Goal: Task Accomplishment & Management: Manage account settings

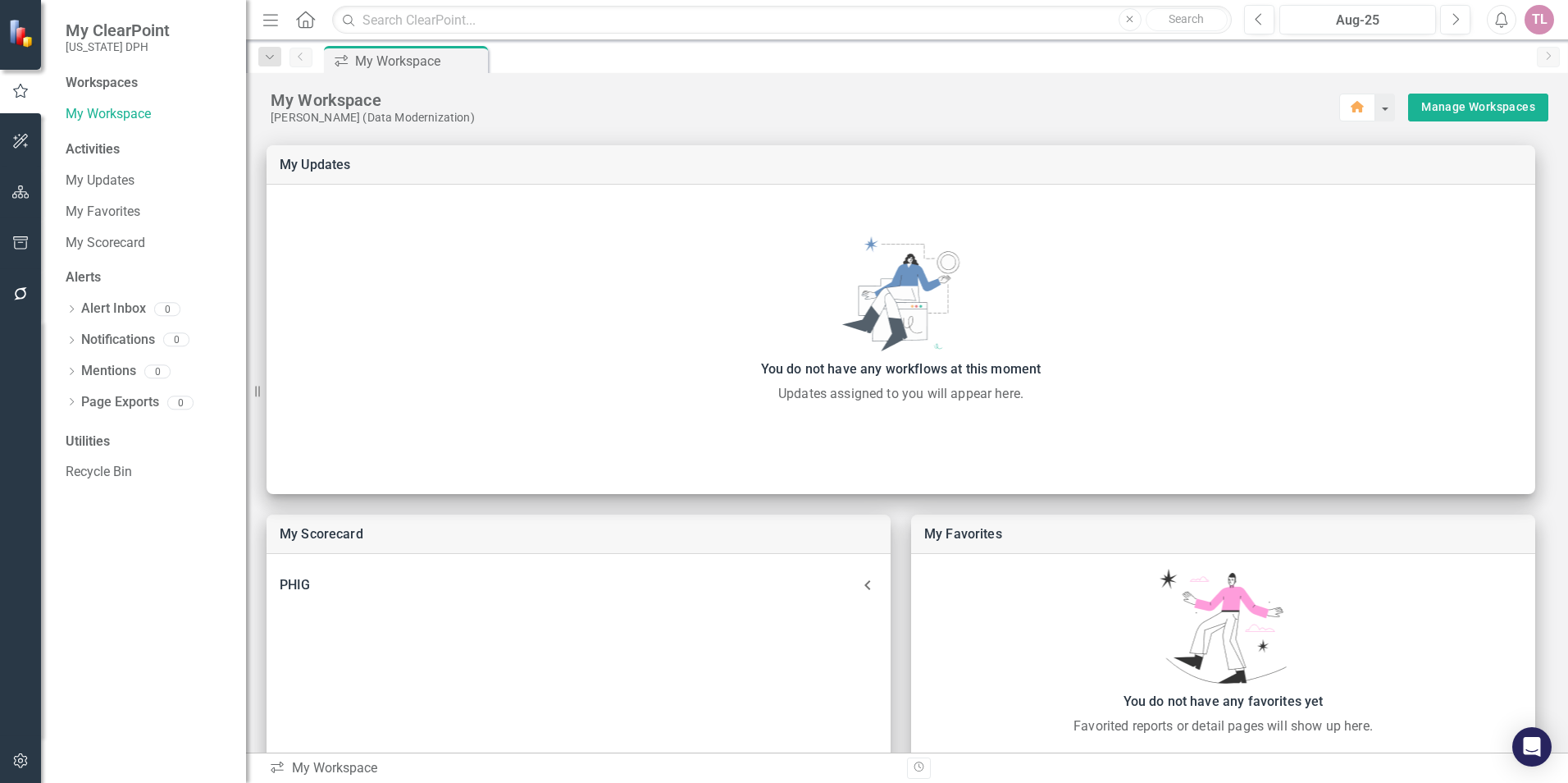
click at [118, 25] on span "My ClearPoint" at bounding box center [117, 29] width 104 height 19
click at [24, 31] on img at bounding box center [22, 33] width 29 height 29
click at [27, 200] on button "button" at bounding box center [21, 192] width 37 height 34
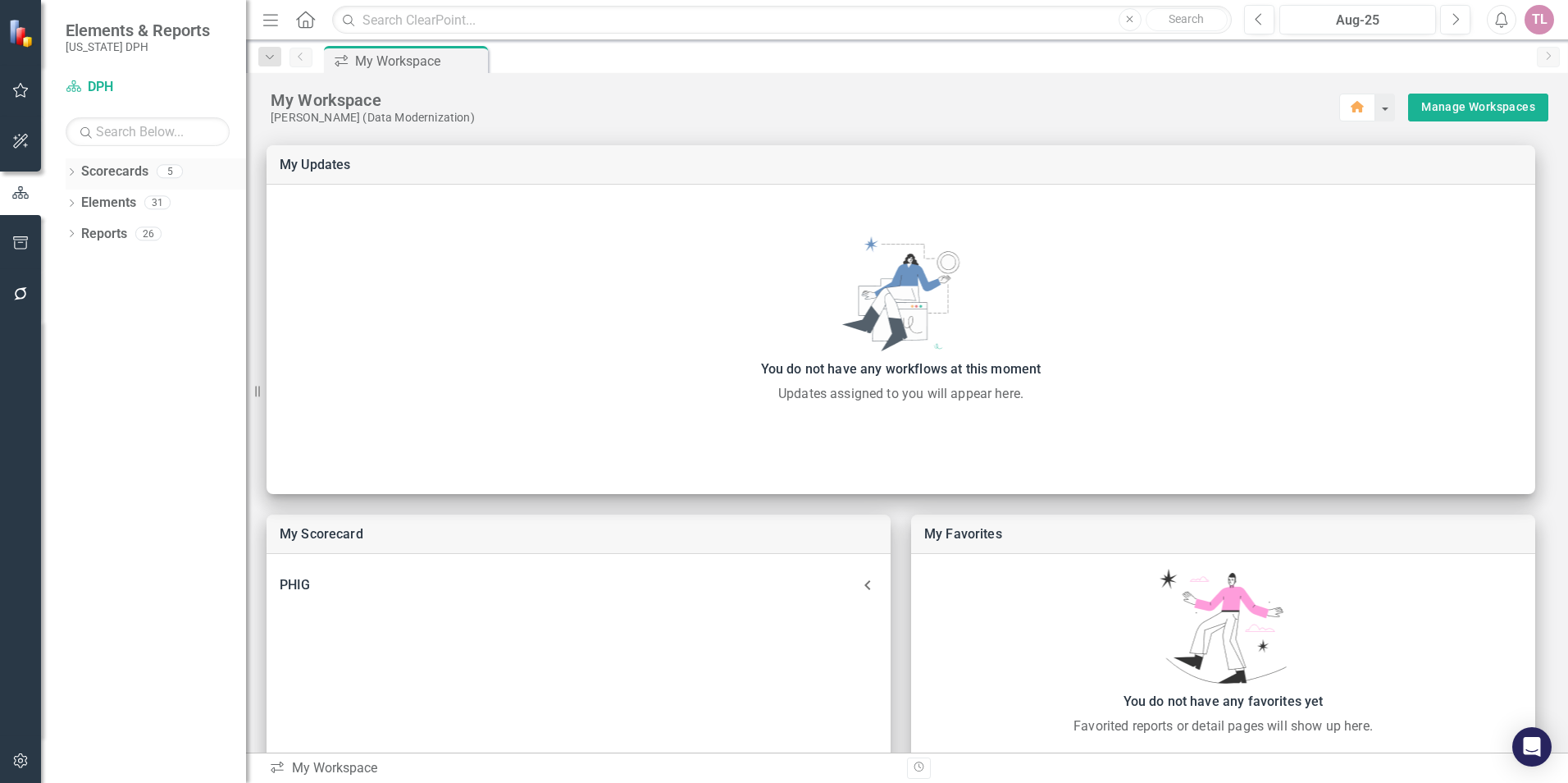
click at [120, 168] on link "Scorecards" at bounding box center [114, 172] width 67 height 19
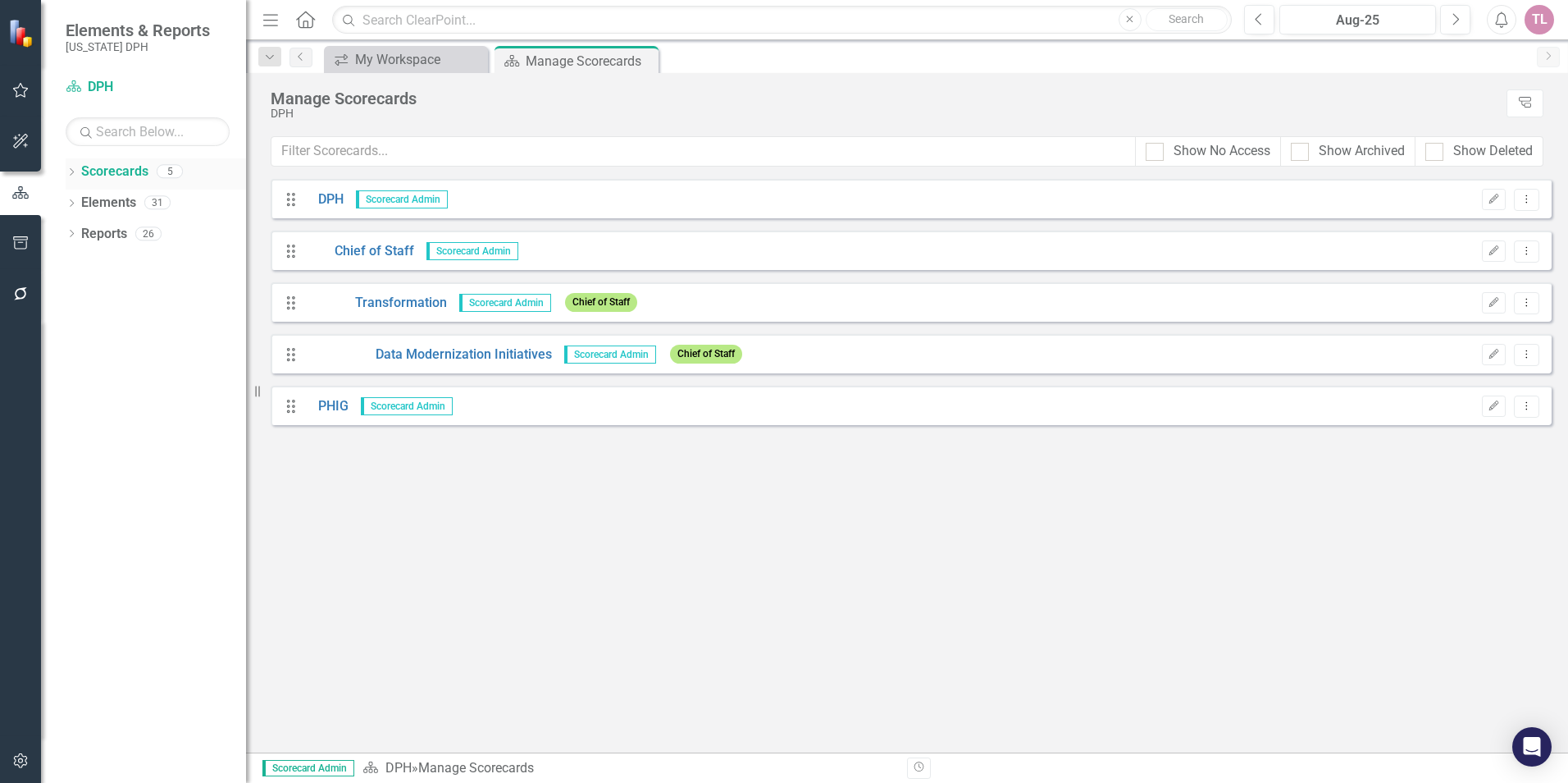
click at [73, 177] on icon "Dropdown" at bounding box center [71, 174] width 11 height 9
click at [73, 177] on div "Dropdown" at bounding box center [71, 174] width 11 height 8
click at [80, 203] on div "Dropdown Elements 31" at bounding box center [155, 205] width 180 height 31
click at [74, 204] on icon "Dropdown" at bounding box center [71, 205] width 11 height 9
click at [73, 208] on icon "Dropdown" at bounding box center [70, 201] width 9 height 11
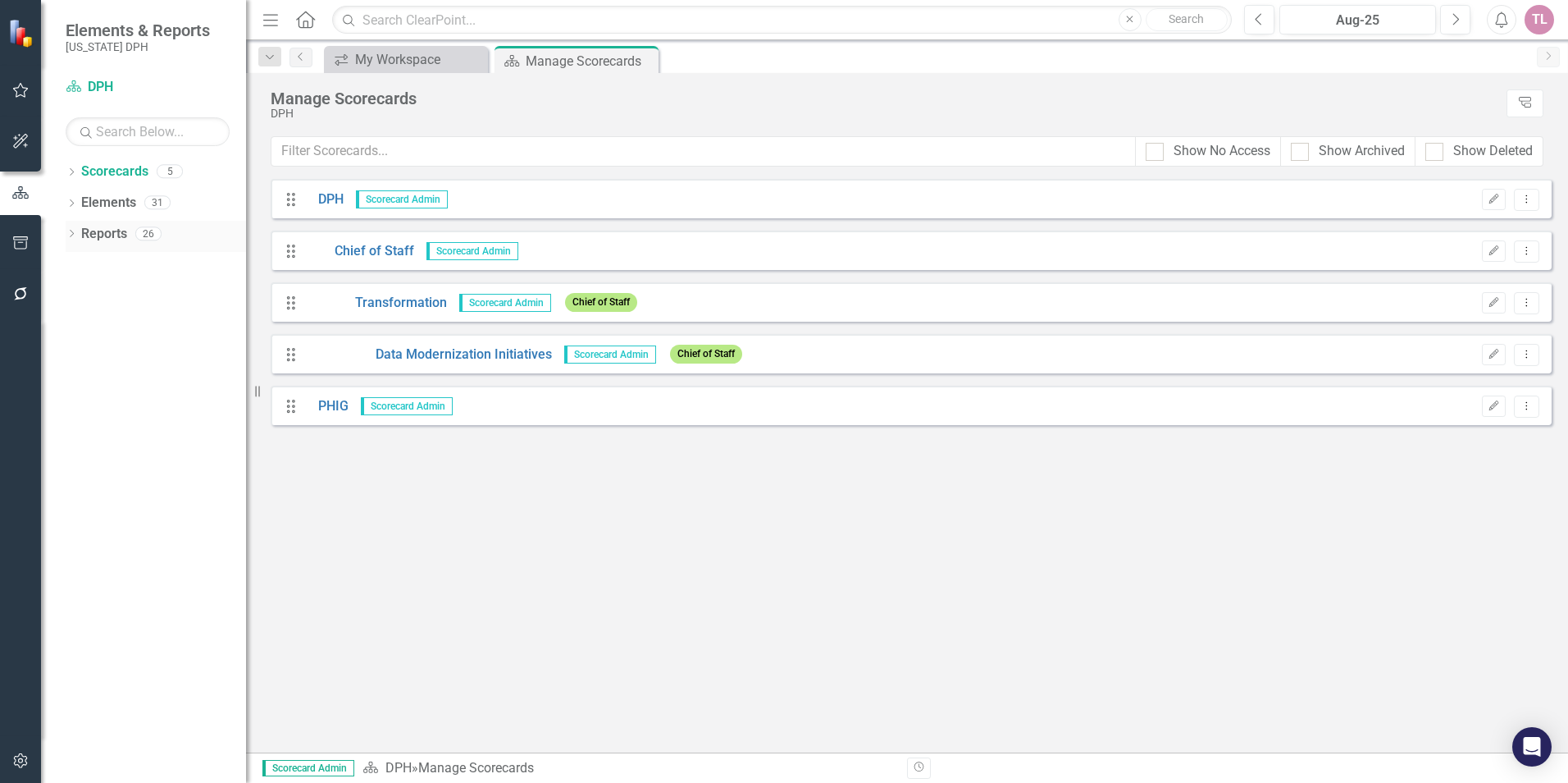
click at [73, 238] on icon "Dropdown" at bounding box center [71, 235] width 11 height 9
click at [73, 238] on icon "Dropdown" at bounding box center [70, 233] width 9 height 11
click at [28, 44] on img at bounding box center [23, 33] width 29 height 29
drag, startPoint x: 110, startPoint y: 29, endPoint x: 122, endPoint y: 30, distance: 12.0
click at [111, 29] on span "Elements & Reports" at bounding box center [137, 29] width 144 height 19
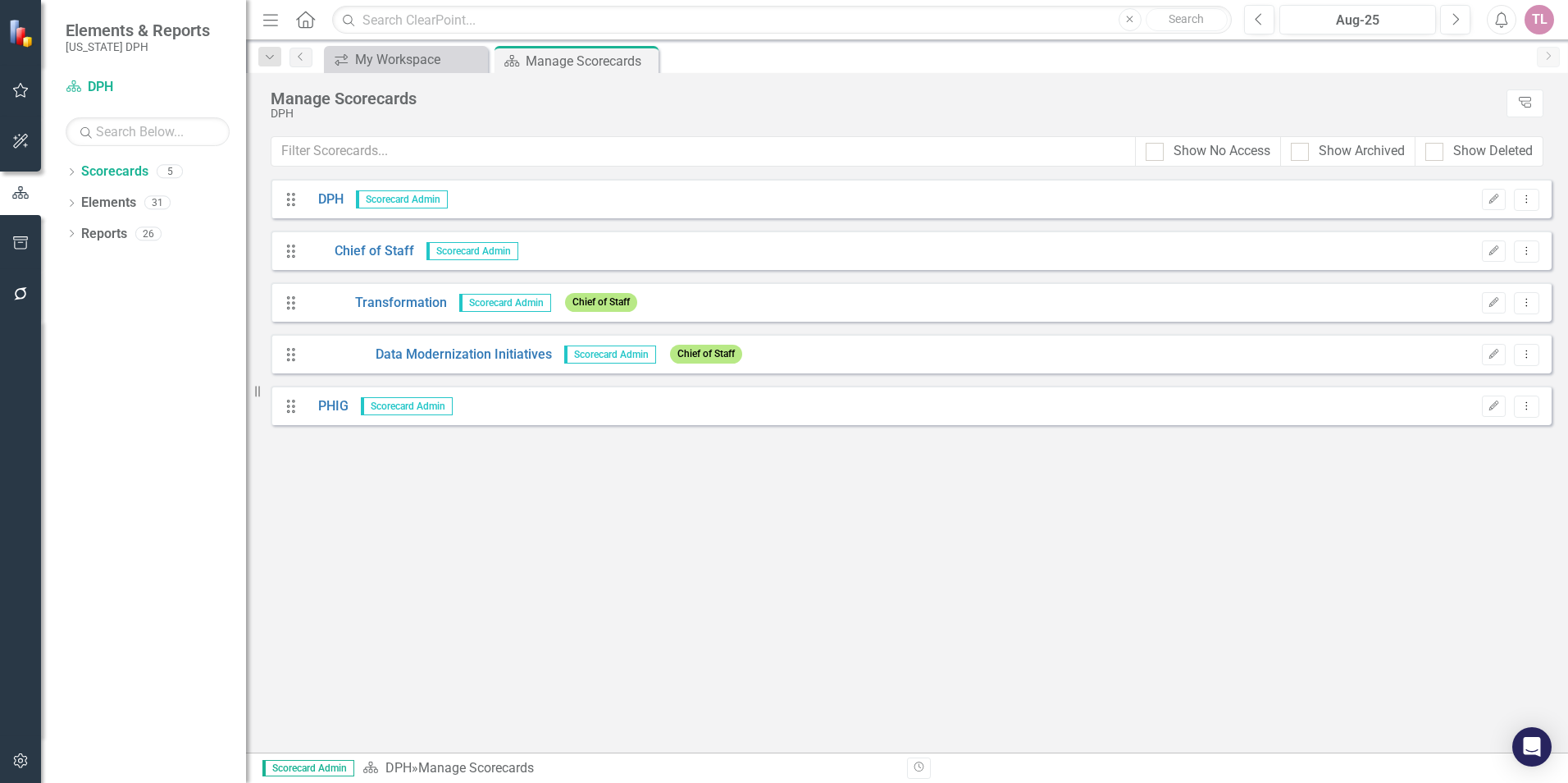
click at [302, 17] on icon "Home" at bounding box center [304, 19] width 21 height 17
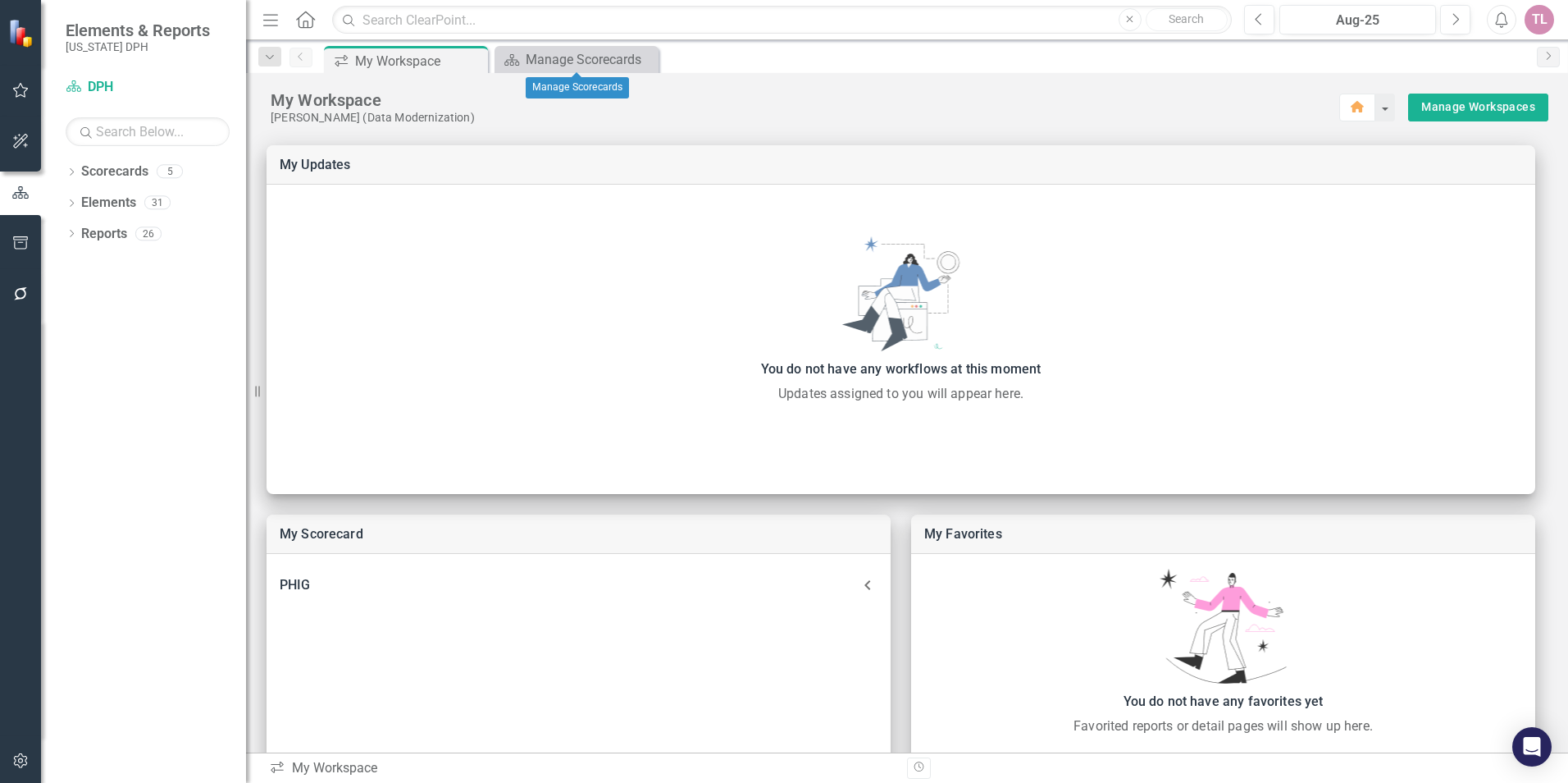
click at [0, 0] on icon "Close" at bounding box center [0, 0] width 0 height 0
click at [72, 202] on icon "Dropdown" at bounding box center [71, 205] width 11 height 9
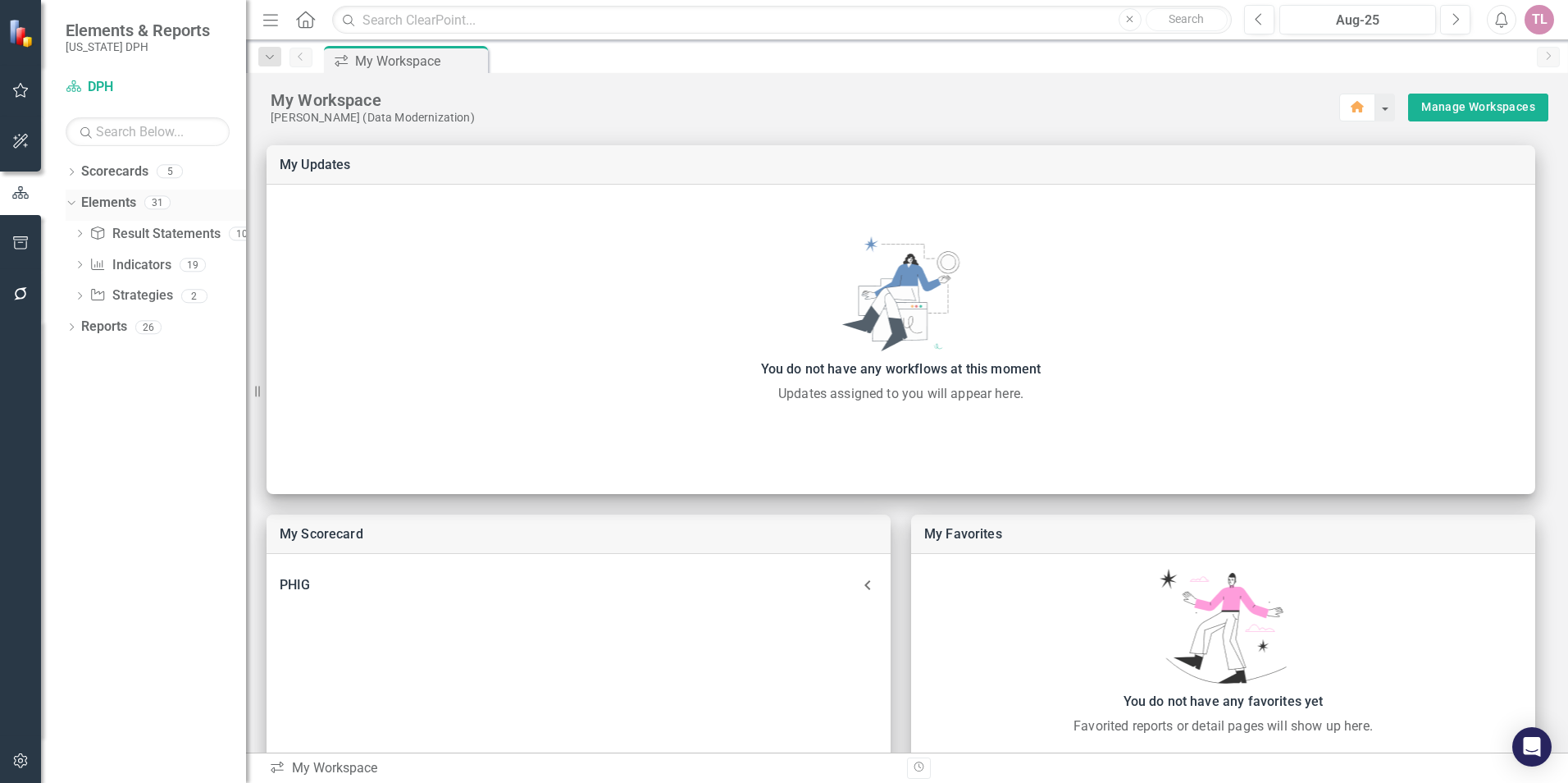
click at [72, 202] on icon "Dropdown" at bounding box center [70, 201] width 9 height 11
click at [67, 237] on icon "Dropdown" at bounding box center [71, 235] width 11 height 9
click at [83, 264] on icon "Dropdown" at bounding box center [78, 264] width 11 height 9
click at [81, 266] on icon "Dropdown" at bounding box center [77, 262] width 9 height 11
click at [80, 82] on icon "Scorecard" at bounding box center [73, 86] width 17 height 13
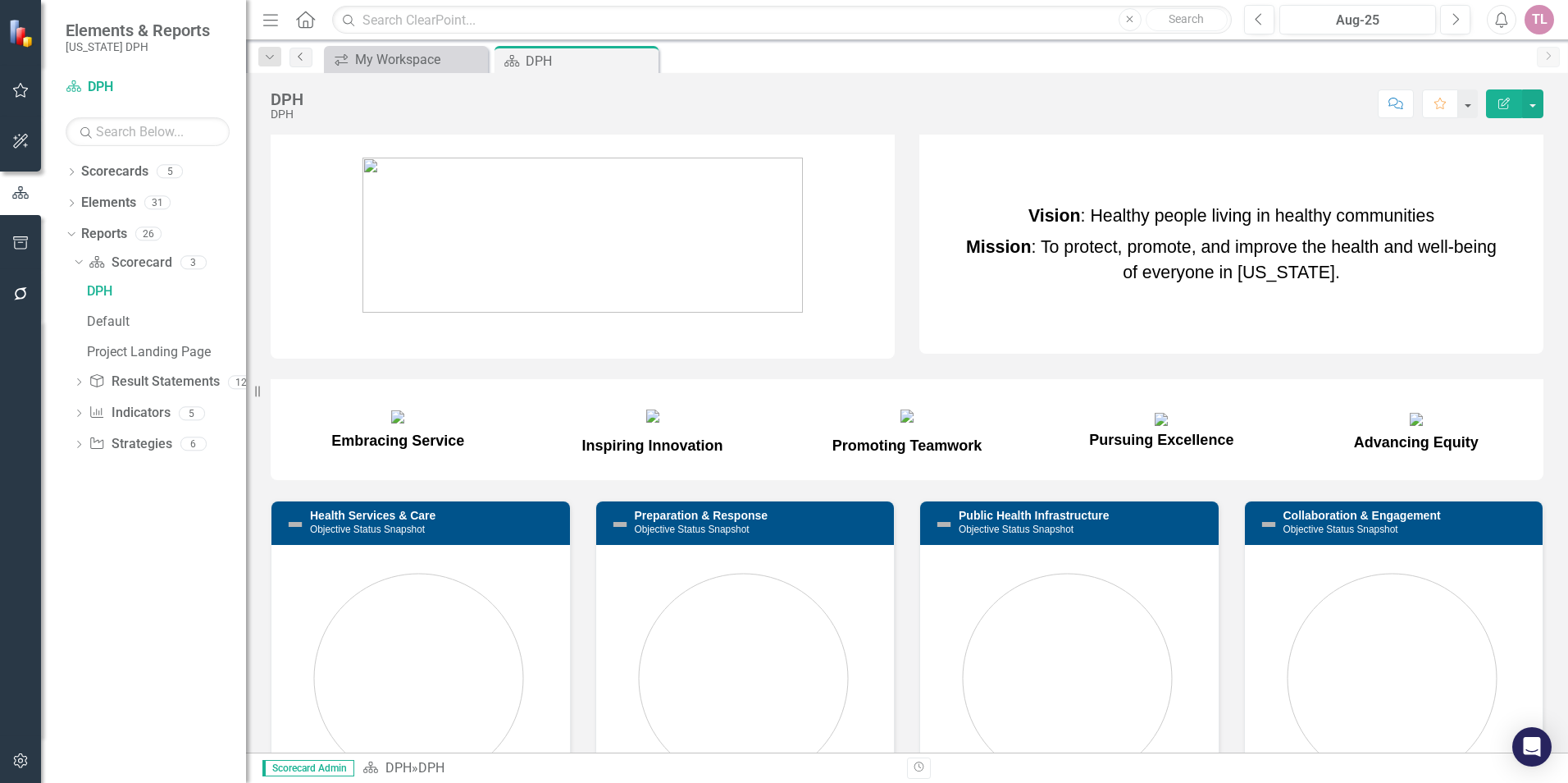
click at [299, 57] on icon "Previous" at bounding box center [300, 56] width 13 height 10
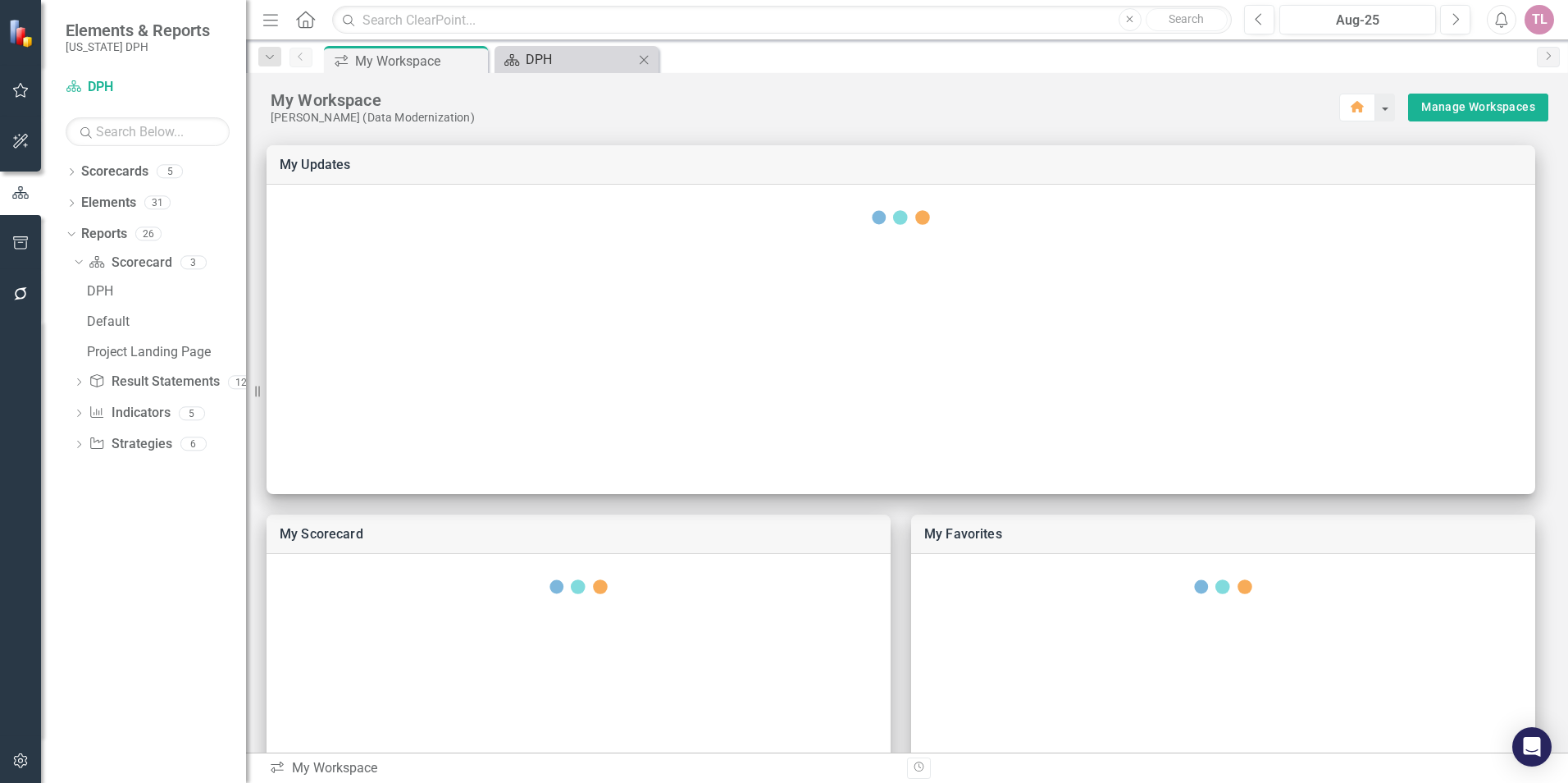
click at [505, 66] on div "Scorecard" at bounding box center [509, 60] width 20 height 20
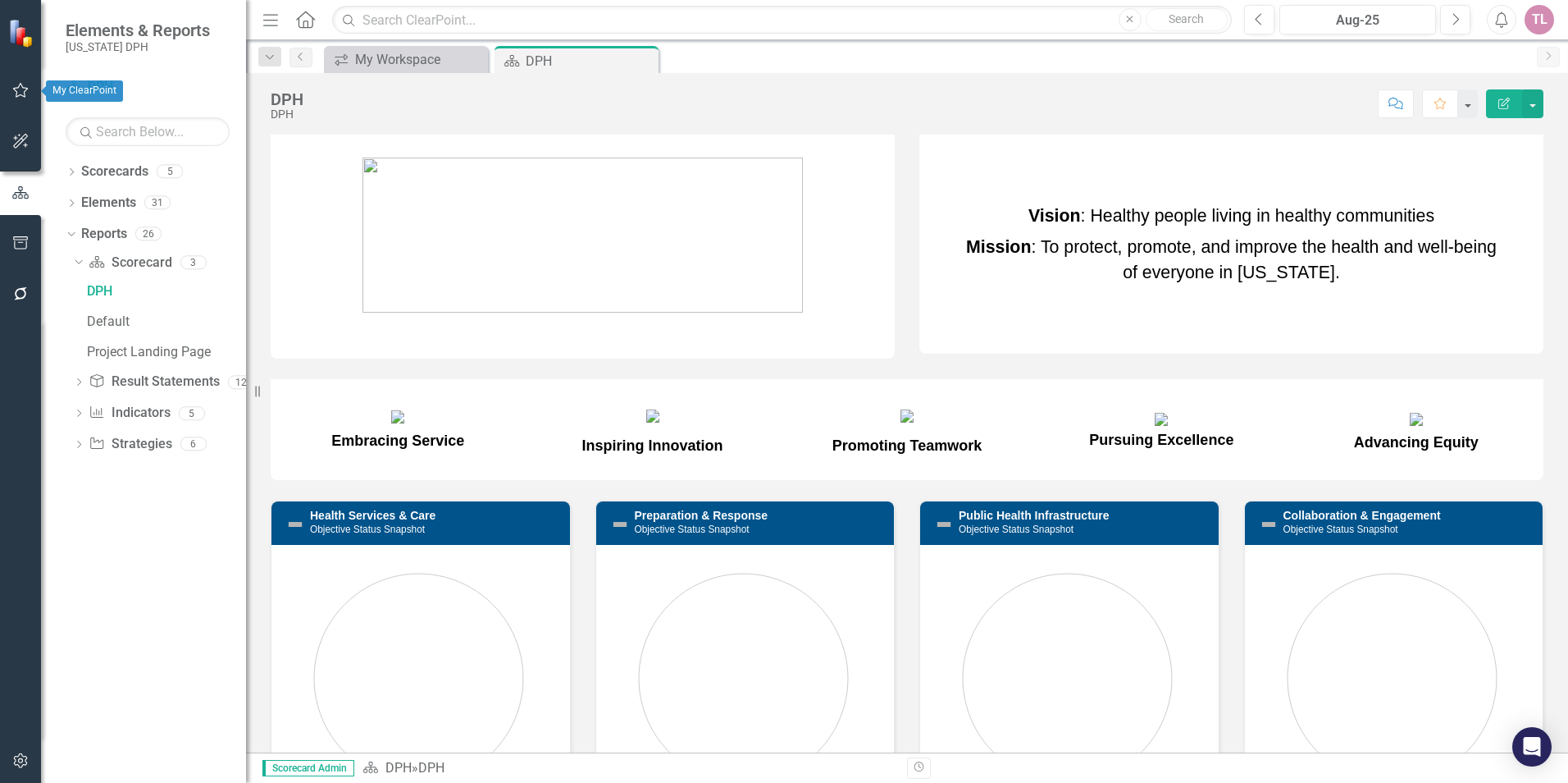
click at [18, 97] on button "button" at bounding box center [21, 90] width 37 height 34
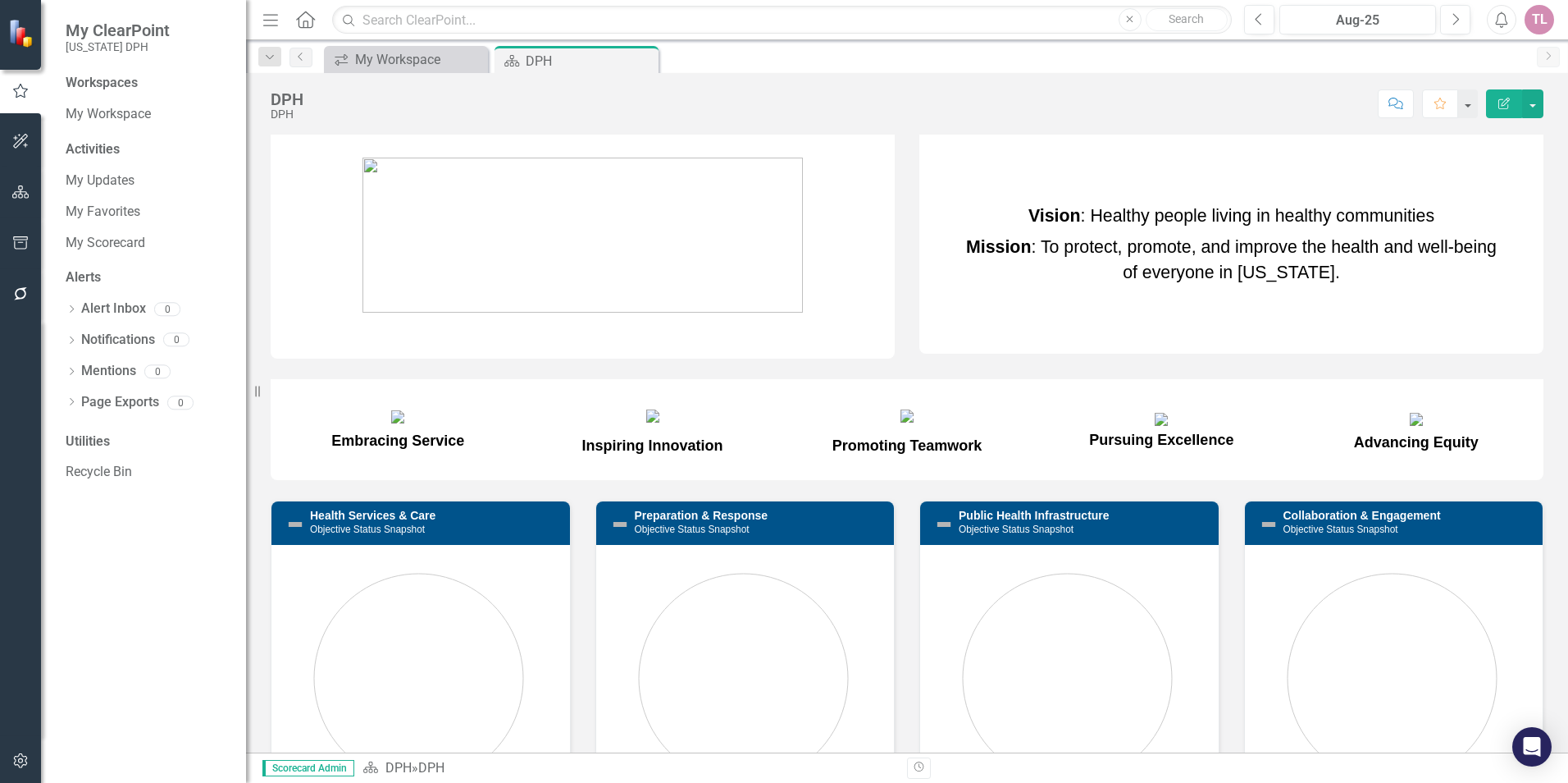
click at [122, 81] on div "Workspaces" at bounding box center [101, 83] width 73 height 19
drag, startPoint x: 122, startPoint y: 81, endPoint x: 124, endPoint y: 111, distance: 30.1
click at [124, 111] on link "My Workspace" at bounding box center [147, 114] width 164 height 19
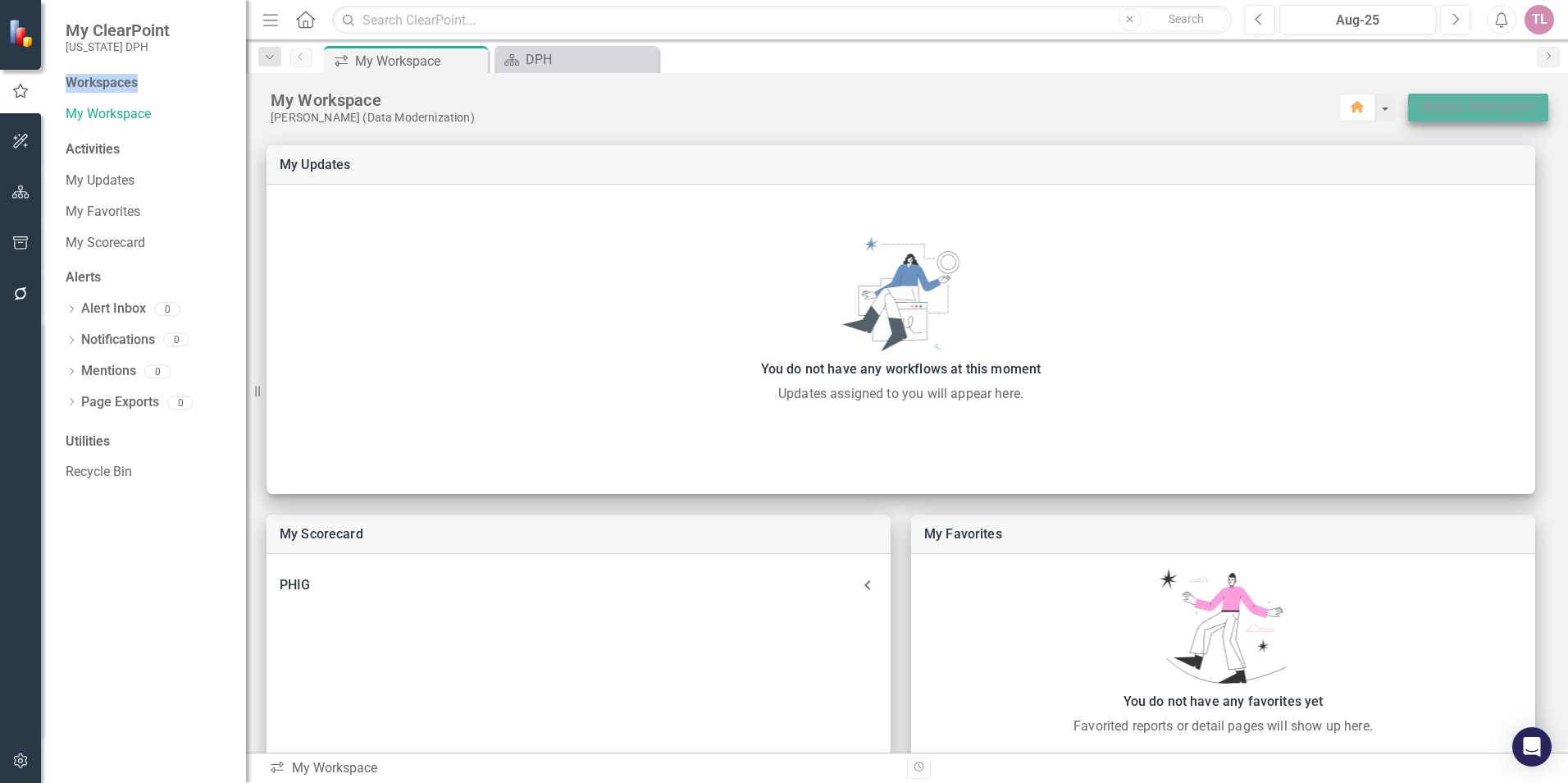
click at [1470, 113] on link "Manage Workspaces" at bounding box center [1478, 107] width 114 height 20
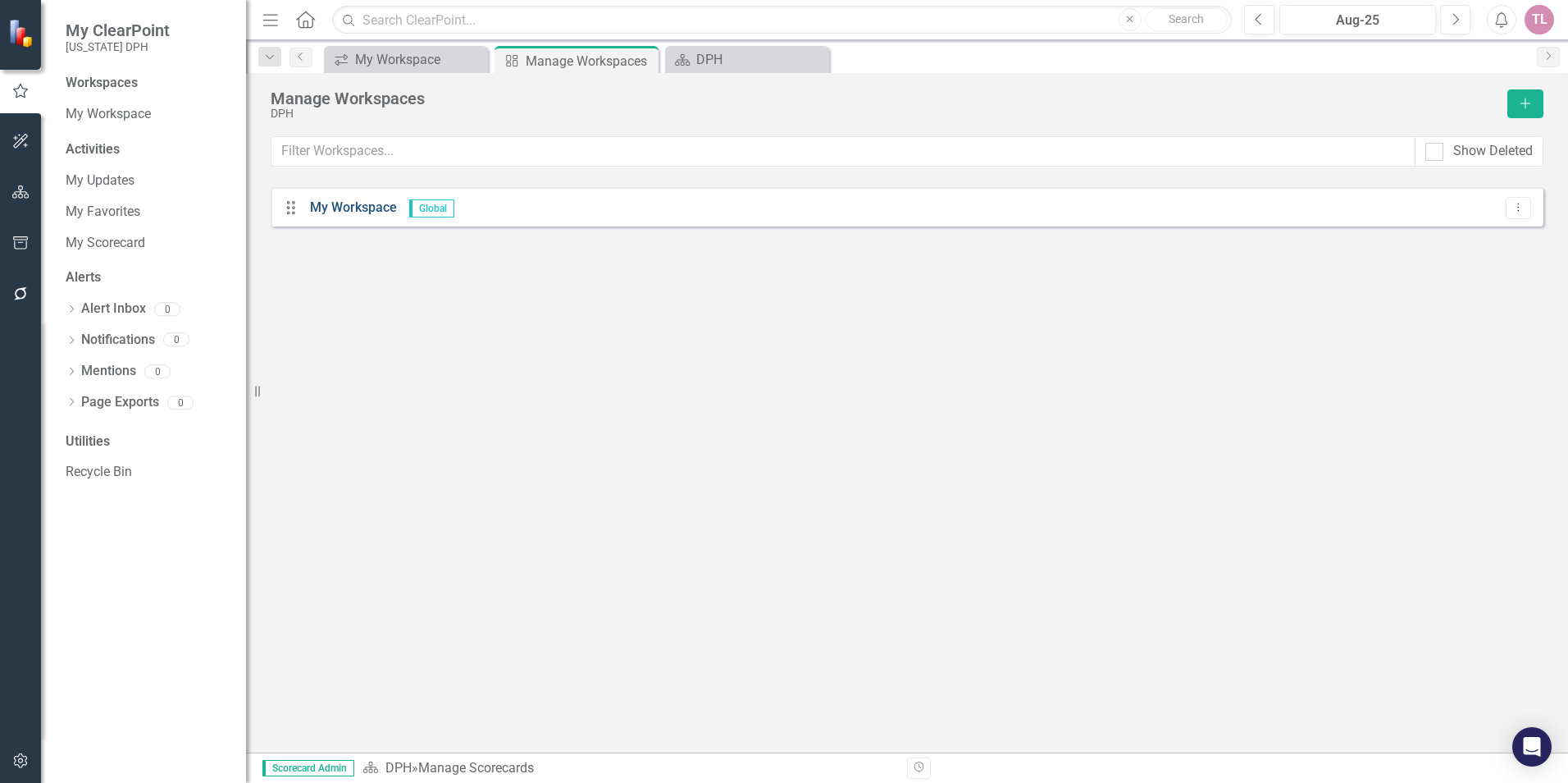
click at [316, 208] on link "My Workspace" at bounding box center [353, 207] width 87 height 16
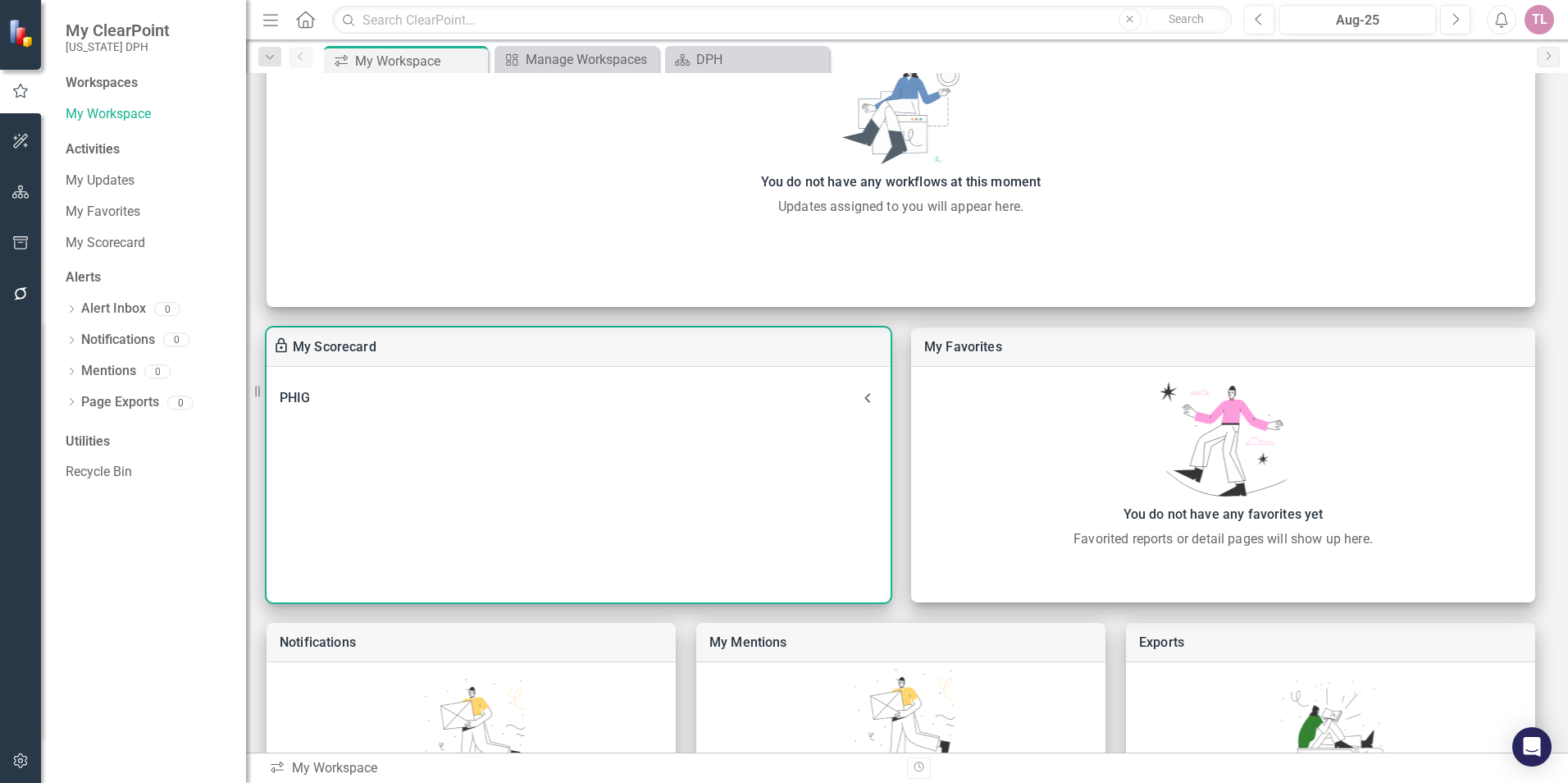
scroll to position [246, 0]
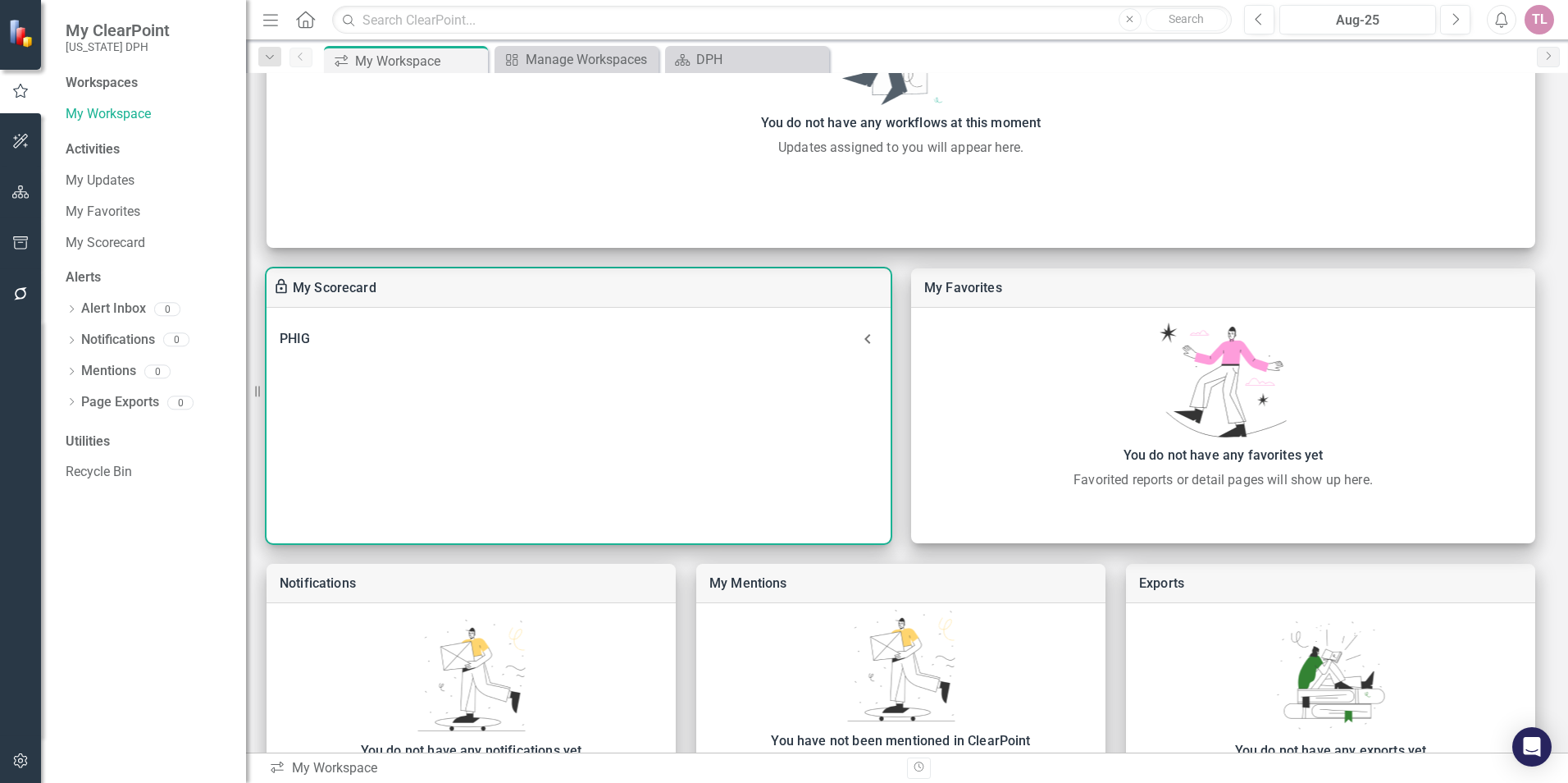
click at [302, 339] on div "PHIG" at bounding box center [568, 338] width 578 height 23
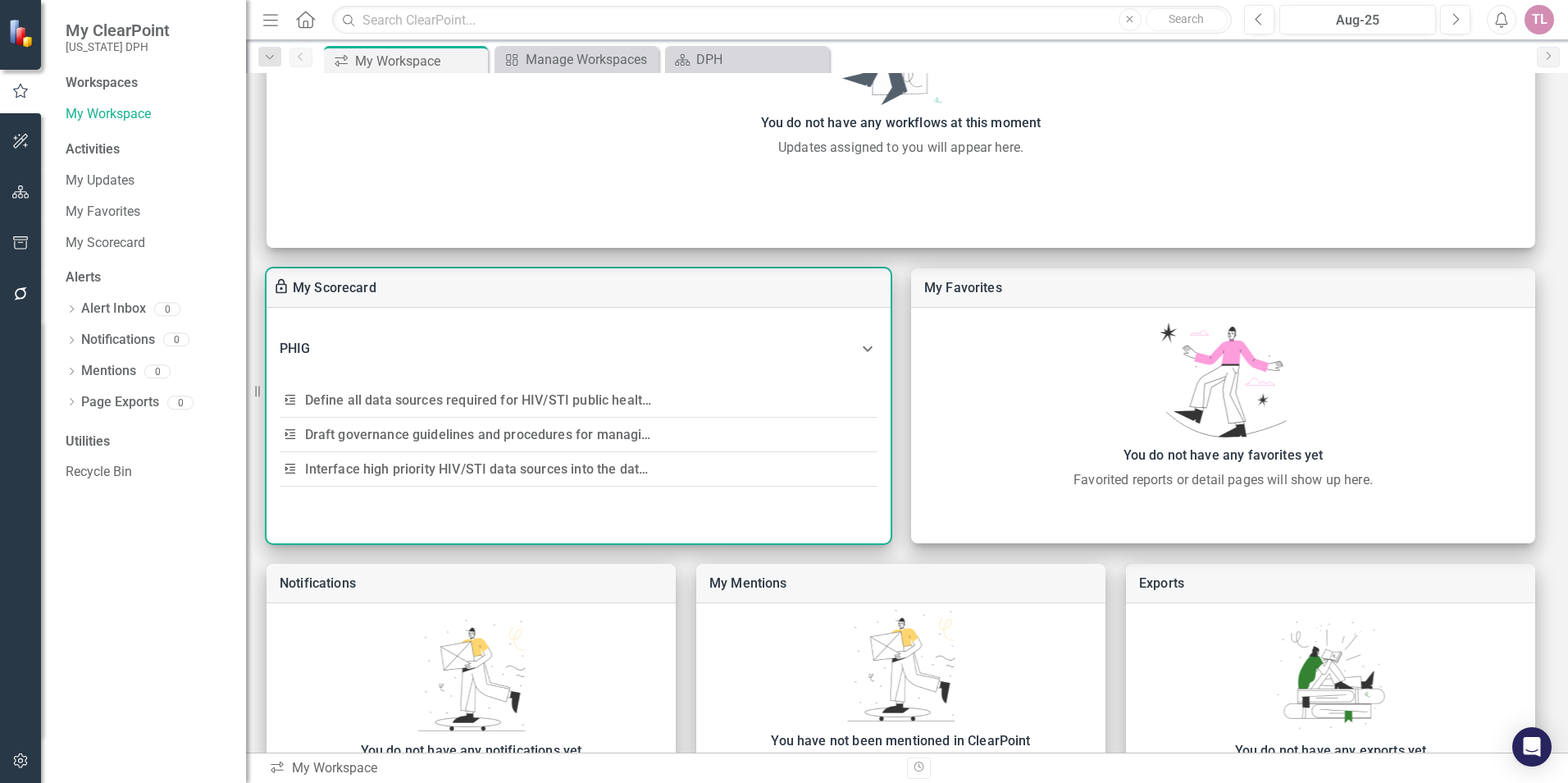
click at [795, 334] on div "PHIG" at bounding box center [578, 348] width 624 height 56
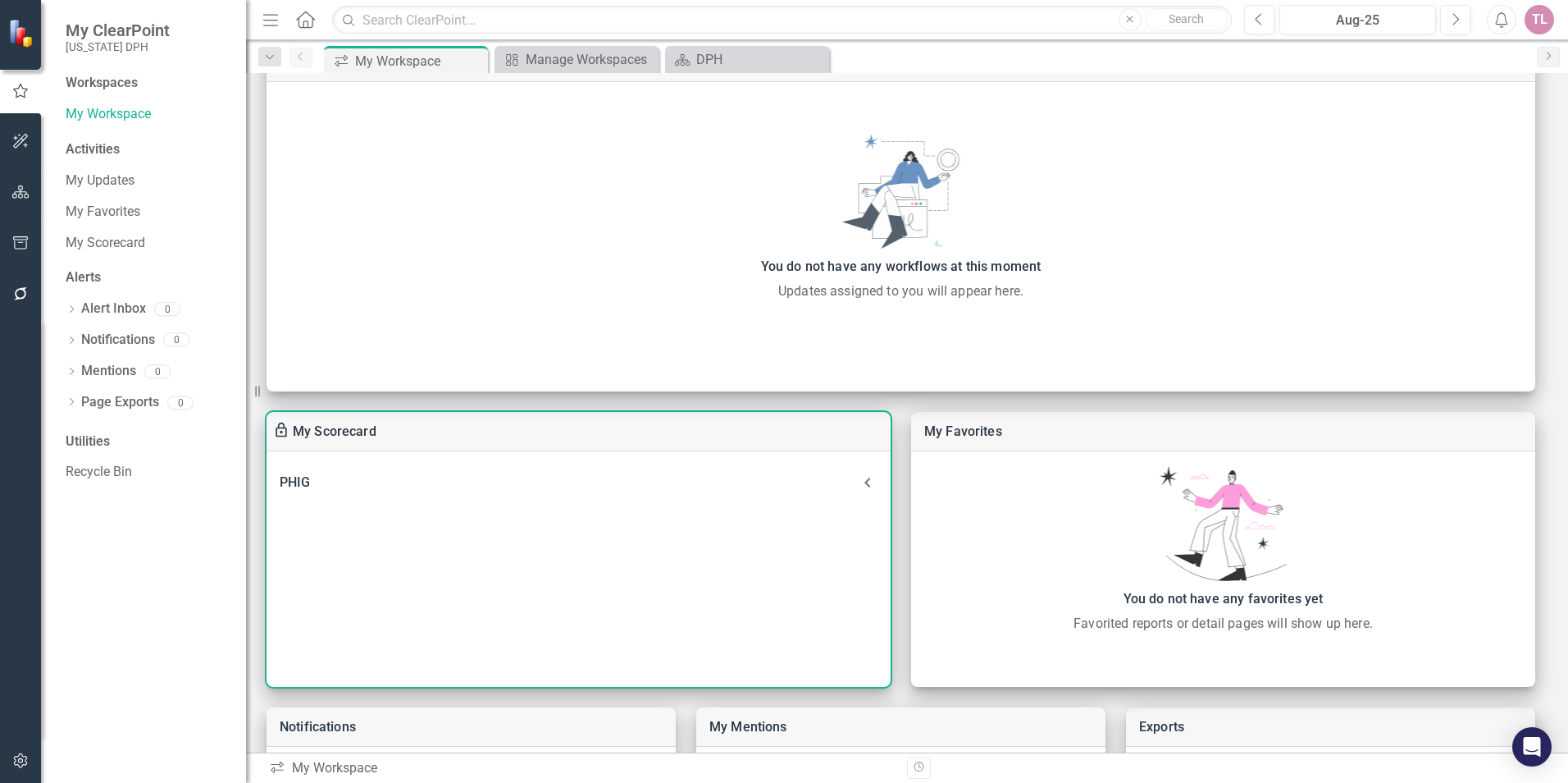
scroll to position [0, 0]
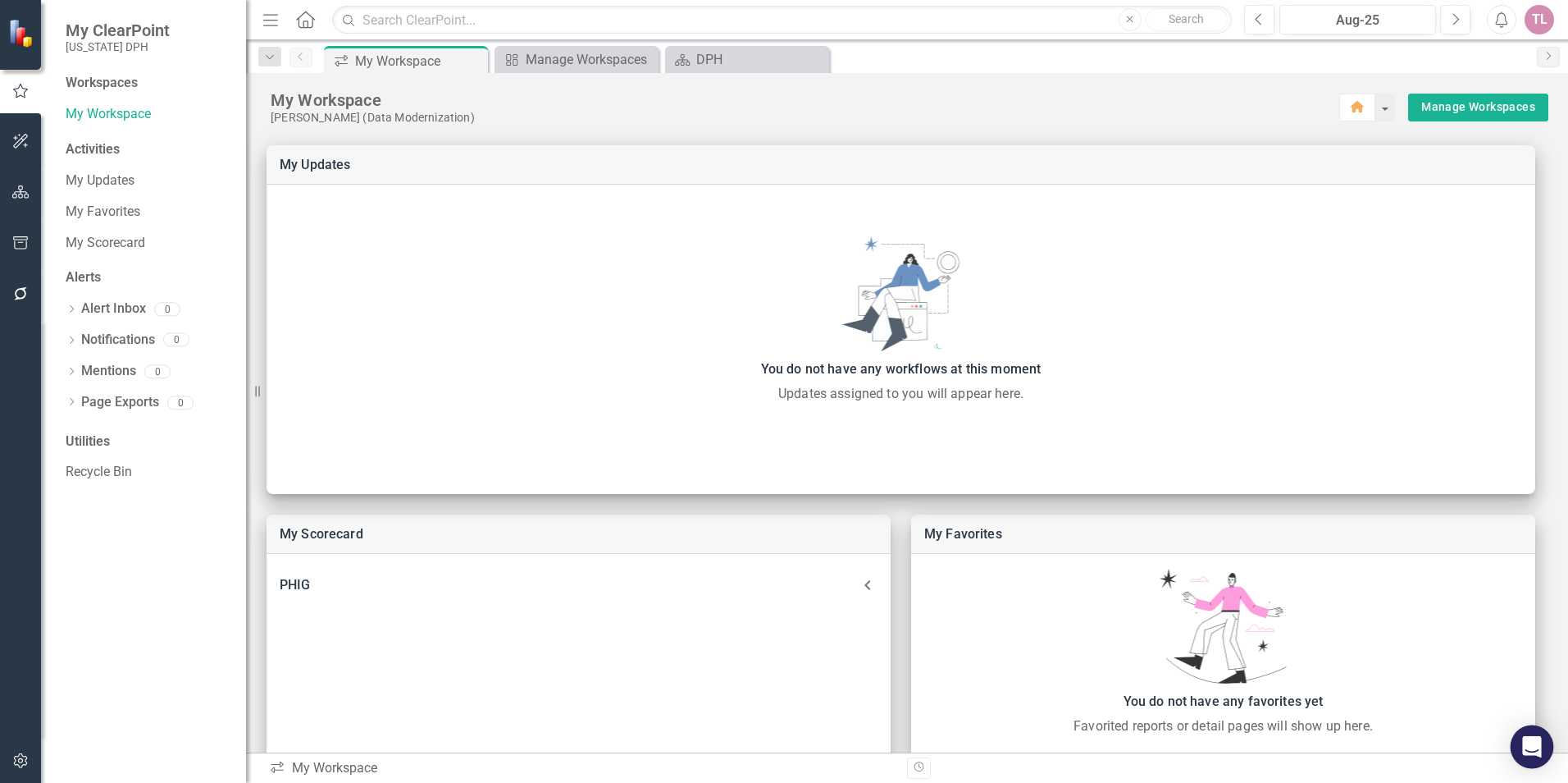
click at [1541, 750] on div "Open Intercom Messenger" at bounding box center [1531, 746] width 43 height 43
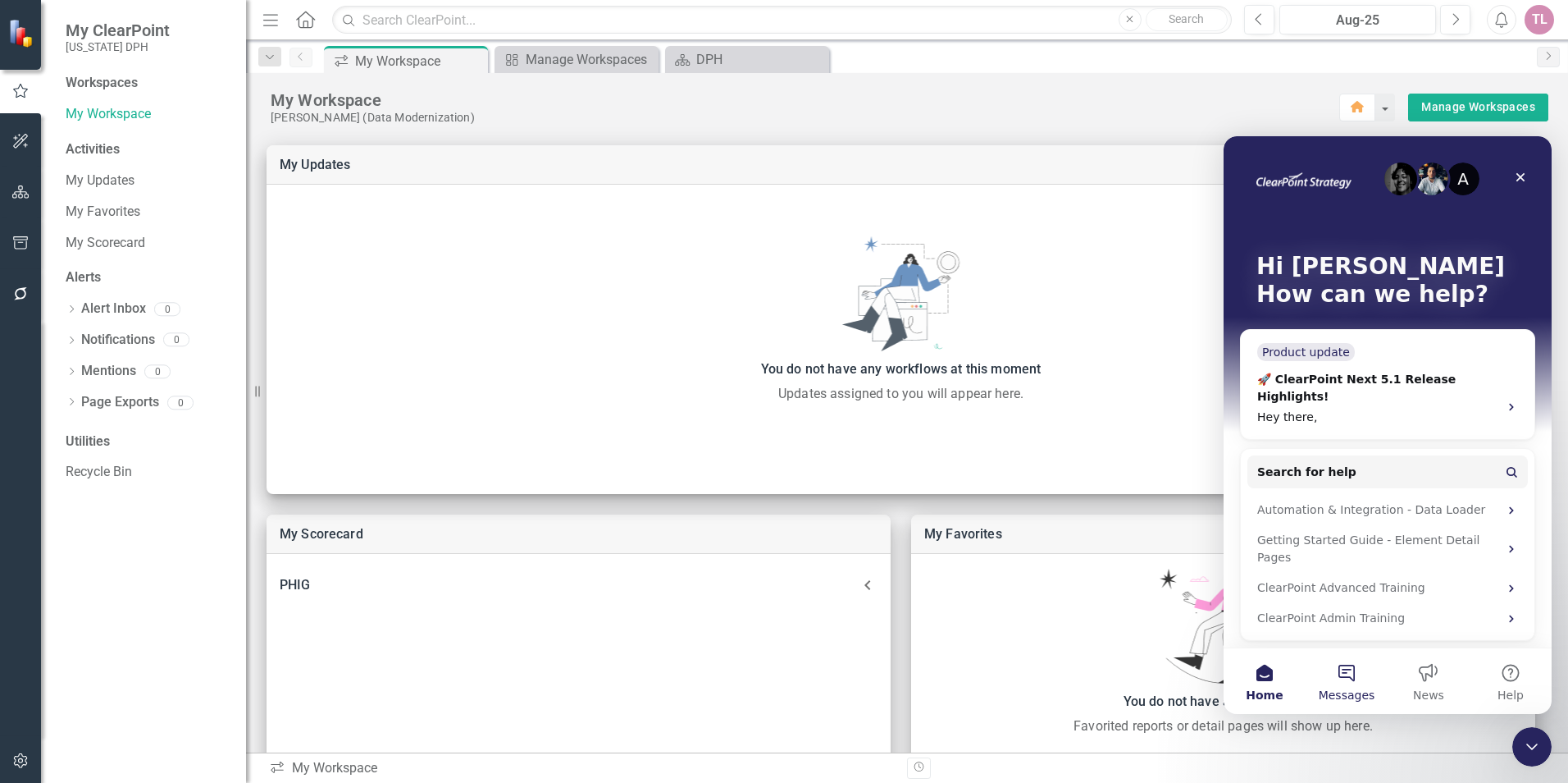
click at [1349, 682] on button "Messages" at bounding box center [1346, 680] width 82 height 65
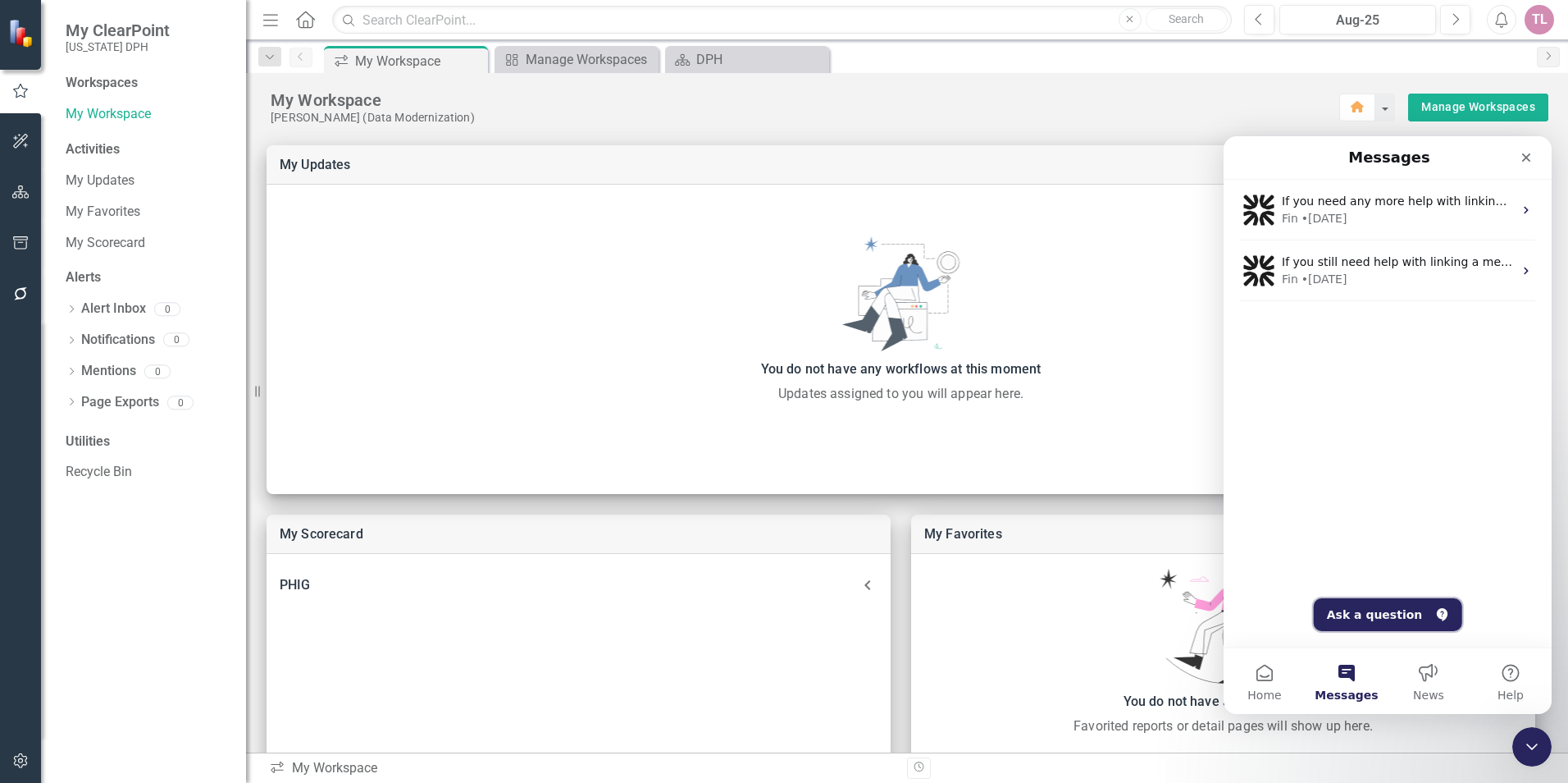
click at [1368, 618] on button "Ask a question" at bounding box center [1388, 615] width 149 height 33
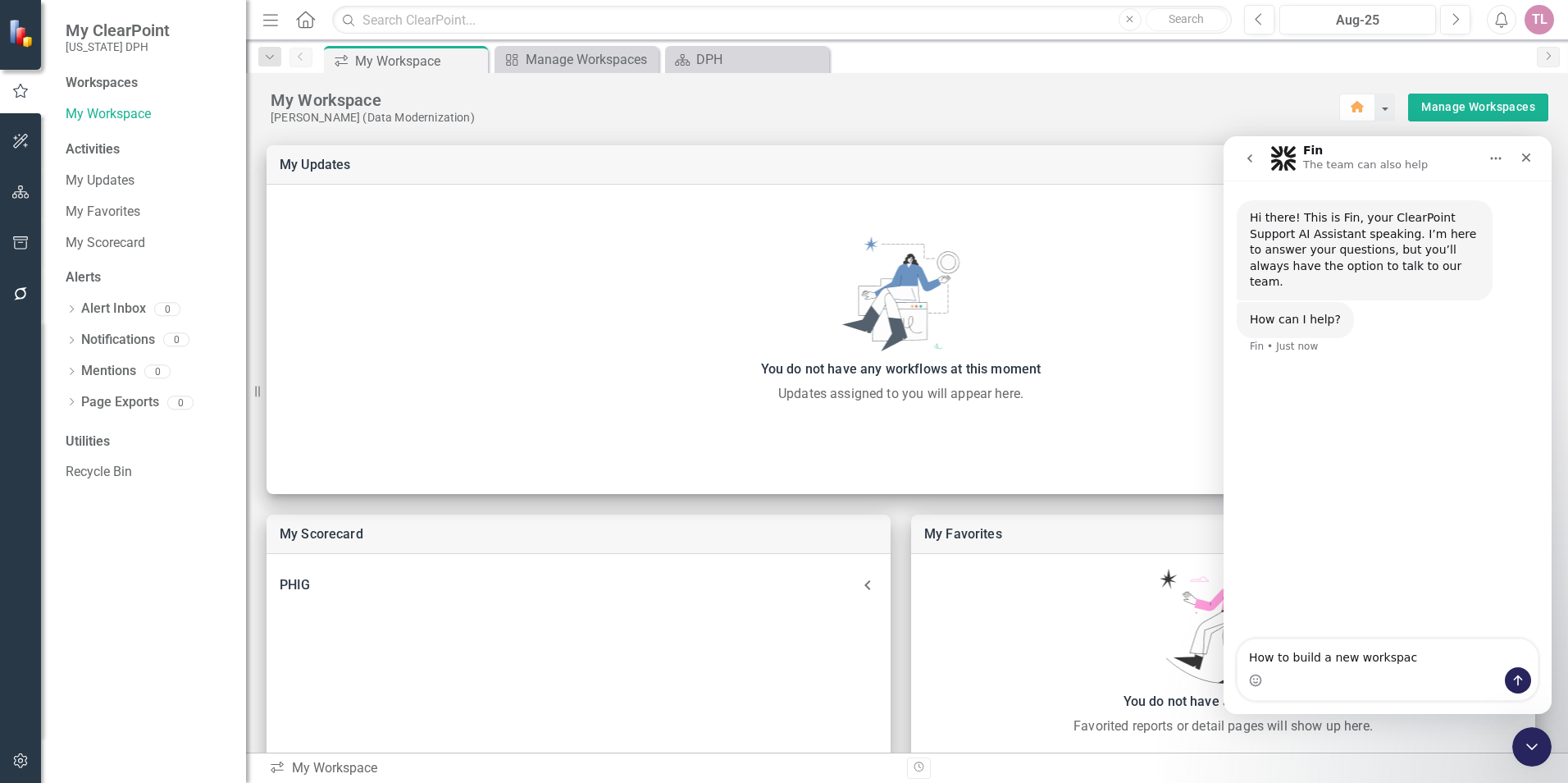
type textarea "How to build a new workspace"
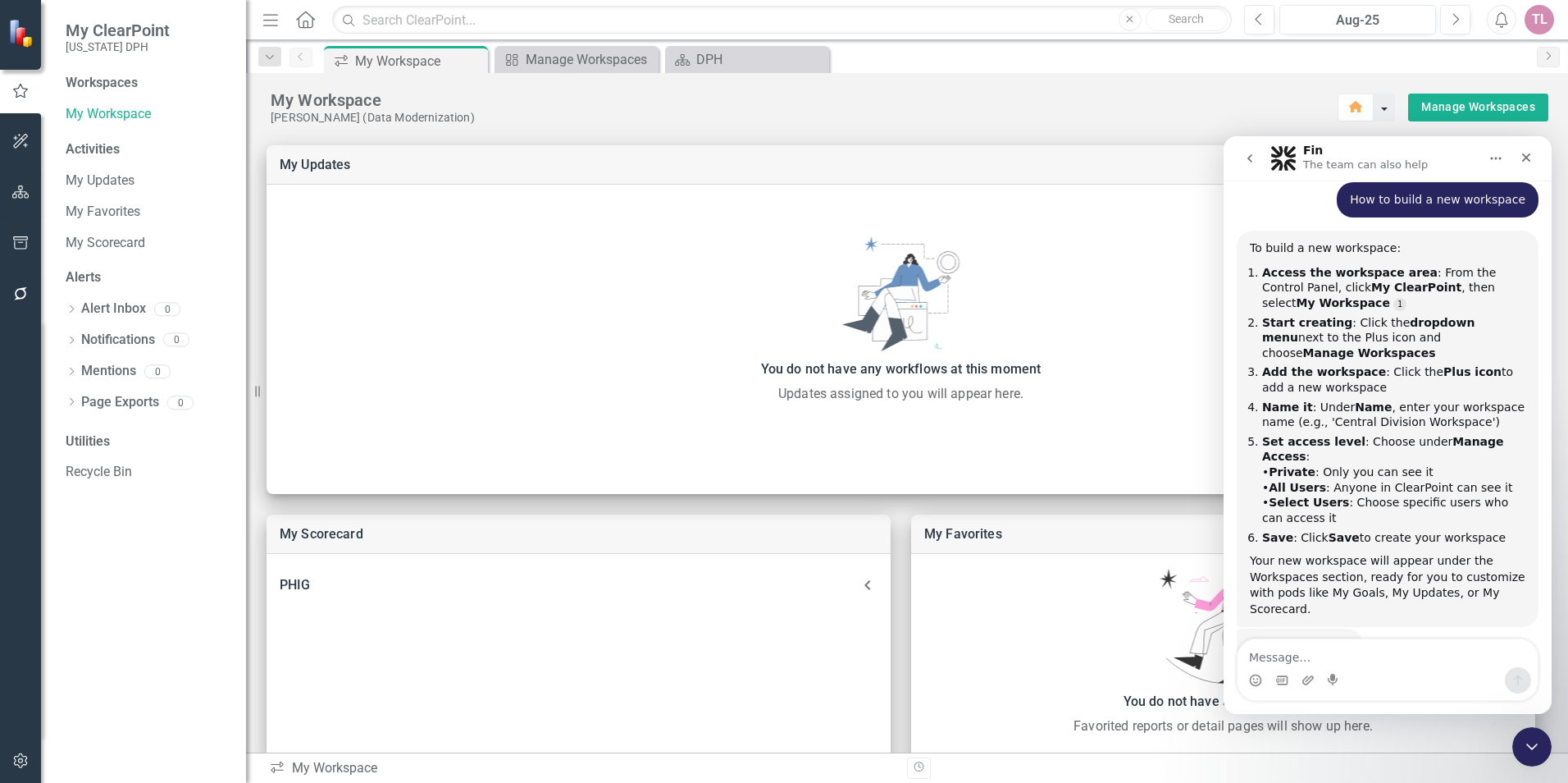
click at [1379, 112] on button "button" at bounding box center [1383, 108] width 21 height 28
click at [1526, 160] on icon "Close" at bounding box center [1526, 157] width 13 height 13
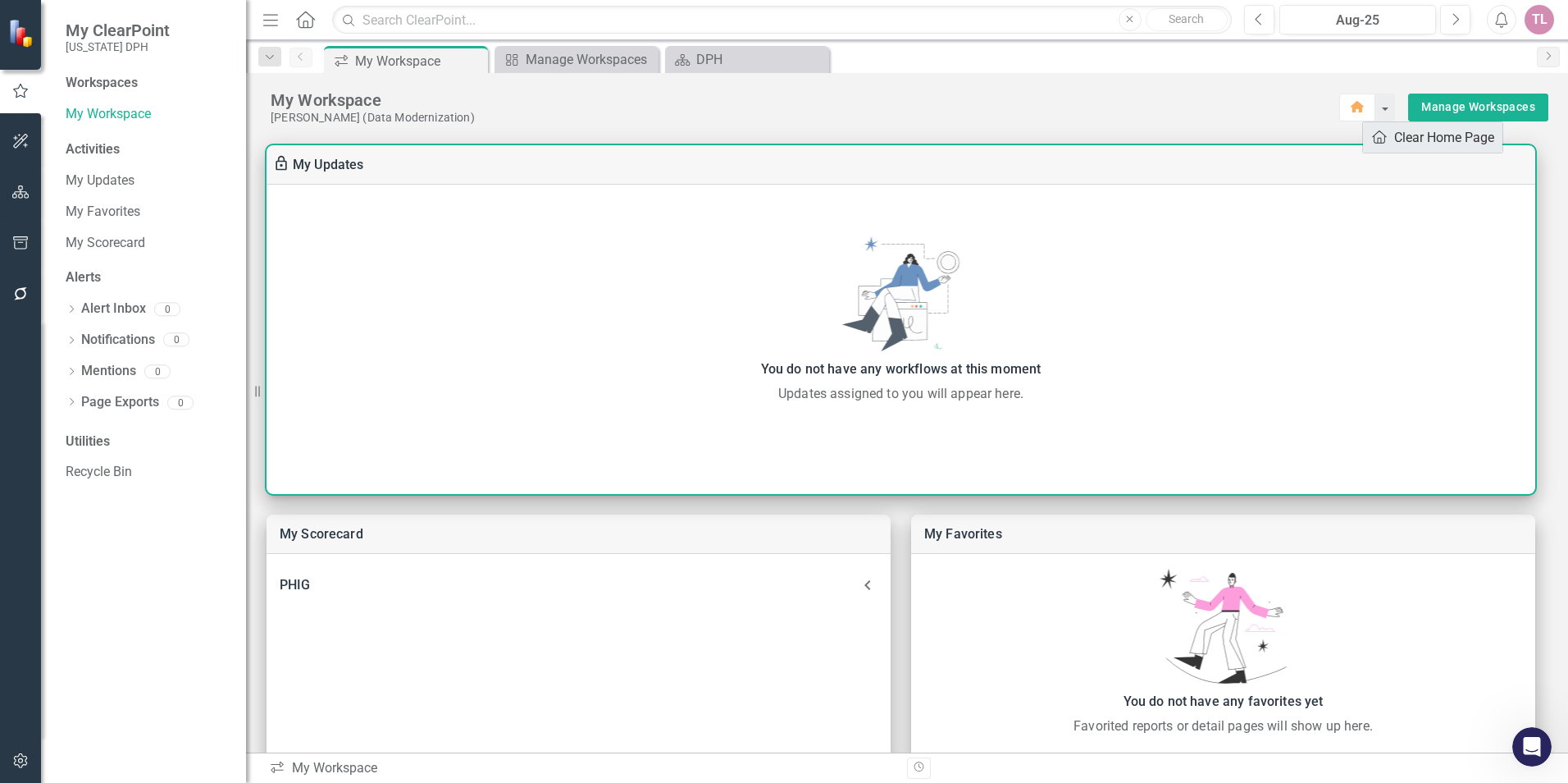
scroll to position [166, 0]
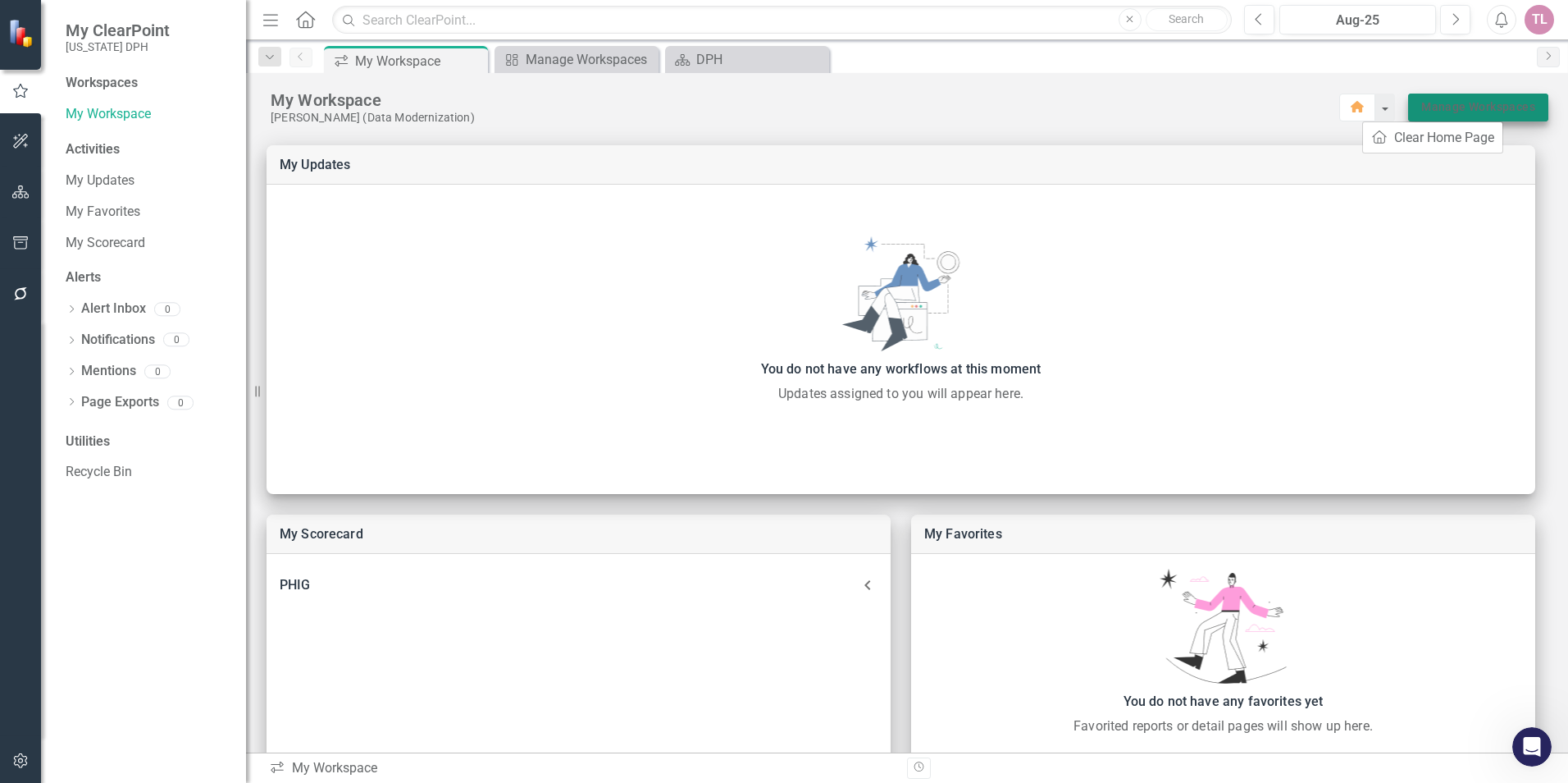
click at [1461, 108] on link "Manage Workspaces" at bounding box center [1478, 107] width 114 height 20
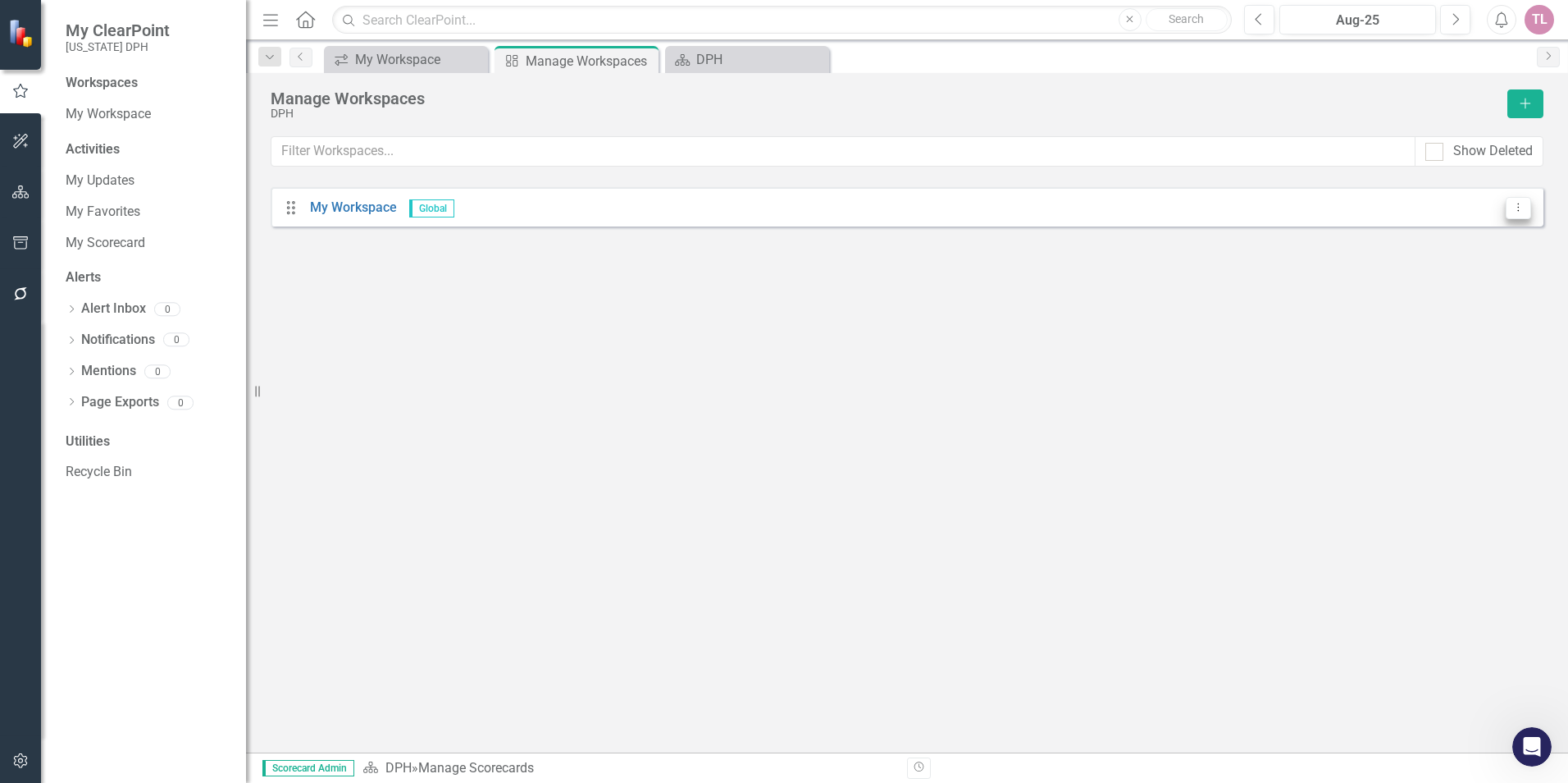
click at [1526, 203] on button "Dropdown Menu" at bounding box center [1518, 208] width 26 height 22
click at [579, 268] on div "Manage Workspaces DPH Add Show Deleted Drag My Workspace Global Dropdown Menu" at bounding box center [907, 412] width 1322 height 679
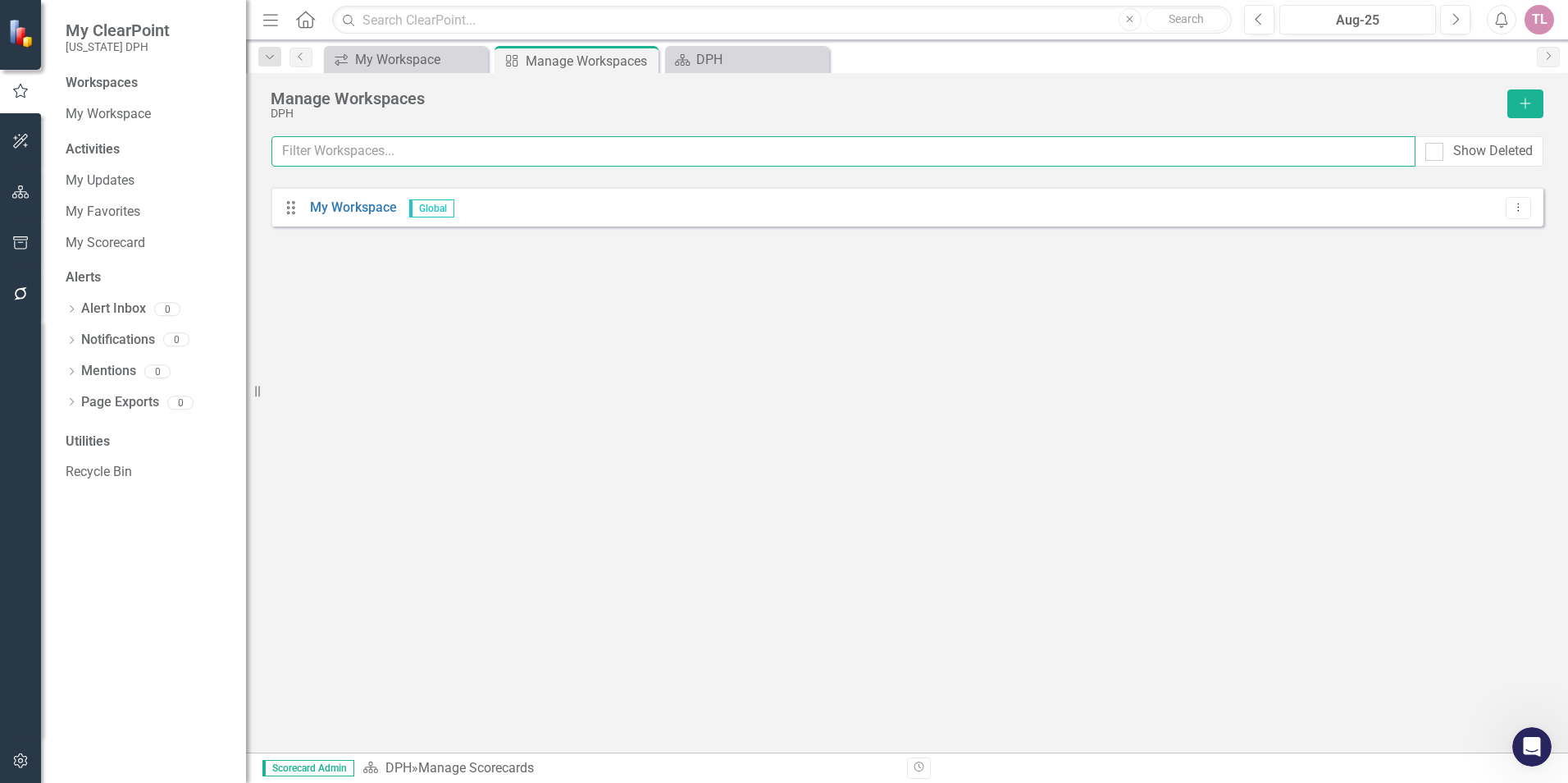
click at [341, 156] on input "text" at bounding box center [842, 151] width 1144 height 30
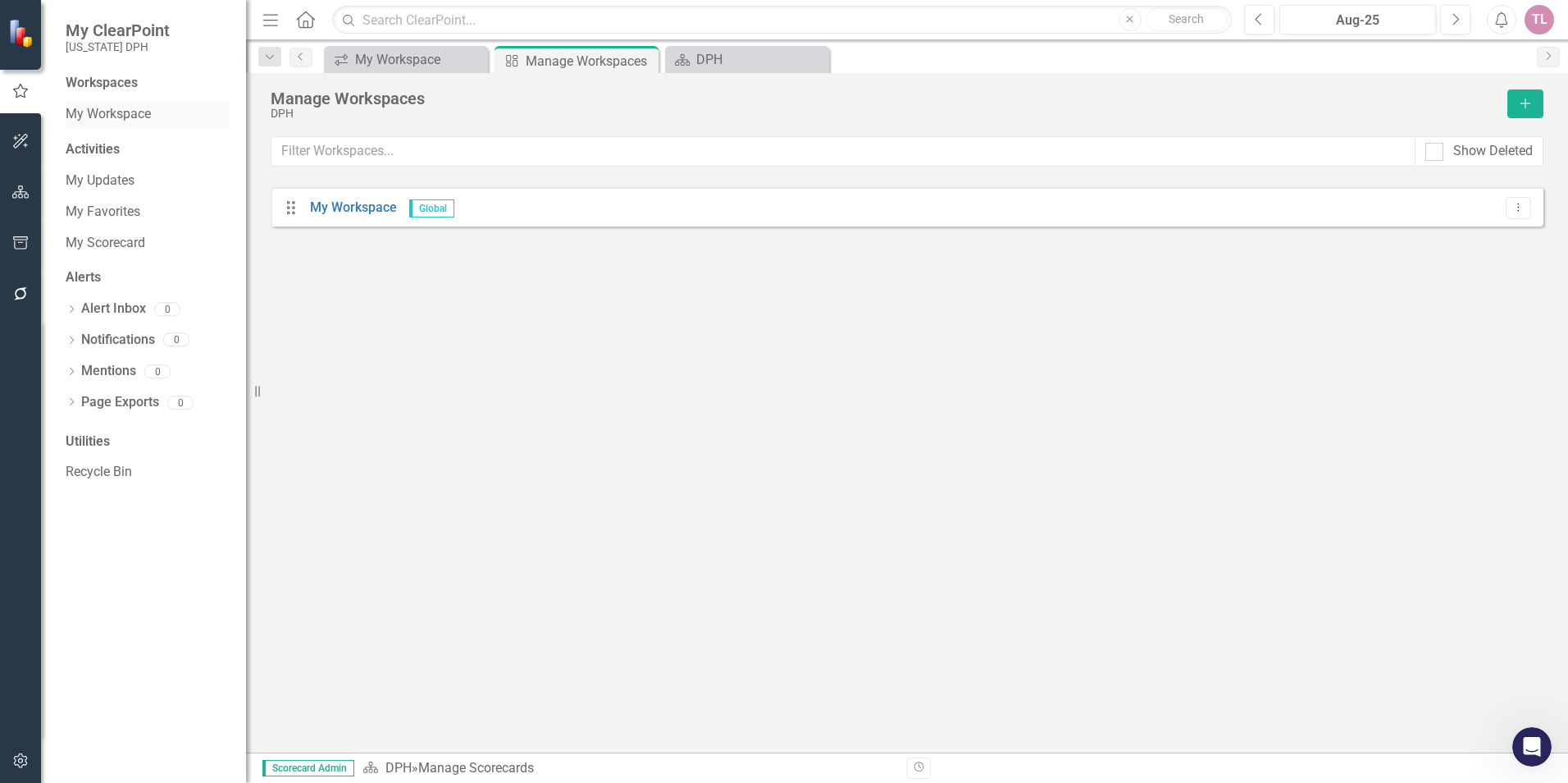
click at [123, 114] on link "My Workspace" at bounding box center [147, 114] width 164 height 19
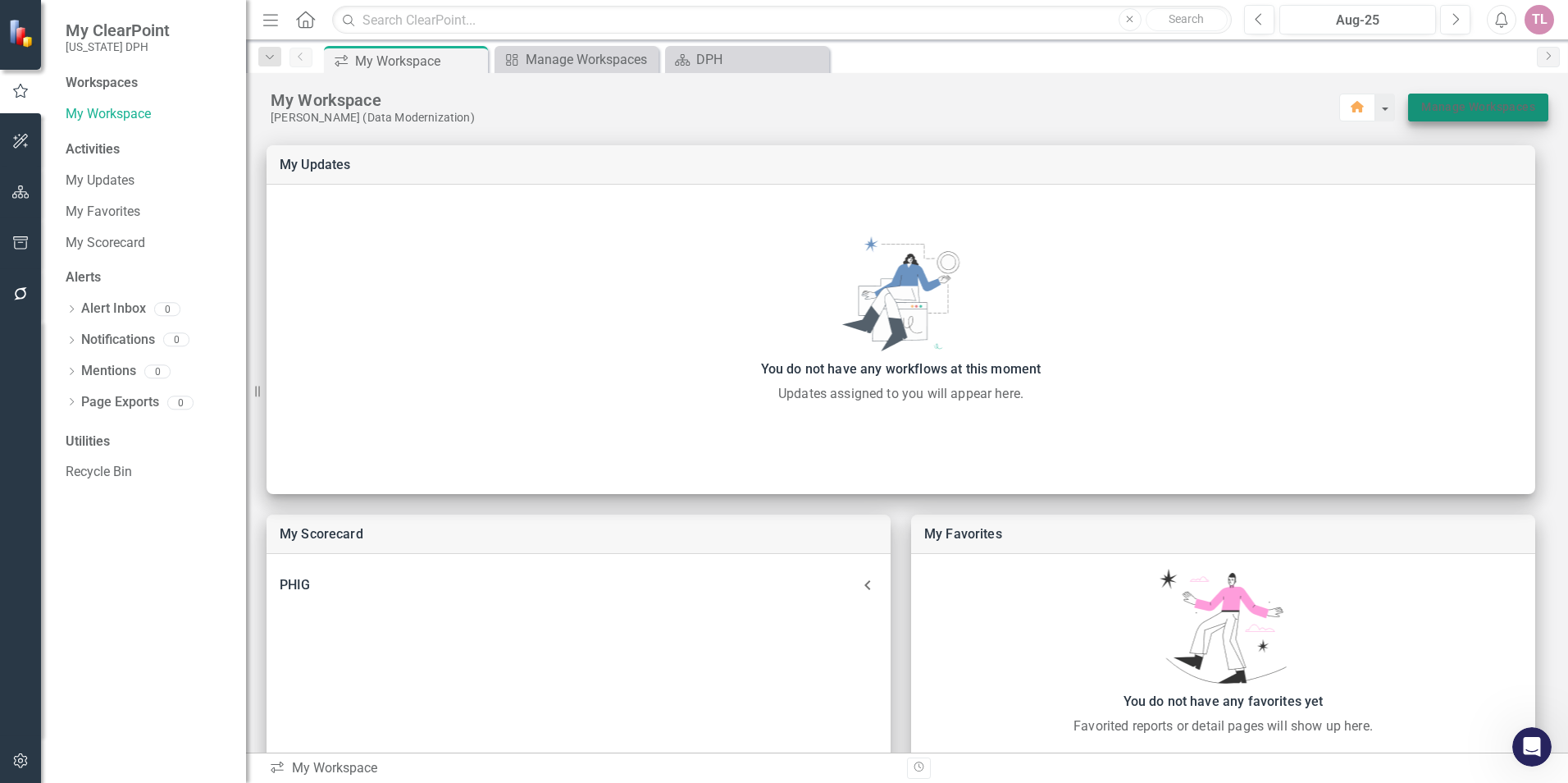
click at [1472, 110] on link "Manage Workspaces" at bounding box center [1478, 107] width 114 height 20
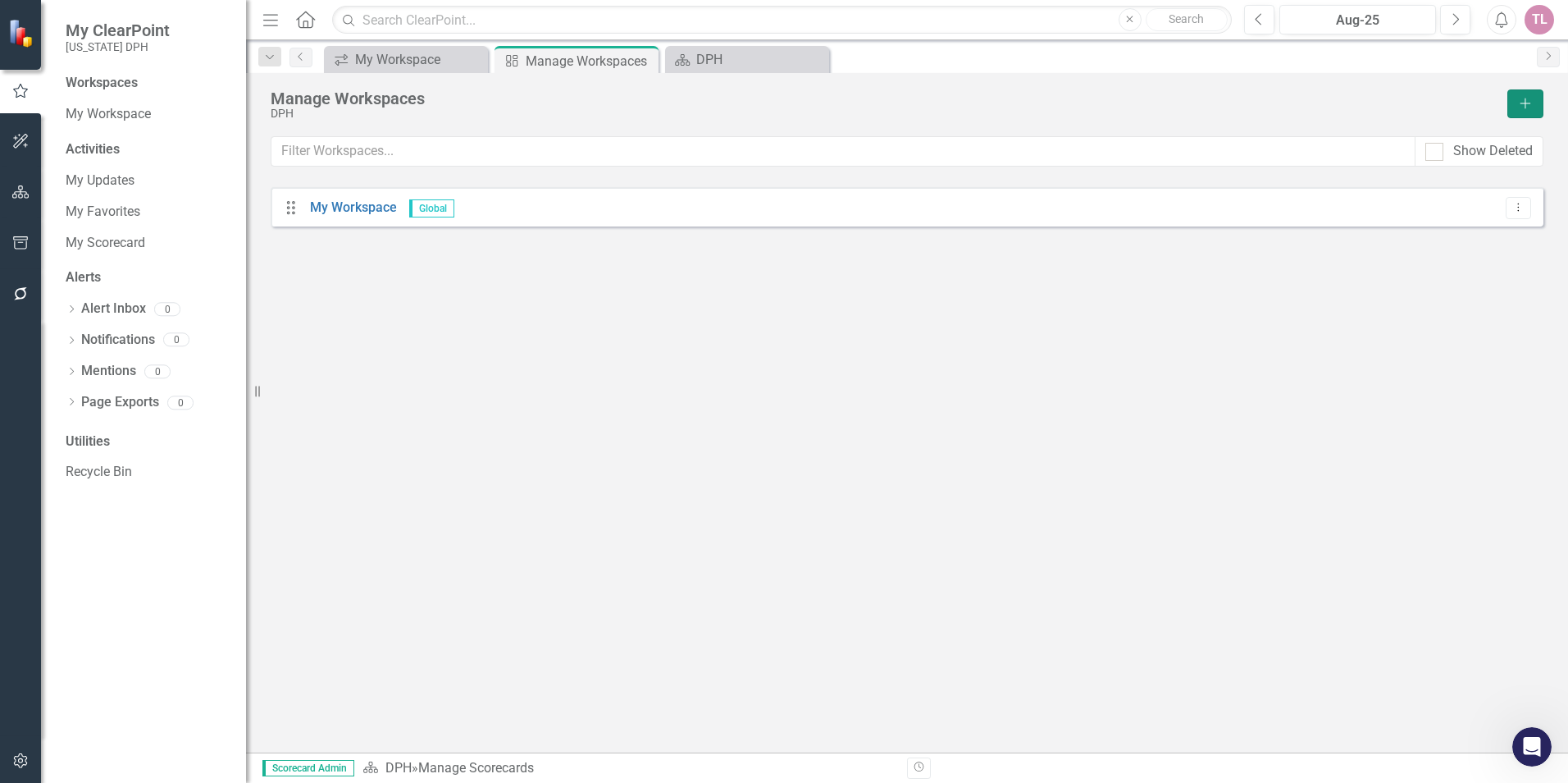
click at [1523, 105] on icon "Add" at bounding box center [1525, 103] width 15 height 11
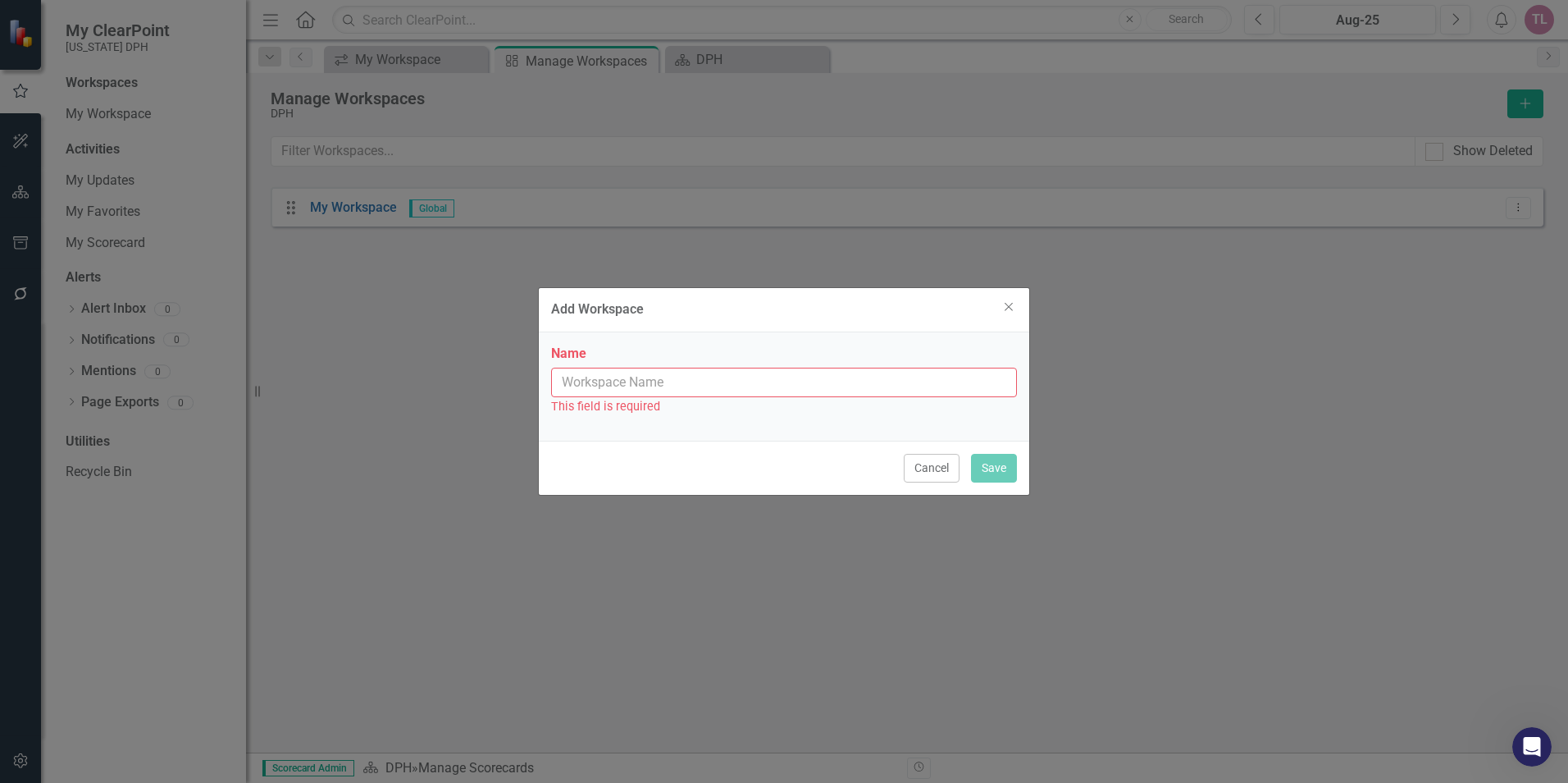
click at [695, 380] on input "Name" at bounding box center [784, 382] width 466 height 30
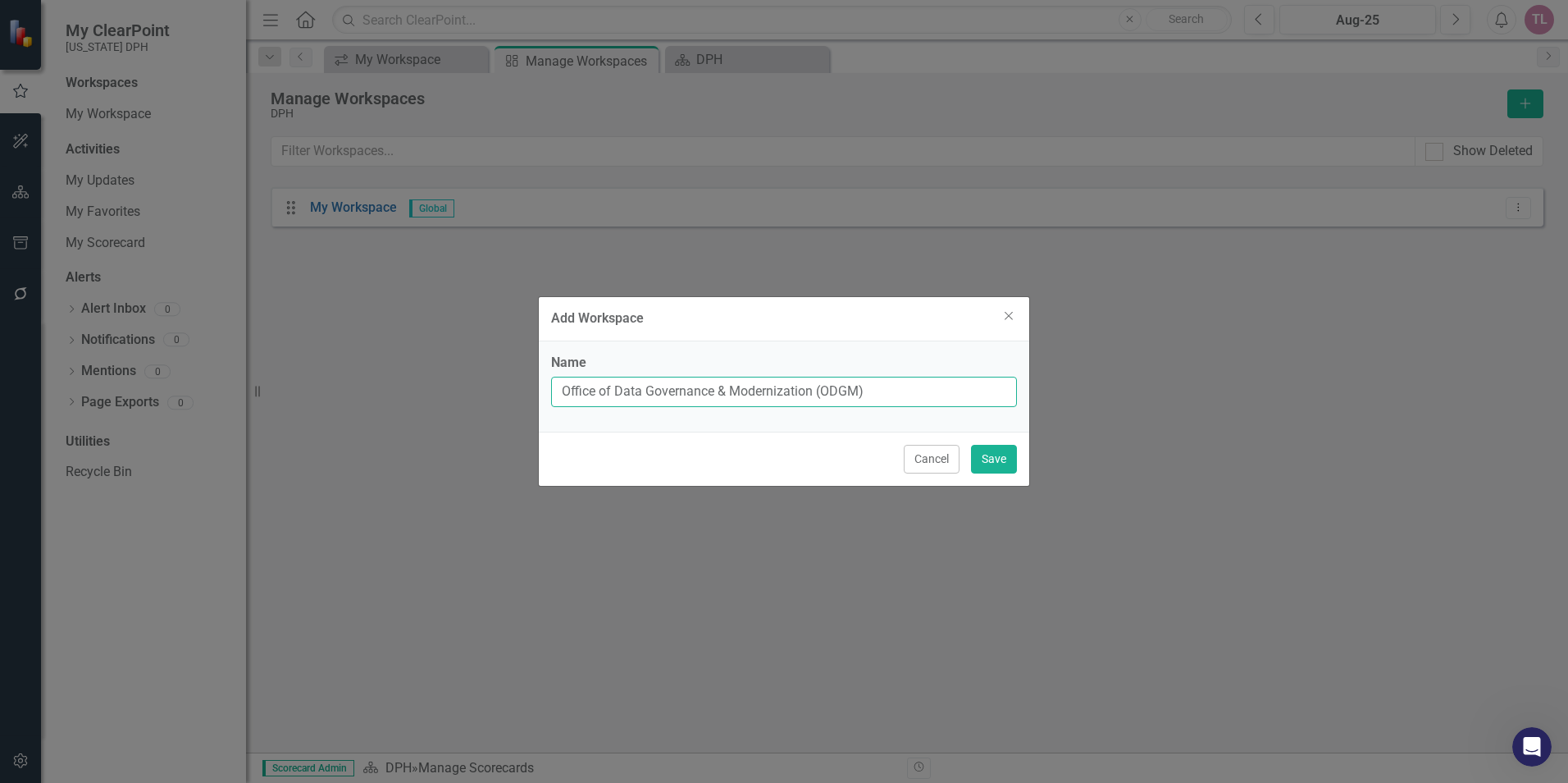
drag, startPoint x: 868, startPoint y: 394, endPoint x: 359, endPoint y: 362, distance: 510.0
click at [359, 362] on div "Add Workspace Close Name Office of Data Governance & Modernization (ODGM) Cance…" at bounding box center [784, 392] width 1568 height 783
type input "Data Modernization Initiative (DMI)"
click at [1012, 457] on button "Save" at bounding box center [994, 459] width 46 height 28
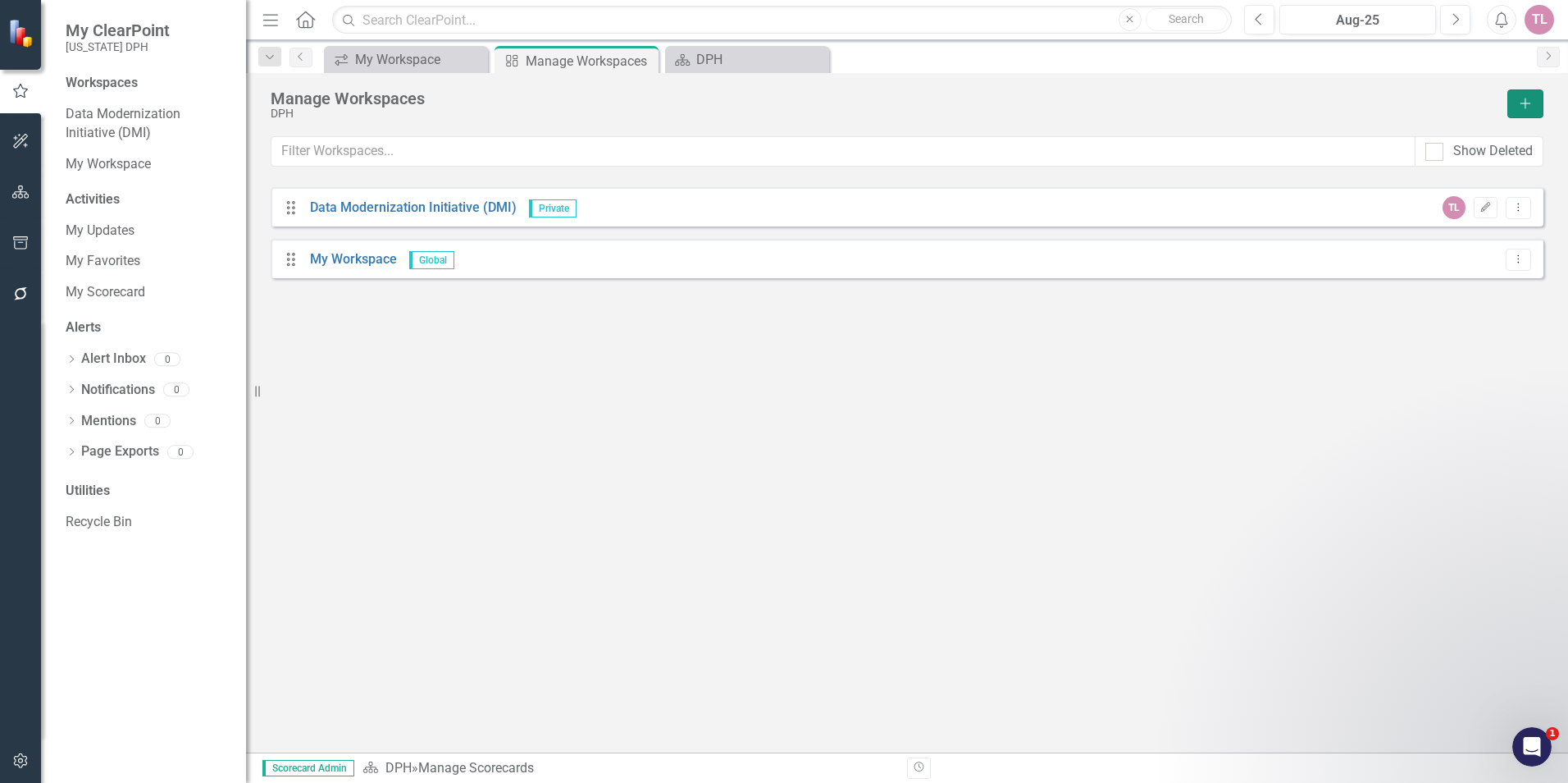
scroll to position [268, 0]
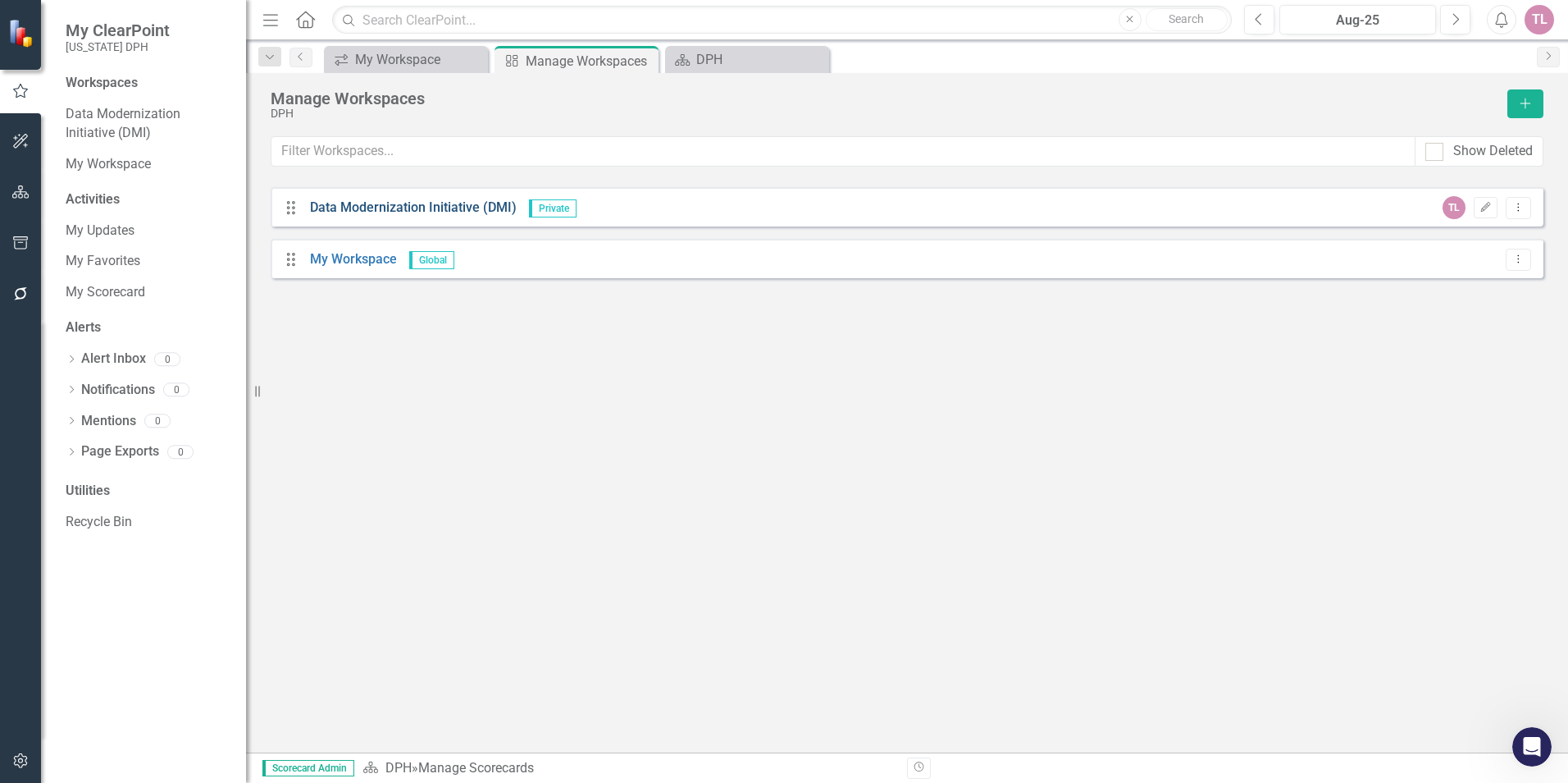
click at [457, 206] on link "Data Modernization Initiative (DMI)" at bounding box center [412, 207] width 207 height 16
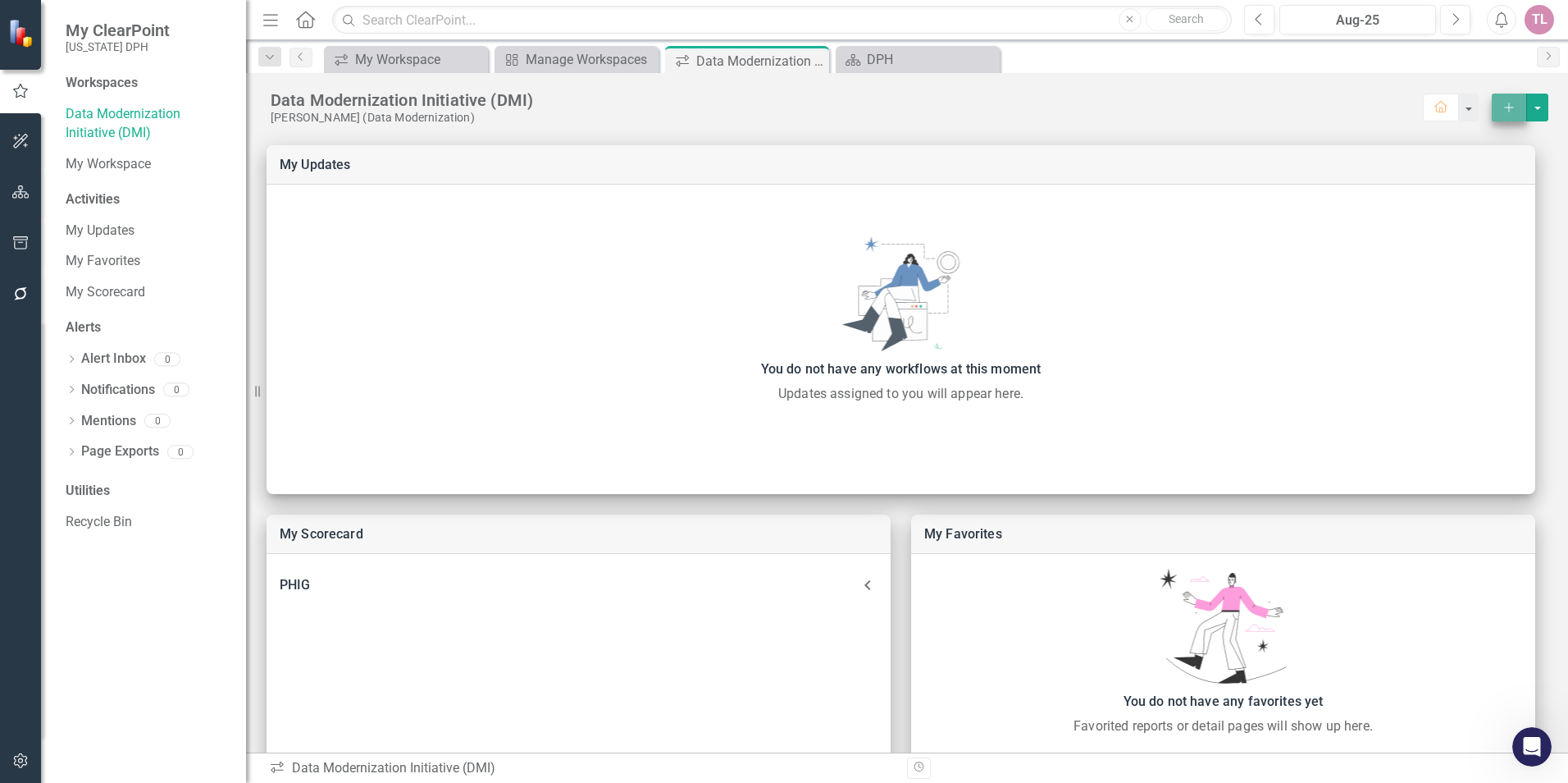
click at [1505, 108] on button "Add" at bounding box center [1509, 108] width 35 height 28
click at [1532, 103] on button "select merge strategy" at bounding box center [1537, 108] width 21 height 28
click at [1360, 79] on div "Data Modernization Initiative (DMI) Thomas Lawler (Data Modernization) Home Add…" at bounding box center [907, 98] width 1322 height 51
click at [19, 194] on icon "button" at bounding box center [20, 192] width 17 height 13
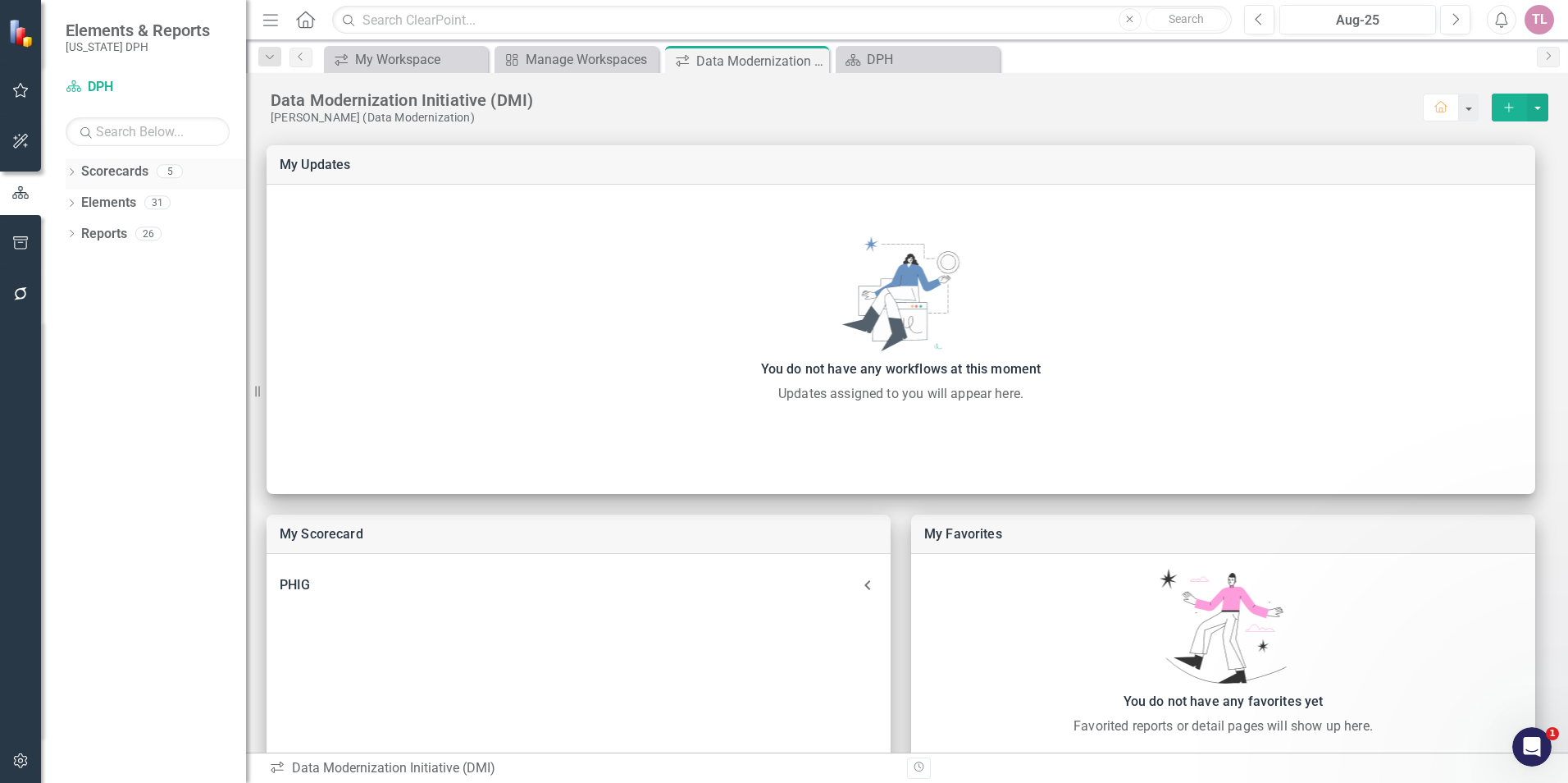
click at [113, 172] on link "Scorecards" at bounding box center [114, 172] width 67 height 19
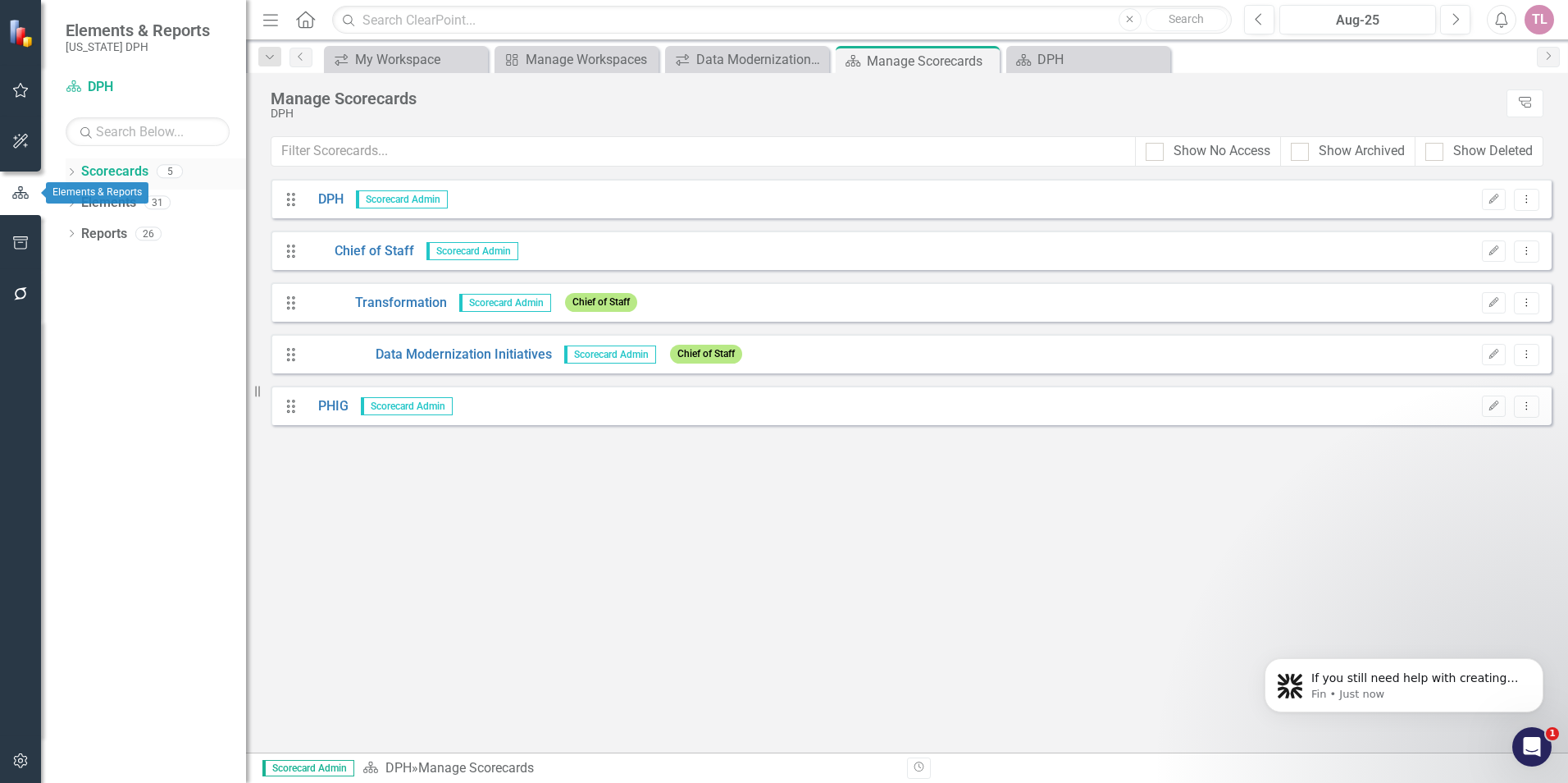
click at [86, 173] on link "Scorecards" at bounding box center [114, 172] width 67 height 19
click at [77, 173] on icon "Dropdown" at bounding box center [71, 174] width 11 height 9
click at [1529, 102] on icon "Tree Explorer" at bounding box center [1525, 102] width 16 height 12
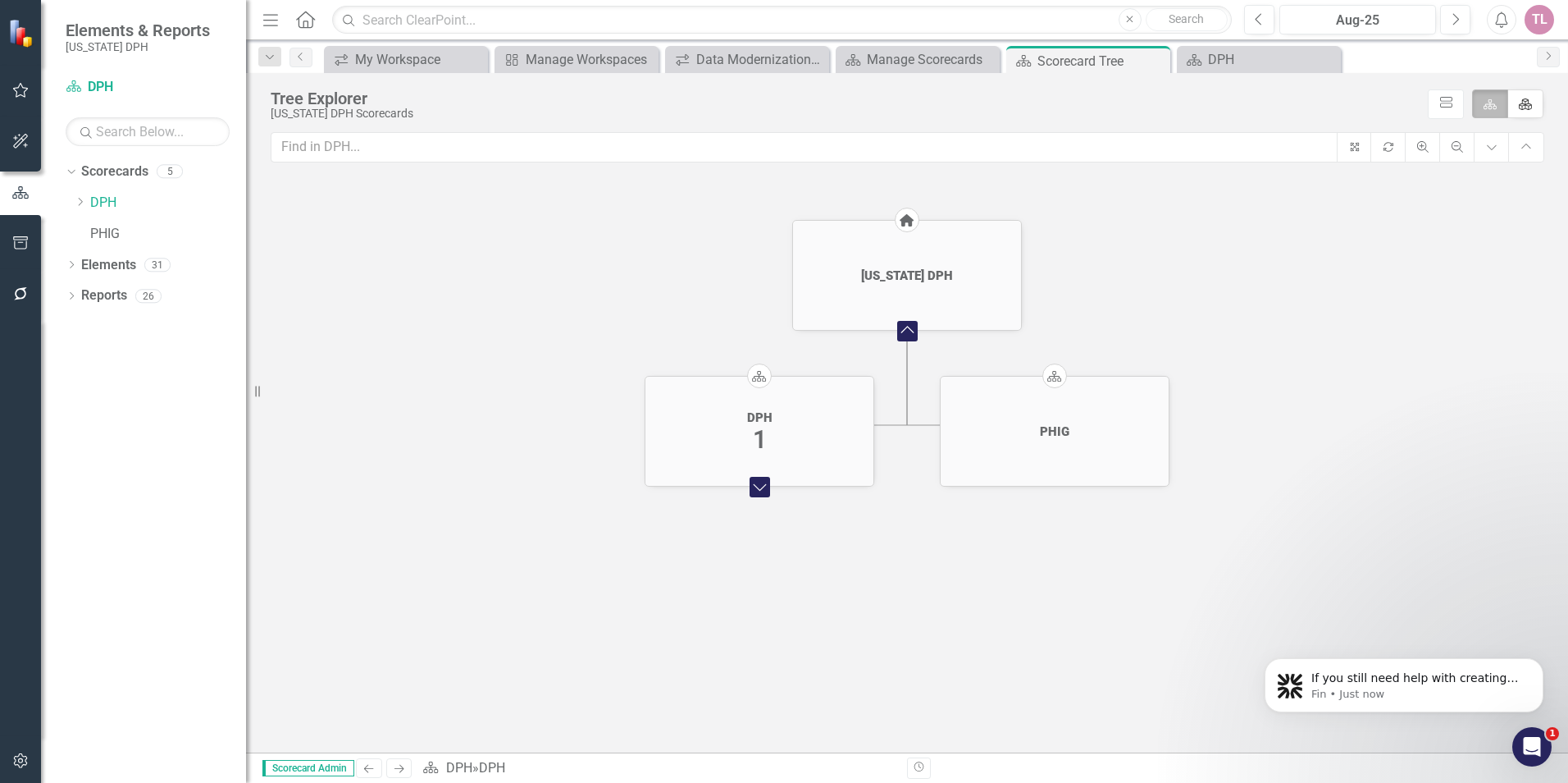
click at [758, 490] on foreignobject "Expand Chart" at bounding box center [760, 487] width 33 height 33
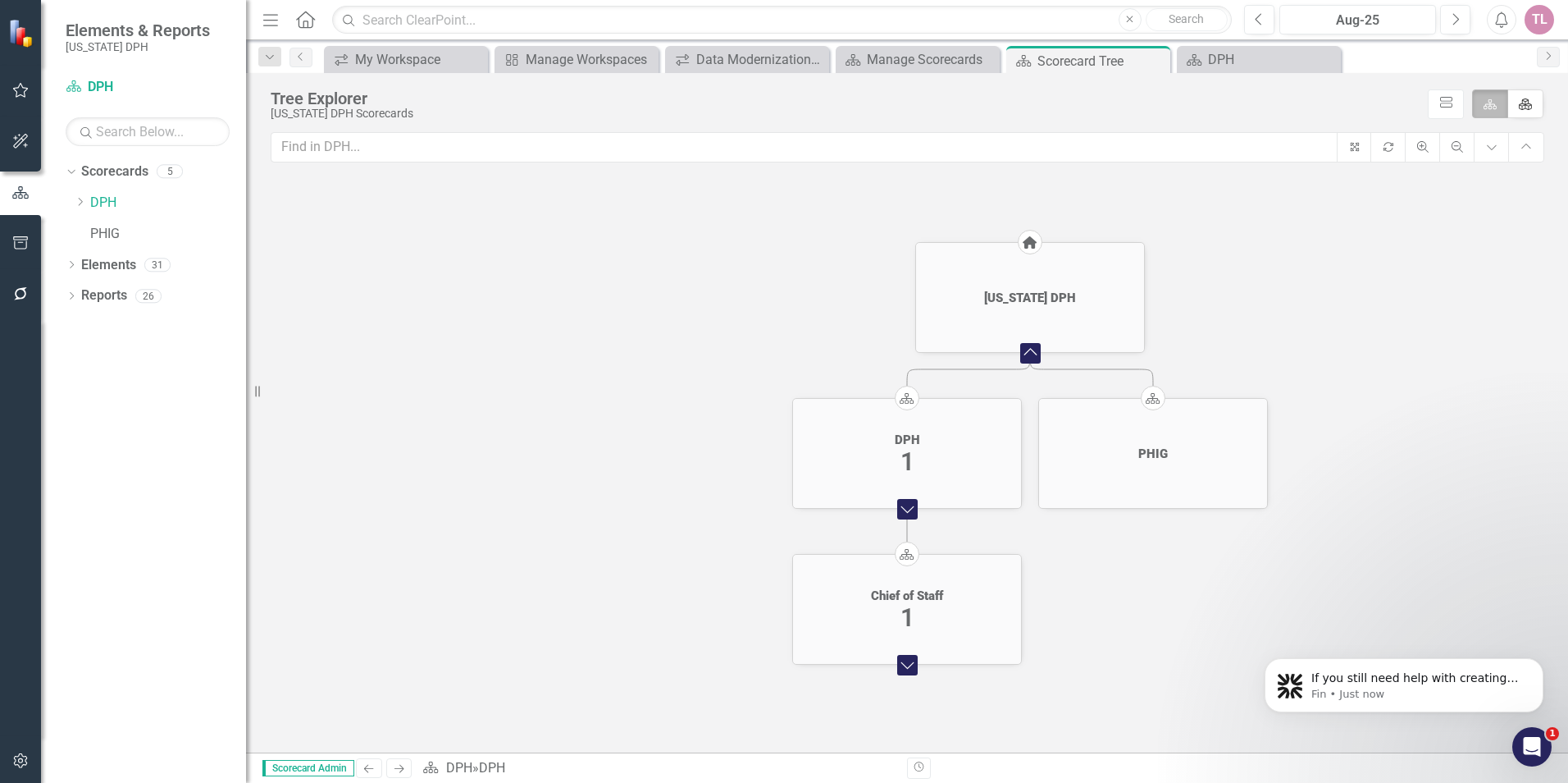
click at [908, 662] on foreignobject "Expand Chart" at bounding box center [908, 664] width 33 height 33
click at [908, 654] on foreignobject "Expand Chart" at bounding box center [909, 655] width 33 height 33
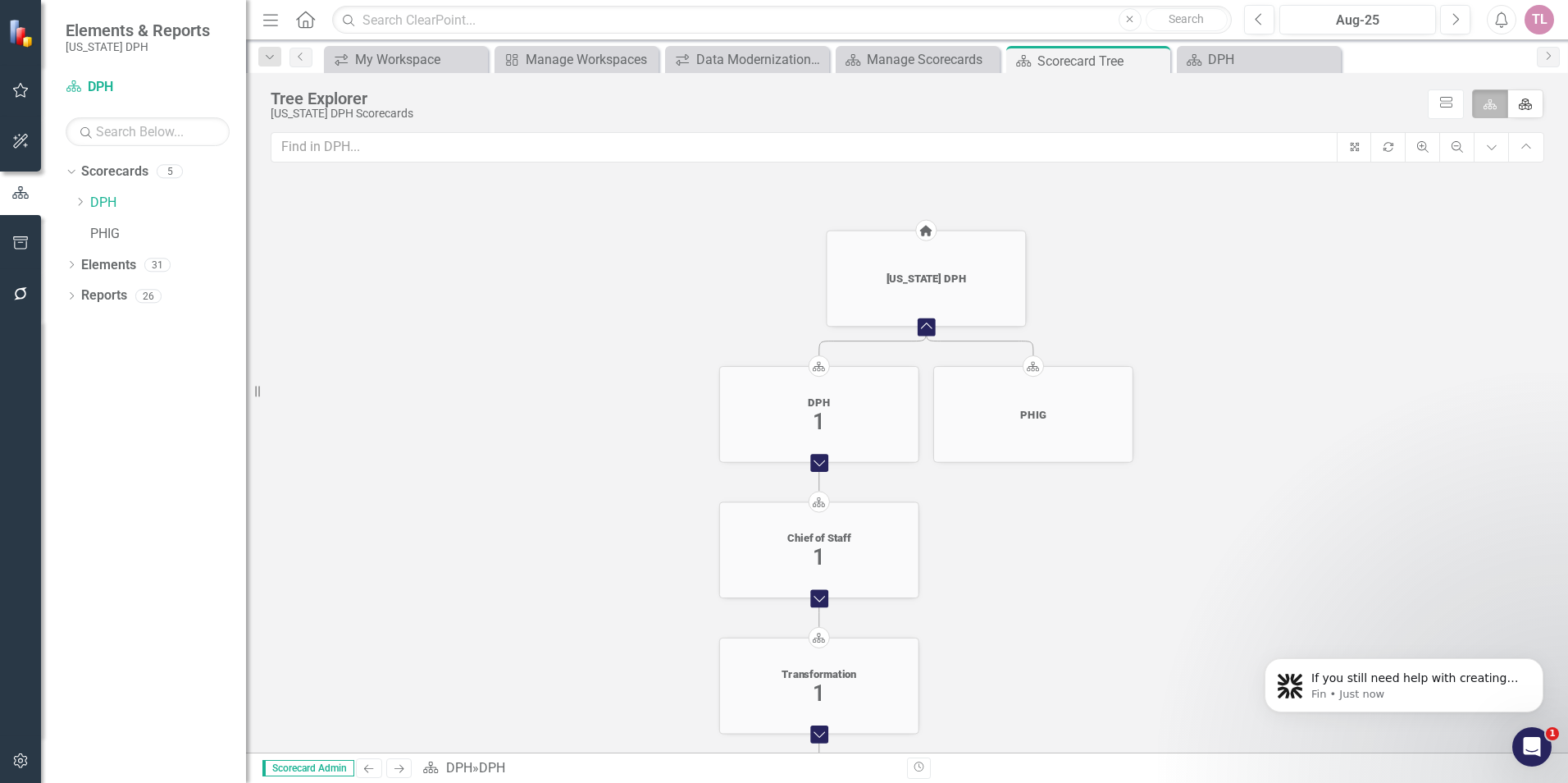
drag, startPoint x: 1196, startPoint y: 270, endPoint x: 1041, endPoint y: 565, distance: 333.2
click at [1041, 565] on icon "Home South Carolina DPH Collapse Chart Scorecard DPH 1 Collapse Chart Scorecard…" at bounding box center [908, 525] width 1273 height 700
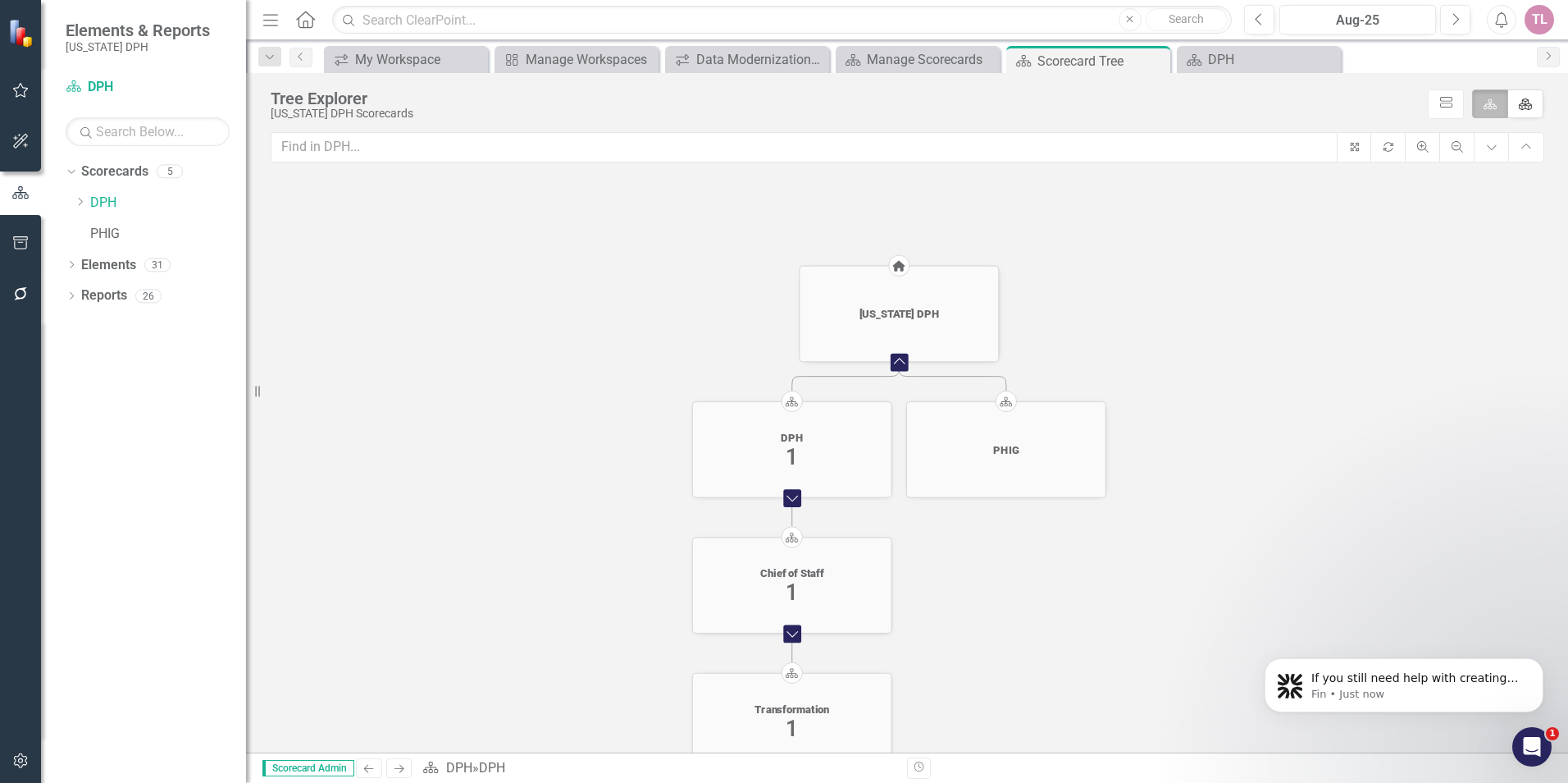
click at [942, 309] on link "[US_STATE] DPH" at bounding box center [898, 314] width 87 height 13
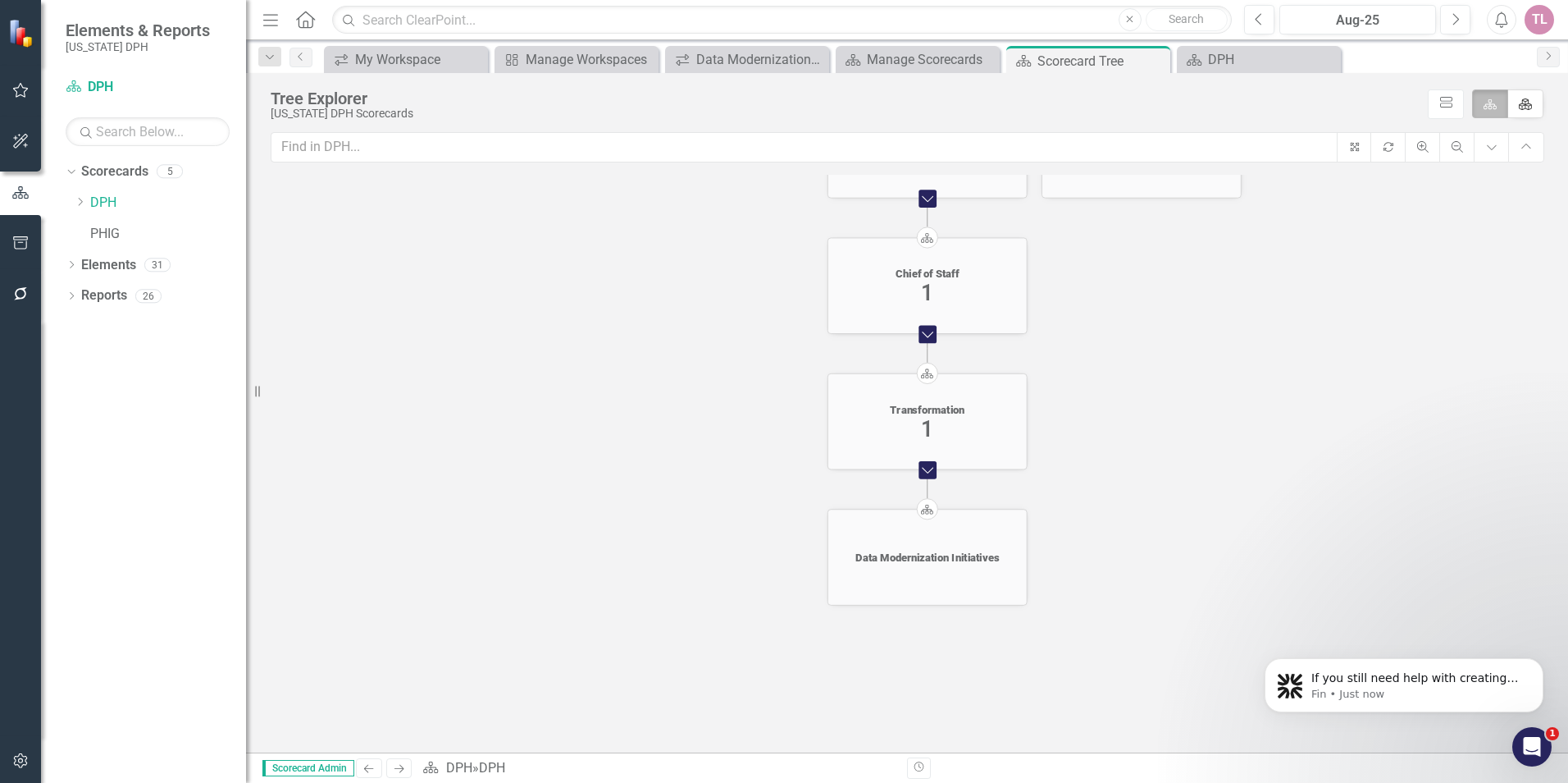
drag, startPoint x: 1038, startPoint y: 603, endPoint x: 1173, endPoint y: 303, distance: 329.0
click at [1173, 303] on icon "Home South Carolina DPH Collapse Chart Scorecard DPH 1 Collapse Chart Scorecard…" at bounding box center [908, 525] width 1273 height 700
click at [914, 556] on div "Data Modernization Initiatives" at bounding box center [927, 558] width 144 height 13
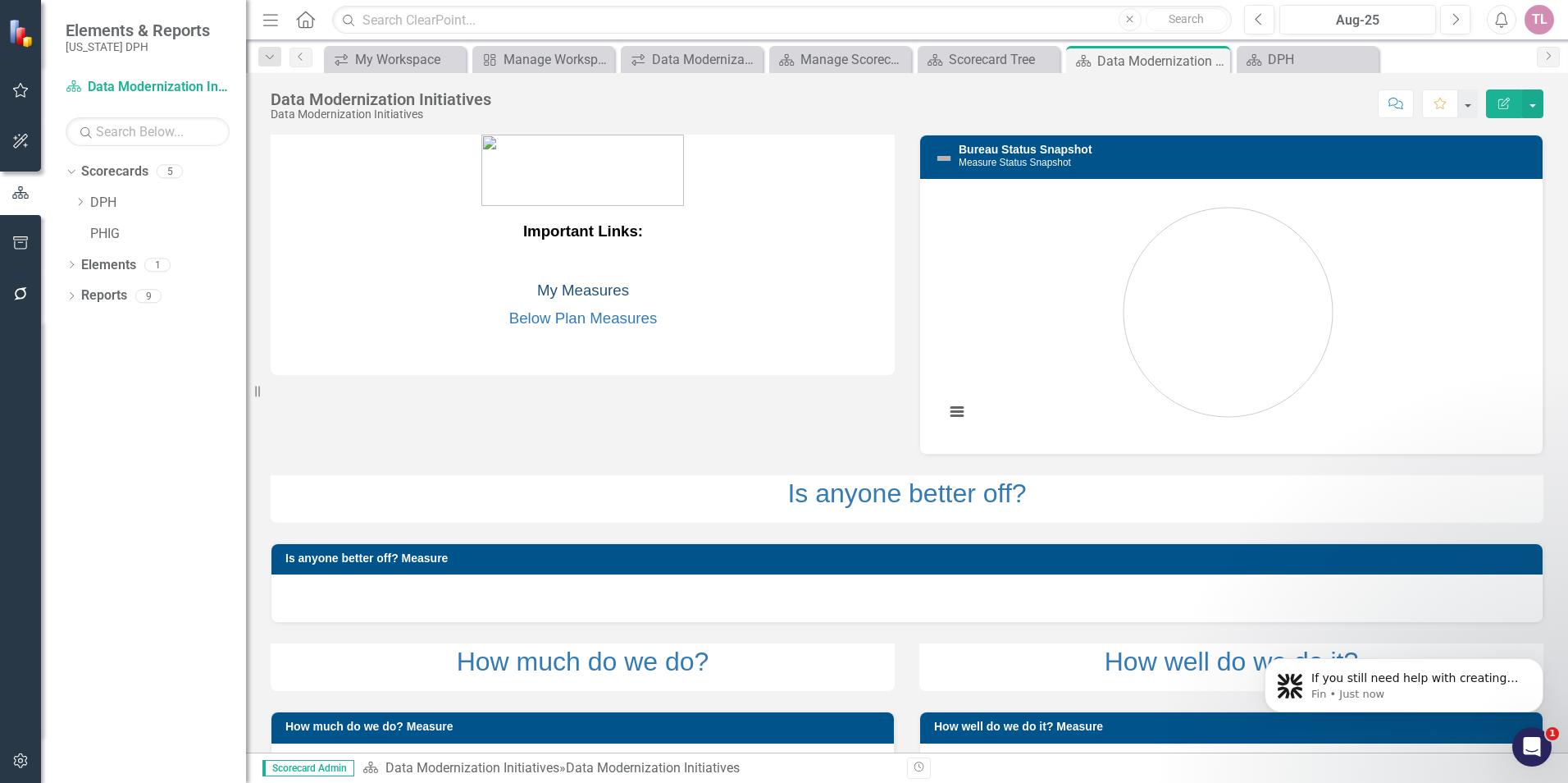
click at [569, 287] on link "My Measures" at bounding box center [583, 289] width 92 height 17
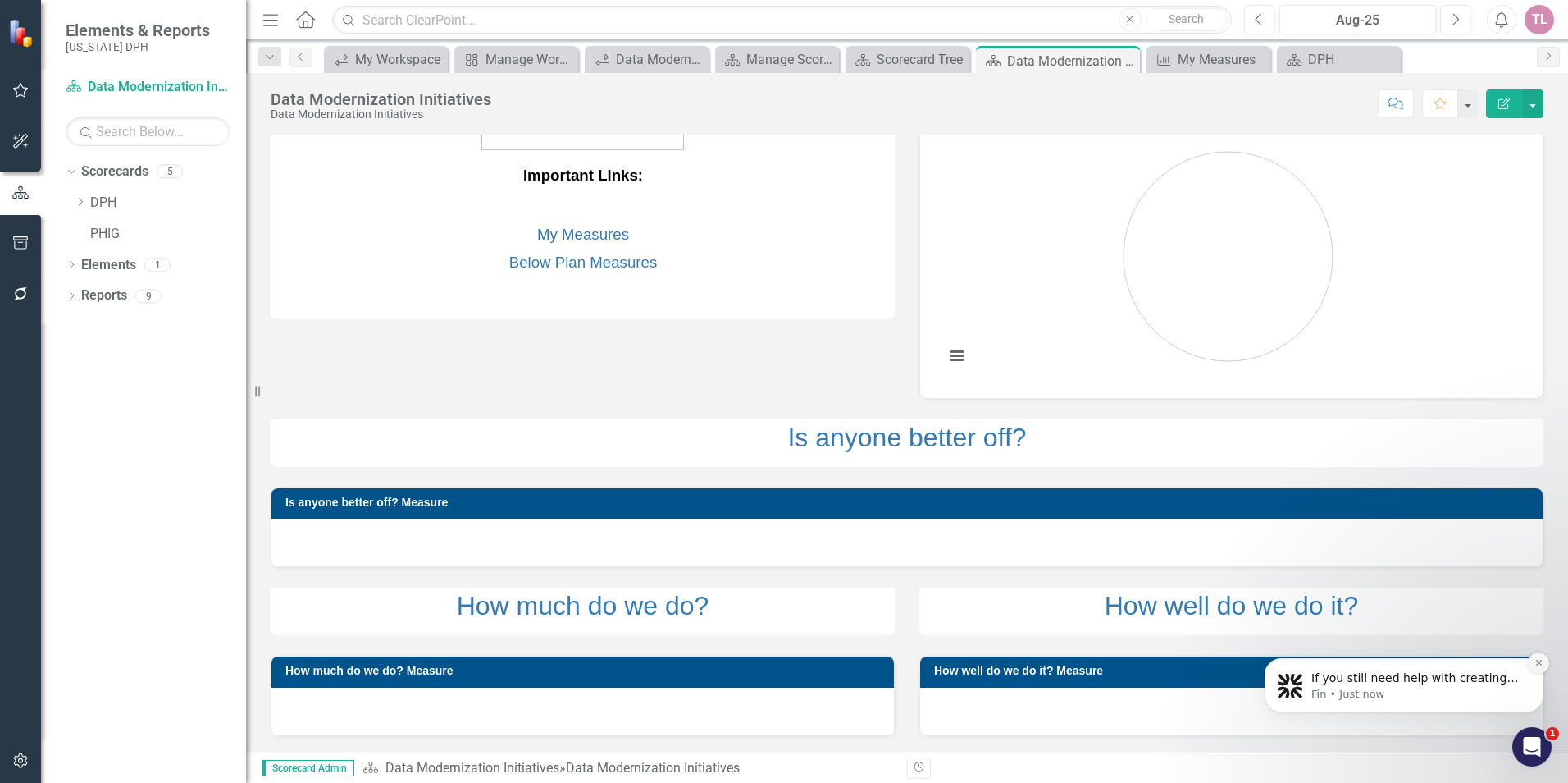
click at [1536, 664] on icon "Dismiss notification" at bounding box center [1539, 663] width 9 height 9
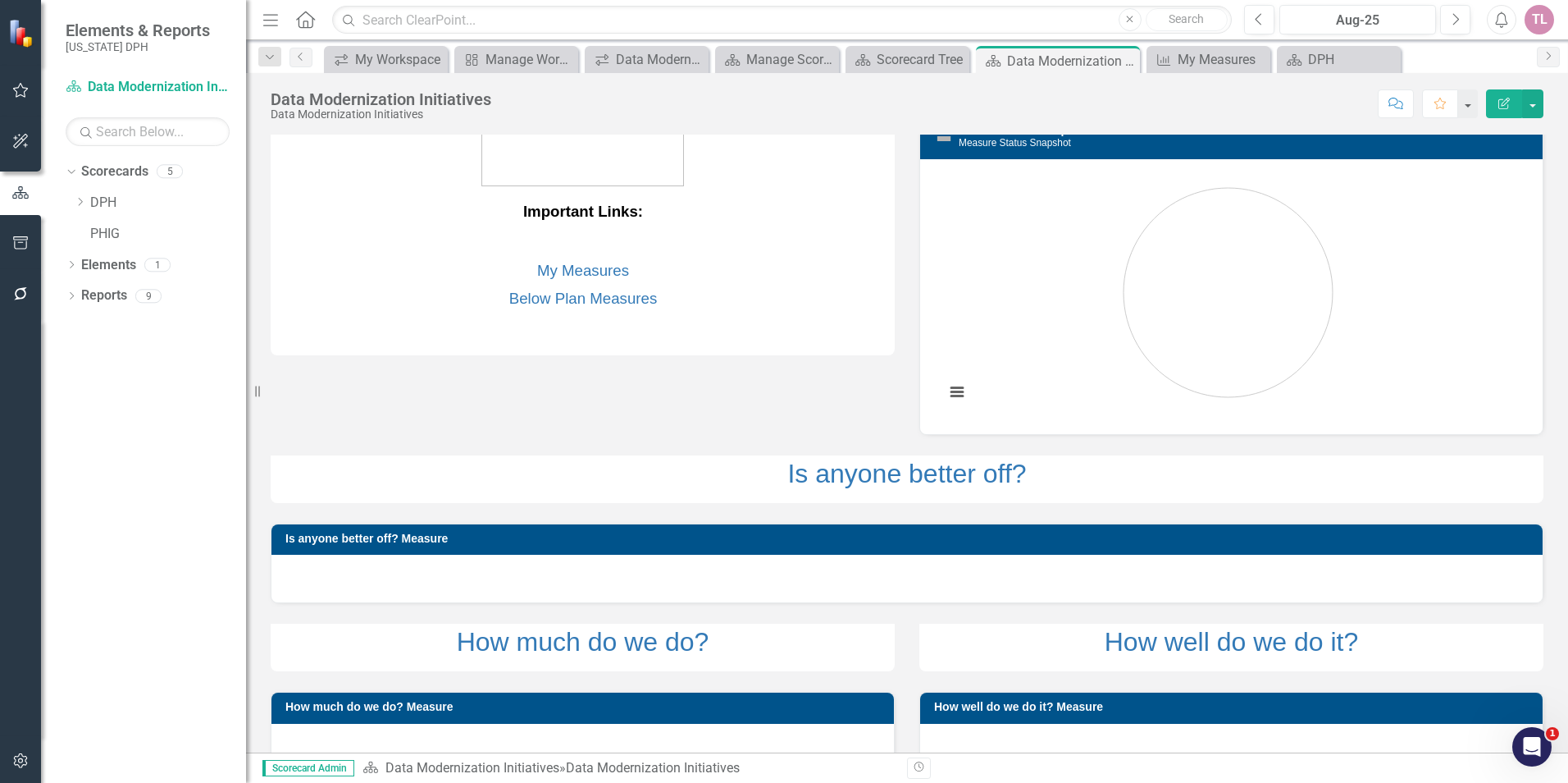
scroll to position [0, 0]
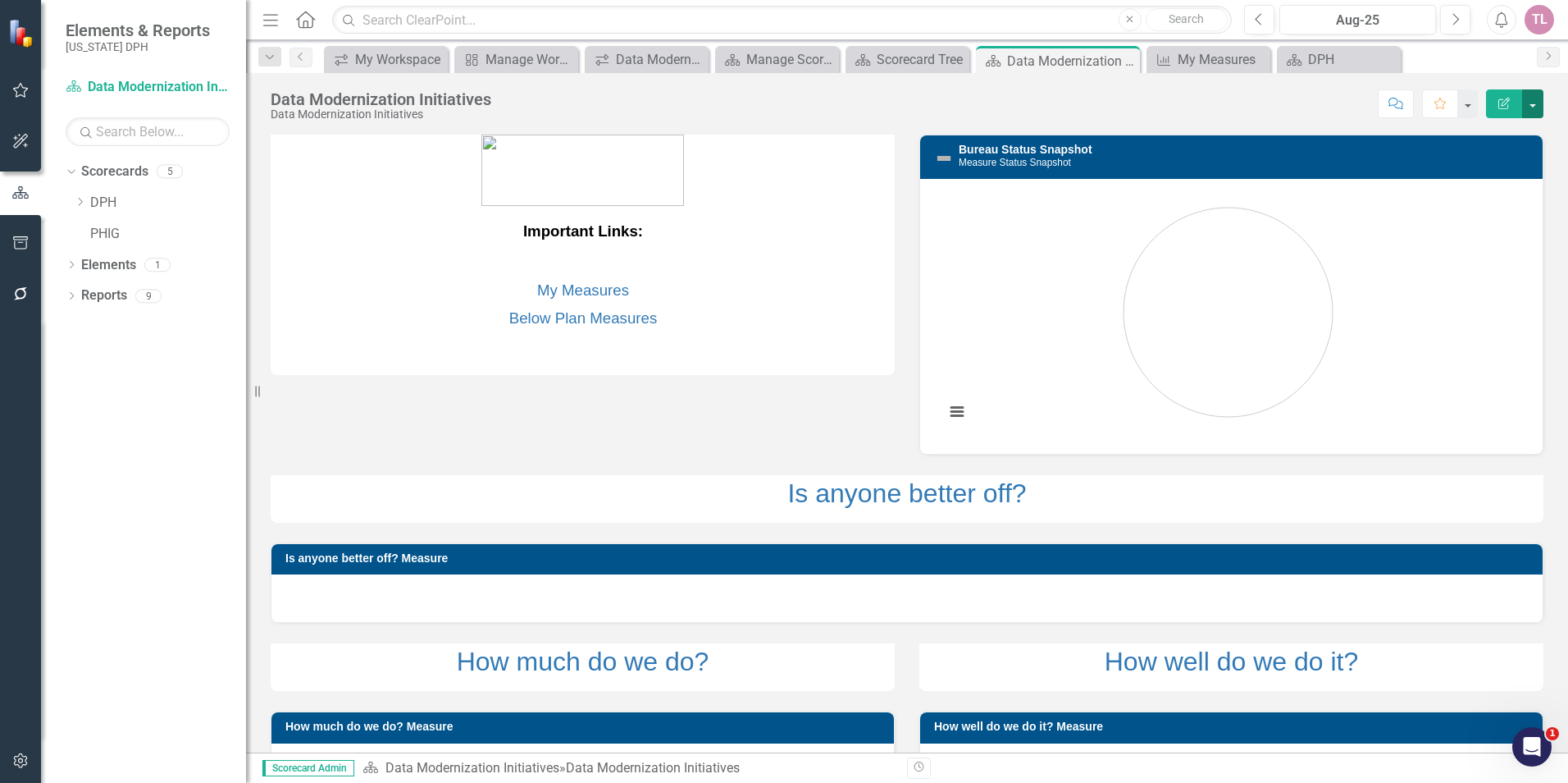
click at [1540, 109] on button "button" at bounding box center [1532, 103] width 21 height 28
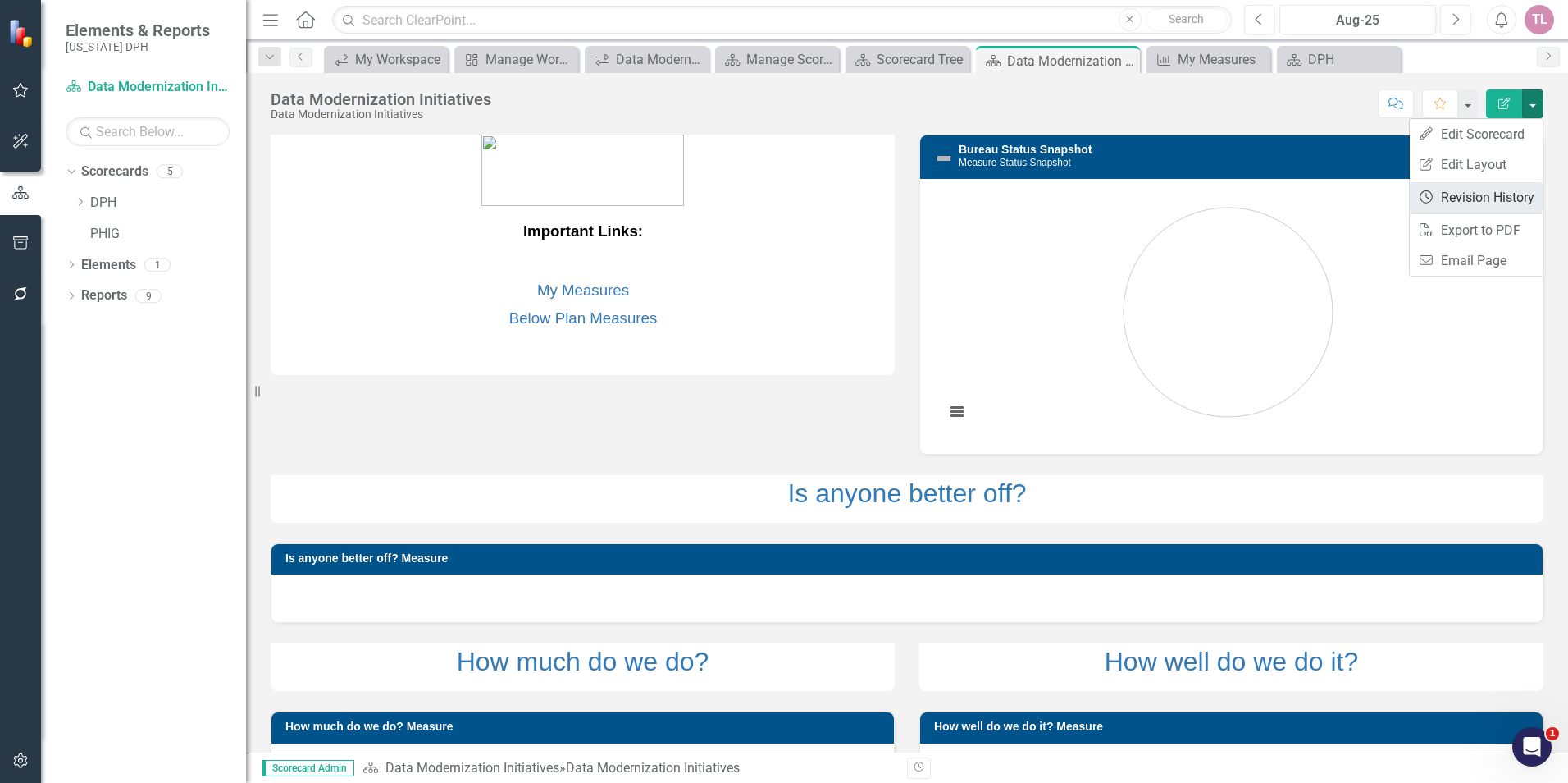
click at [1502, 191] on link "Revision History Revision History" at bounding box center [1476, 197] width 133 height 30
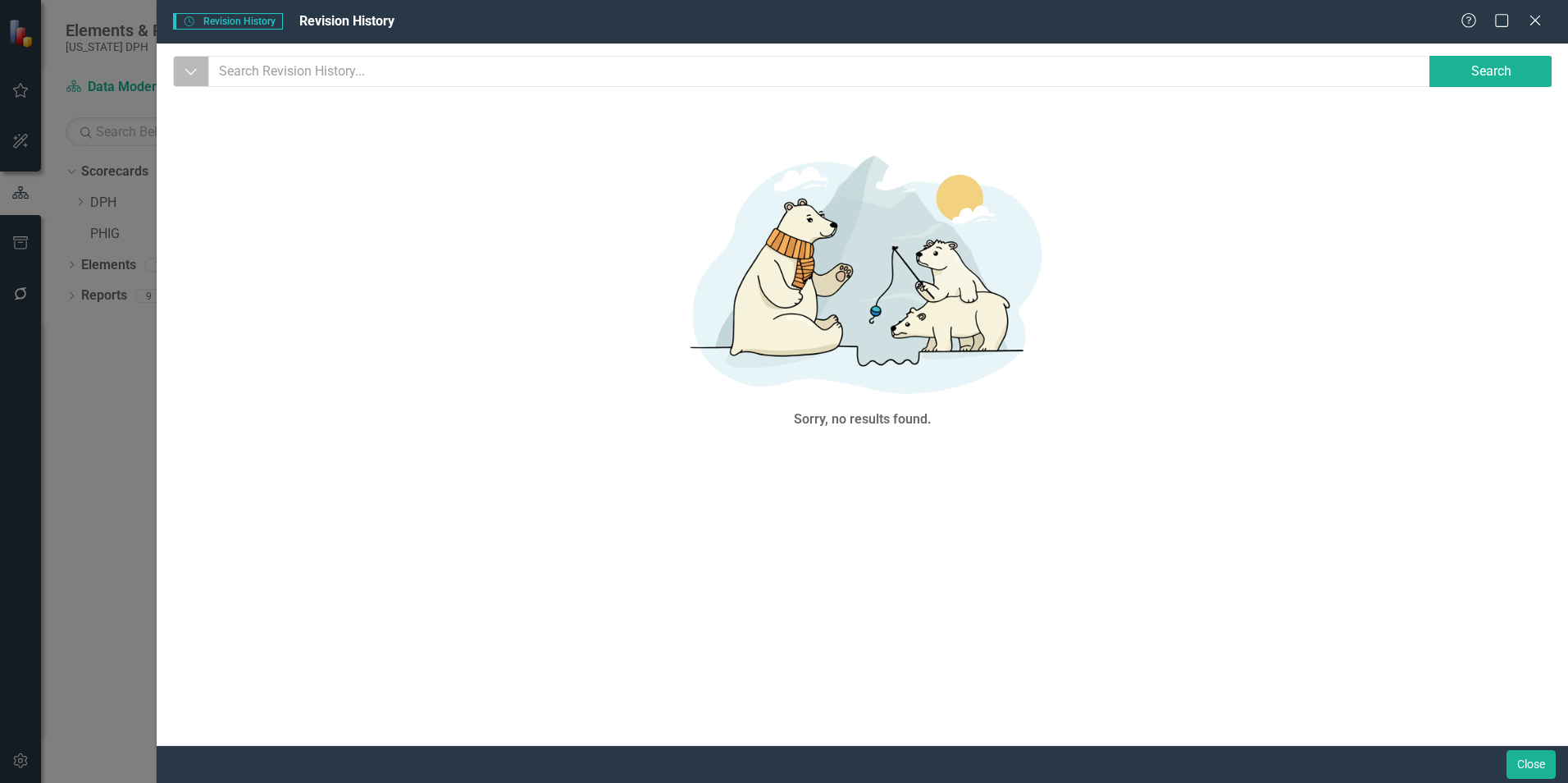
click at [194, 76] on icon "Dropdown" at bounding box center [191, 72] width 15 height 17
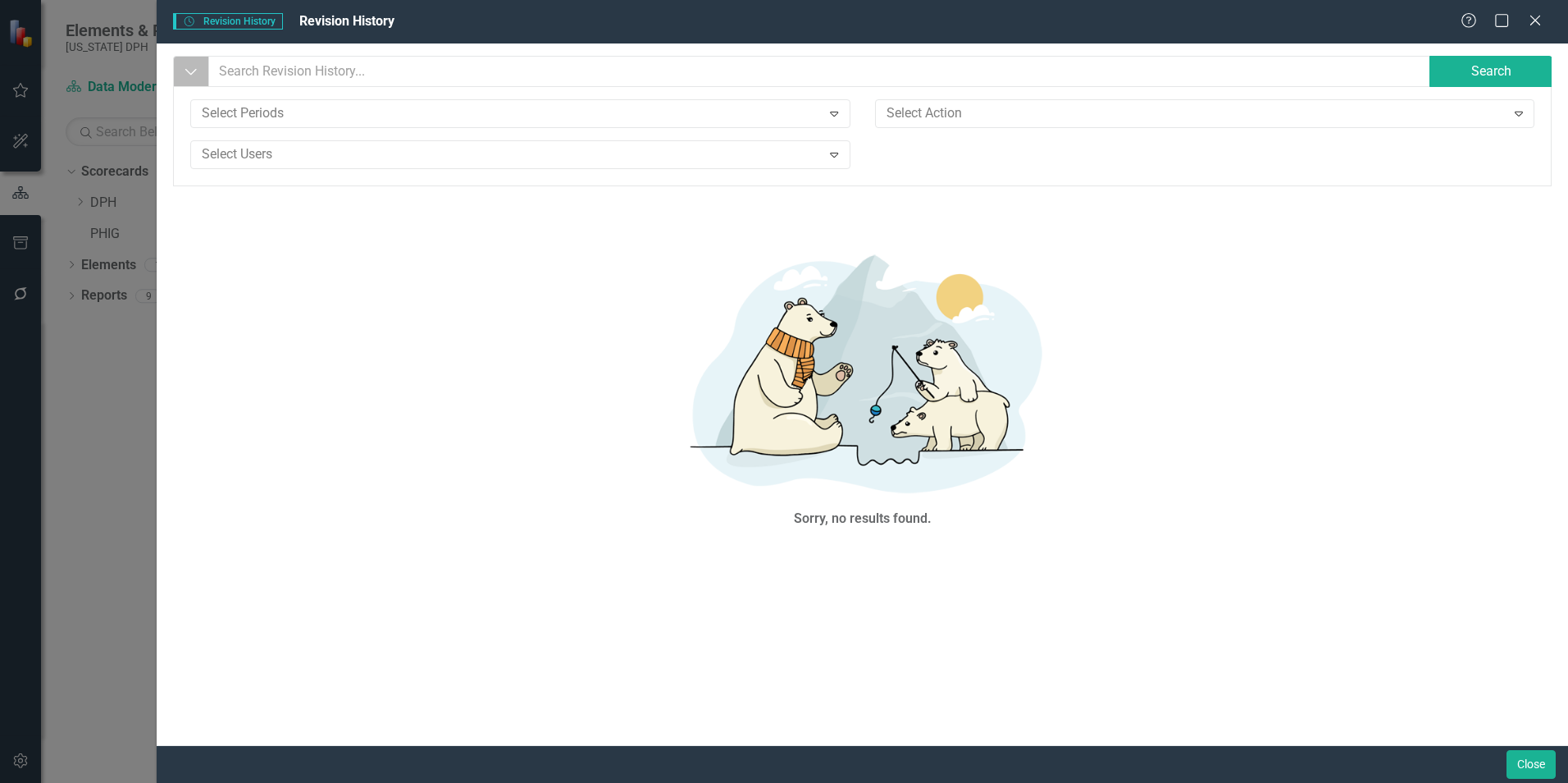
click at [194, 76] on icon "Dropdown" at bounding box center [191, 72] width 15 height 17
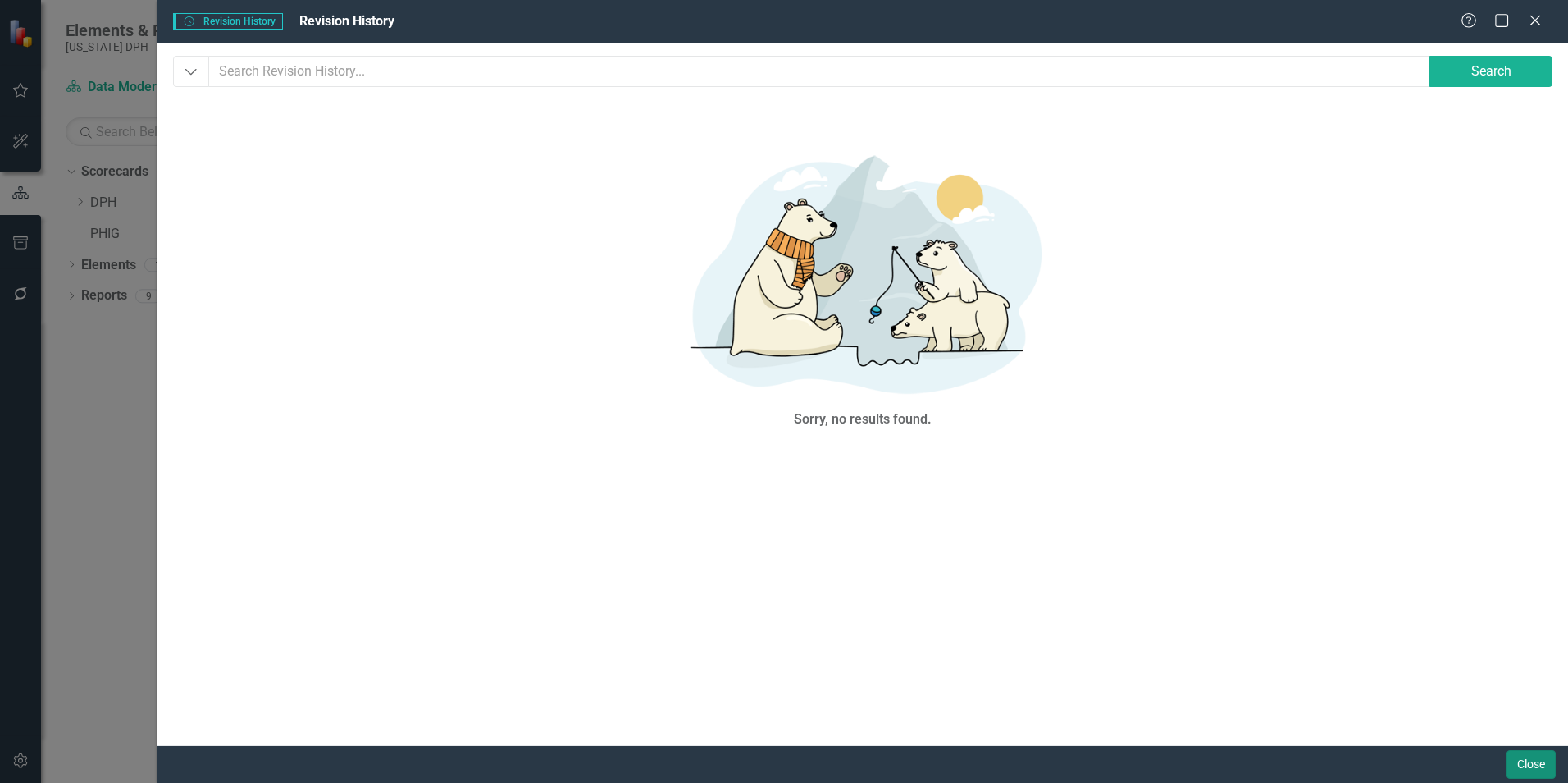
click at [1514, 768] on button "Close" at bounding box center [1531, 764] width 50 height 28
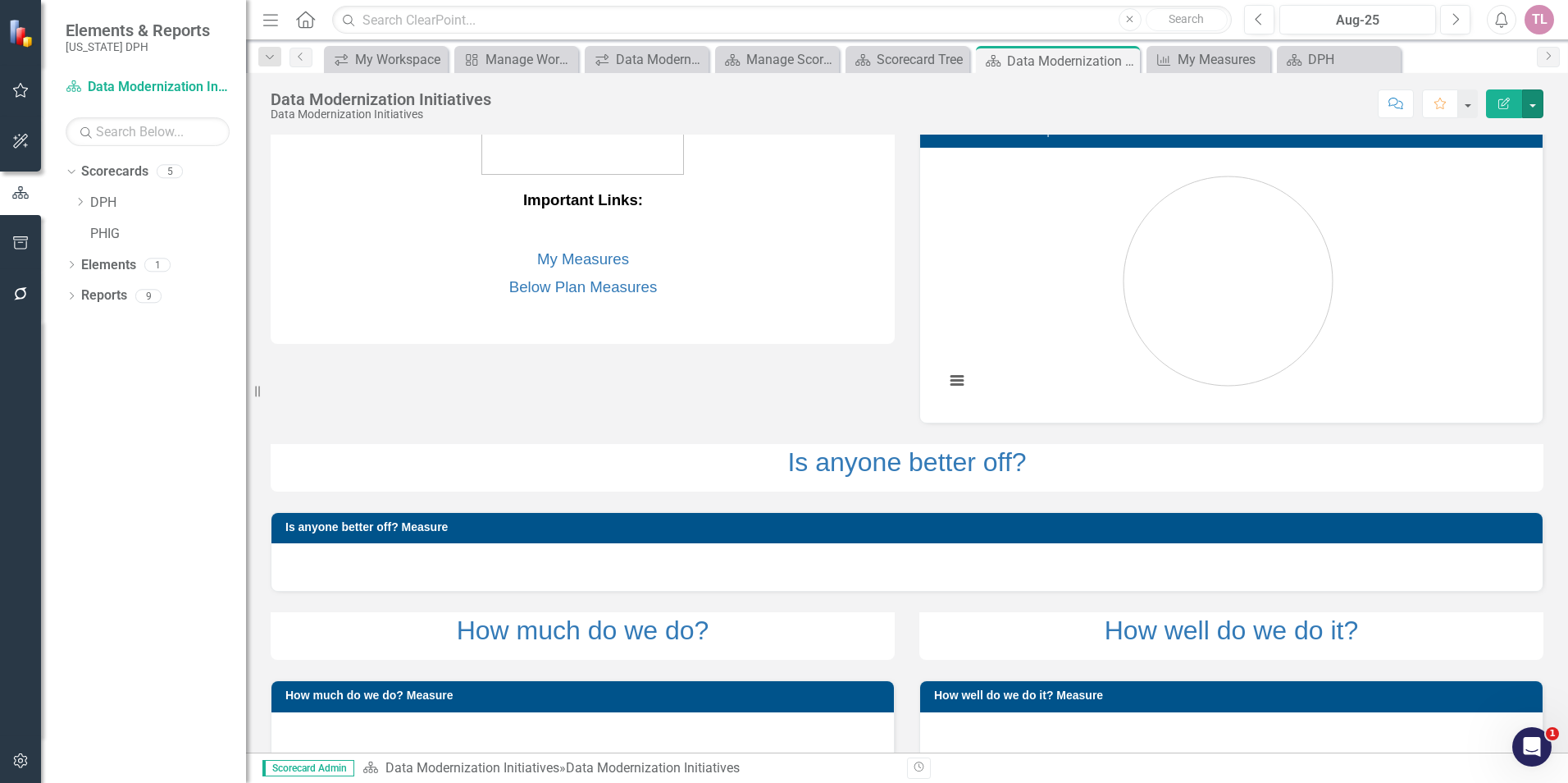
scroll to position [56, 0]
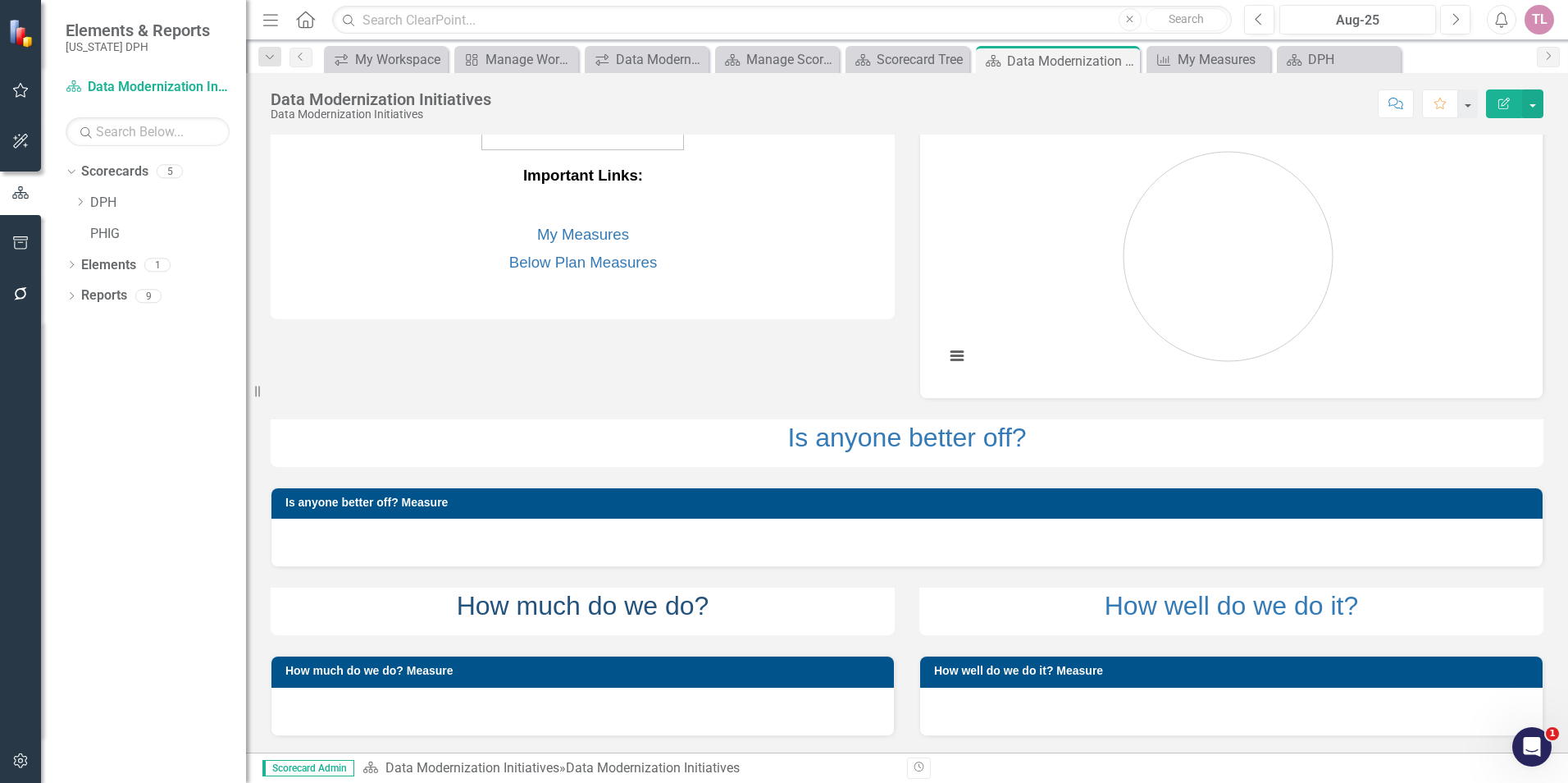
click at [587, 596] on link "How much do we do?" at bounding box center [582, 606] width 253 height 29
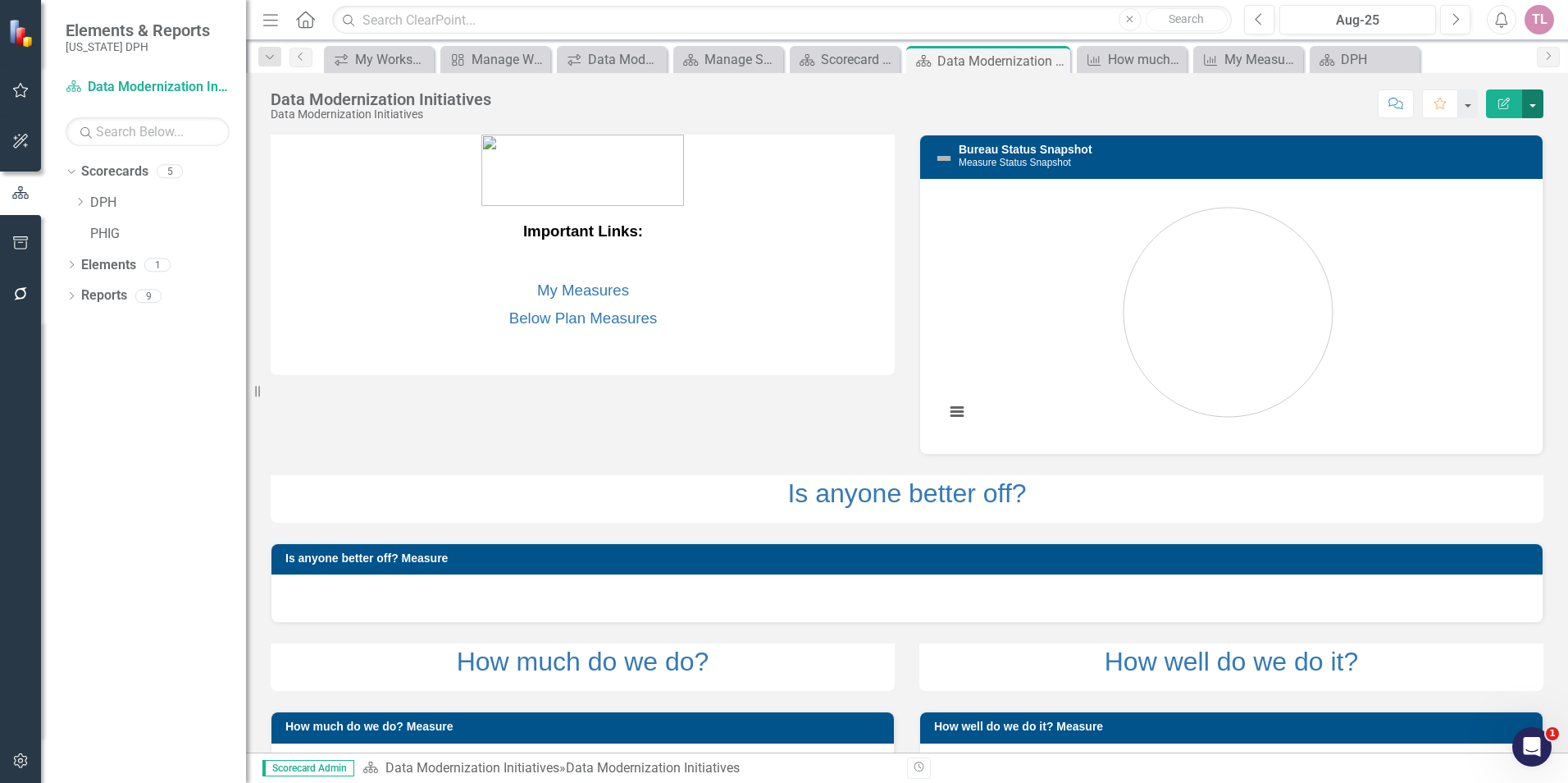
click at [1530, 104] on button "button" at bounding box center [1532, 103] width 21 height 28
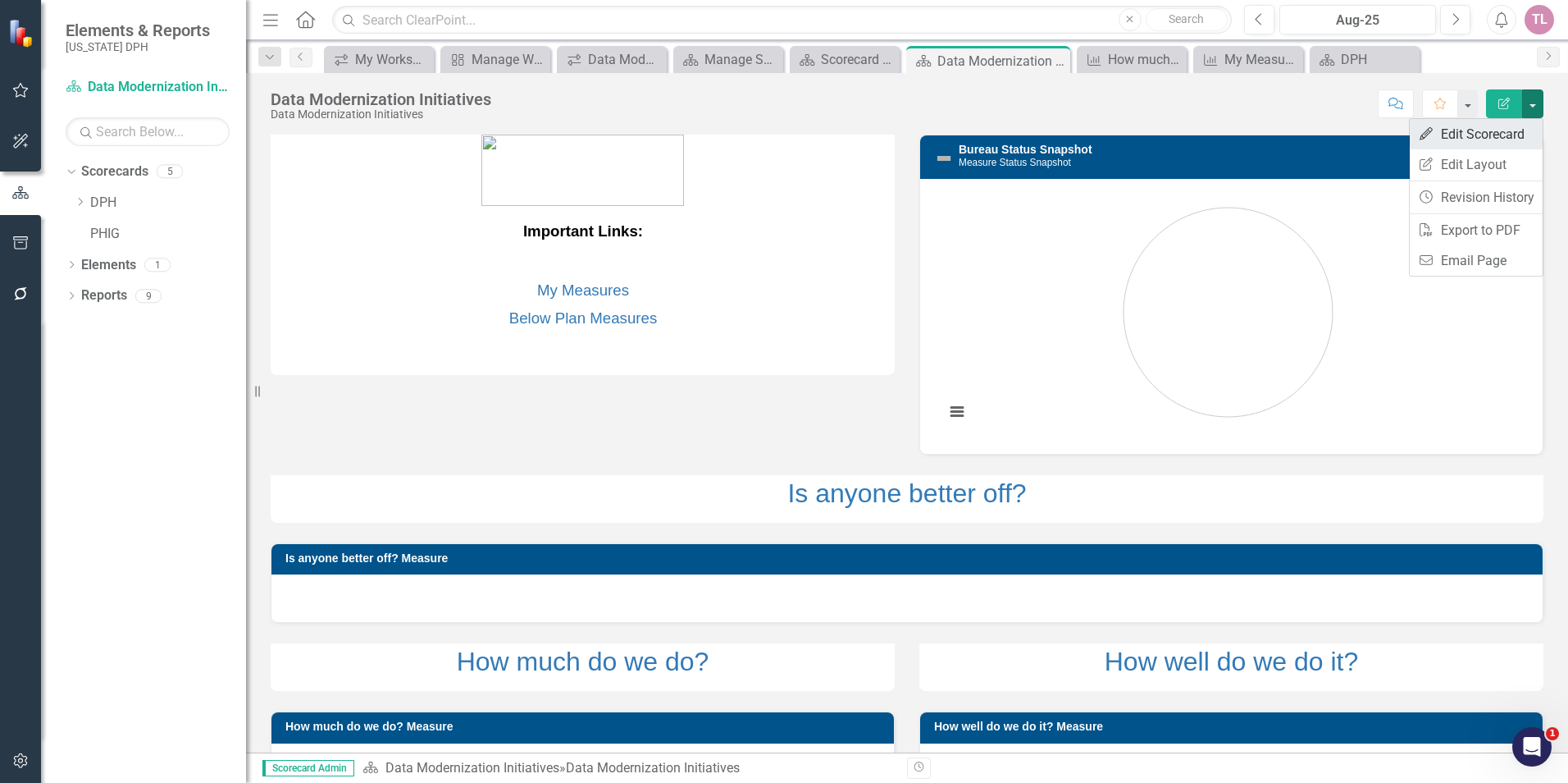
click at [1487, 138] on link "Edit Edit Scorecard" at bounding box center [1476, 133] width 133 height 30
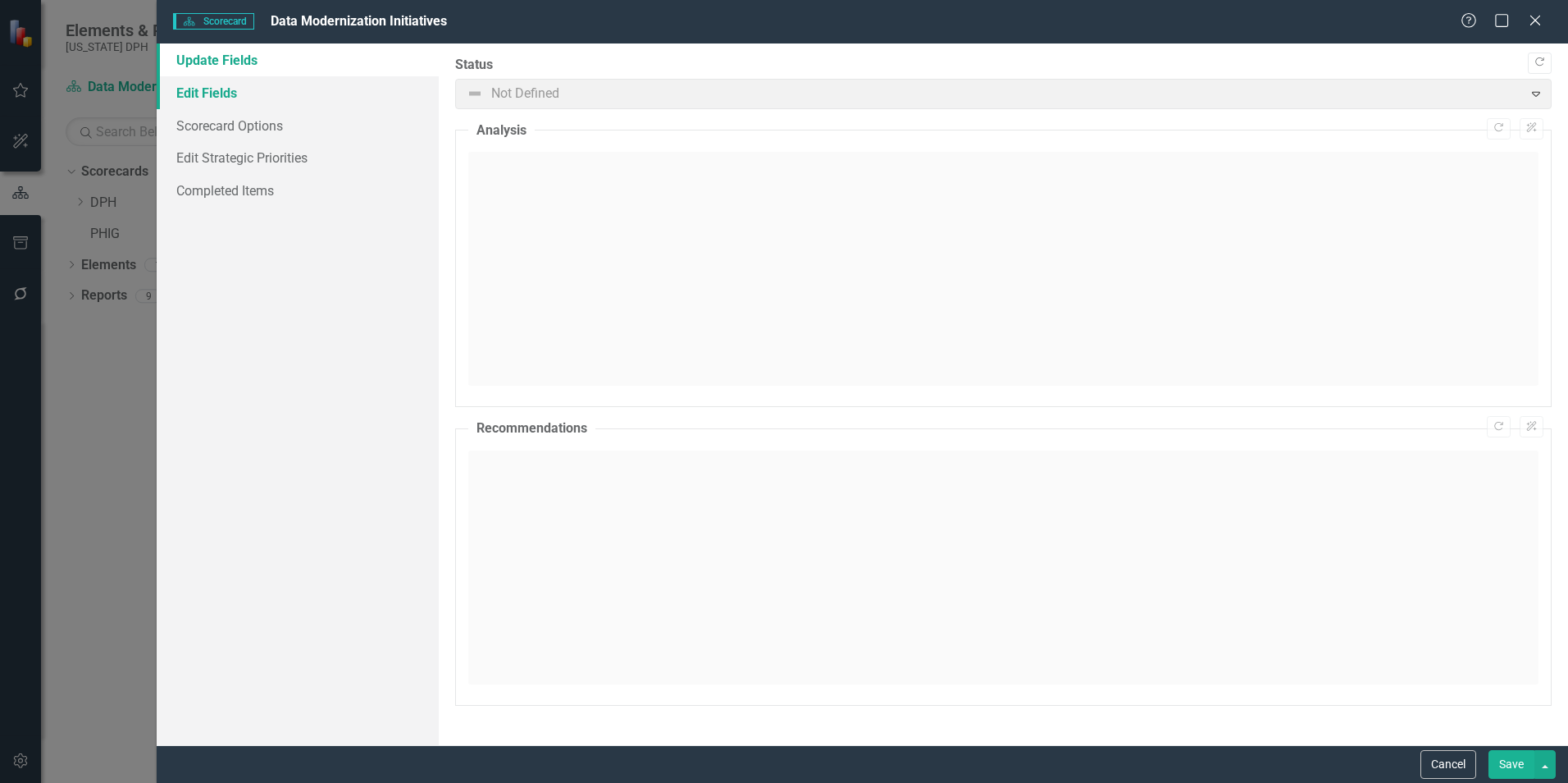
click at [255, 96] on link "Edit Fields" at bounding box center [298, 93] width 282 height 33
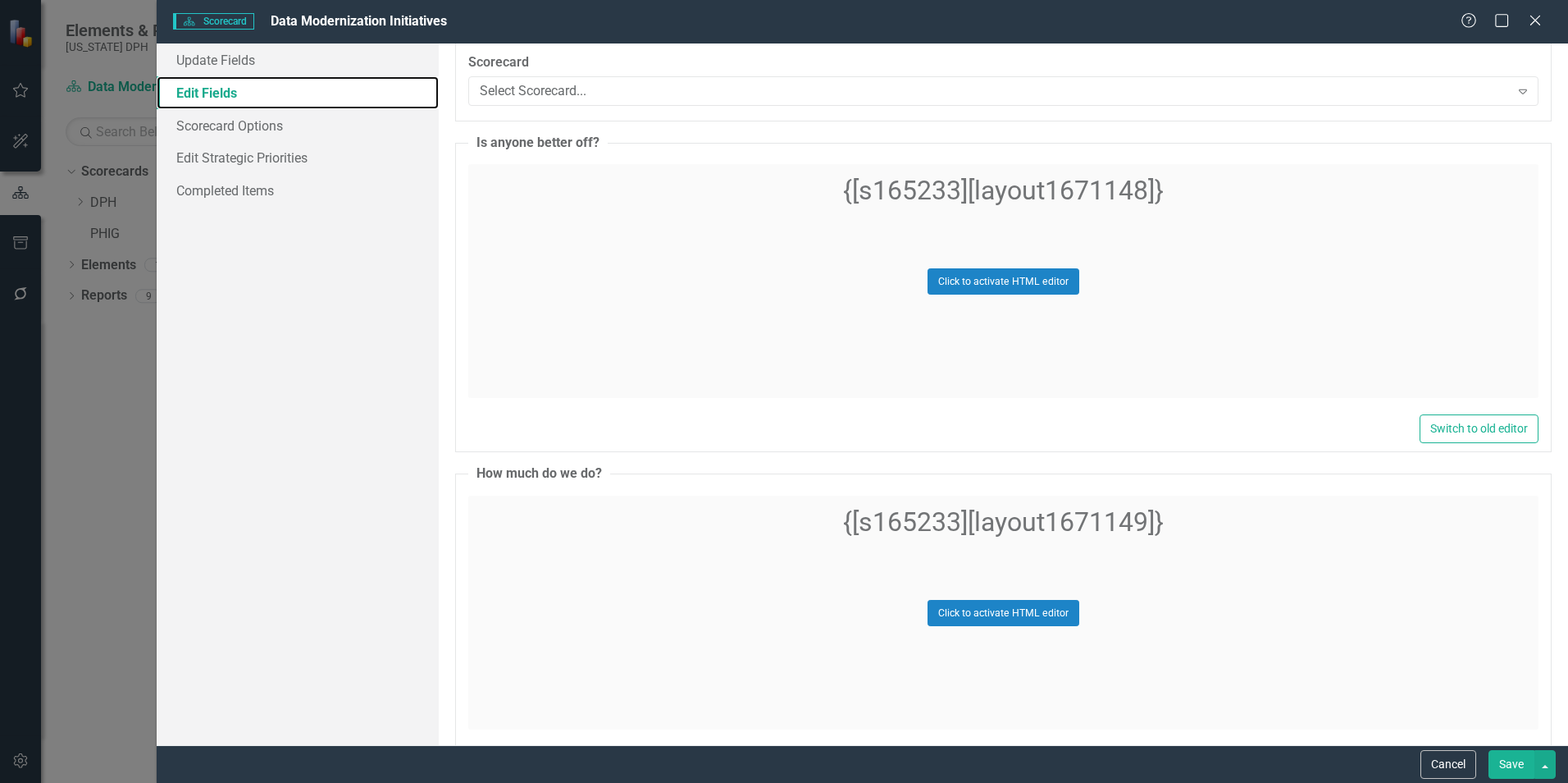
scroll to position [4492, 0]
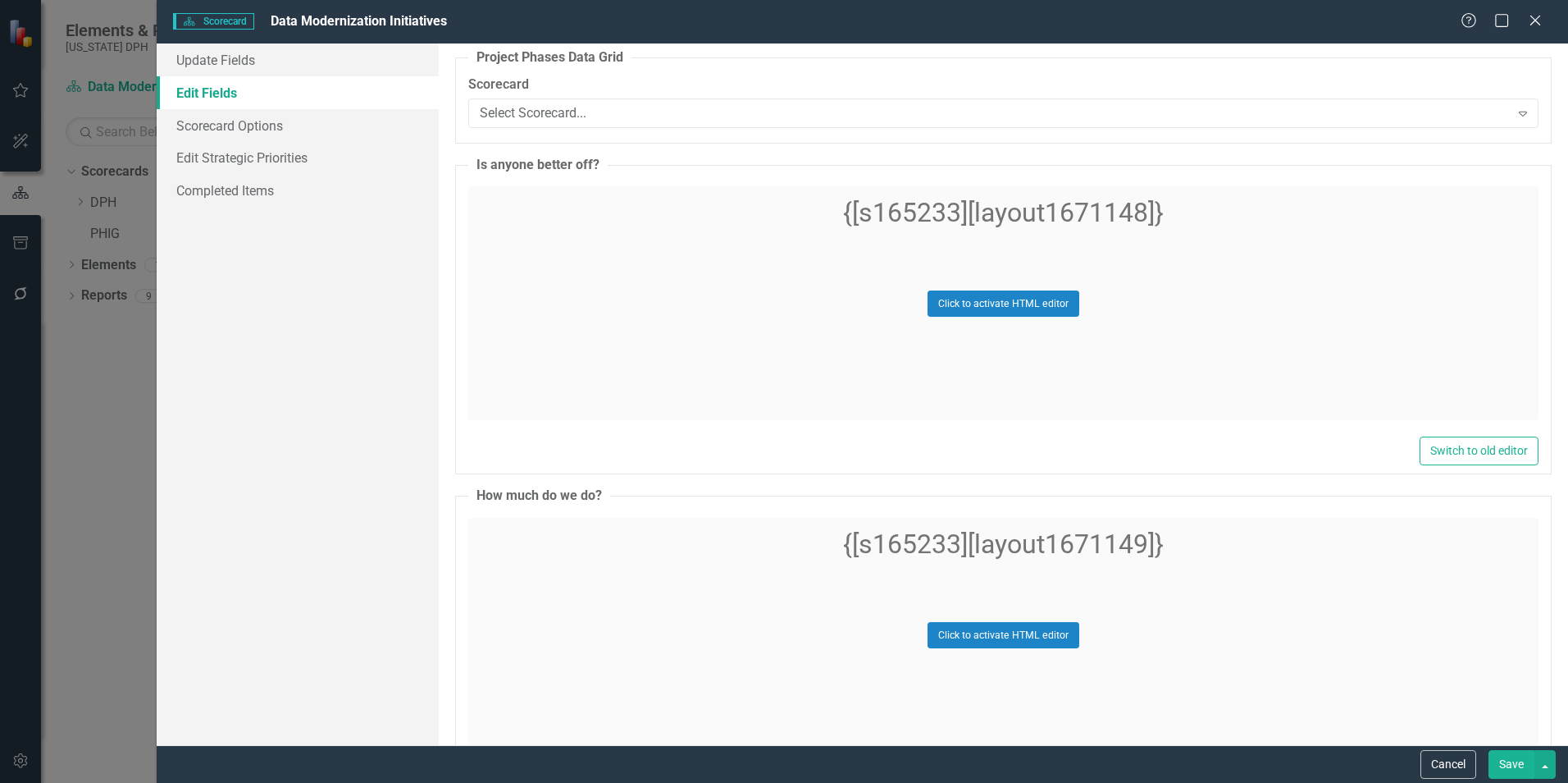
click at [1007, 289] on div "Click to activate HTML editor" at bounding box center [1003, 303] width 1070 height 233
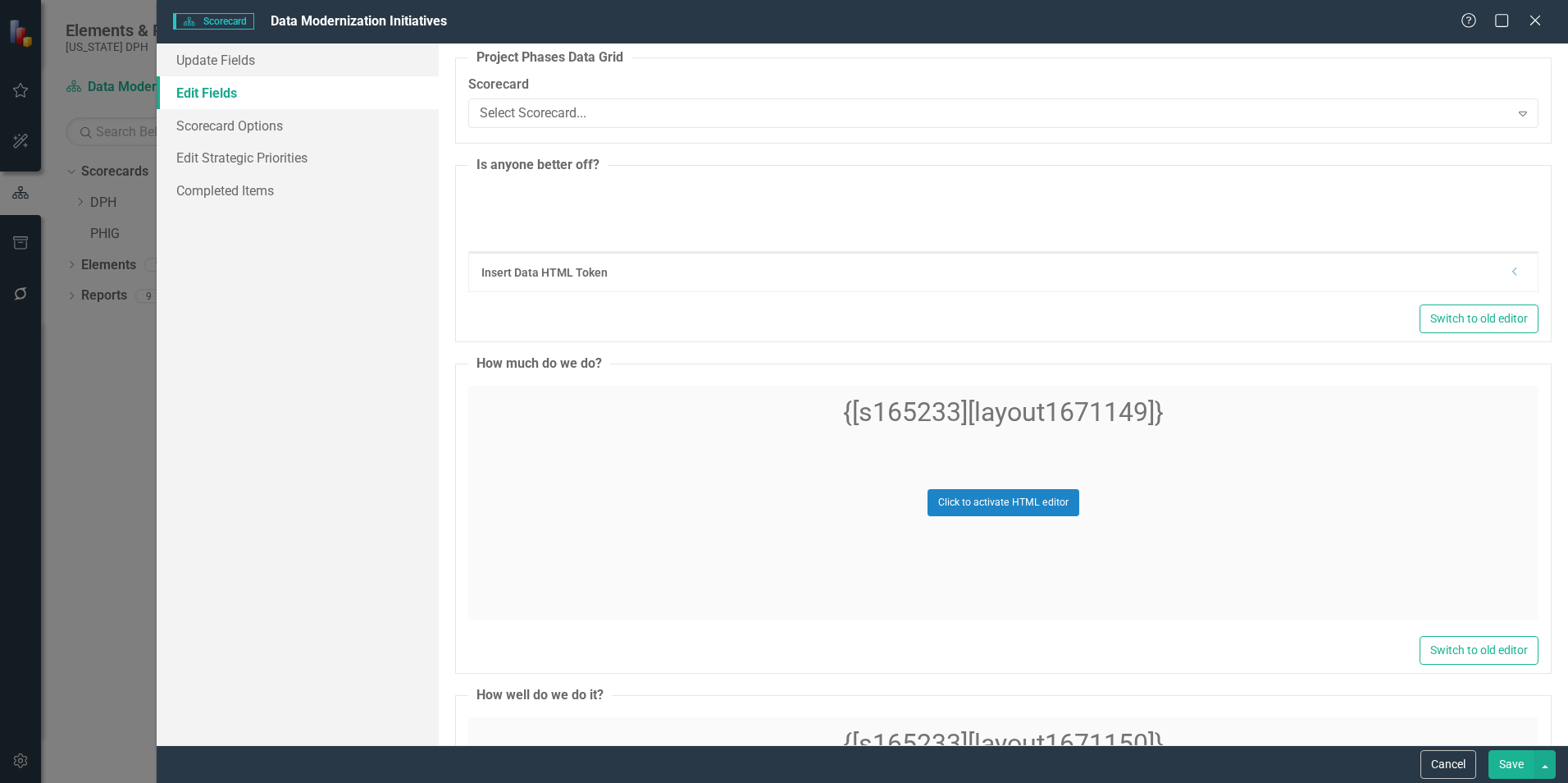
type textarea "<p style="text-align: center;"><span style="font-size: 24pt;">{[s165233][layout…"
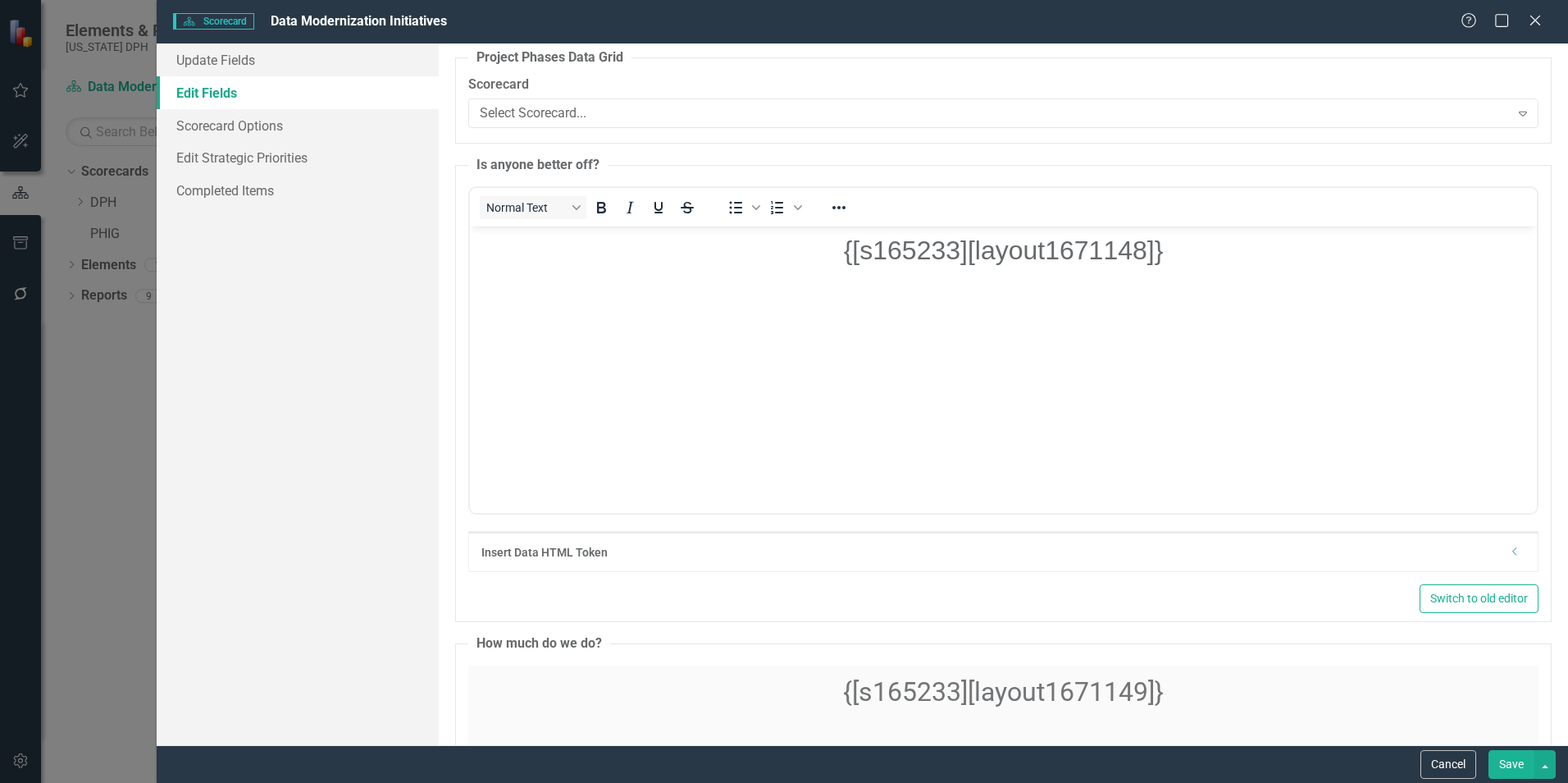
scroll to position [0, 0]
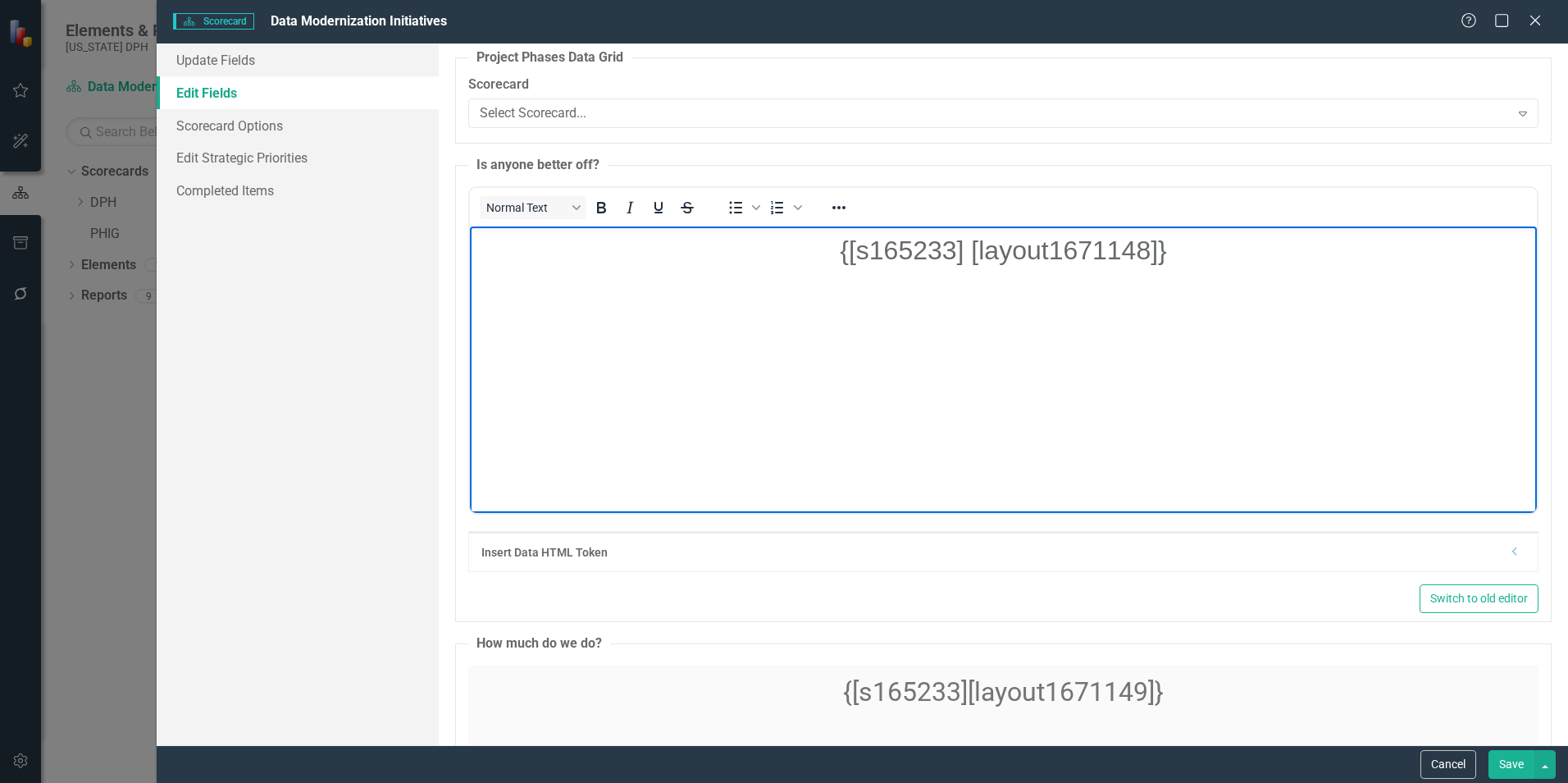
click at [1077, 286] on body "{[s165233] [layout1671148]}" at bounding box center [1003, 349] width 1066 height 246
click at [1077, 286] on body "{[s165233] [layout1671148]}" at bounding box center [1003, 349] width 1066 height 246
click at [1229, 312] on body "{[s165233] [layout1671148]}" at bounding box center [1003, 349] width 1066 height 246
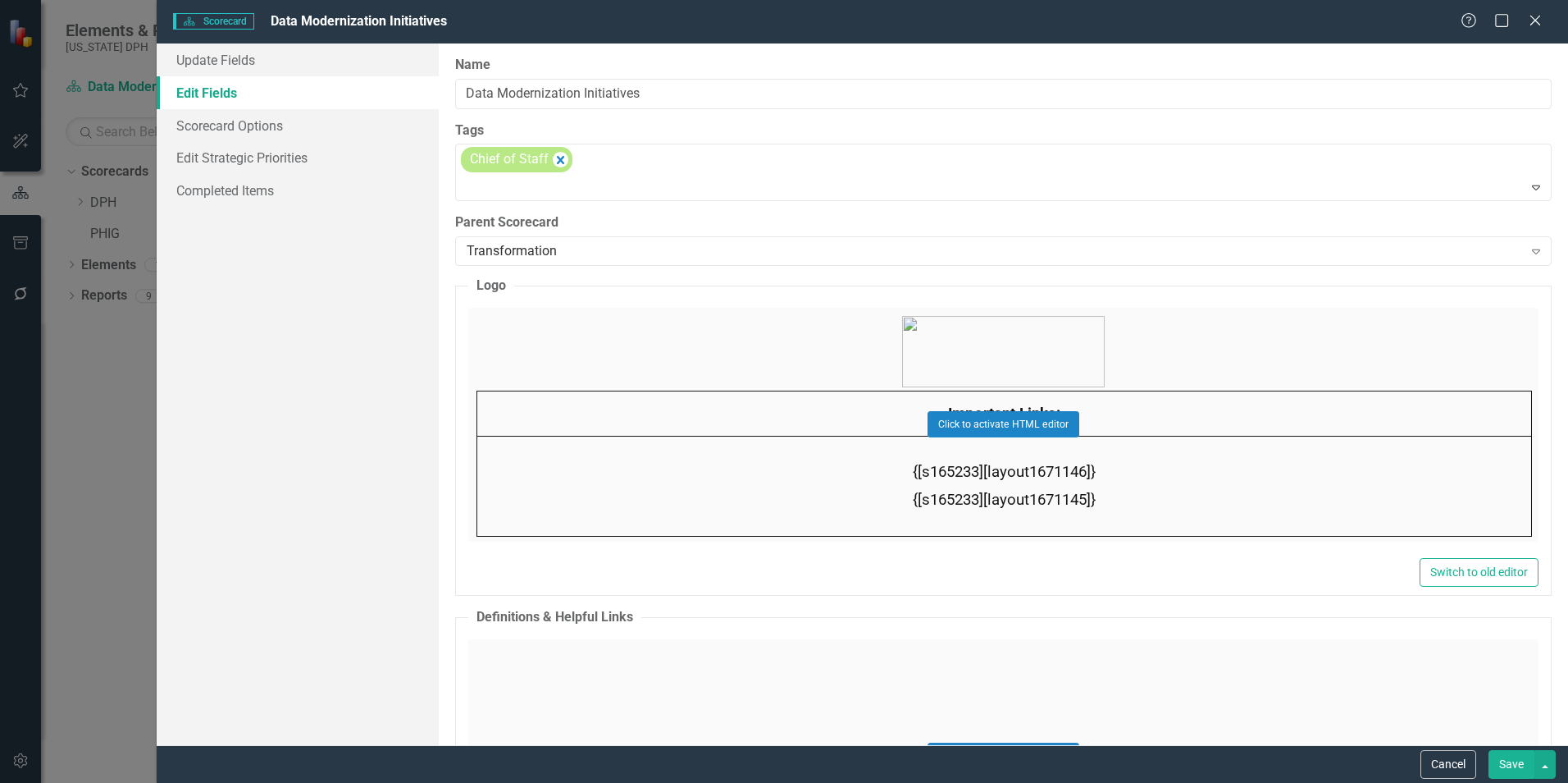
click at [1451, 766] on button "Cancel" at bounding box center [1448, 764] width 56 height 28
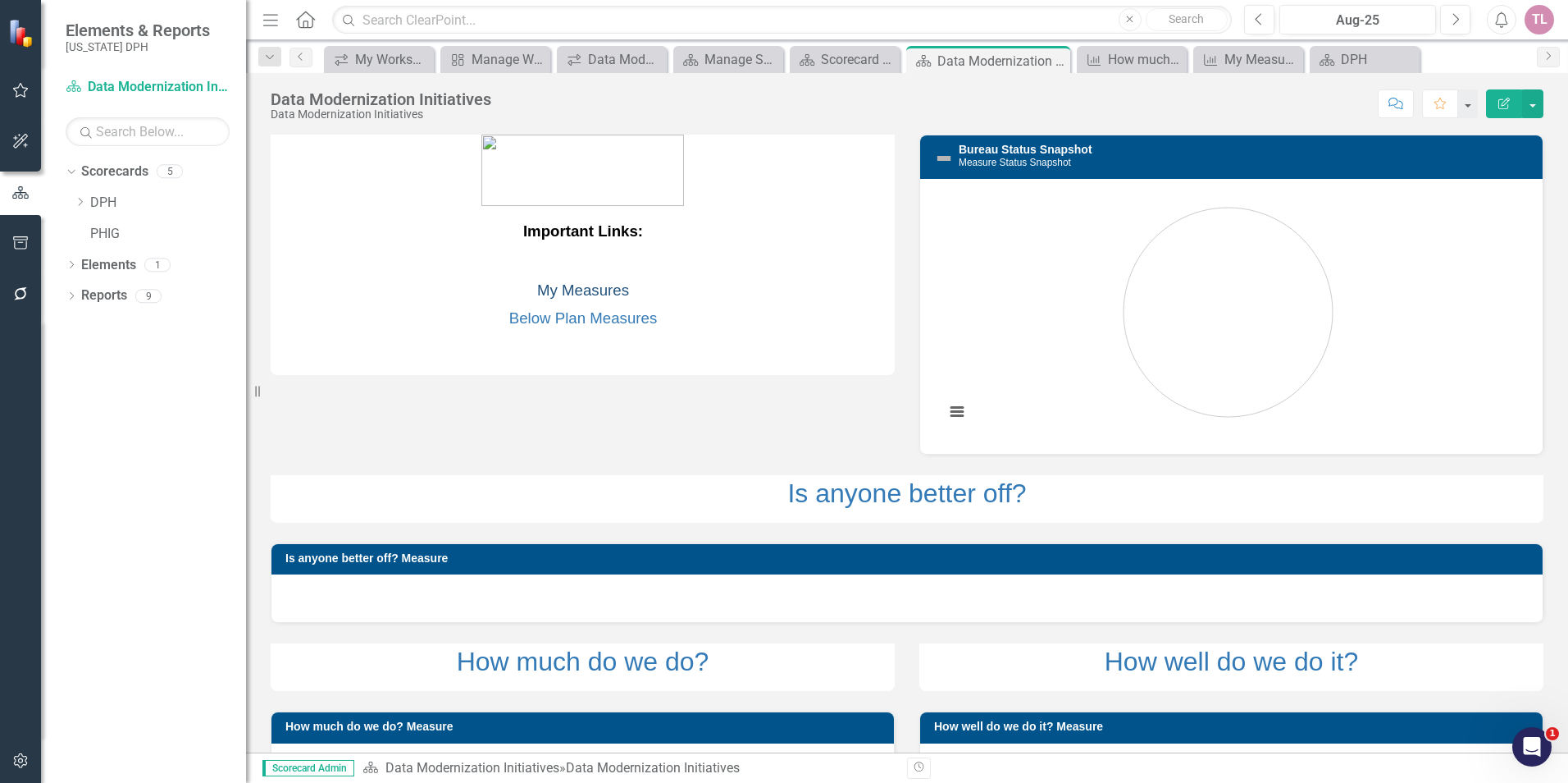
click at [590, 289] on link "My Measures" at bounding box center [583, 289] width 92 height 17
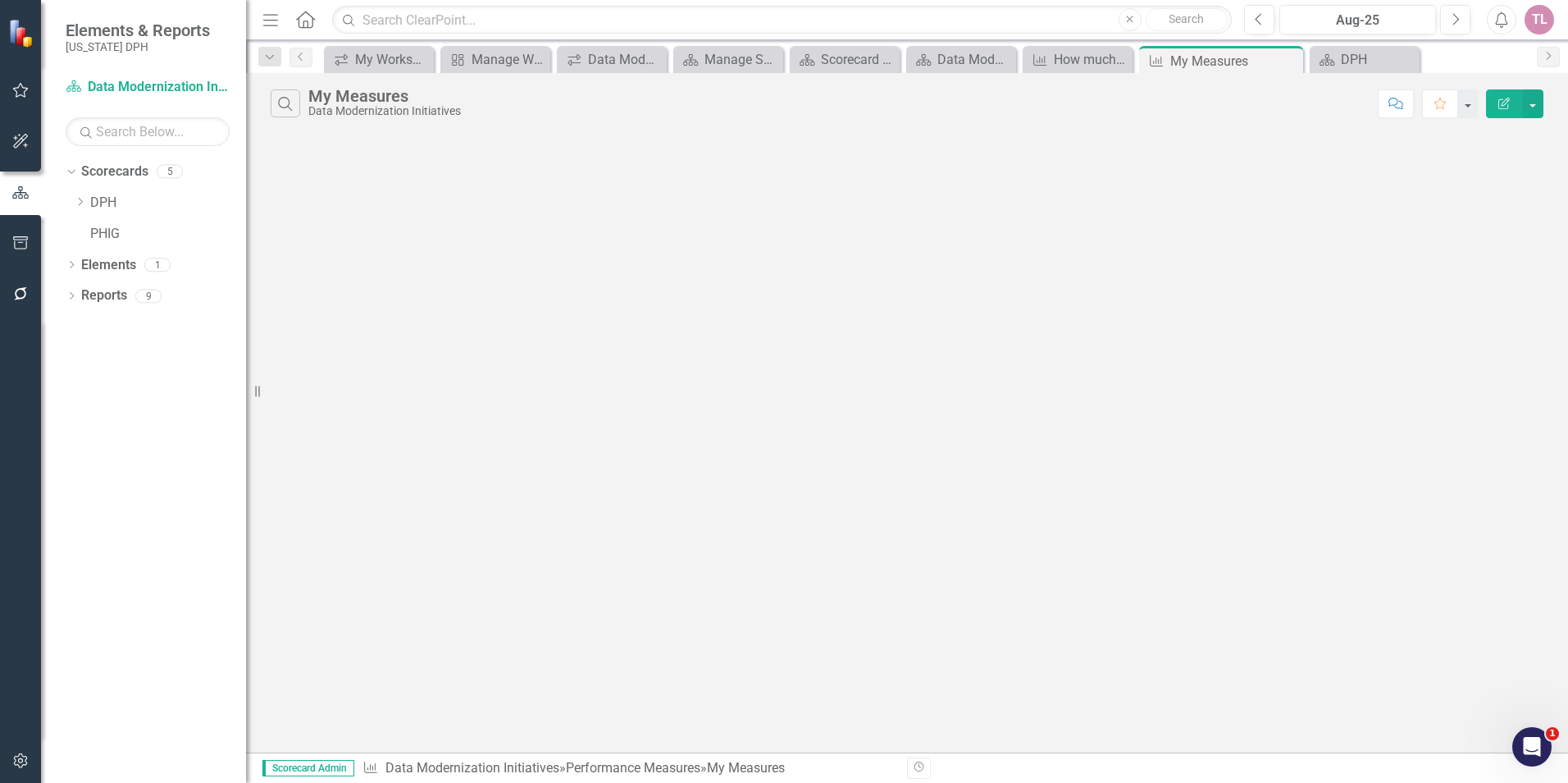
click at [1509, 111] on button "Edit Report" at bounding box center [1504, 103] width 36 height 28
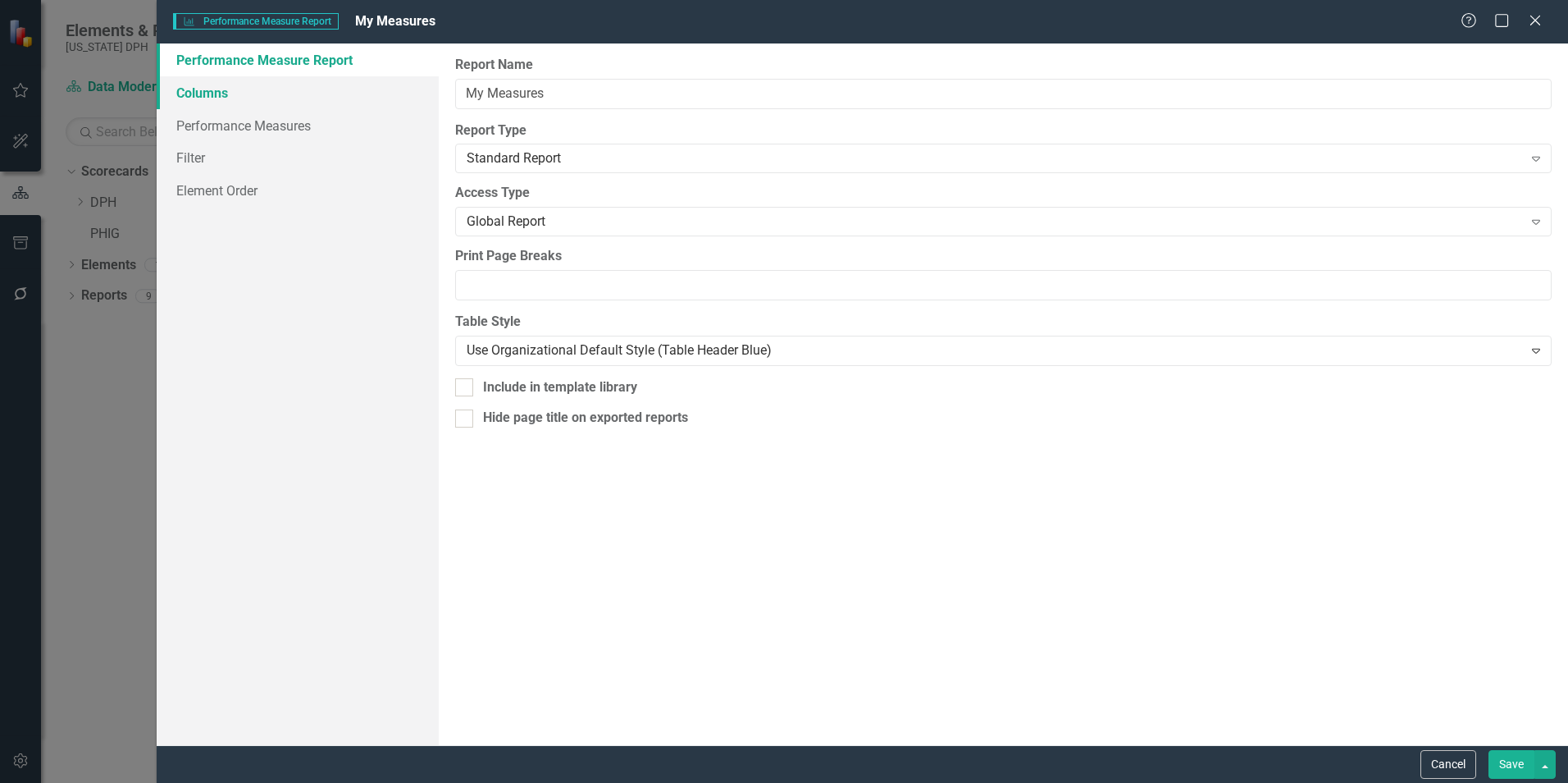
click at [232, 93] on link "Columns" at bounding box center [298, 93] width 282 height 33
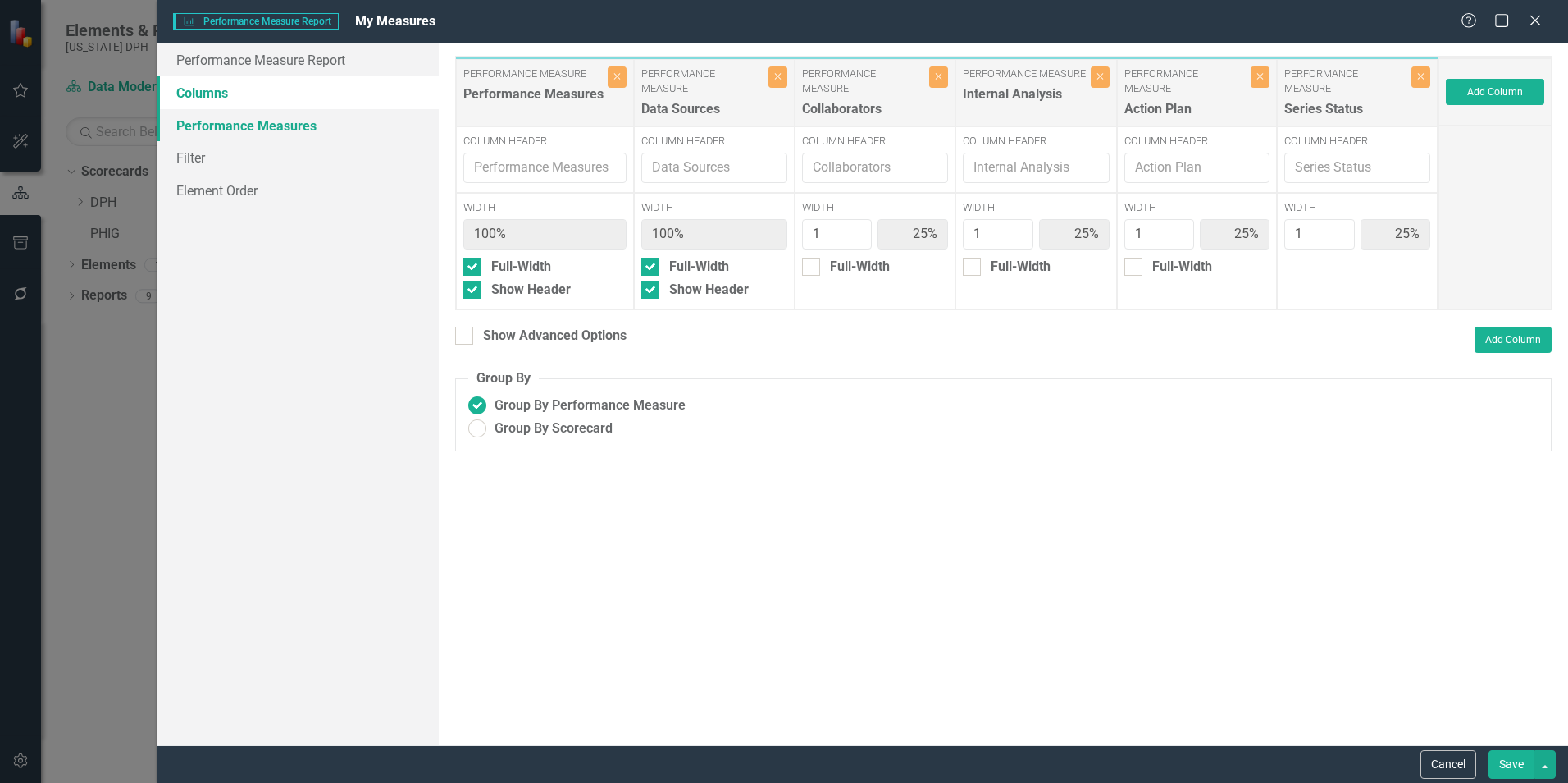
click at [265, 119] on link "Performance Measures" at bounding box center [298, 126] width 282 height 33
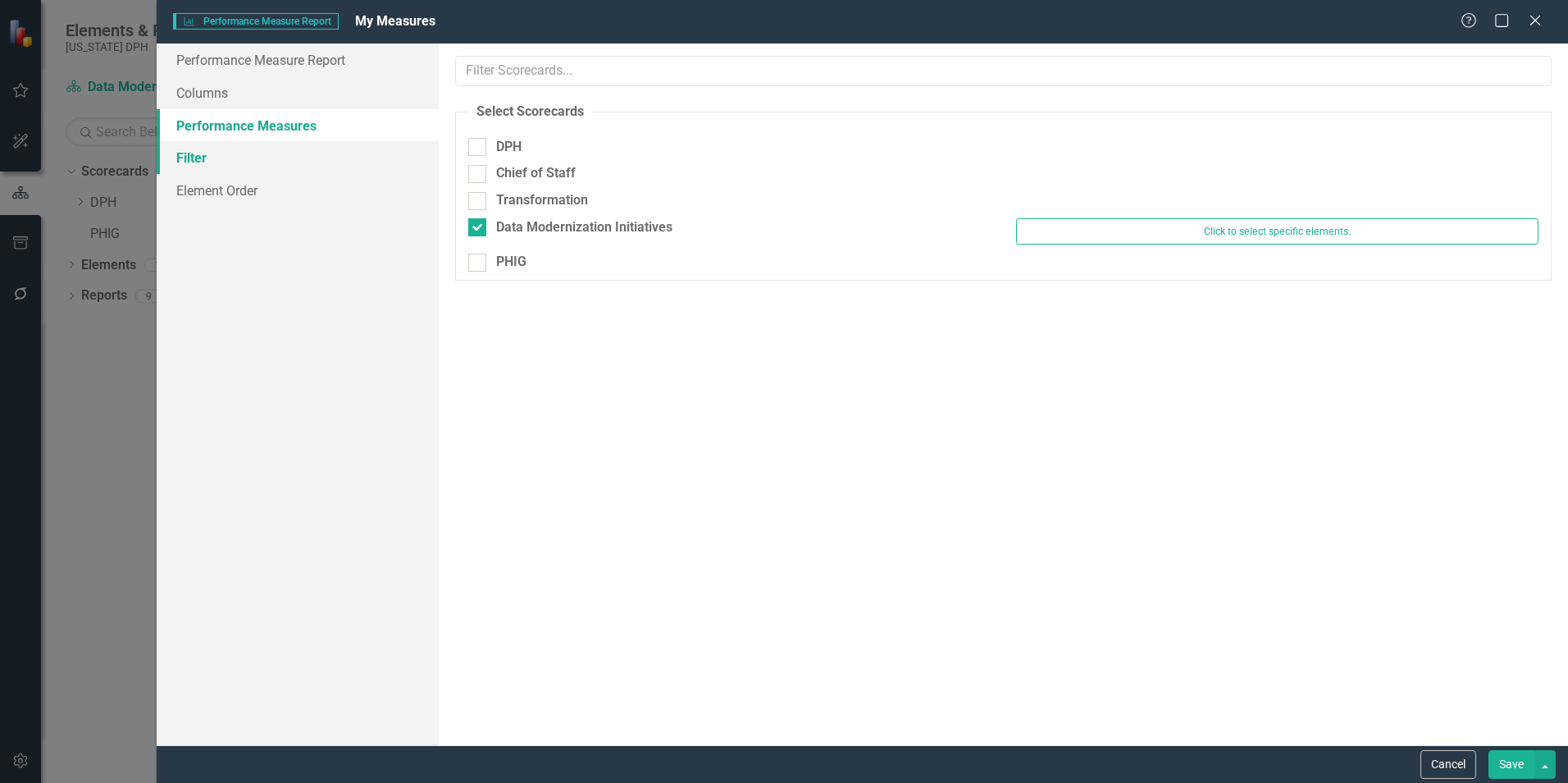
click at [260, 151] on link "Filter" at bounding box center [298, 158] width 282 height 33
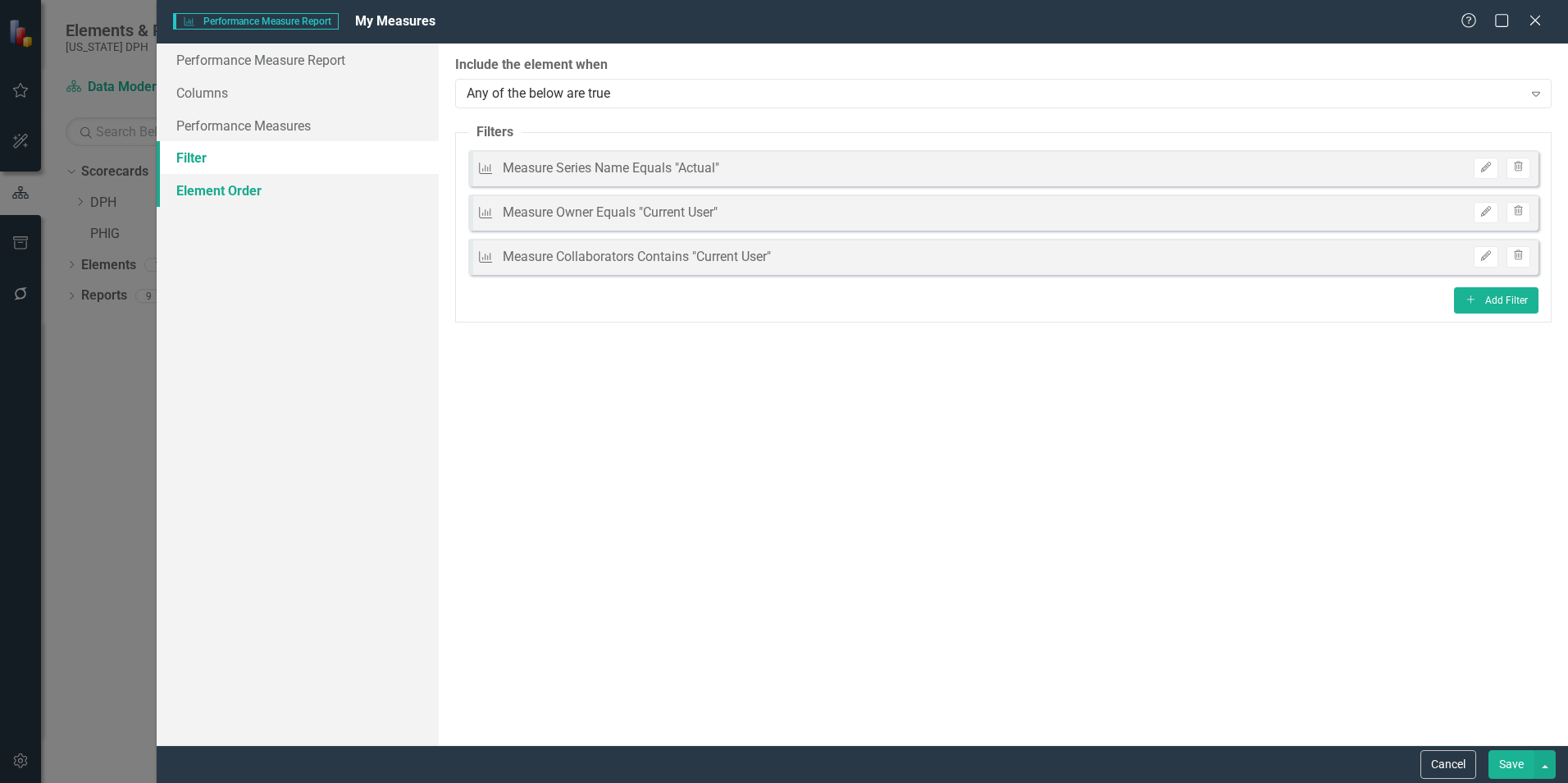
click at [257, 197] on link "Element Order" at bounding box center [298, 190] width 282 height 33
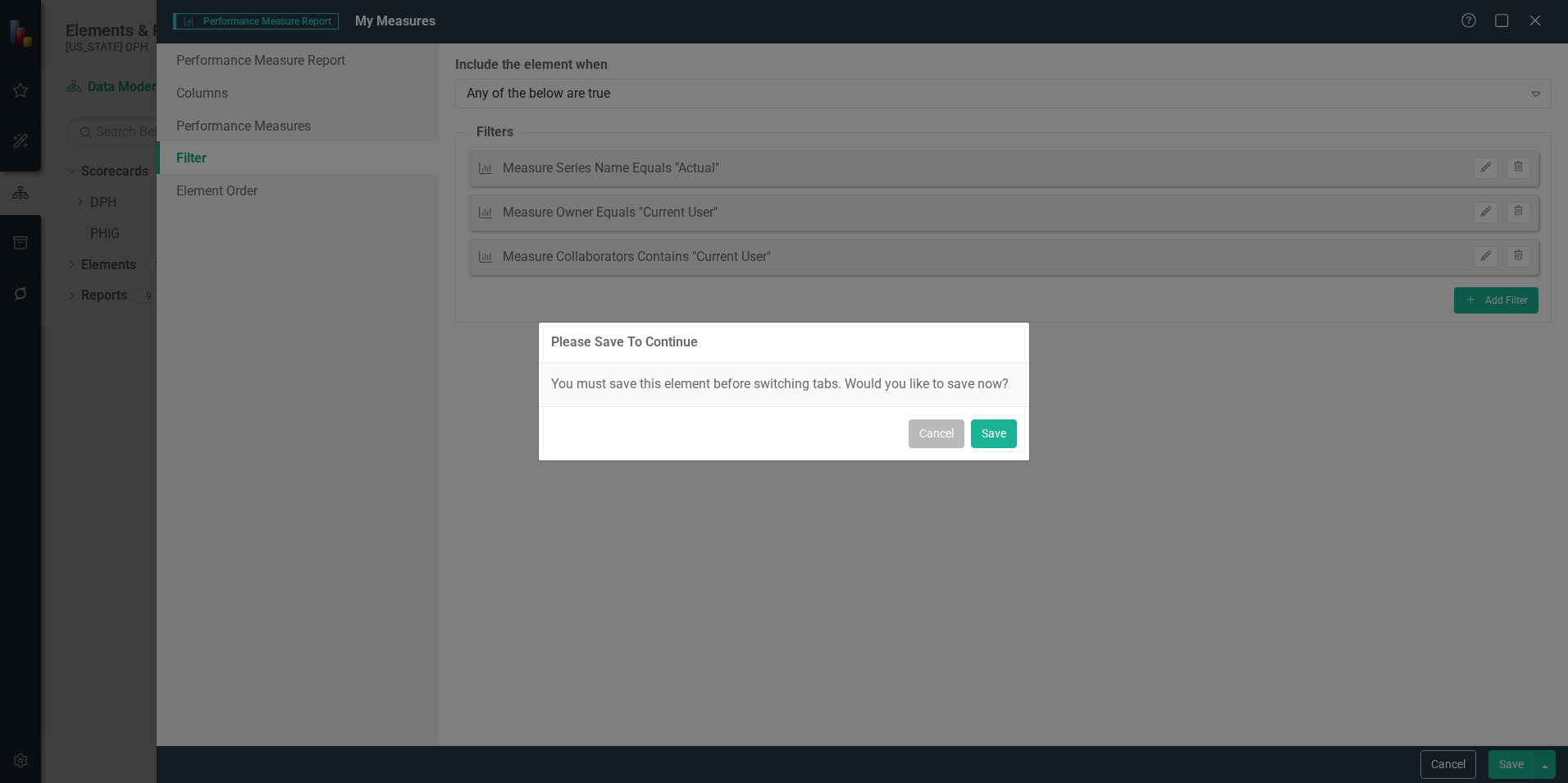
click at [924, 437] on button "Cancel" at bounding box center [936, 433] width 56 height 28
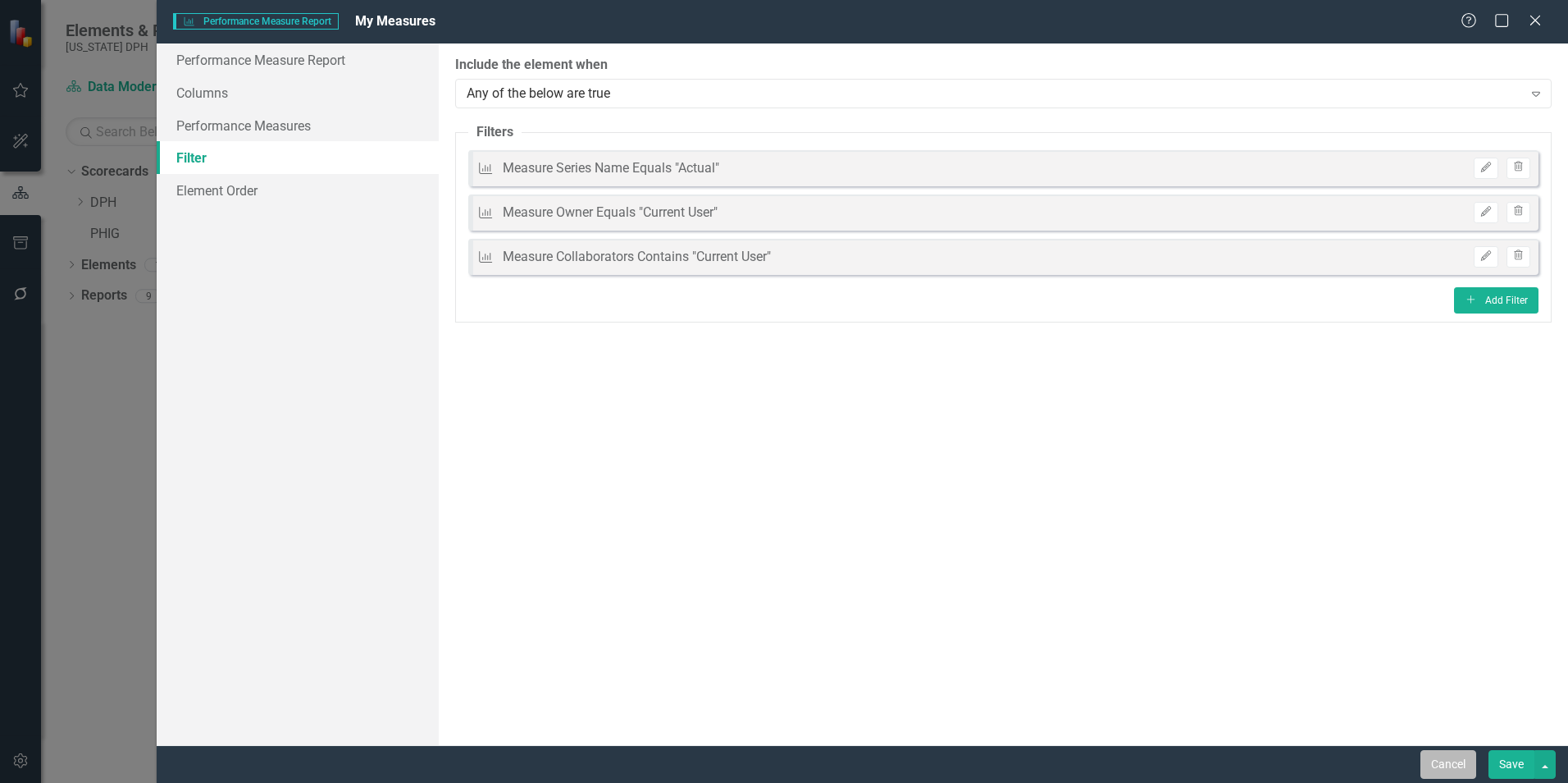
click at [1435, 766] on button "Cancel" at bounding box center [1448, 764] width 56 height 28
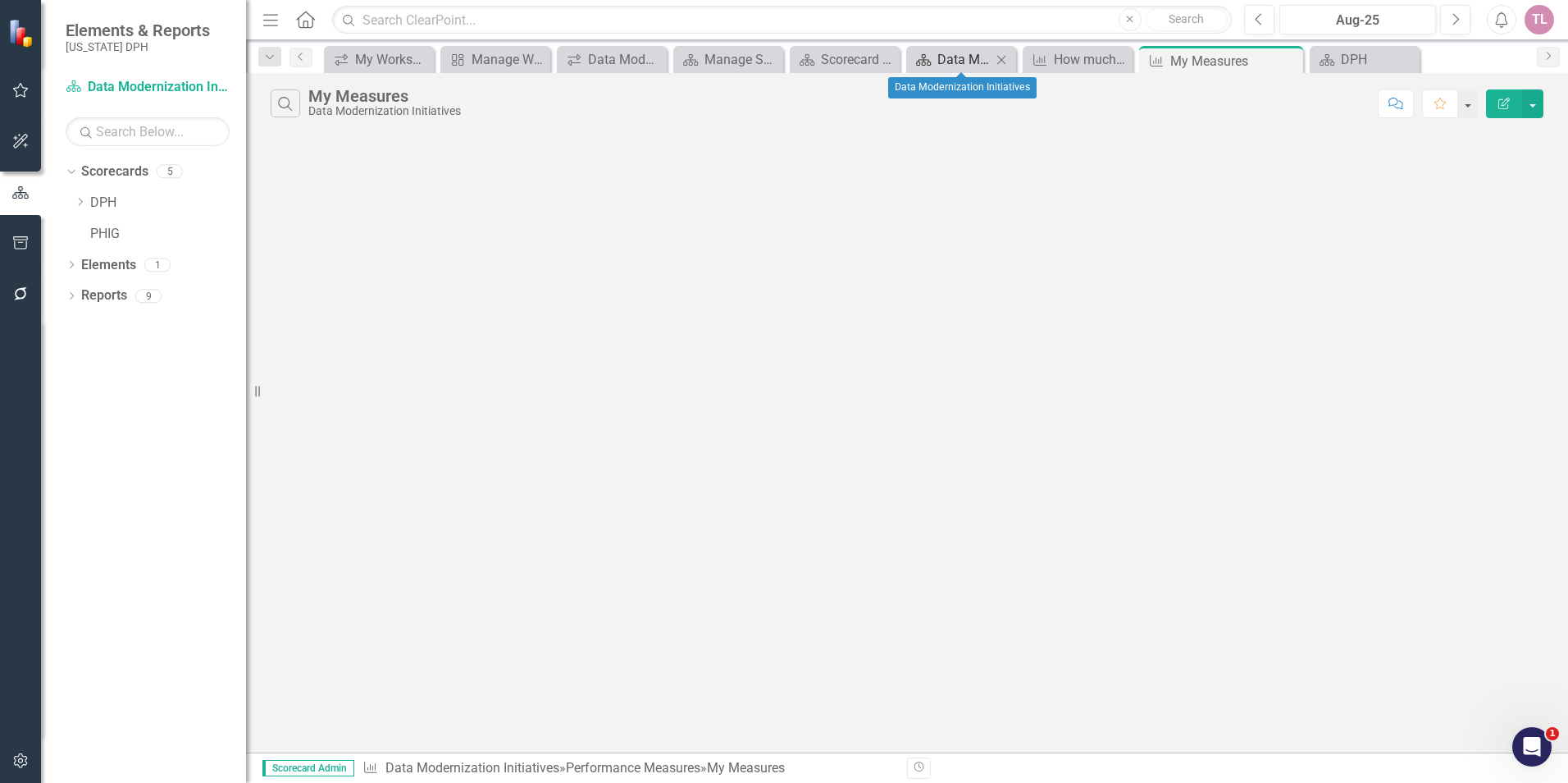
click at [937, 54] on div "Data Modernization Initiatives" at bounding box center [964, 60] width 54 height 20
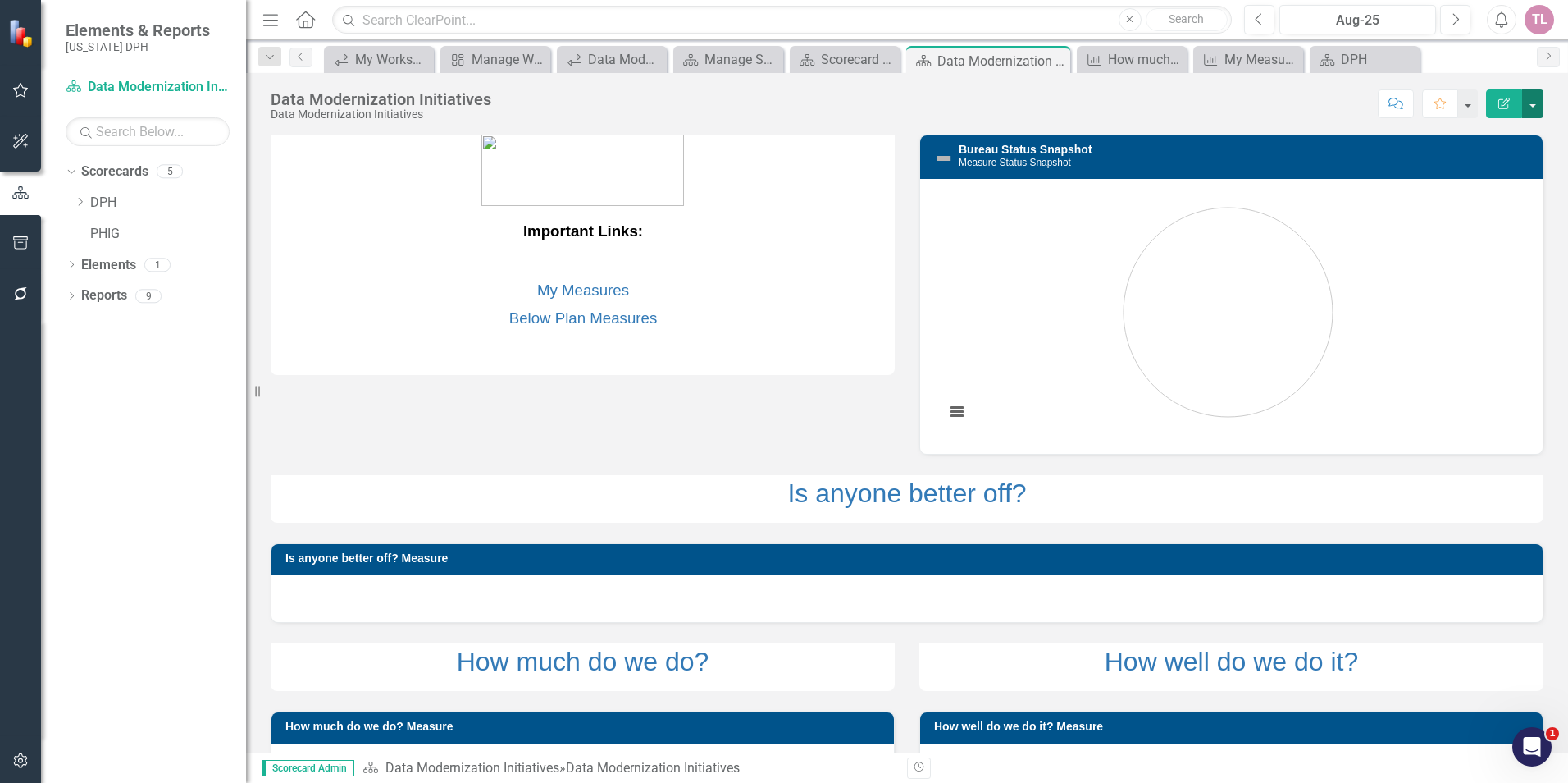
click at [1533, 104] on button "button" at bounding box center [1532, 103] width 21 height 28
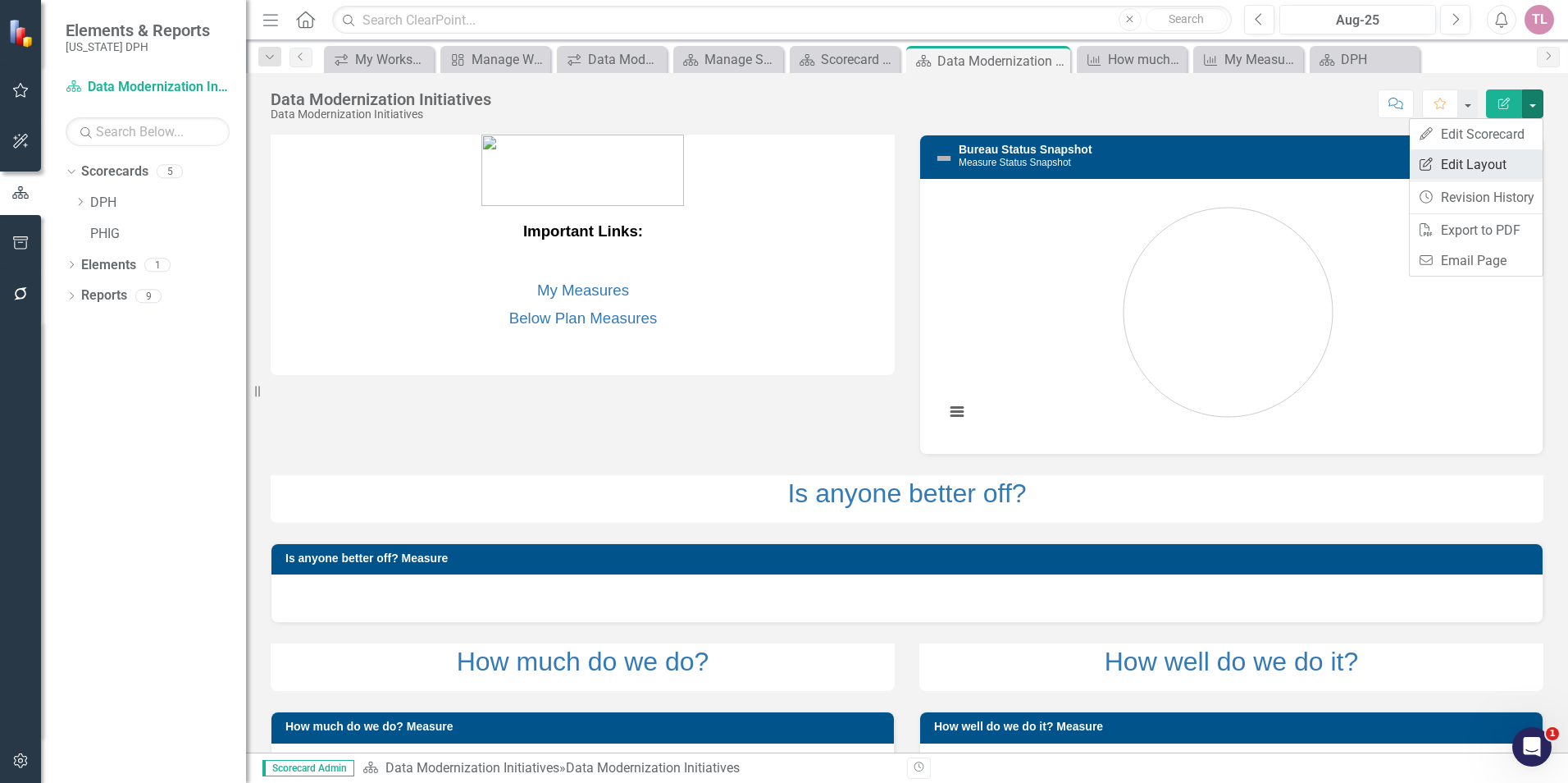
click at [1514, 164] on link "Edit Report Edit Layout" at bounding box center [1476, 164] width 133 height 30
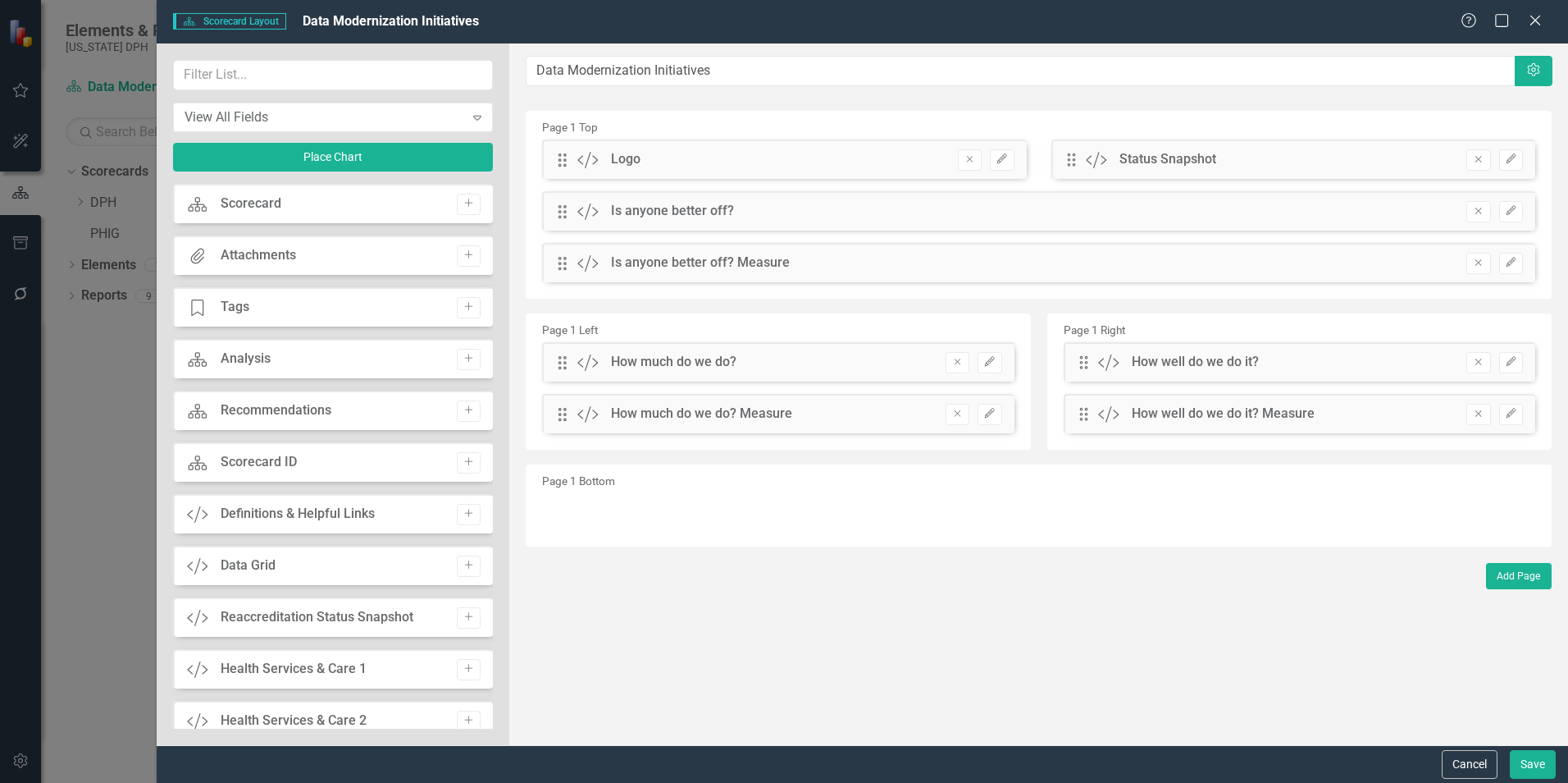
click at [652, 269] on div "Is anyone better off? Measure" at bounding box center [700, 263] width 179 height 19
click at [1472, 267] on icon "Remove" at bounding box center [1477, 262] width 12 height 10
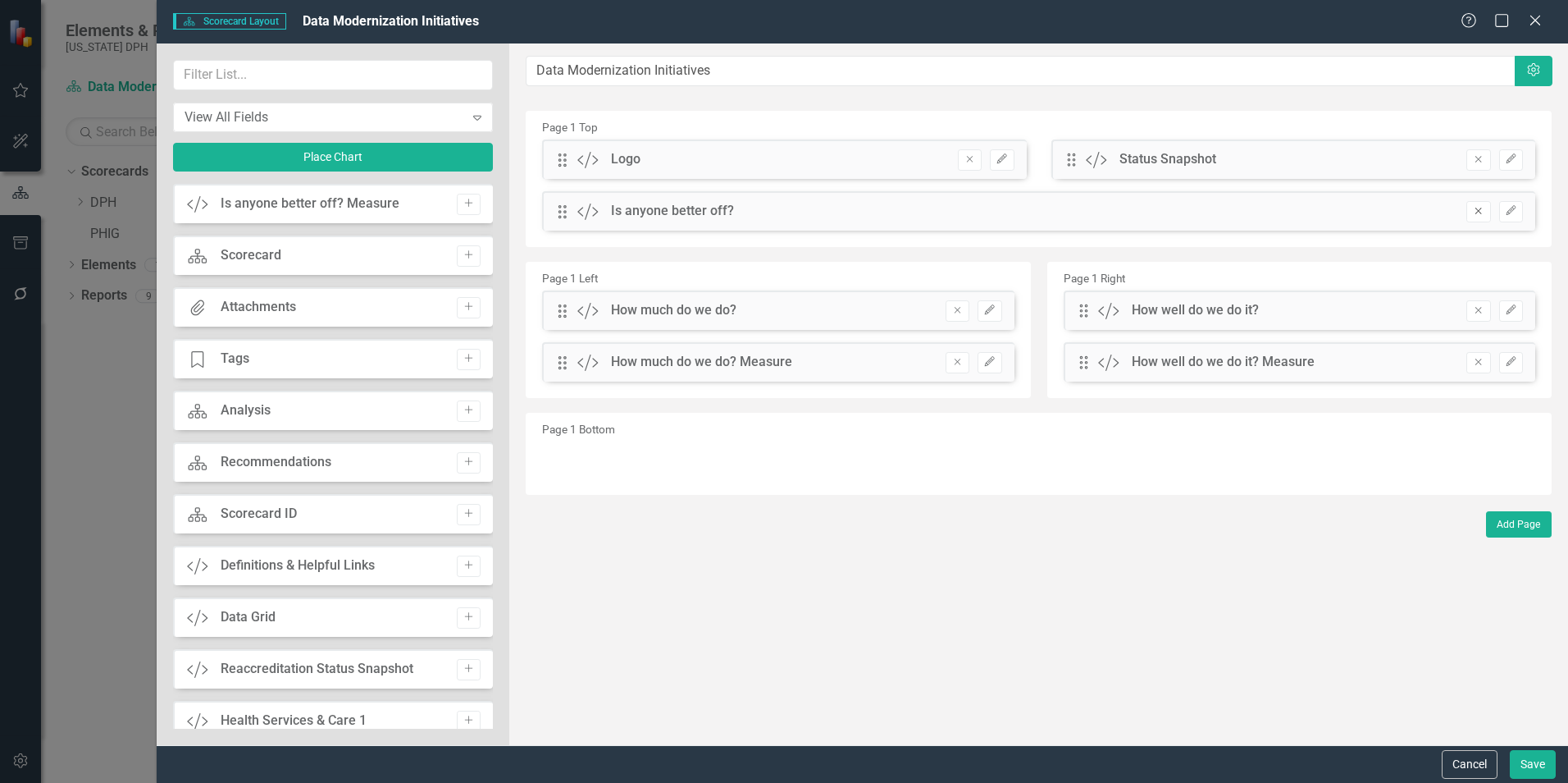
click at [1476, 218] on button "Remove" at bounding box center [1478, 211] width 24 height 21
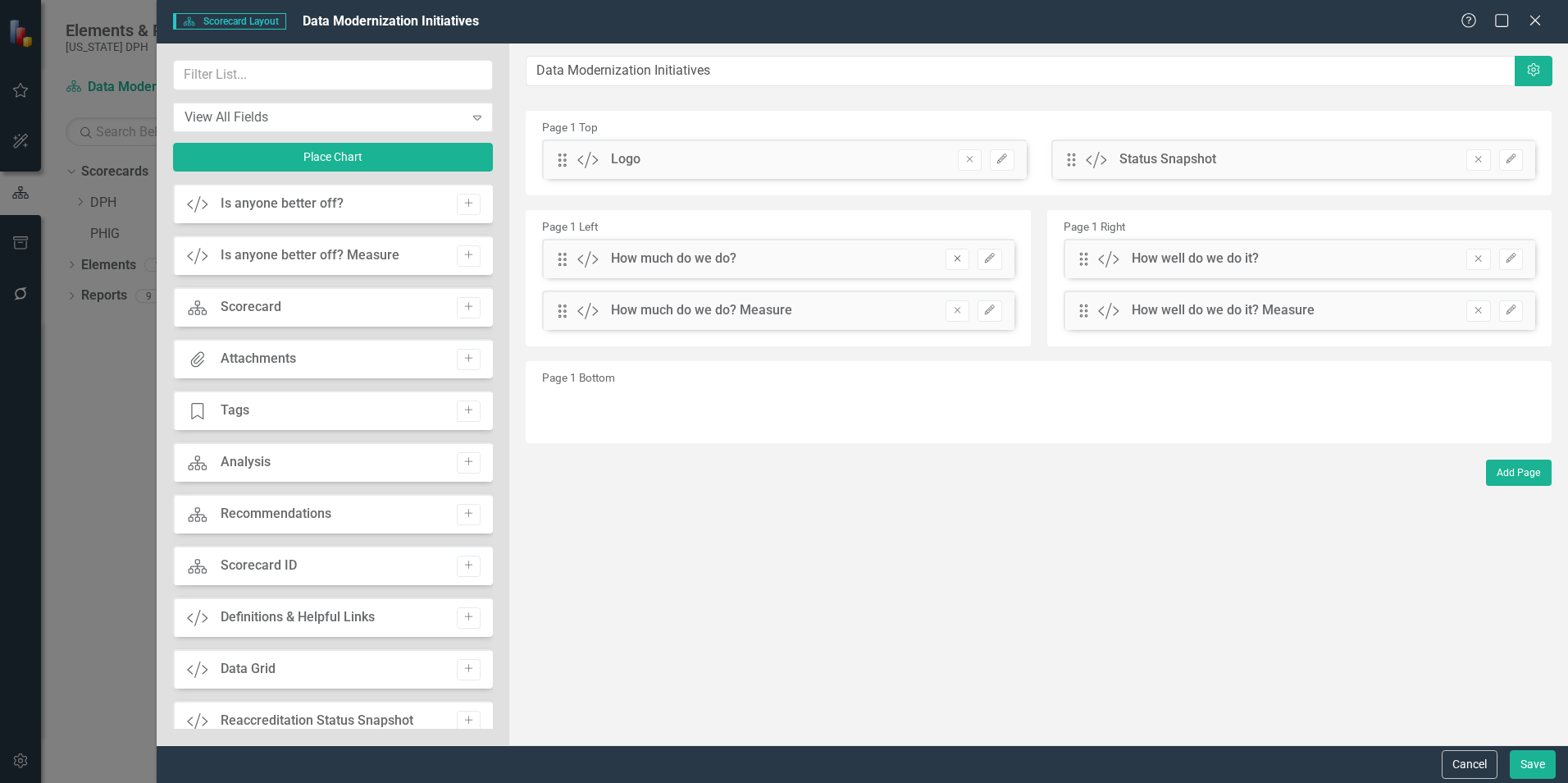
click at [952, 261] on icon "Remove" at bounding box center [957, 258] width 12 height 10
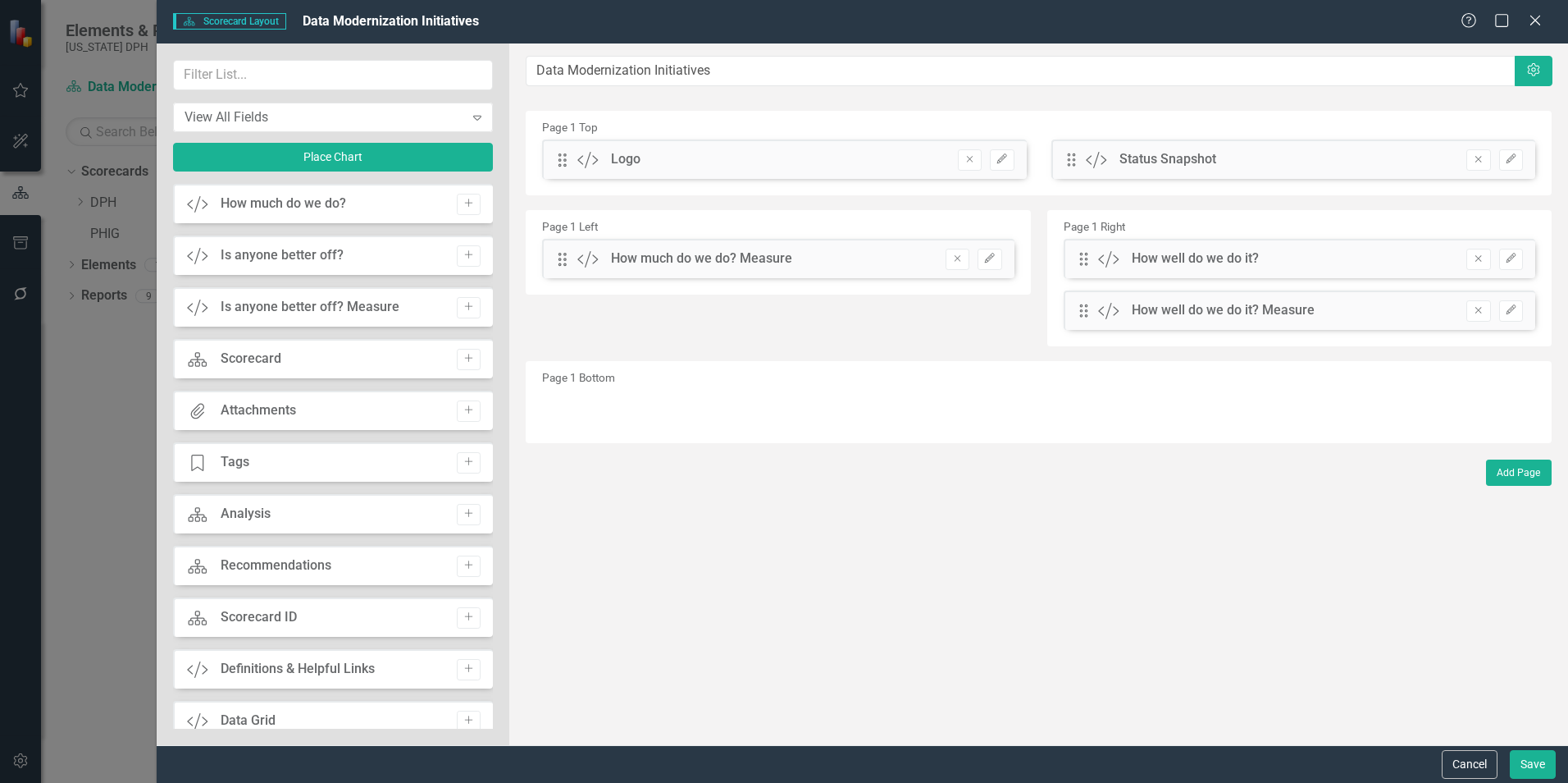
click at [955, 263] on icon "Remove" at bounding box center [957, 258] width 12 height 10
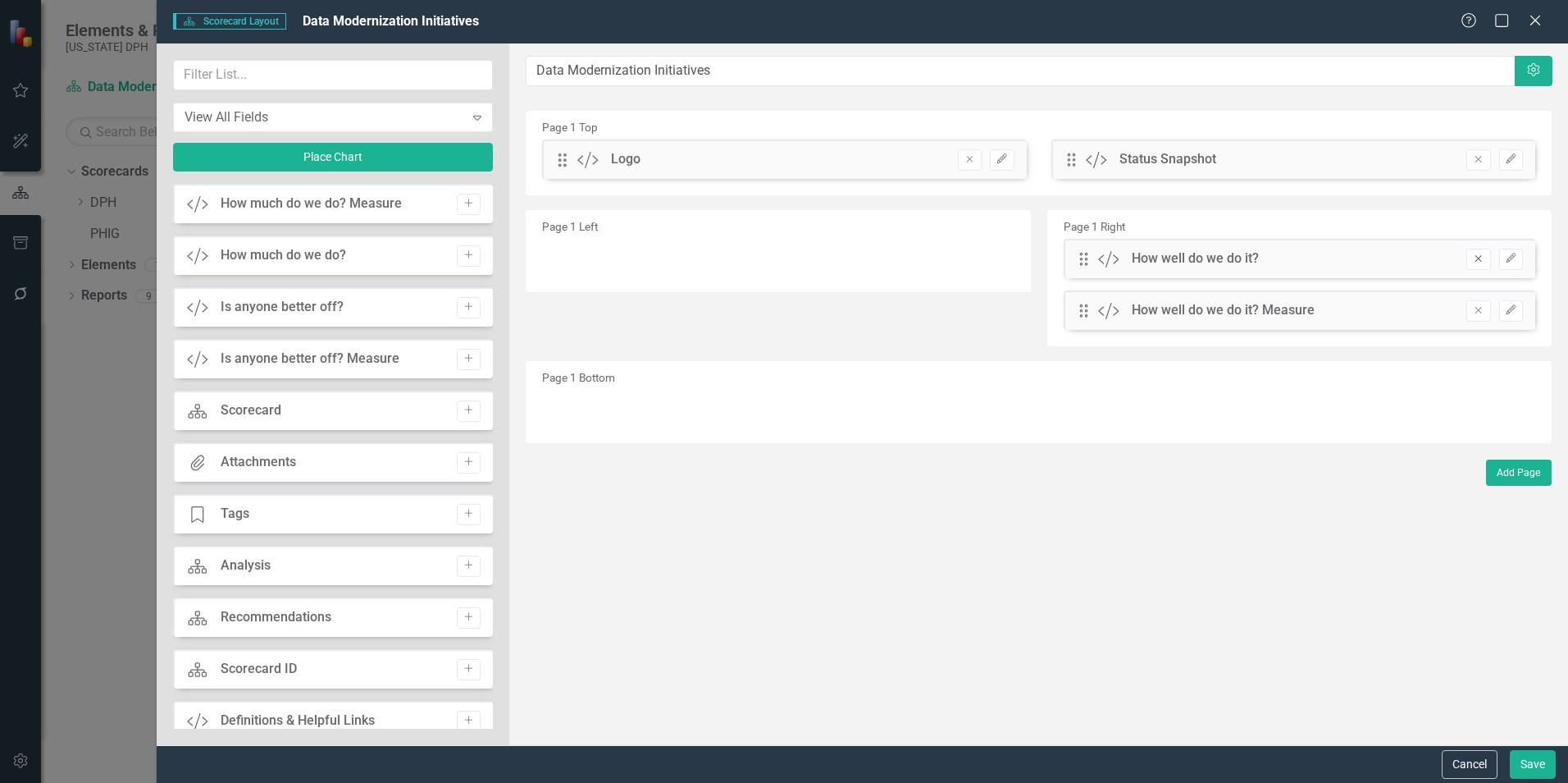
click at [1476, 262] on icon "Remove" at bounding box center [1477, 258] width 12 height 10
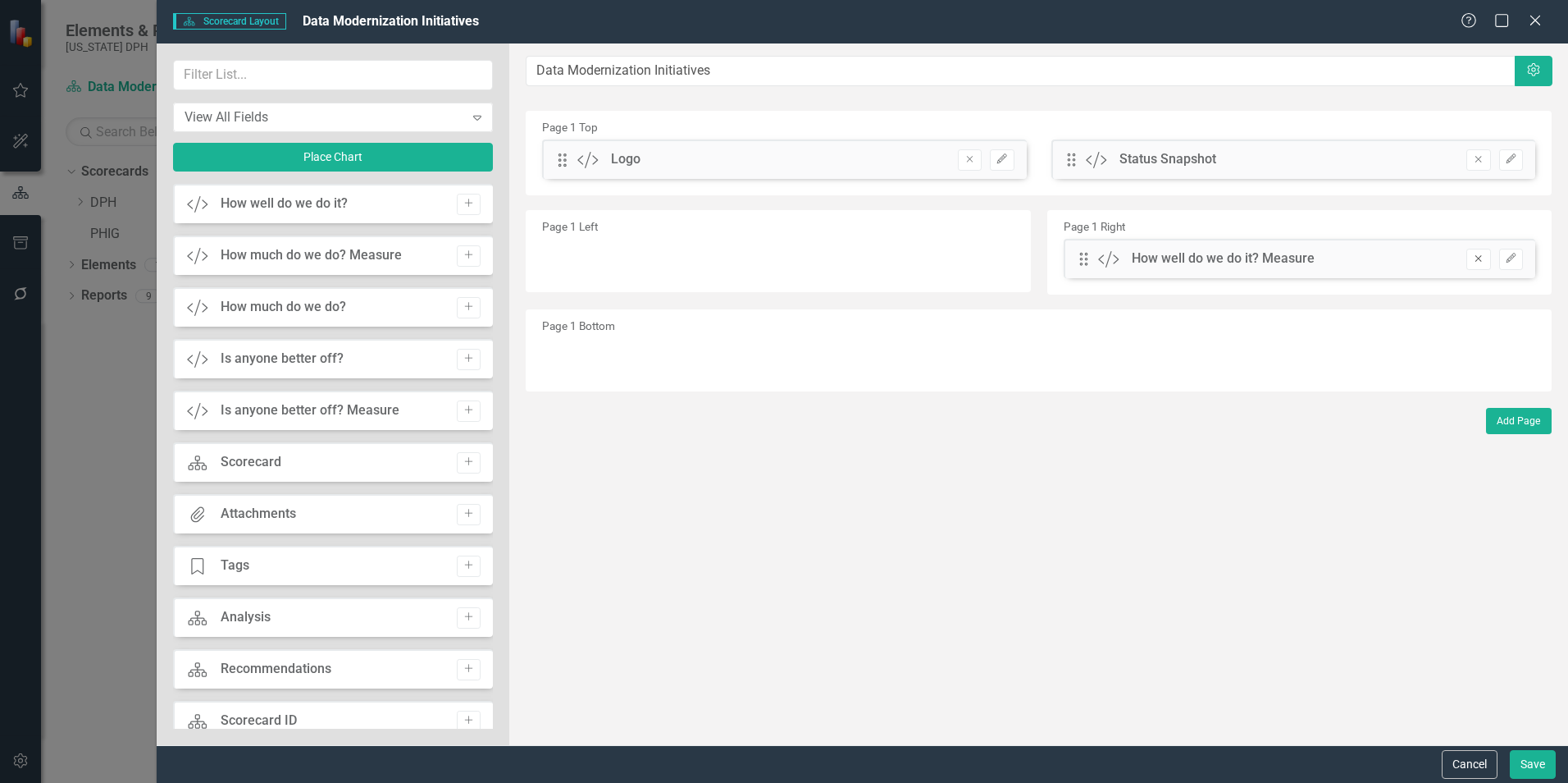
click at [1476, 256] on icon "Remove" at bounding box center [1477, 258] width 12 height 10
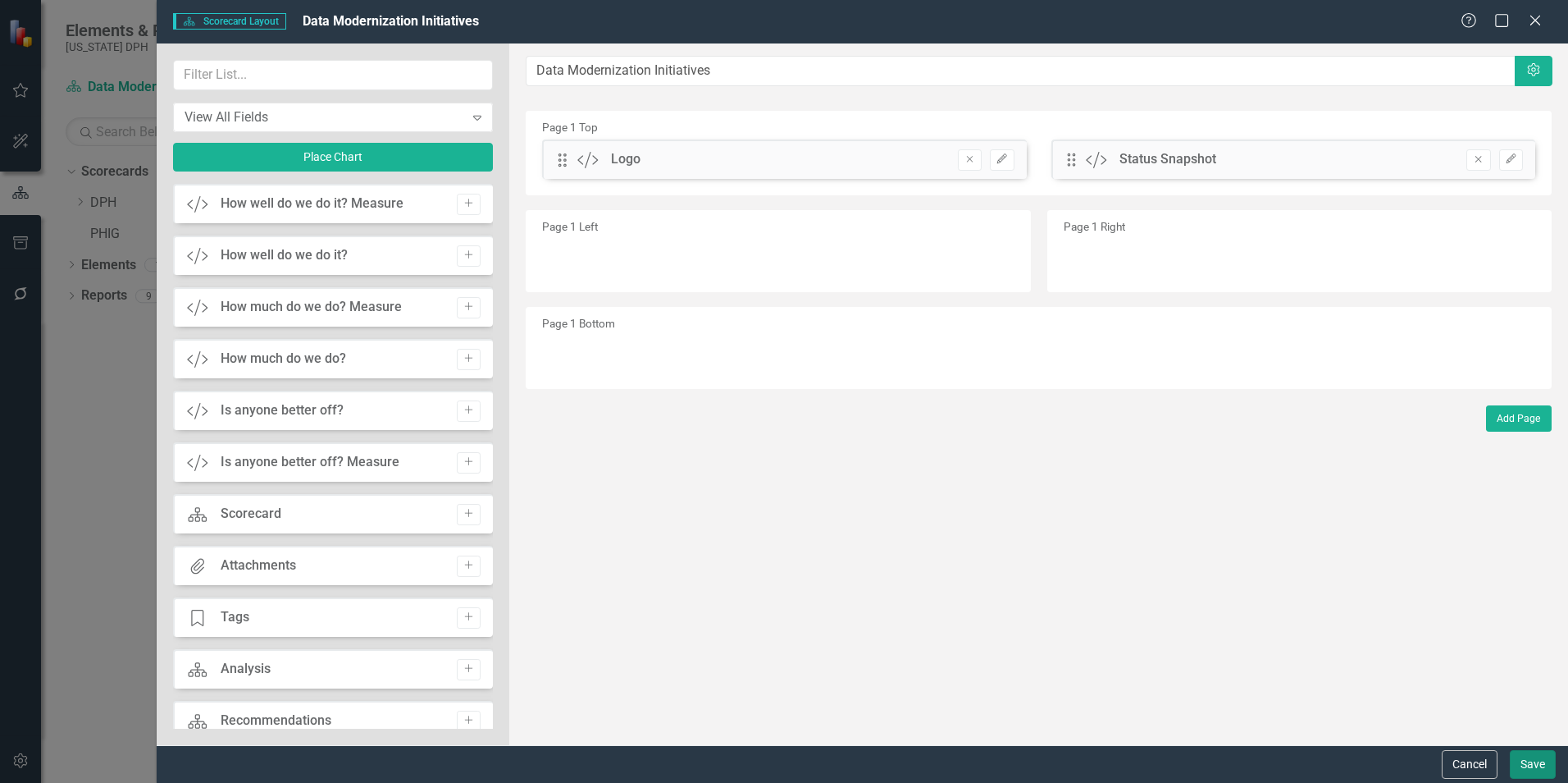
click at [1528, 761] on button "Save" at bounding box center [1533, 764] width 46 height 28
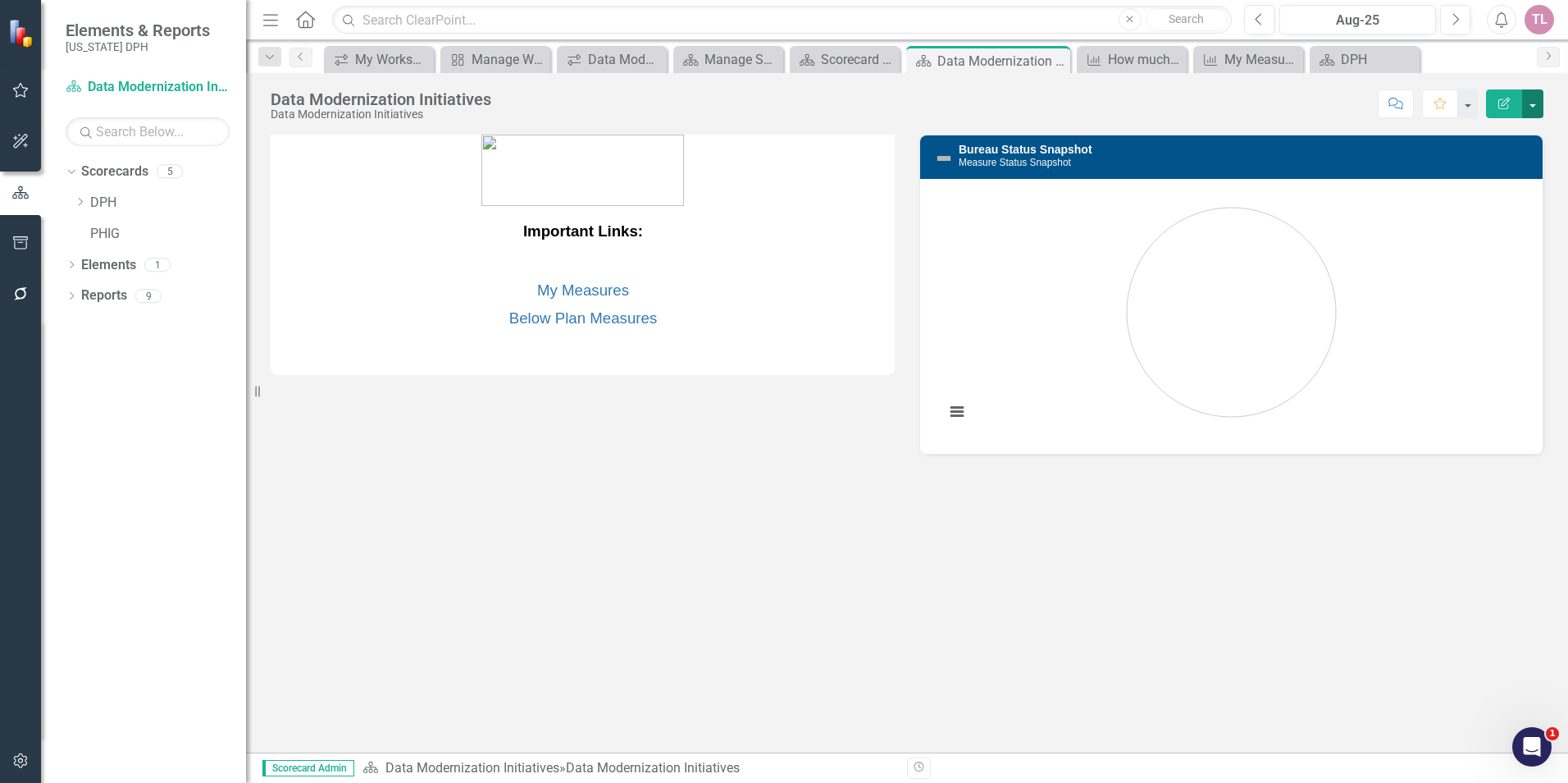
click at [1537, 106] on button "button" at bounding box center [1532, 103] width 21 height 28
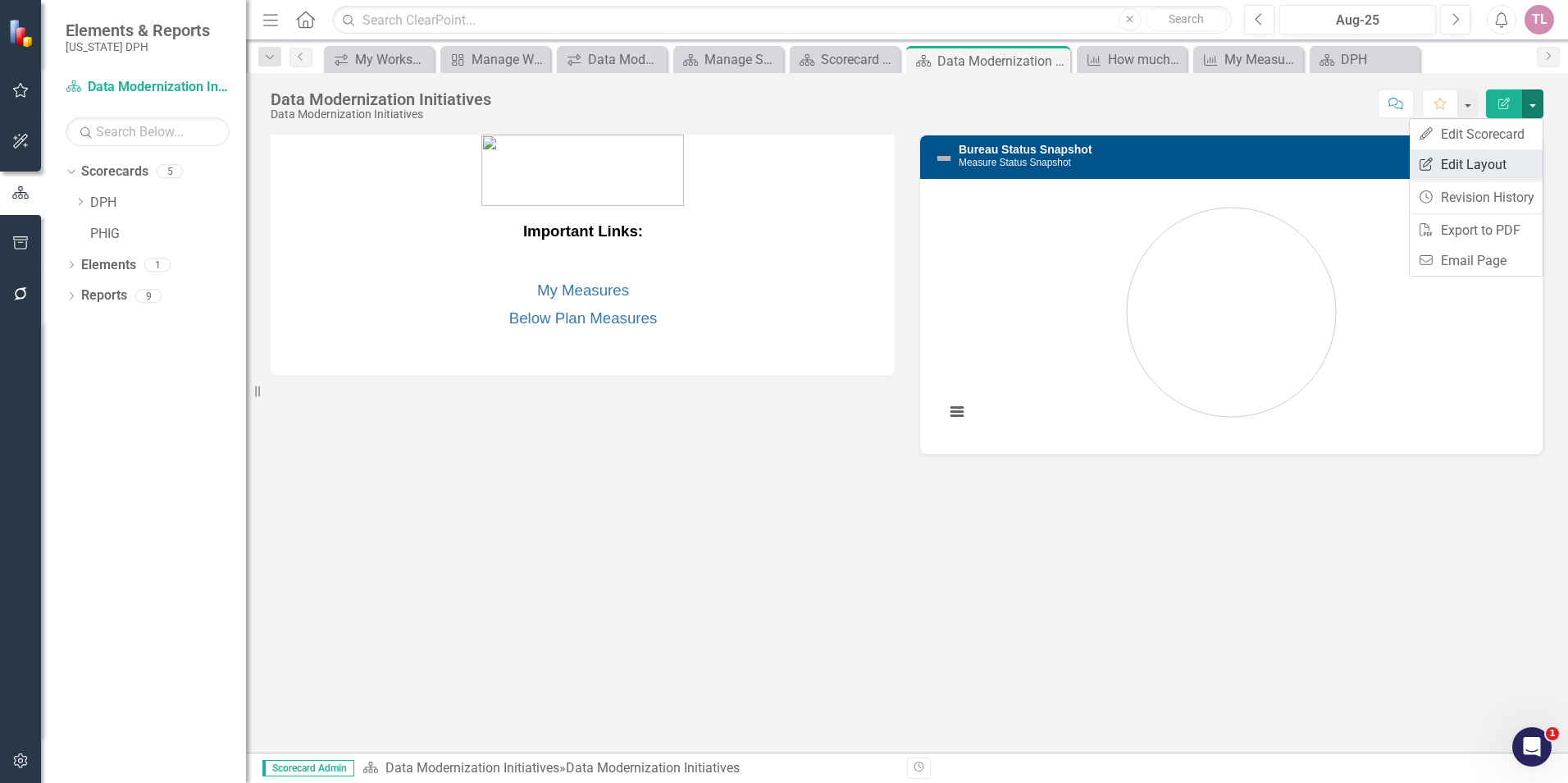
click at [1504, 159] on link "Edit Report Edit Layout" at bounding box center [1476, 164] width 133 height 30
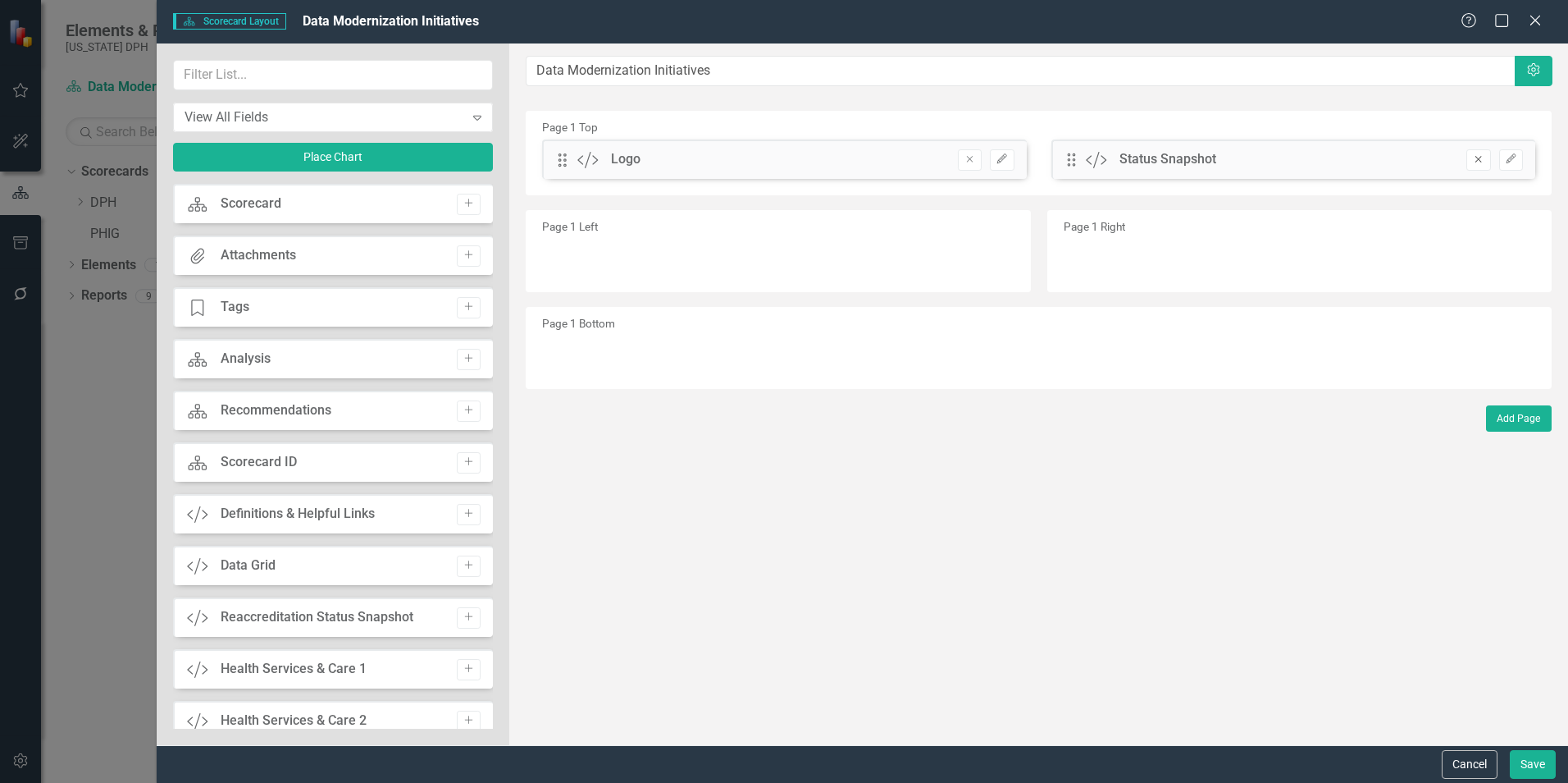
click at [1476, 165] on button "Remove" at bounding box center [1478, 159] width 24 height 21
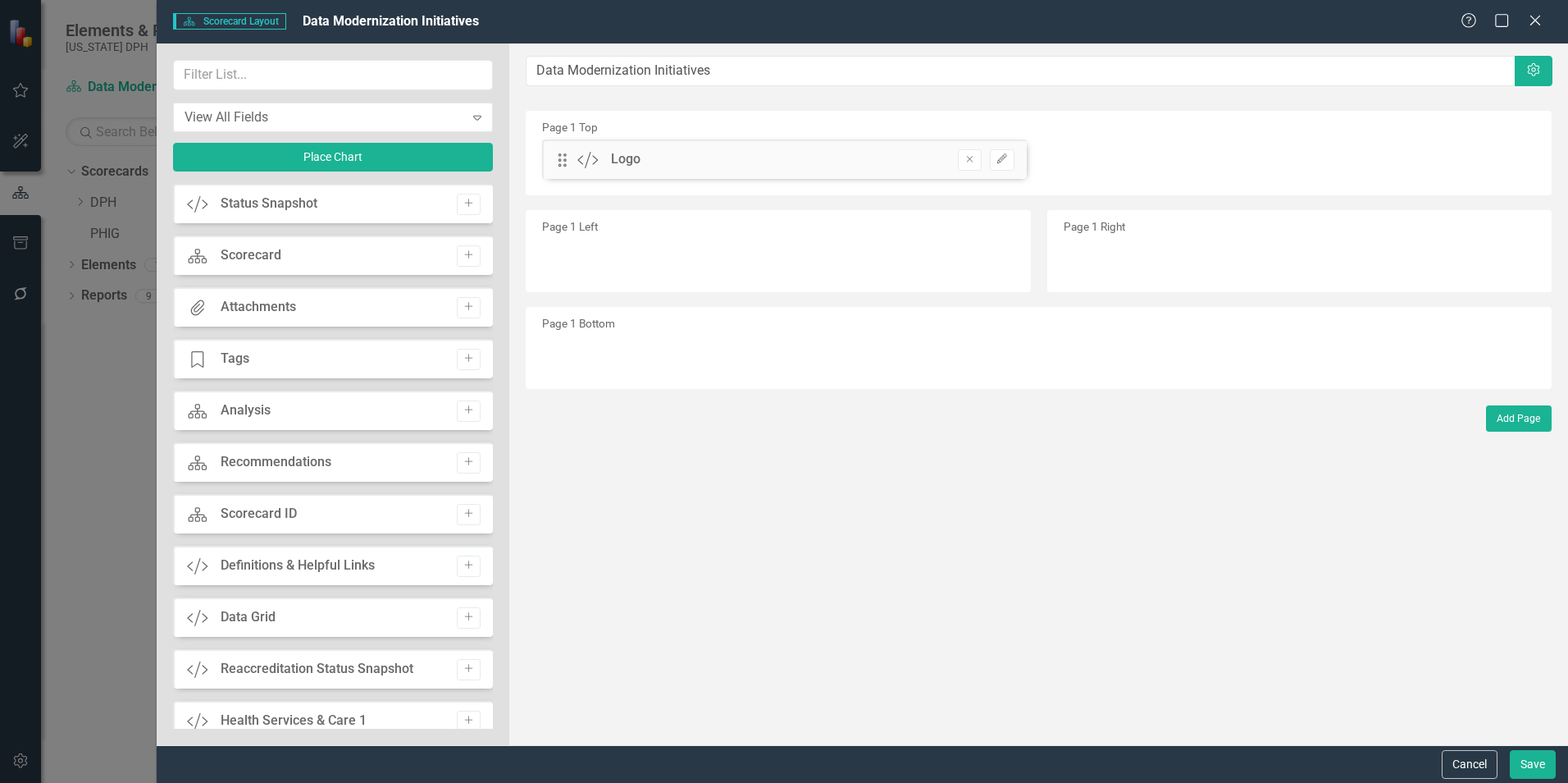
click at [1478, 156] on div "Drag Custom Logo Remove Edit" at bounding box center [1039, 165] width 1018 height 51
drag, startPoint x: 332, startPoint y: 211, endPoint x: 258, endPoint y: 353, distance: 160.1
click at [258, 351] on div "Custom Status Snapshot Add Scorecard Scorecard Add Attachments Attachments Add …" at bounding box center [333, 456] width 320 height 545
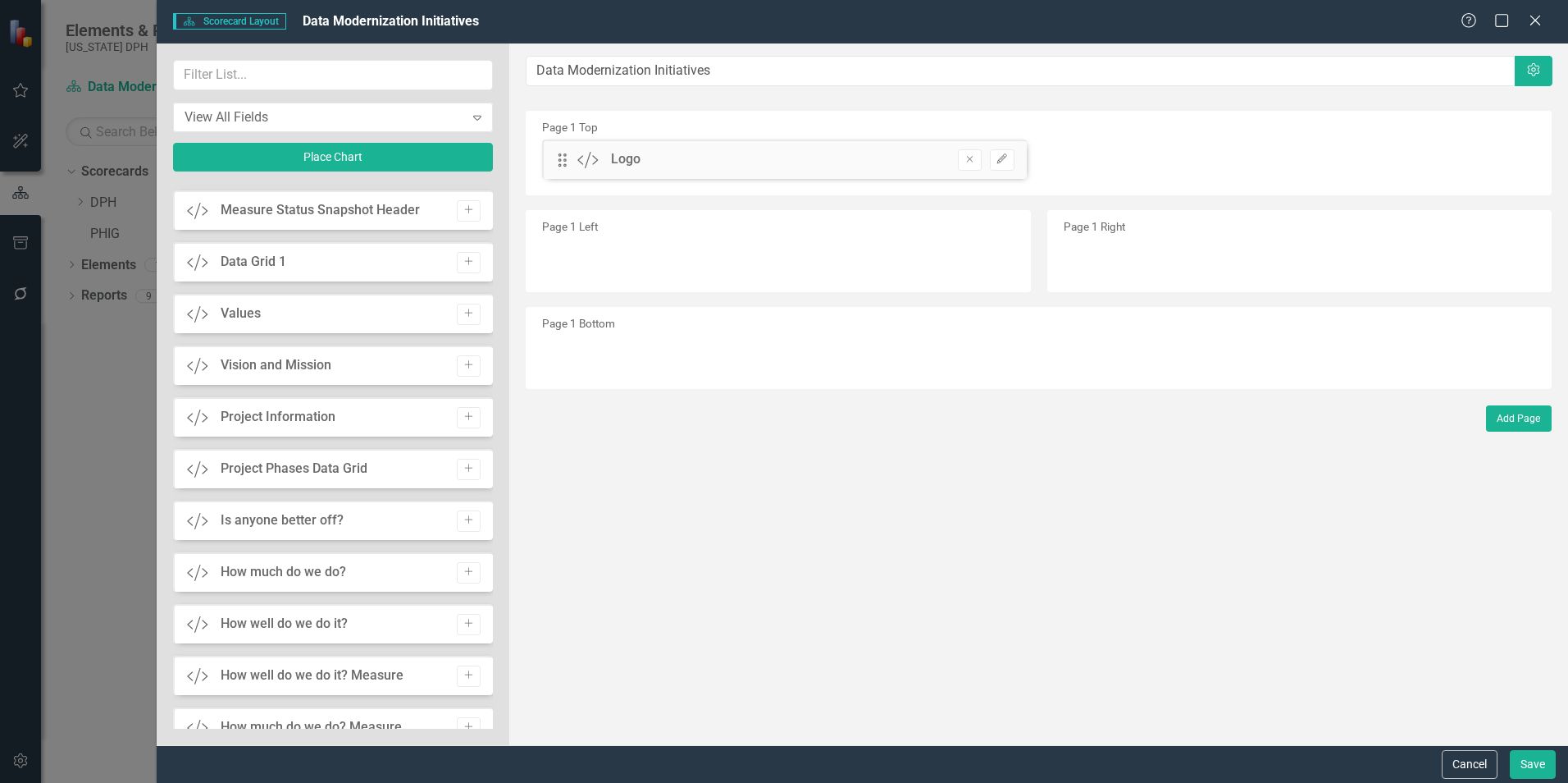
scroll to position [893, 0]
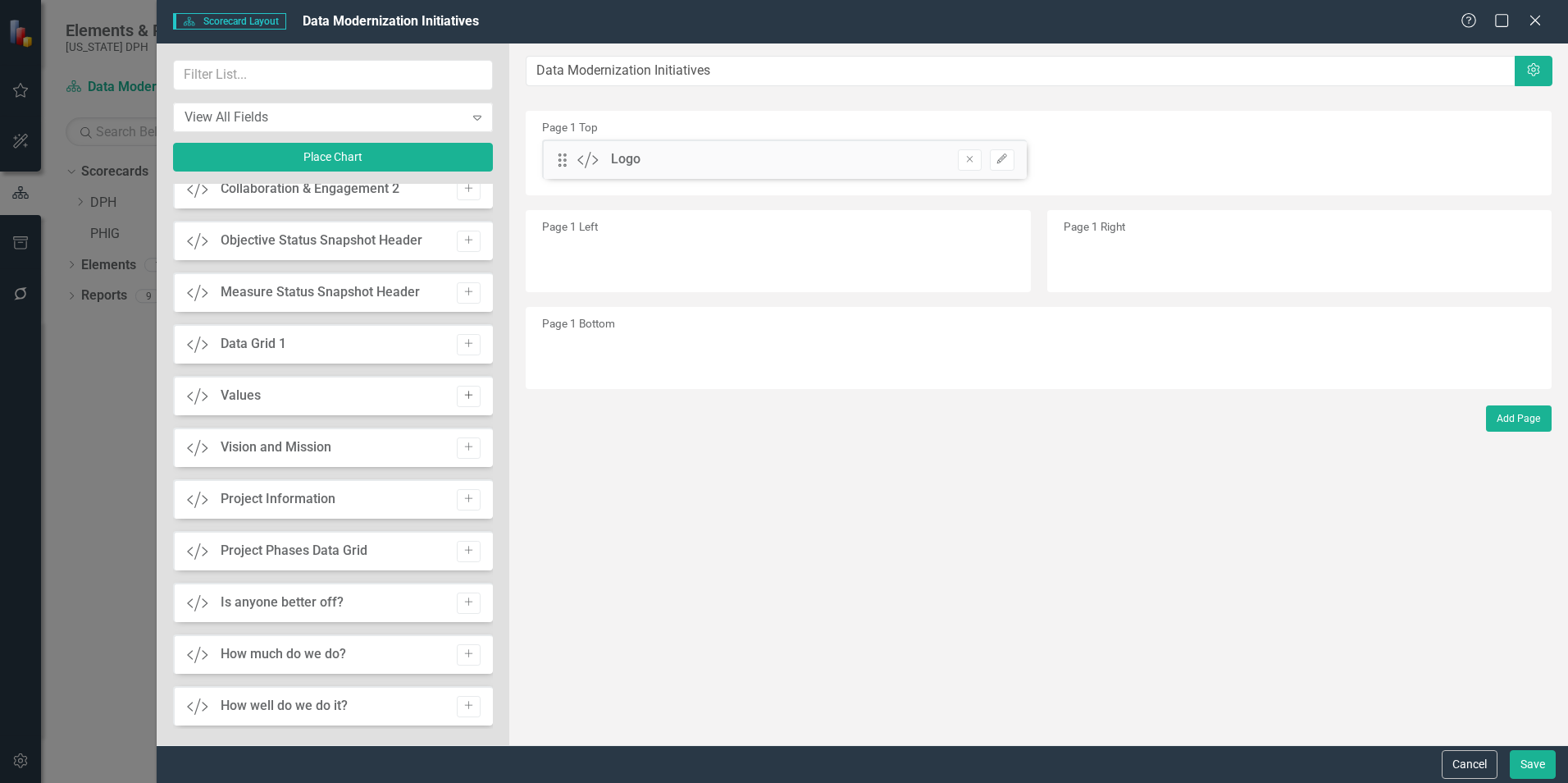
click at [463, 395] on icon "Add" at bounding box center [468, 395] width 12 height 10
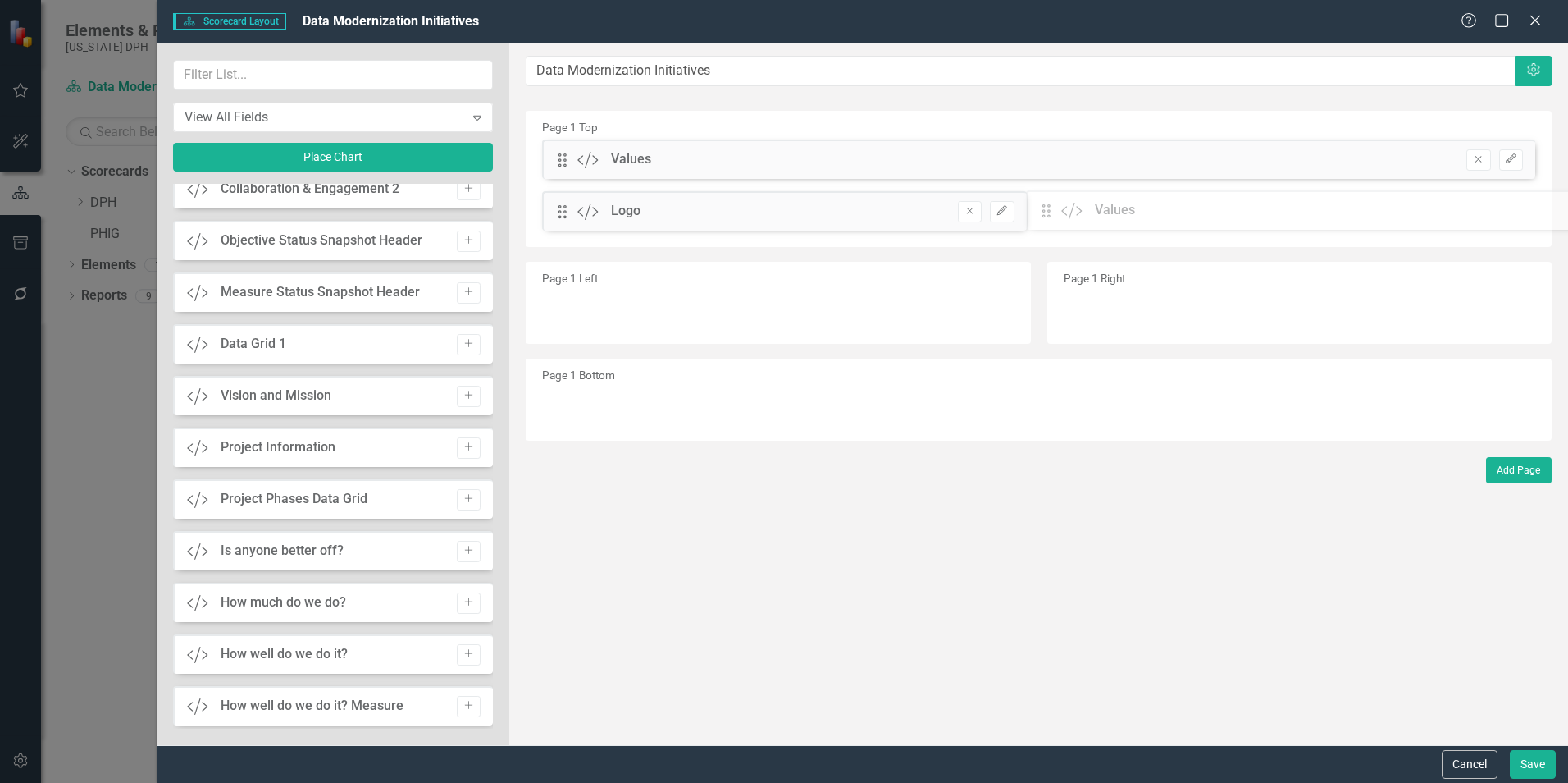
drag, startPoint x: 565, startPoint y: 159, endPoint x: 1077, endPoint y: 210, distance: 514.5
click at [1077, 210] on div "The fields (or pods) that are available for you to include on the detail page a…" at bounding box center [1038, 393] width 1059 height 701
click at [1533, 767] on button "Save" at bounding box center [1533, 764] width 46 height 28
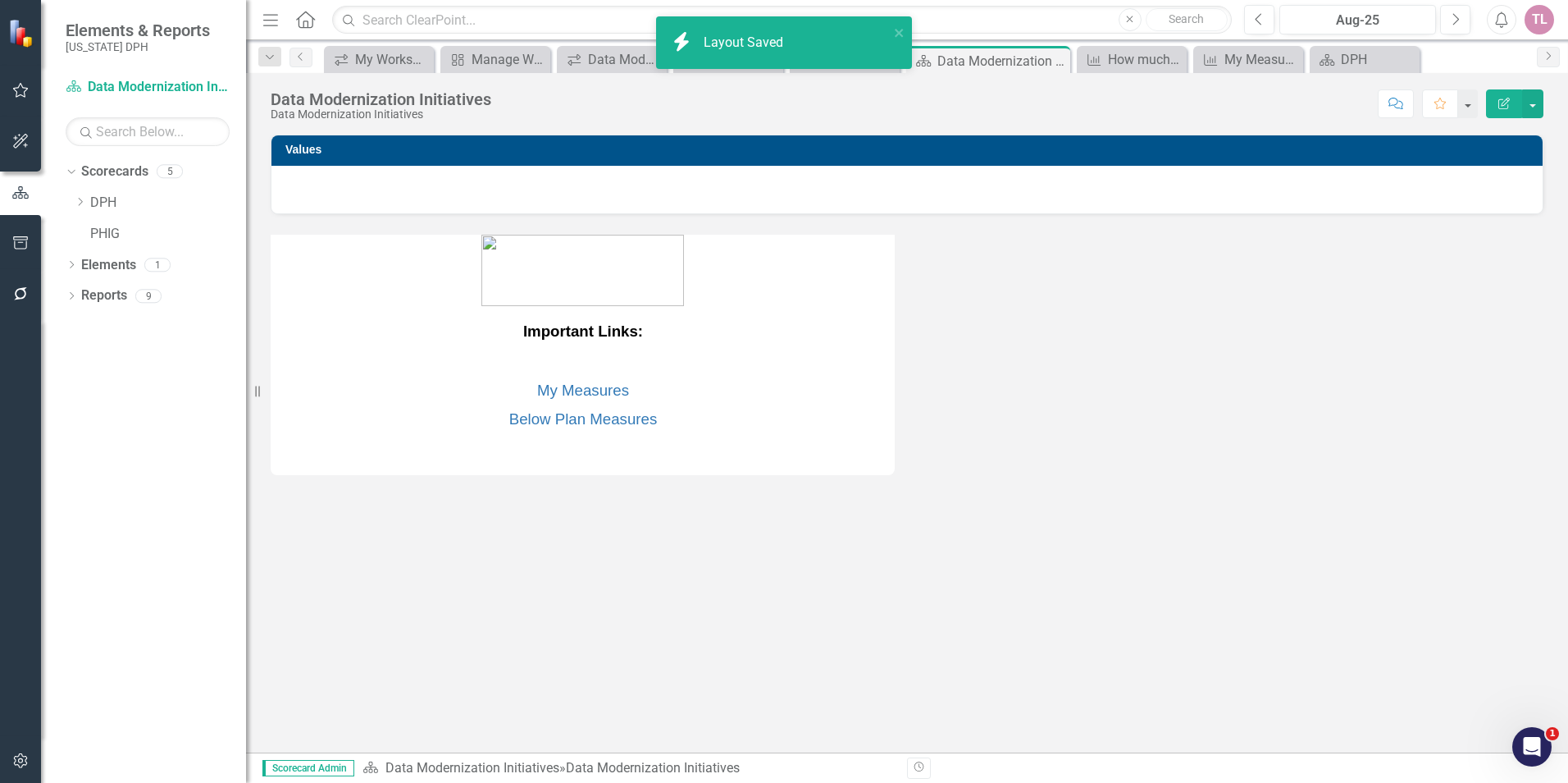
click at [658, 203] on div at bounding box center [907, 189] width 1271 height 48
click at [659, 203] on div at bounding box center [907, 189] width 1271 height 48
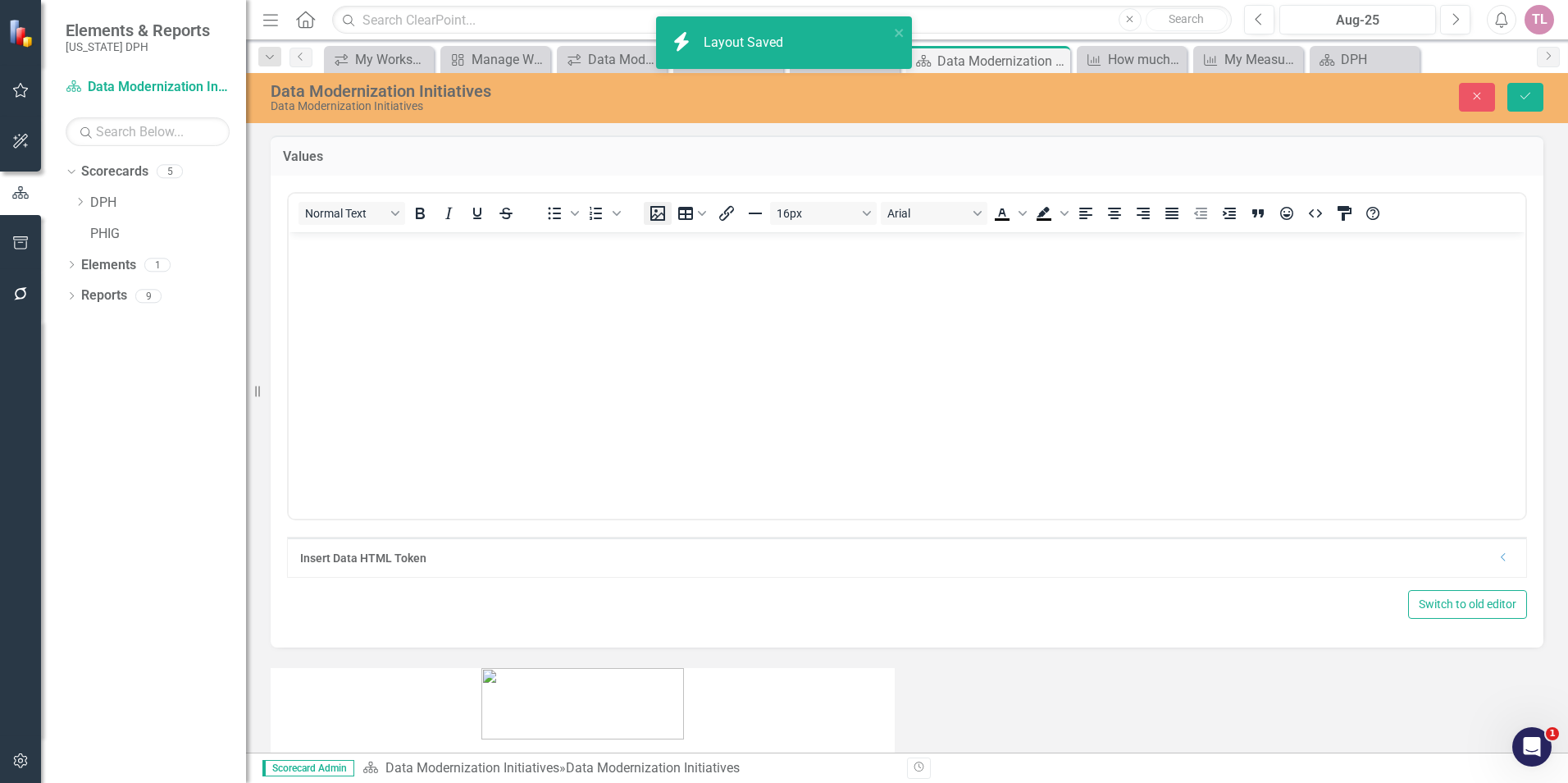
click at [661, 204] on icon "Insert image" at bounding box center [657, 212] width 19 height 19
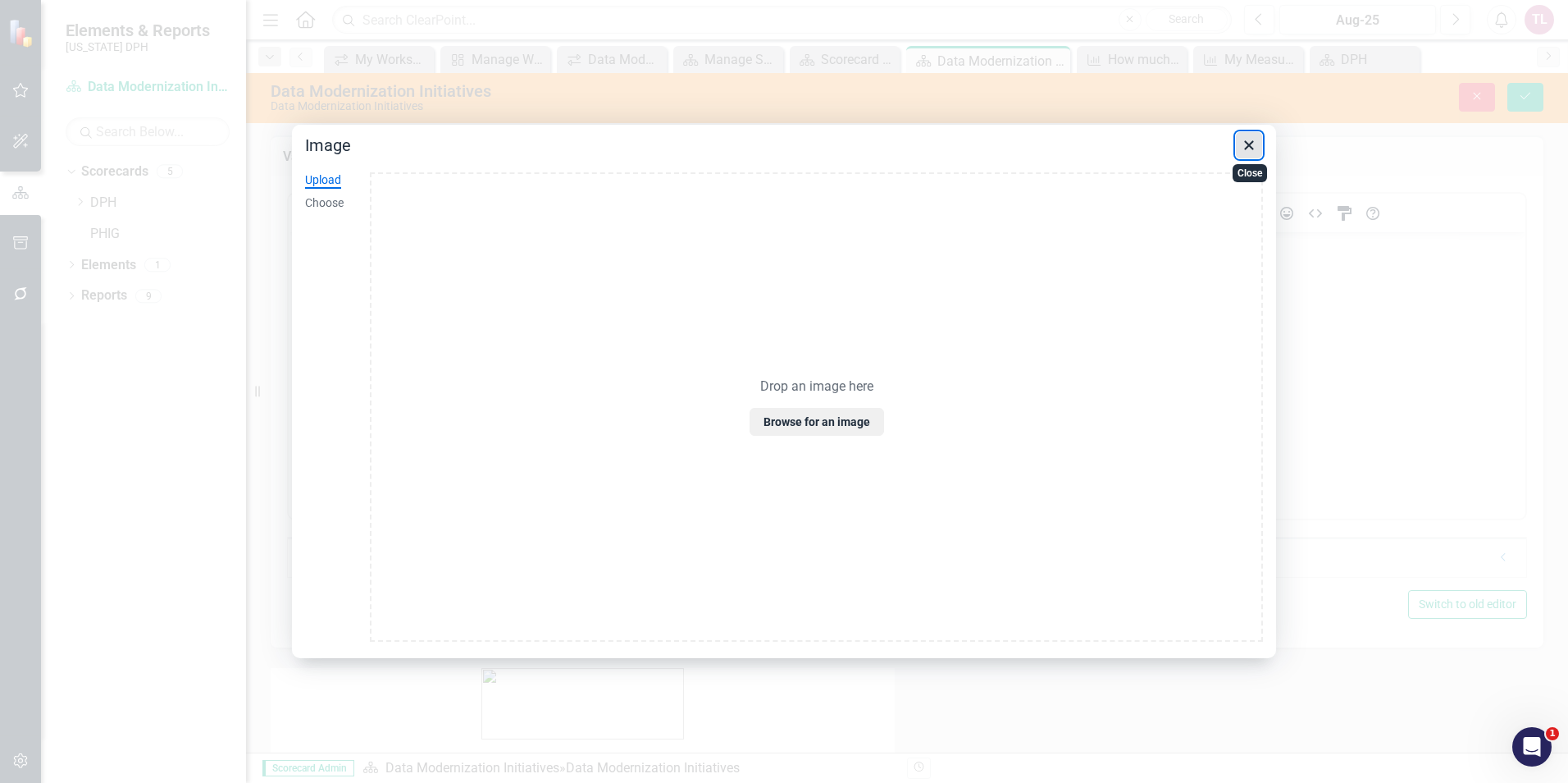
click at [1244, 150] on icon "Close" at bounding box center [1248, 144] width 19 height 19
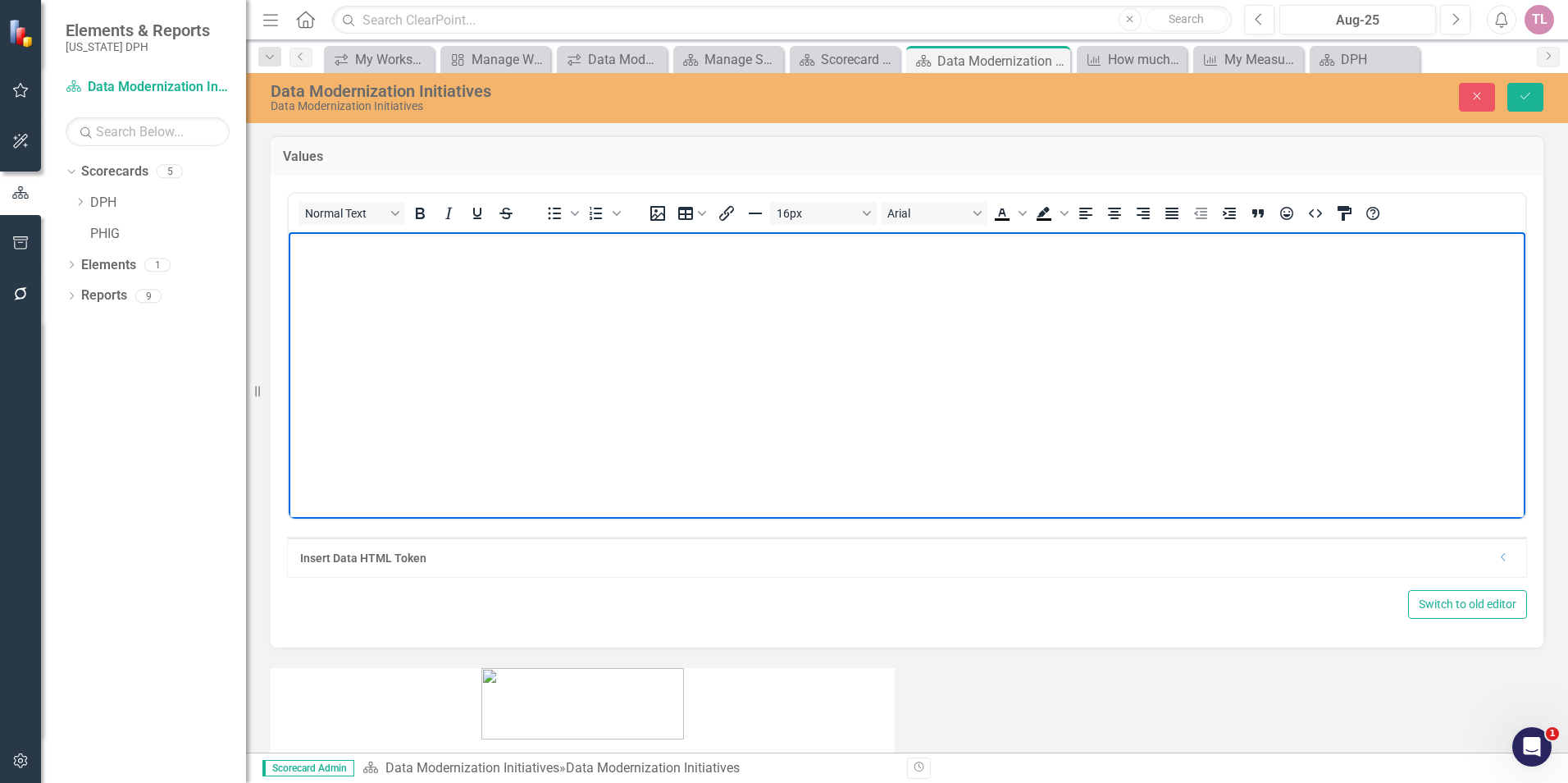
click at [1352, 675] on div "Values Normal Text To open the popup, press Shift+Enter To open the popup, pres…" at bounding box center [907, 511] width 1297 height 792
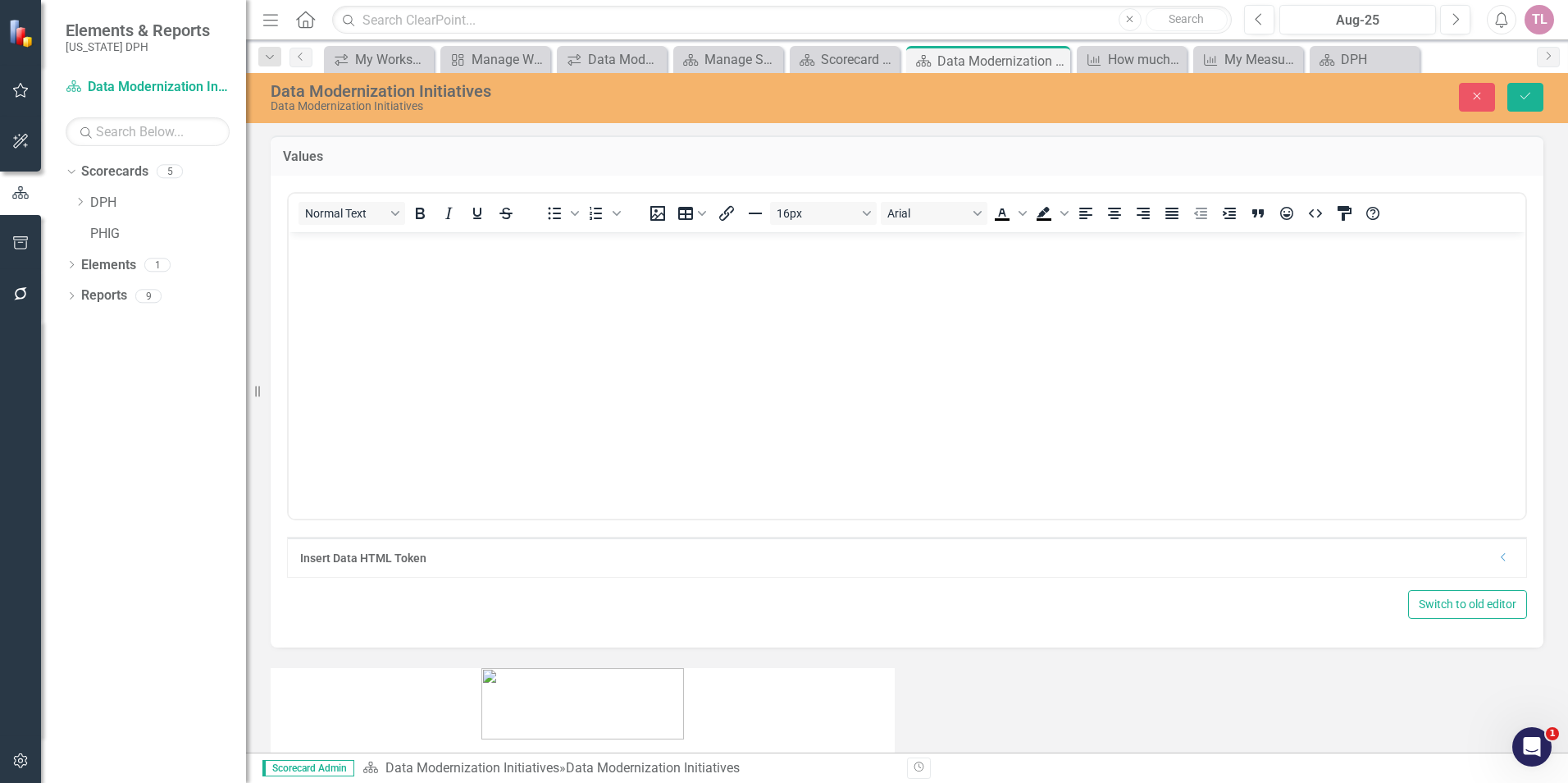
click at [1337, 685] on div "Values Normal Text To open the popup, press Shift+Enter To open the popup, pres…" at bounding box center [907, 511] width 1297 height 792
click at [1468, 86] on button "Close" at bounding box center [1476, 96] width 36 height 28
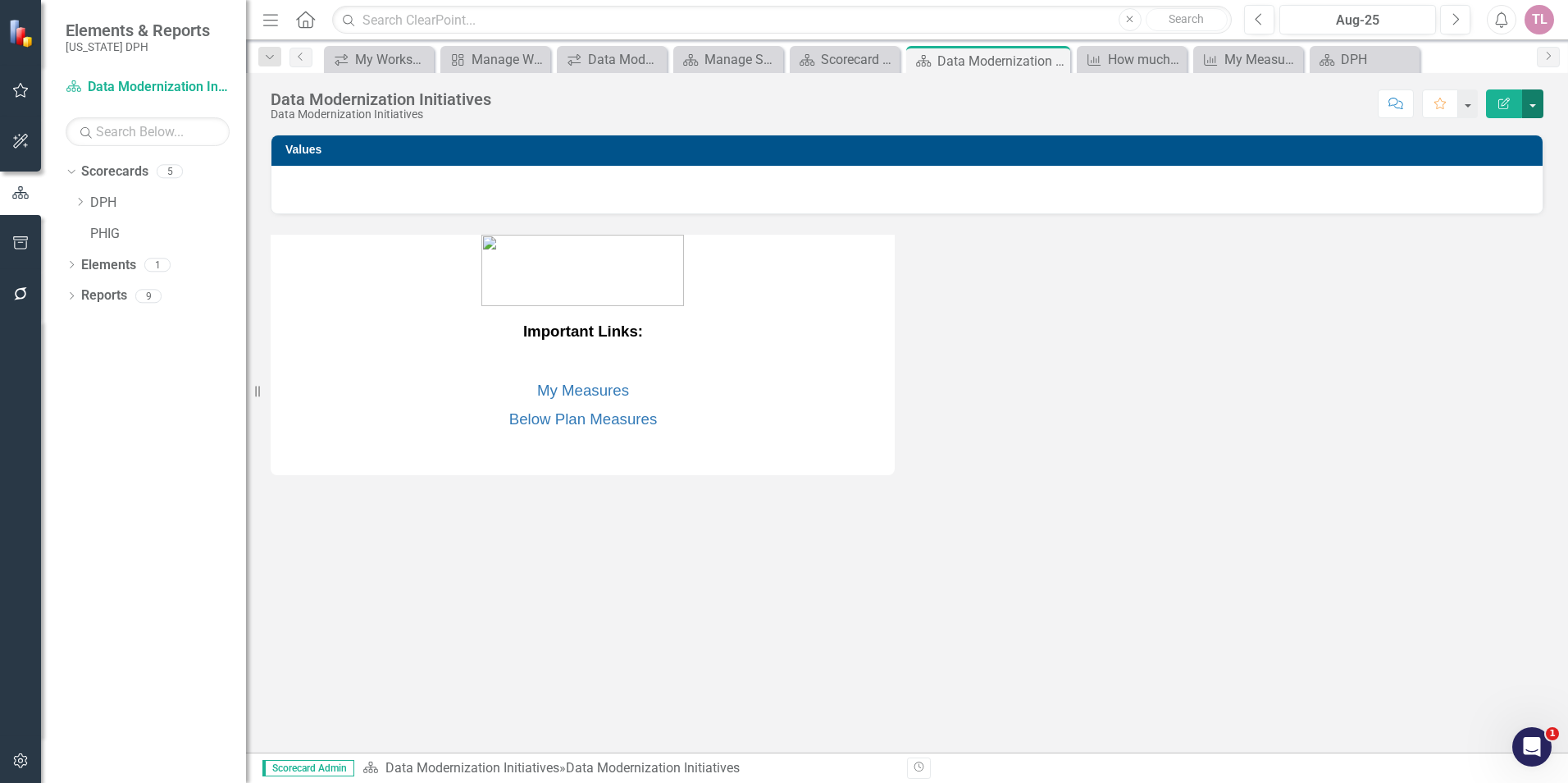
drag, startPoint x: 1527, startPoint y: 97, endPoint x: 1529, endPoint y: 108, distance: 11.2
click at [1529, 97] on button "button" at bounding box center [1532, 103] width 21 height 28
click at [1502, 165] on link "Edit Report Edit Layout" at bounding box center [1476, 164] width 133 height 30
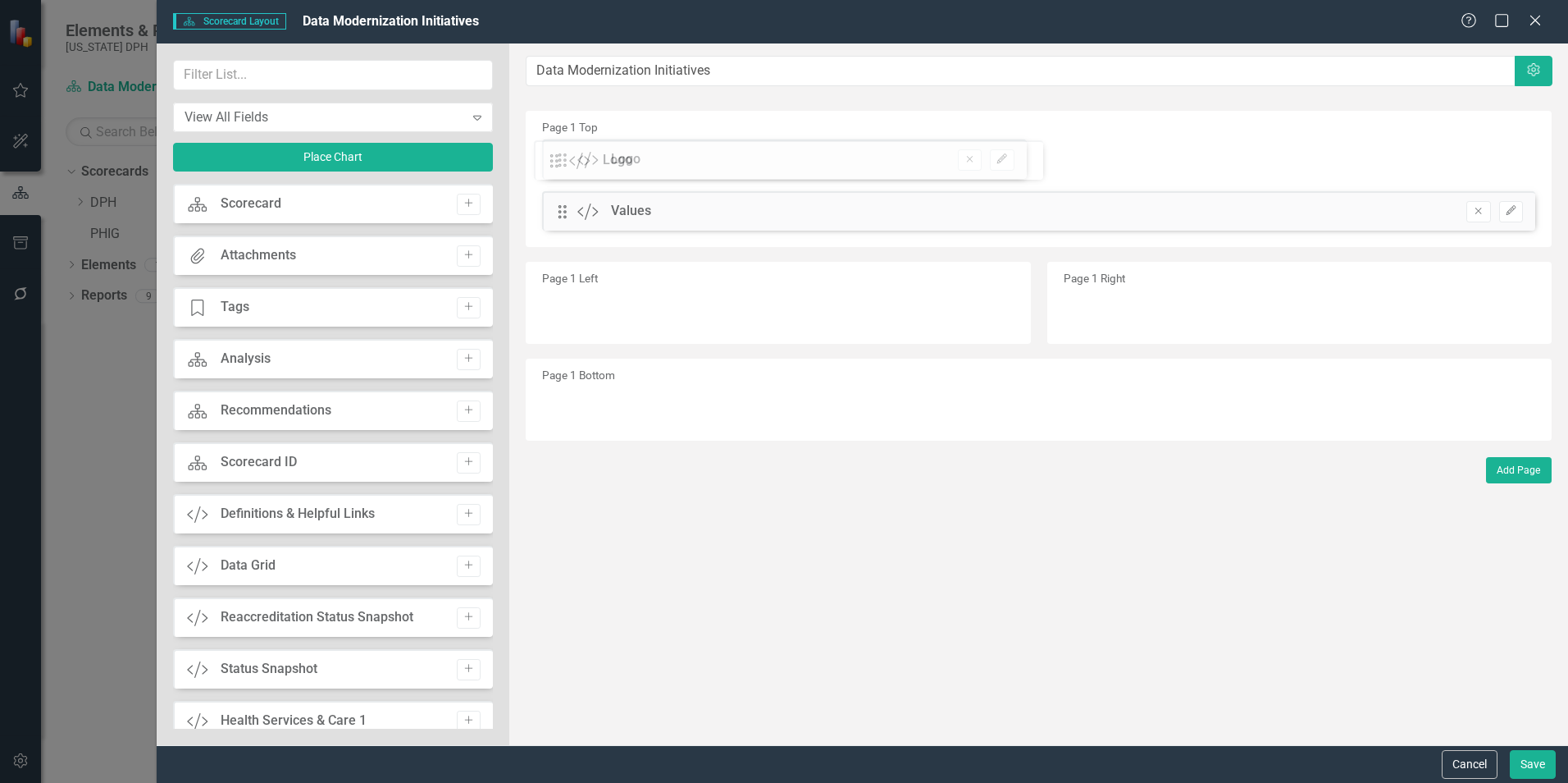
drag, startPoint x: 560, startPoint y: 210, endPoint x: 564, endPoint y: 160, distance: 50.2
click at [564, 160] on div "The fields (or pods) that are available for you to include on the detail page a…" at bounding box center [1038, 393] width 1059 height 701
click at [1525, 765] on button "Save" at bounding box center [1533, 764] width 46 height 28
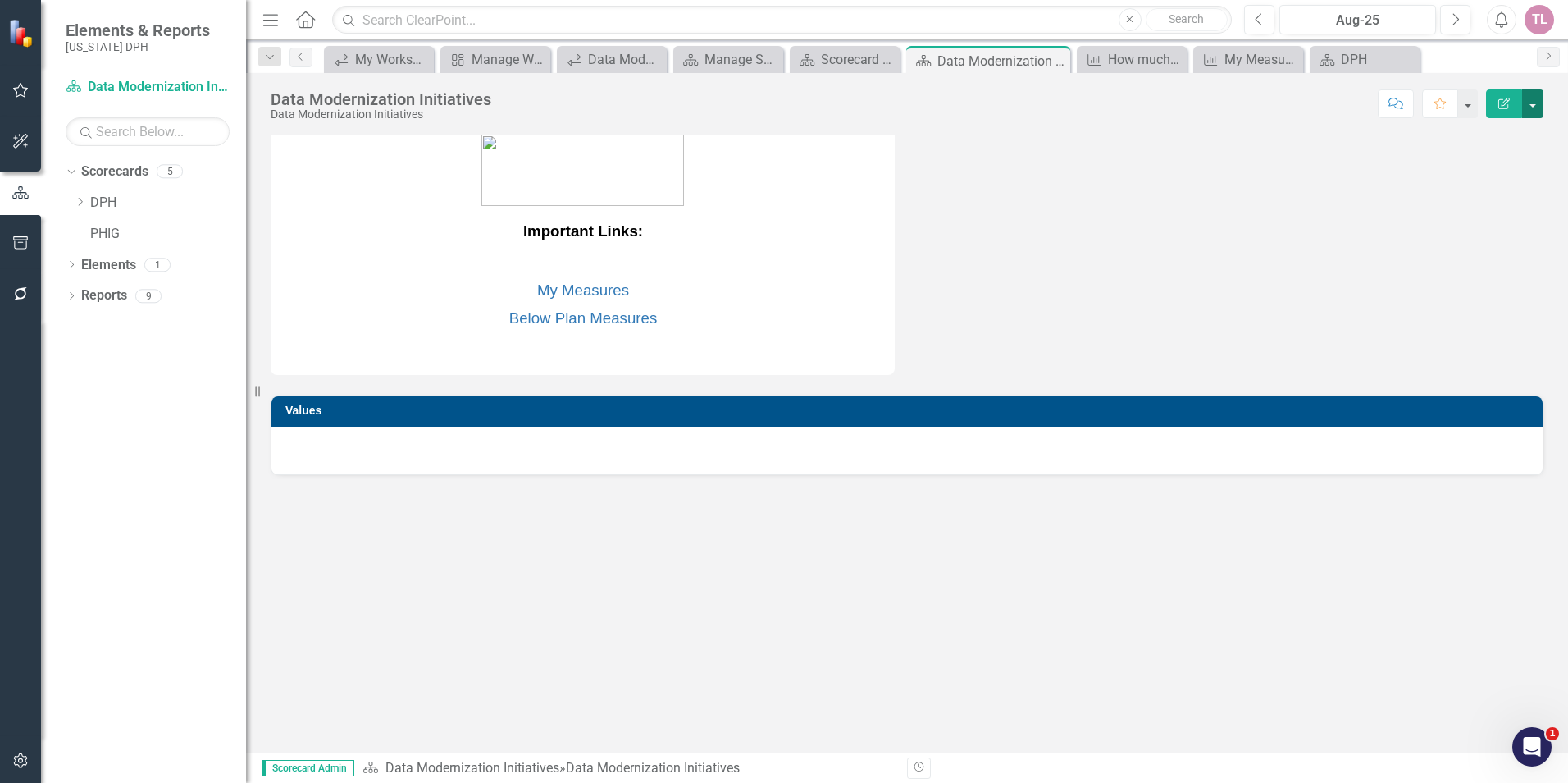
click at [1539, 108] on button "button" at bounding box center [1532, 103] width 21 height 28
click at [1493, 161] on link "Edit Report Edit Layout" at bounding box center [1476, 164] width 133 height 30
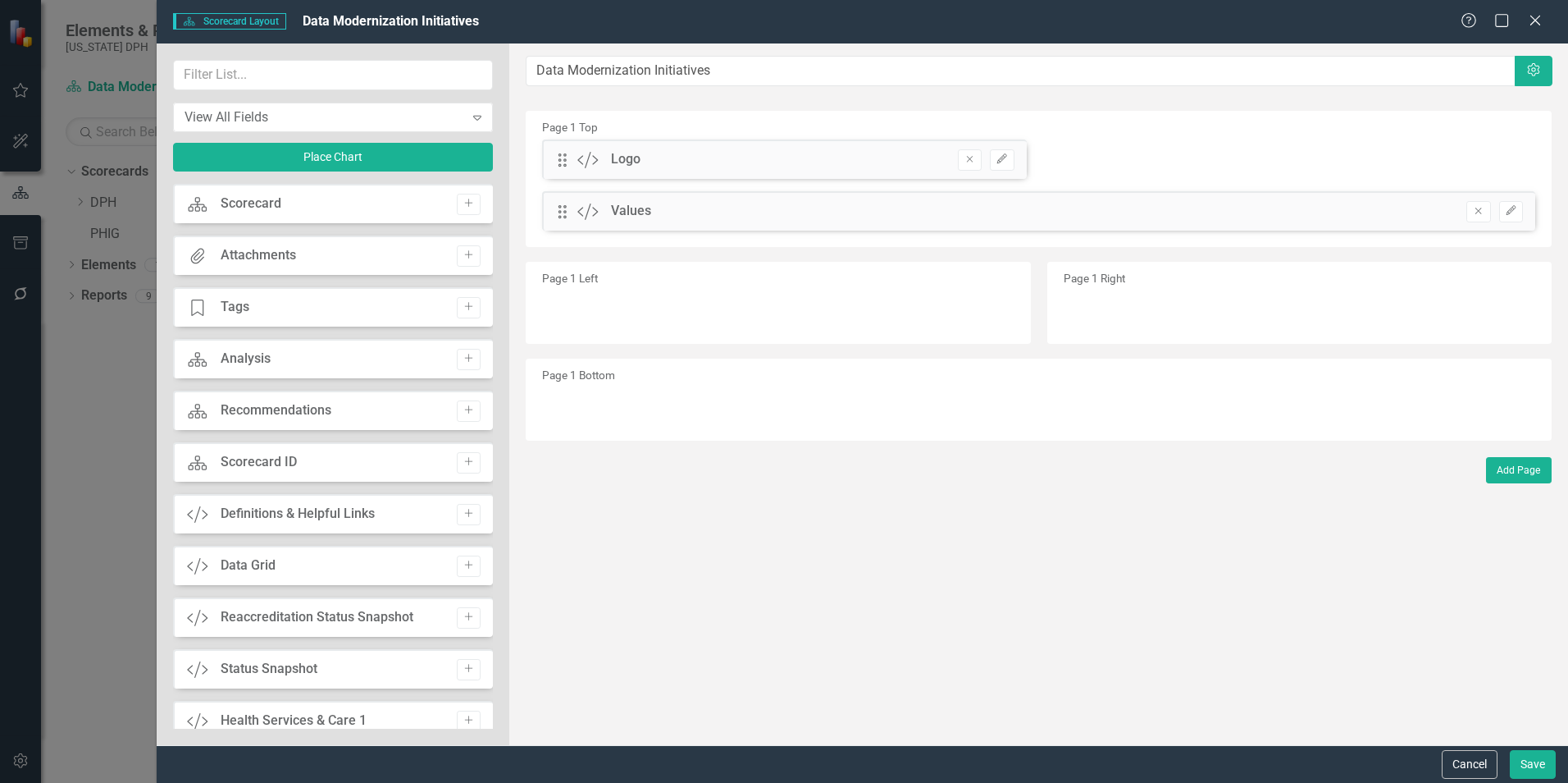
click at [850, 162] on div "Drag Custom Logo Remove Edit" at bounding box center [784, 159] width 484 height 40
click at [622, 160] on div "Logo" at bounding box center [626, 159] width 29 height 19
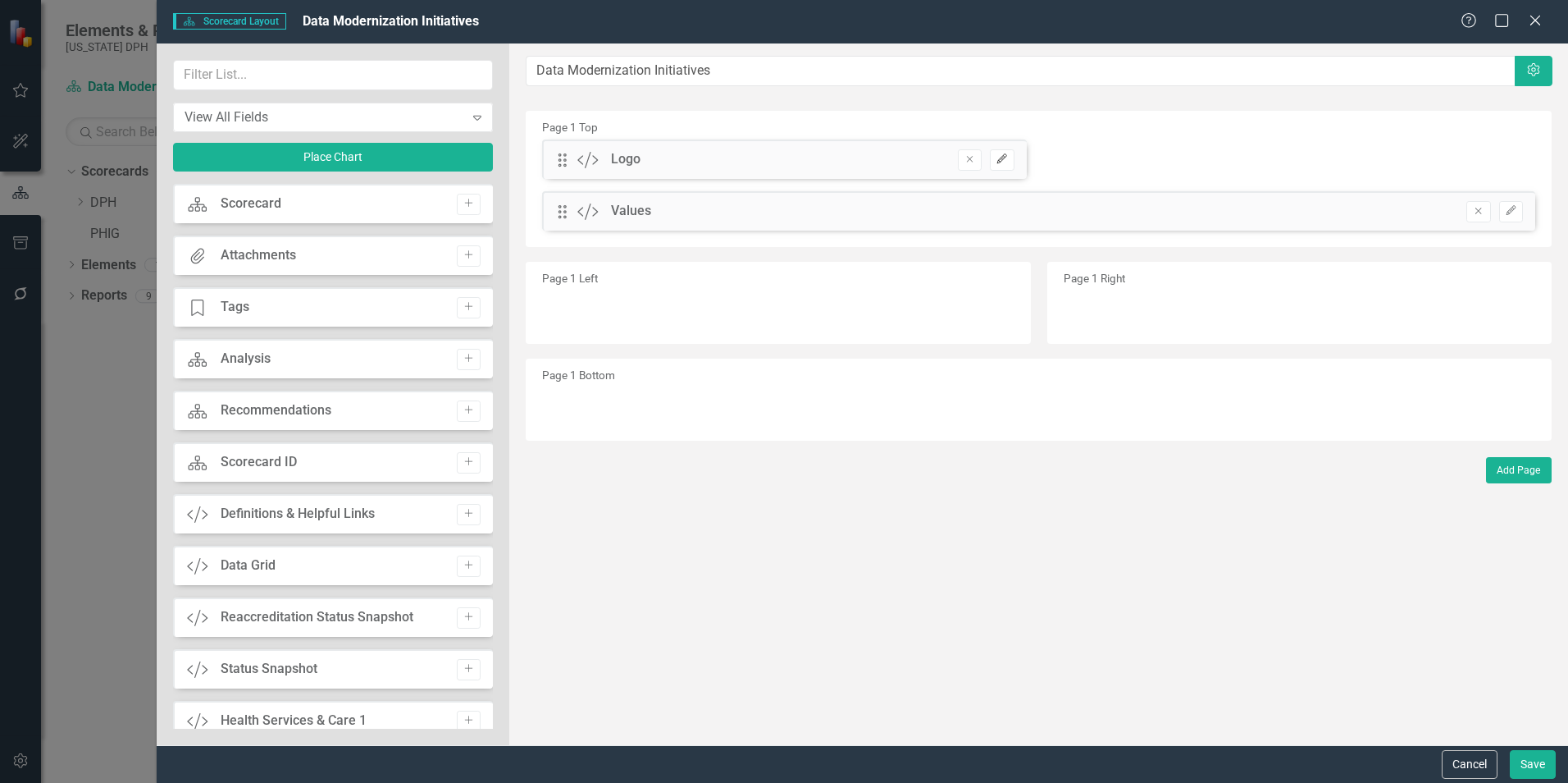
click at [992, 153] on button "Edit" at bounding box center [1002, 159] width 24 height 21
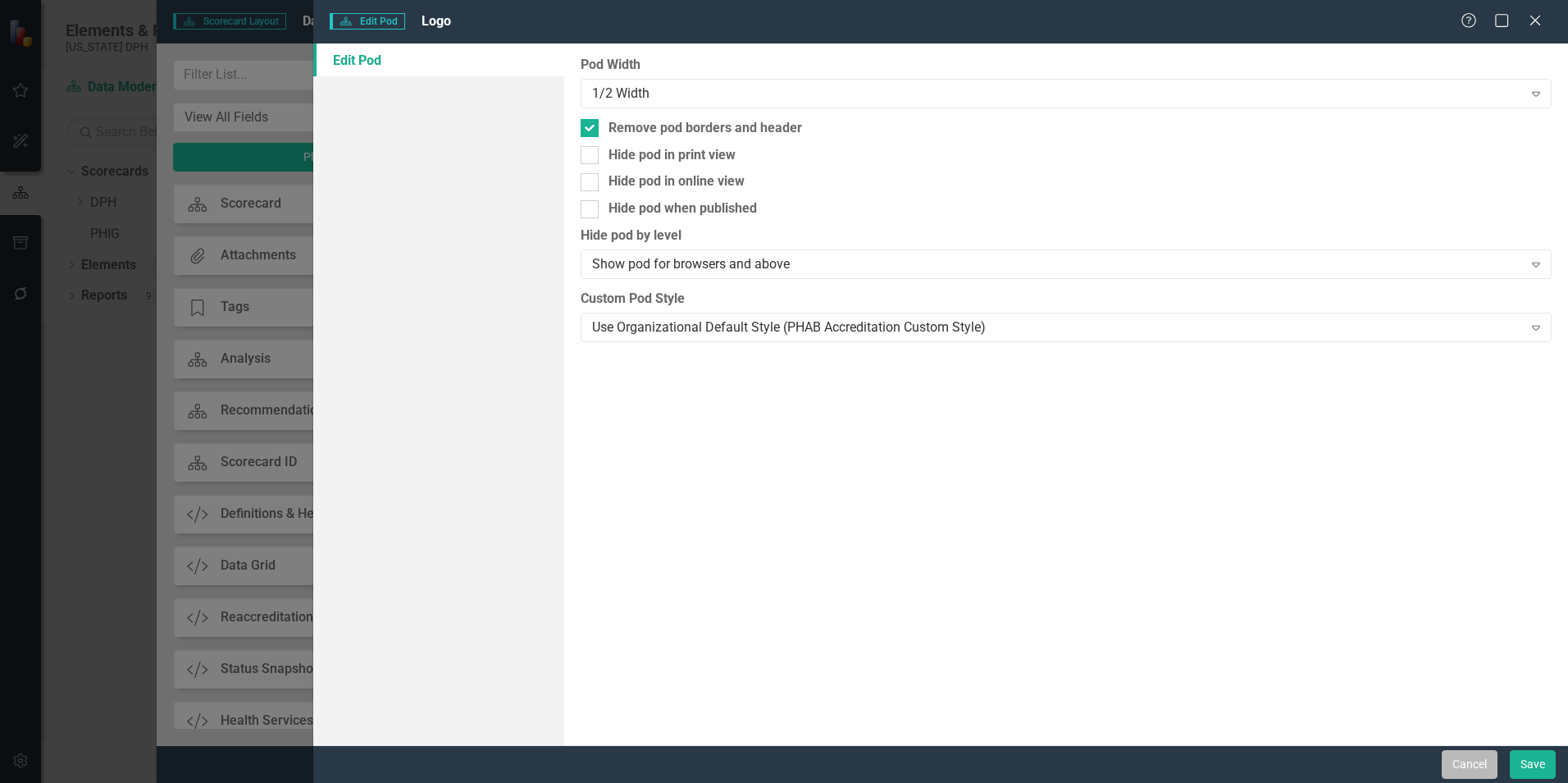
click at [1469, 757] on button "Cancel" at bounding box center [1469, 764] width 56 height 28
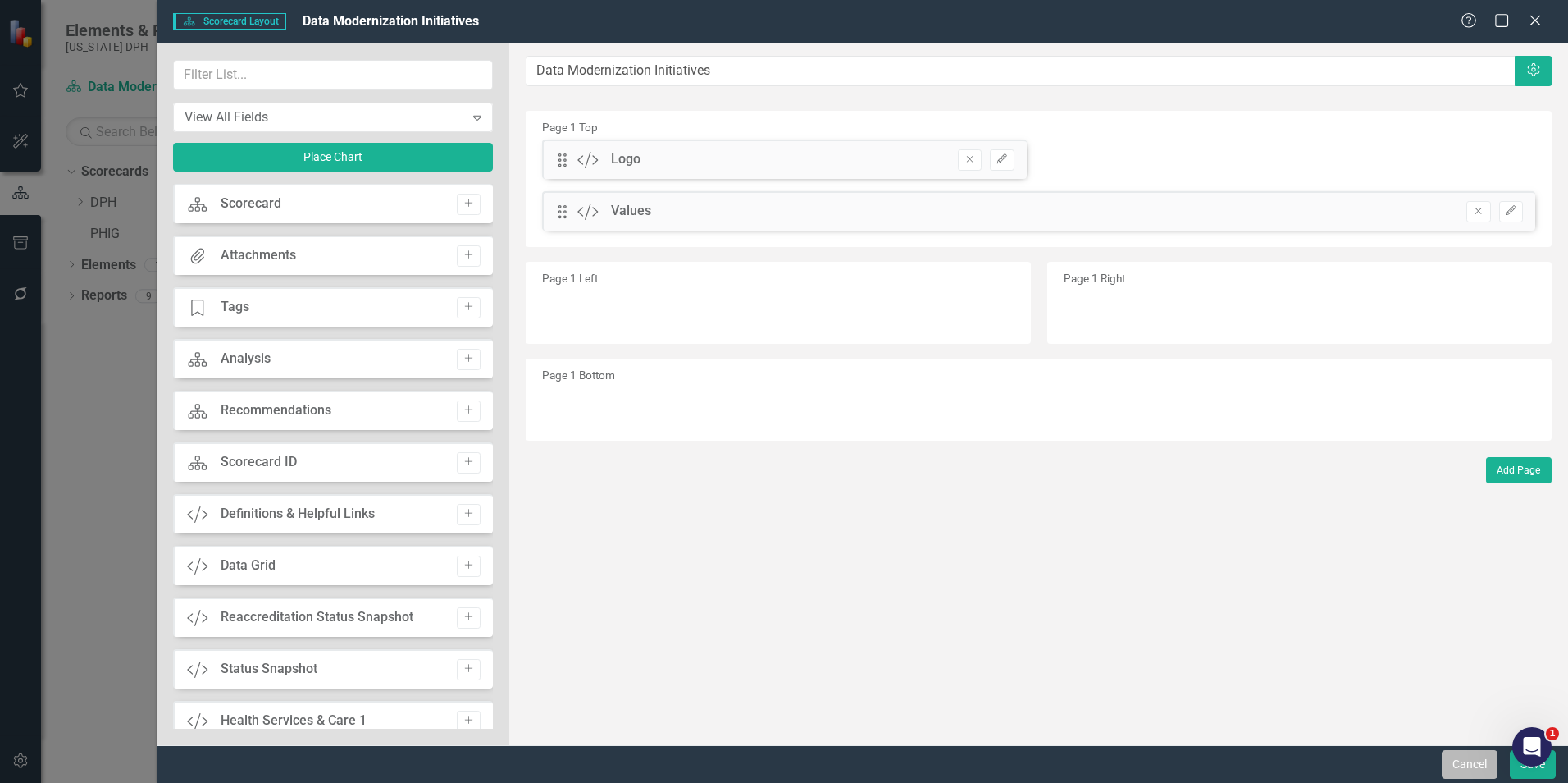
click at [1465, 762] on button "Cancel" at bounding box center [1469, 764] width 56 height 28
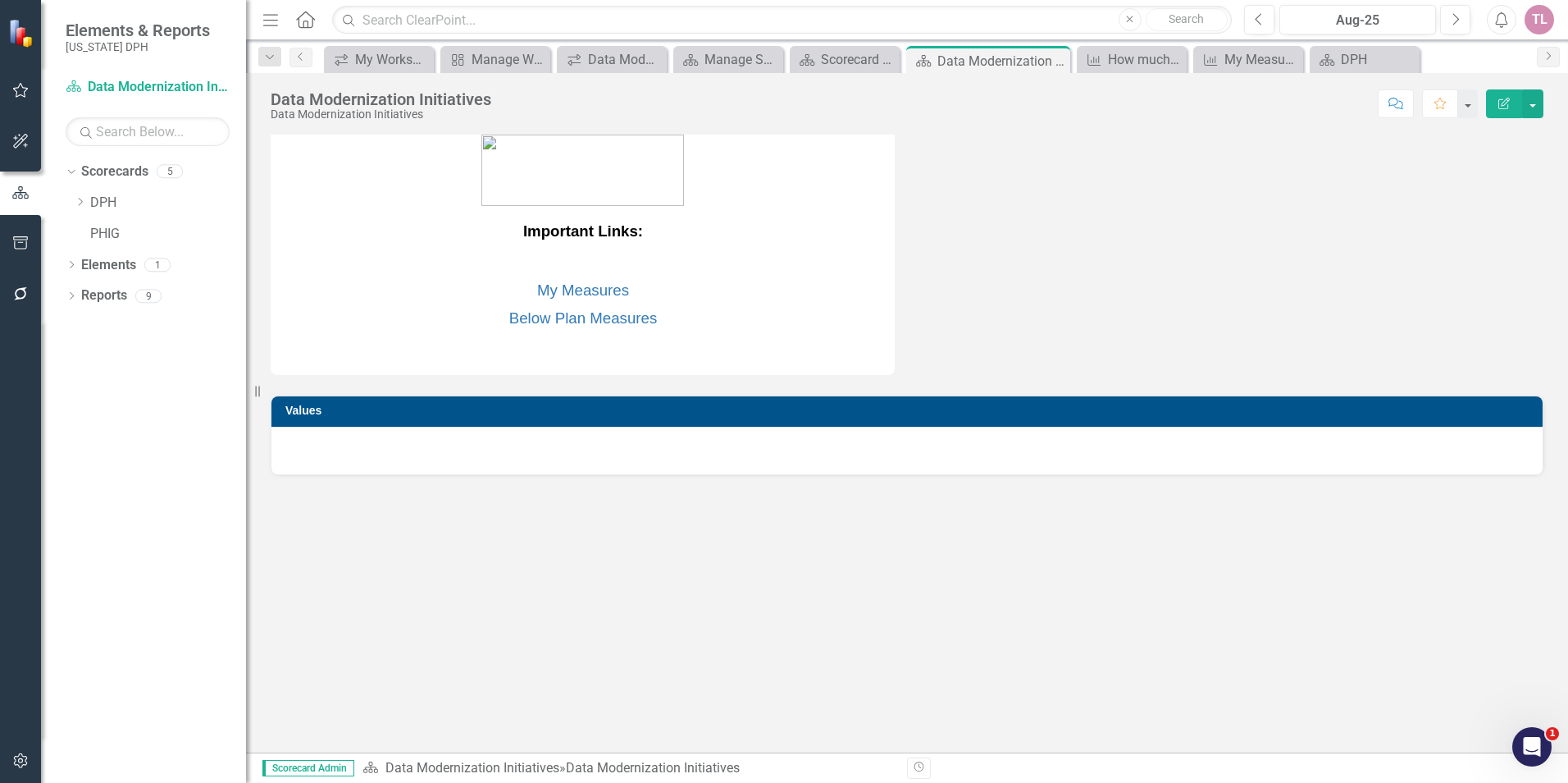
click at [594, 239] on strong "Important Links:" at bounding box center [583, 231] width 119 height 17
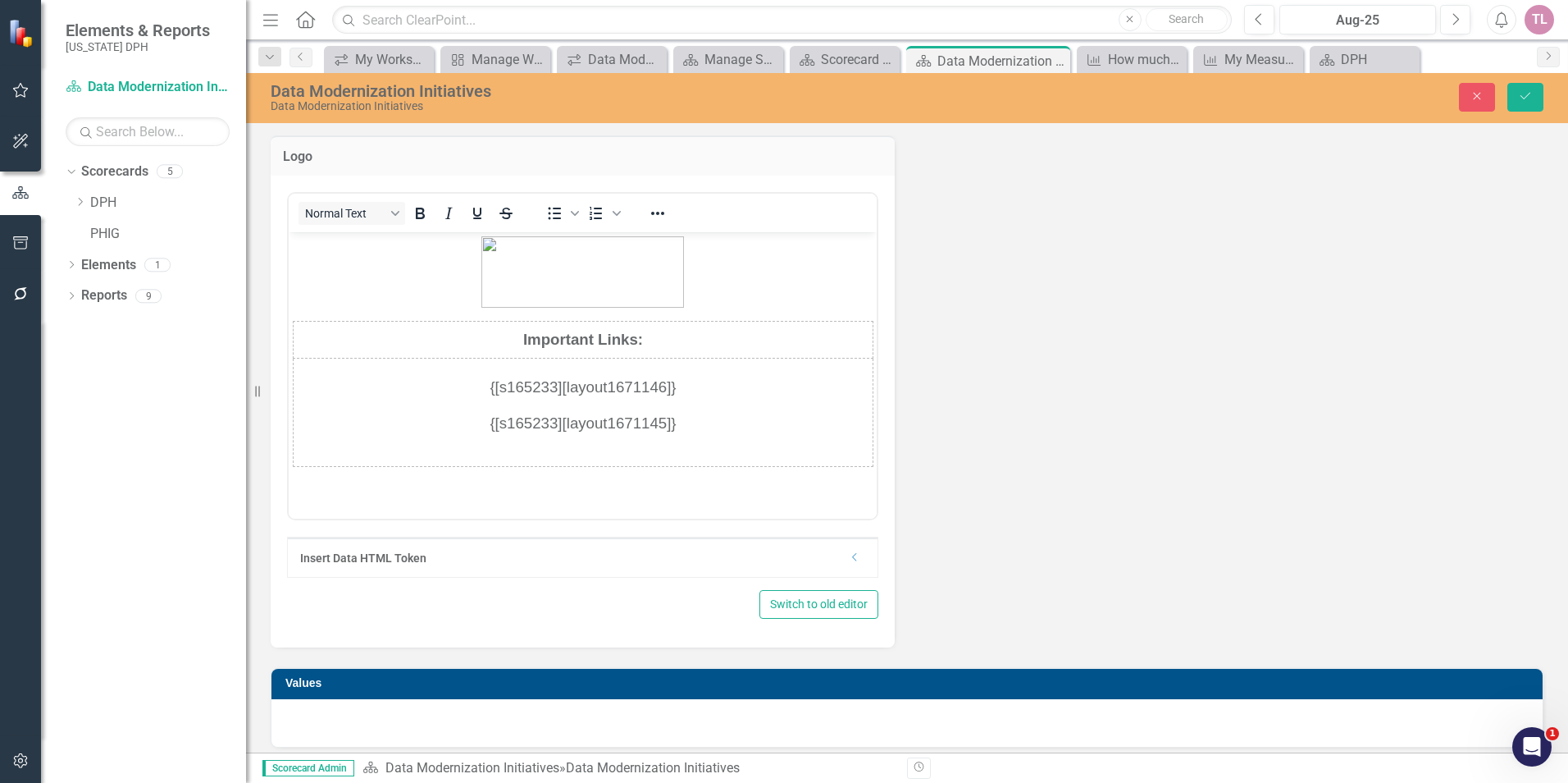
click at [712, 433] on p "{[s165233][layout1671145]}" at bounding box center [582, 422] width 577 height 23
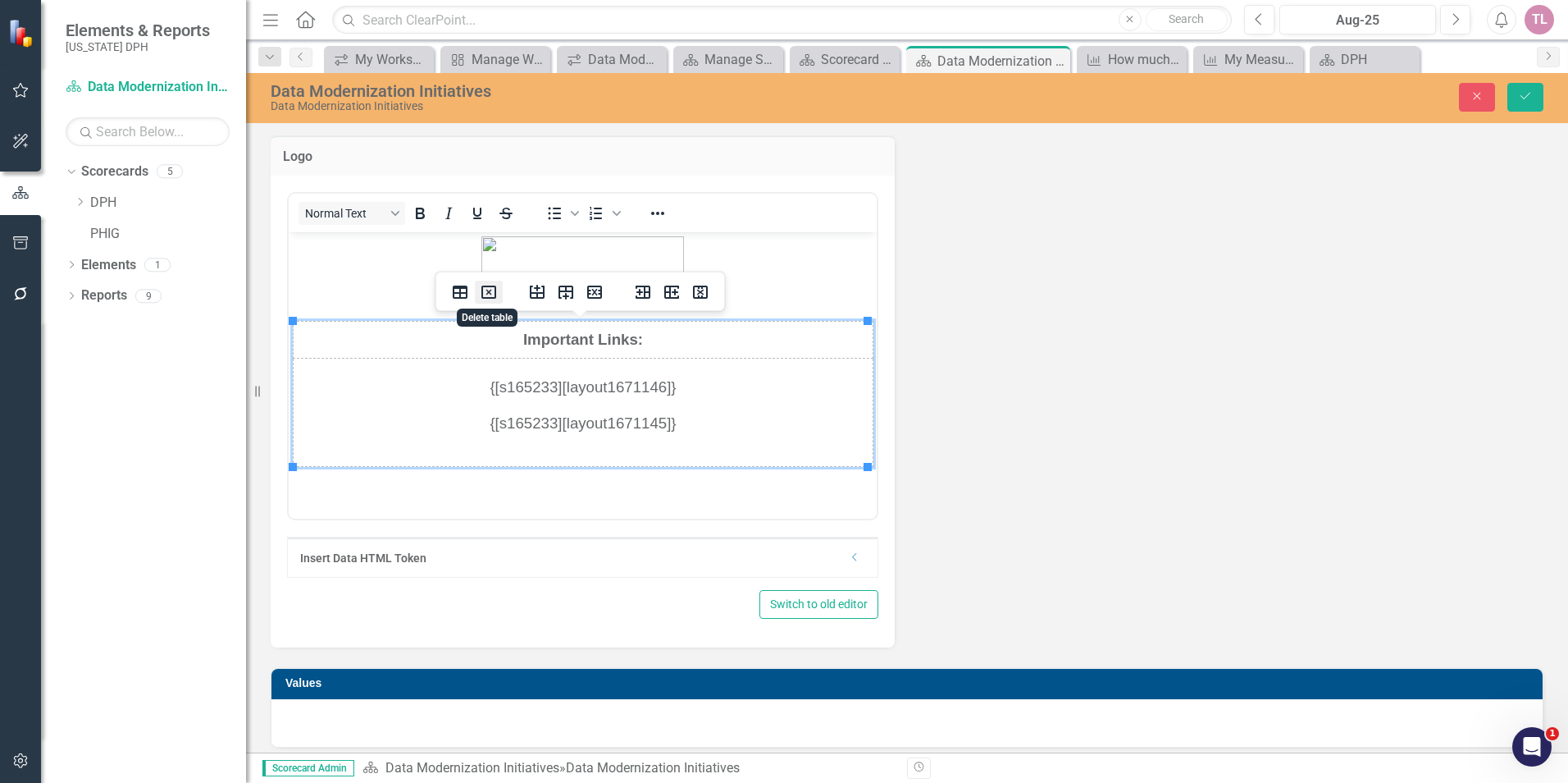
click at [487, 290] on icon "Delete table" at bounding box center [489, 292] width 6 height 6
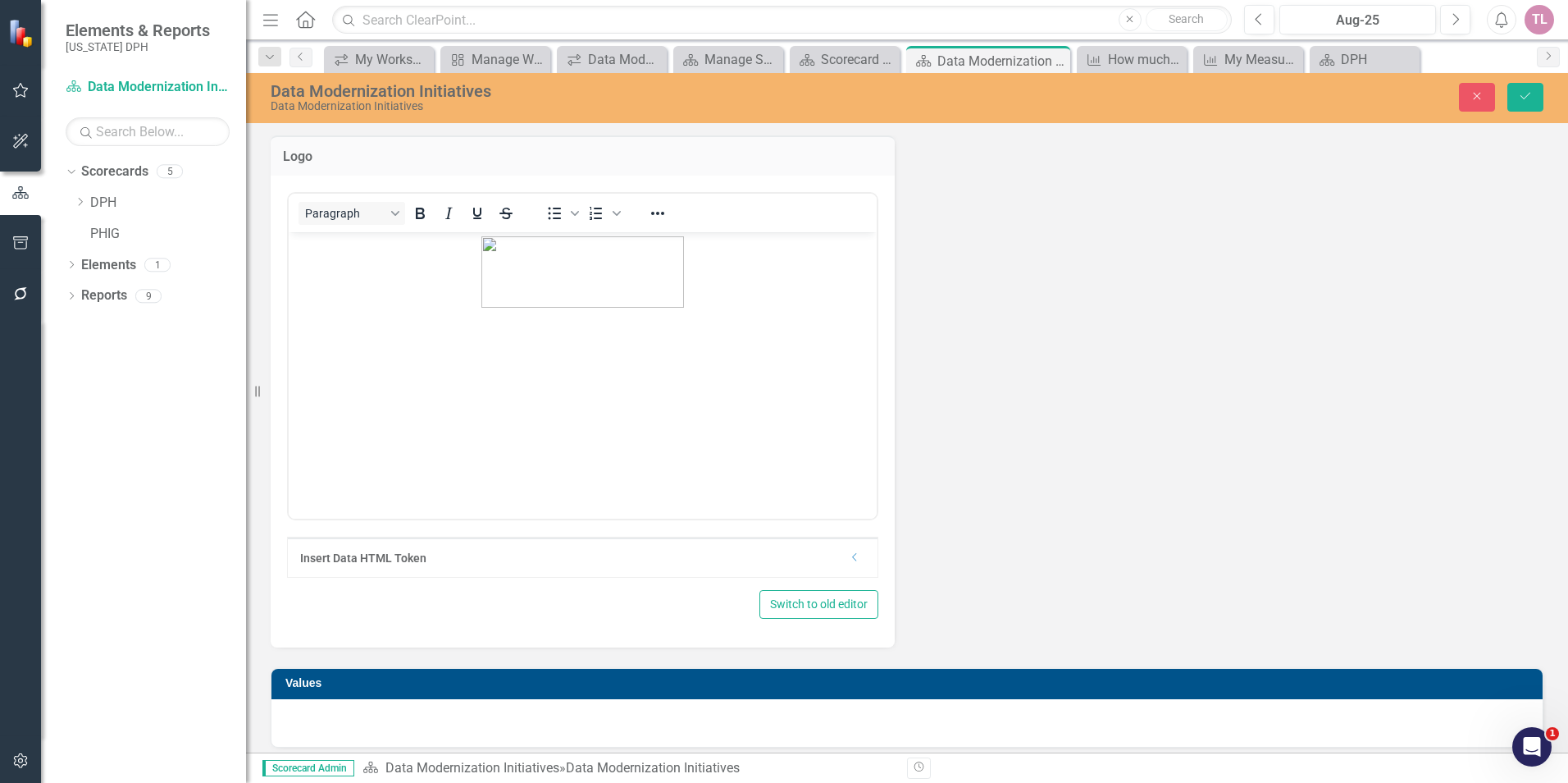
click at [674, 416] on body "Rich Text Area. Press ALT-0 for help." at bounding box center [582, 355] width 588 height 246
click at [1010, 516] on div "Logo <p style="margin-left: auto; margin-right: auto; text-align: center;"><img…" at bounding box center [907, 431] width 1297 height 632
click at [1009, 517] on div "Logo <p style="margin-left: auto; margin-right: auto; text-align: center;"><img…" at bounding box center [907, 431] width 1297 height 632
click at [1009, 516] on div "Logo <p style="margin-left: auto; margin-right: auto; text-align: center;"><img…" at bounding box center [907, 431] width 1297 height 632
drag, startPoint x: 1009, startPoint y: 516, endPoint x: 1023, endPoint y: 310, distance: 206.5
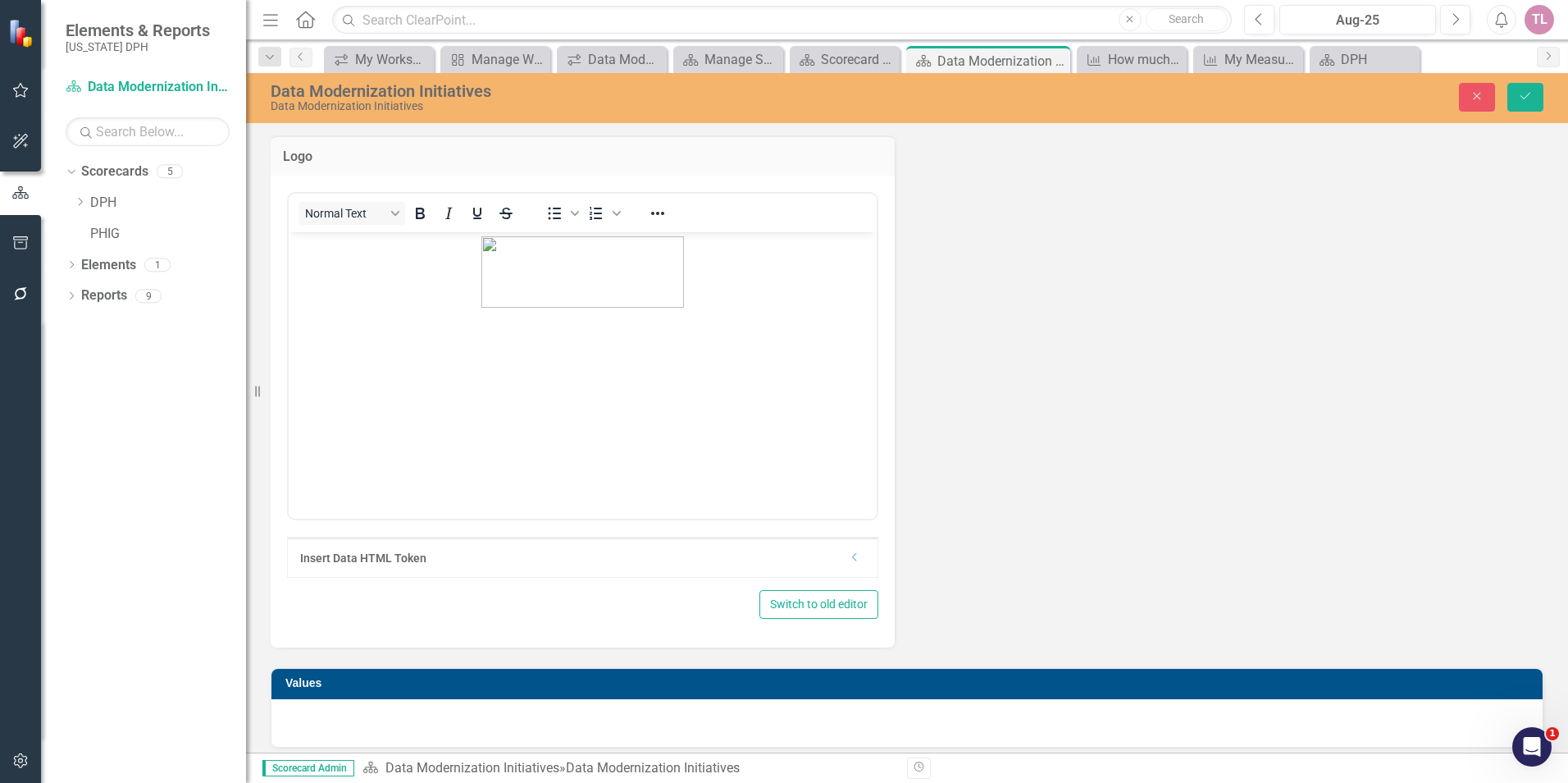
click at [1023, 310] on div "Logo <p style="margin-left: auto; margin-right: auto; text-align: center;"><img…" at bounding box center [907, 431] width 1297 height 632
drag, startPoint x: 1131, startPoint y: 363, endPoint x: 1273, endPoint y: 218, distance: 203.0
click at [1132, 362] on div "Logo <p style="margin-left: auto; margin-right: auto; text-align: center;"><img…" at bounding box center [907, 431] width 1297 height 632
drag, startPoint x: 1522, startPoint y: 96, endPoint x: 1498, endPoint y: 107, distance: 26.4
click at [1522, 96] on icon "Save" at bounding box center [1525, 96] width 15 height 11
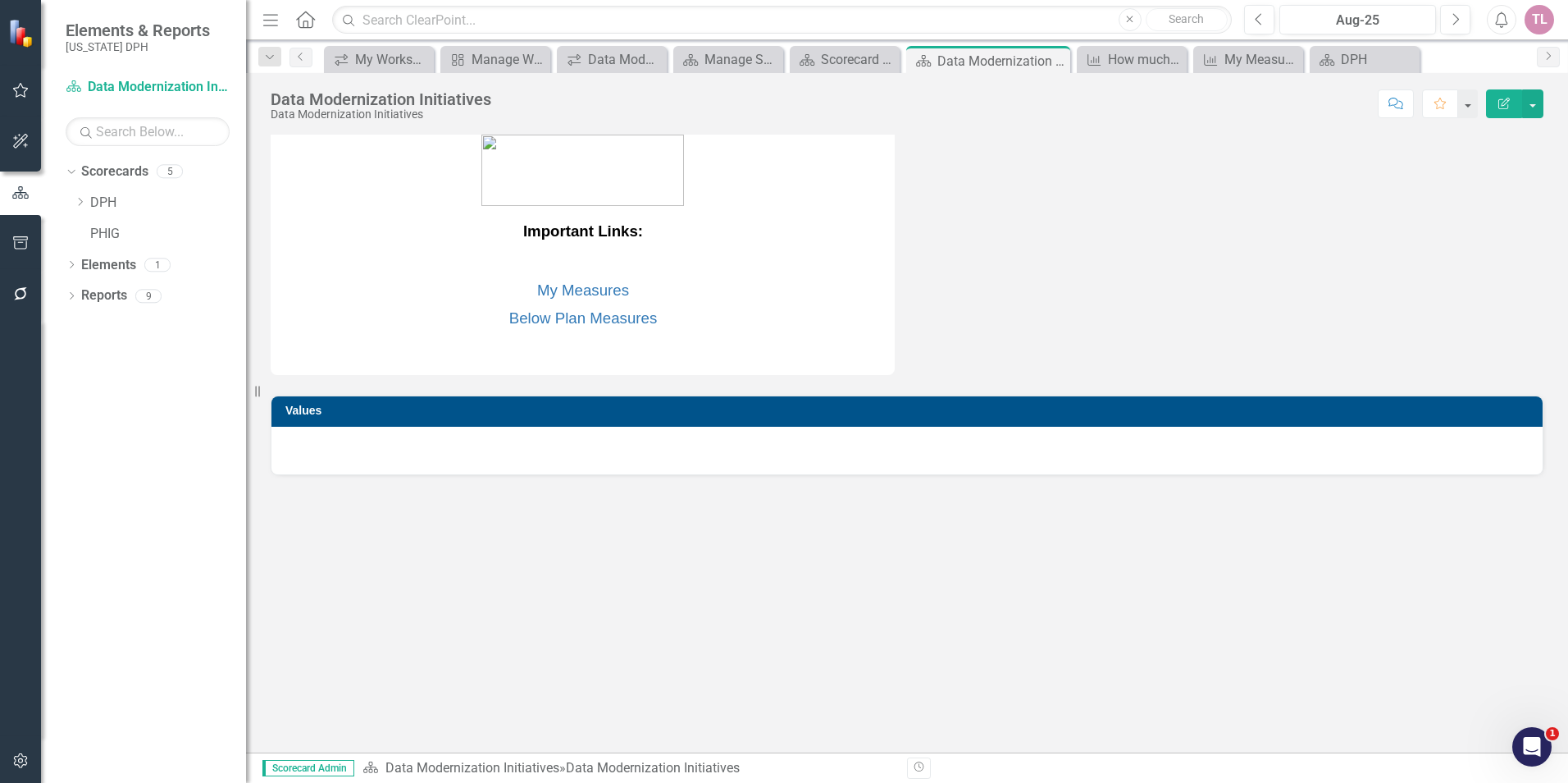
click at [730, 178] on p at bounding box center [582, 171] width 624 height 74
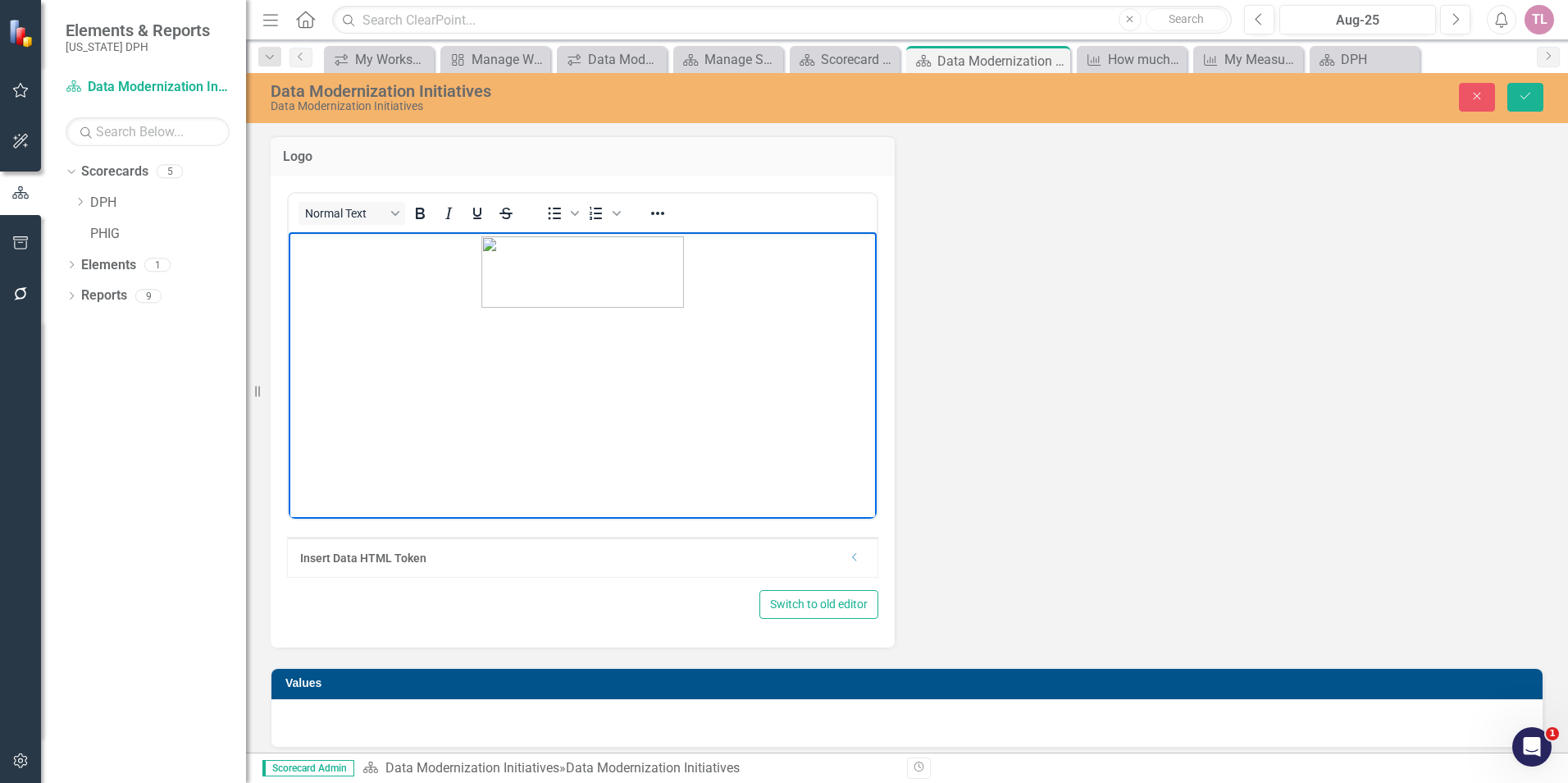
click at [667, 398] on body "Rich Text Area. Press ALT-0 for help." at bounding box center [582, 355] width 588 height 246
click at [541, 542] on div "Insert Data HTML Token Dropdown" at bounding box center [582, 557] width 590 height 40
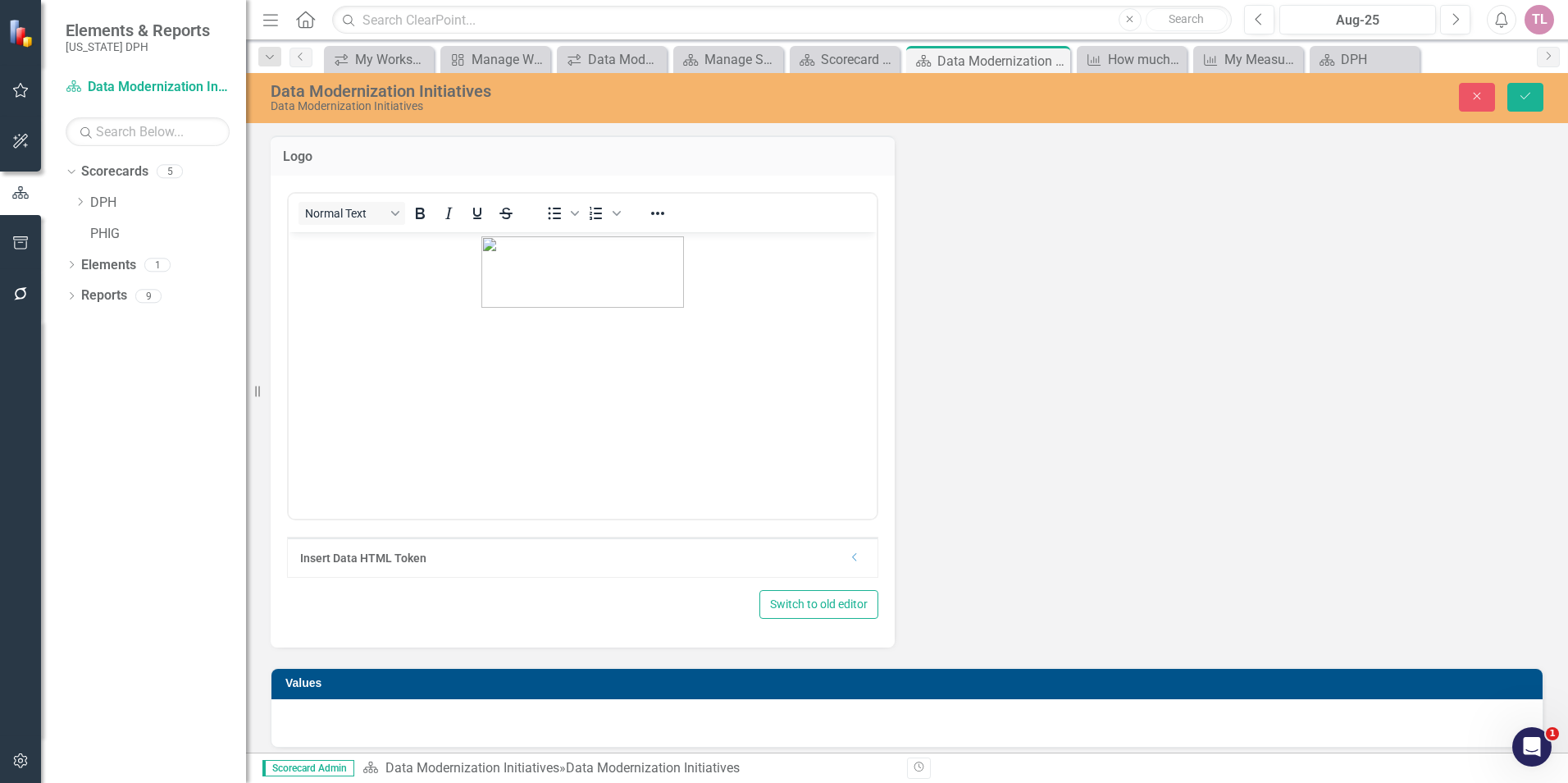
click at [852, 577] on div "Insert Data HTML Token Dropdown" at bounding box center [582, 557] width 592 height 41
click at [849, 556] on icon "Dropdown" at bounding box center [854, 557] width 12 height 10
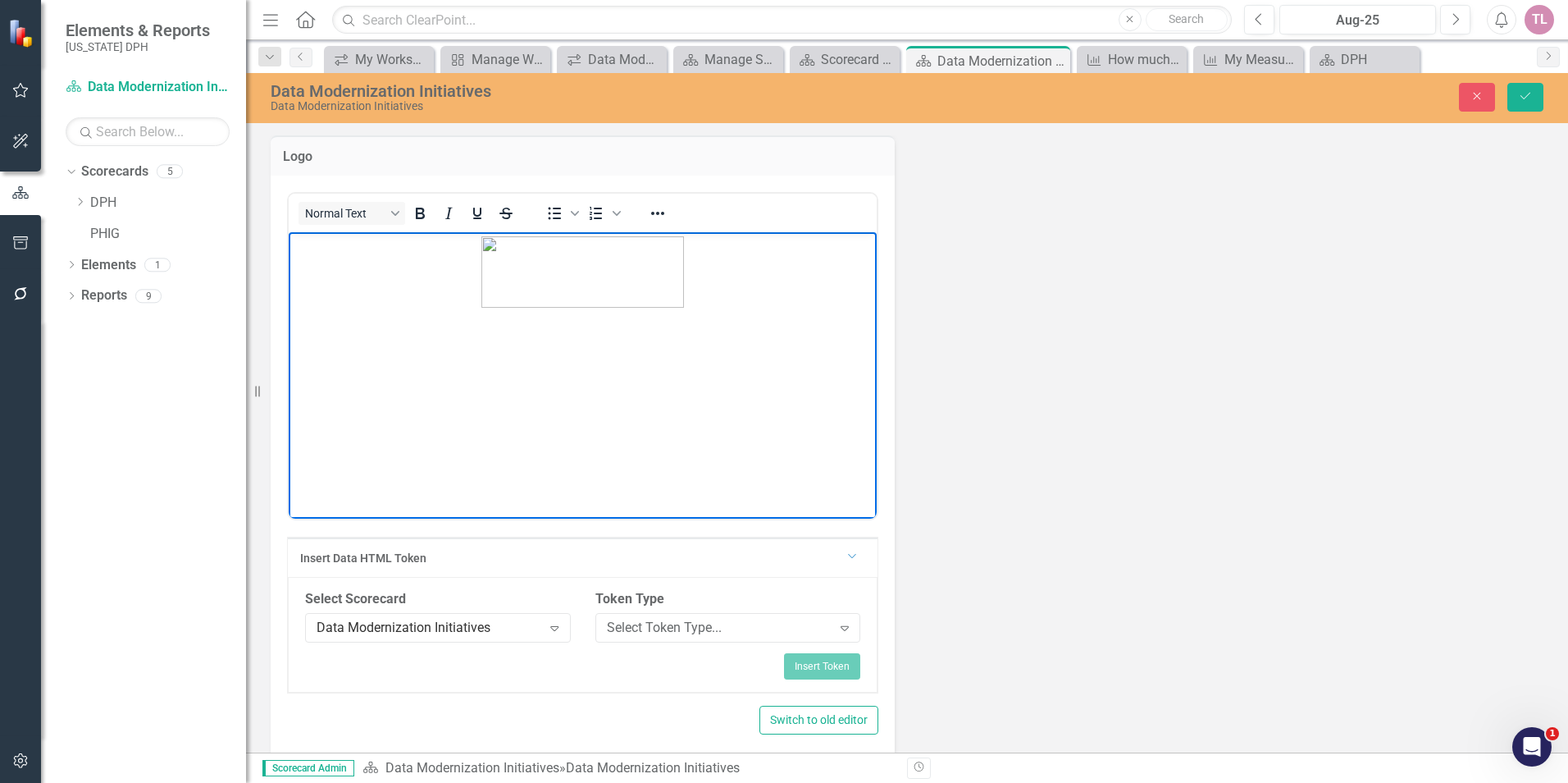
click at [697, 384] on body "Rich Text Area. Press ALT-0 for help." at bounding box center [582, 355] width 588 height 246
click at [639, 303] on img "Rich Text Area. Press ALT-0 for help." at bounding box center [582, 271] width 203 height 72
click at [638, 303] on img "Rich Text Area. Press ALT-0 for help." at bounding box center [582, 271] width 203 height 72
click at [592, 362] on body "Rich Text Area. Press ALT-0 for help." at bounding box center [582, 355] width 588 height 246
click at [663, 424] on body "Rich Text Area. Press ALT-0 for help." at bounding box center [582, 355] width 588 height 246
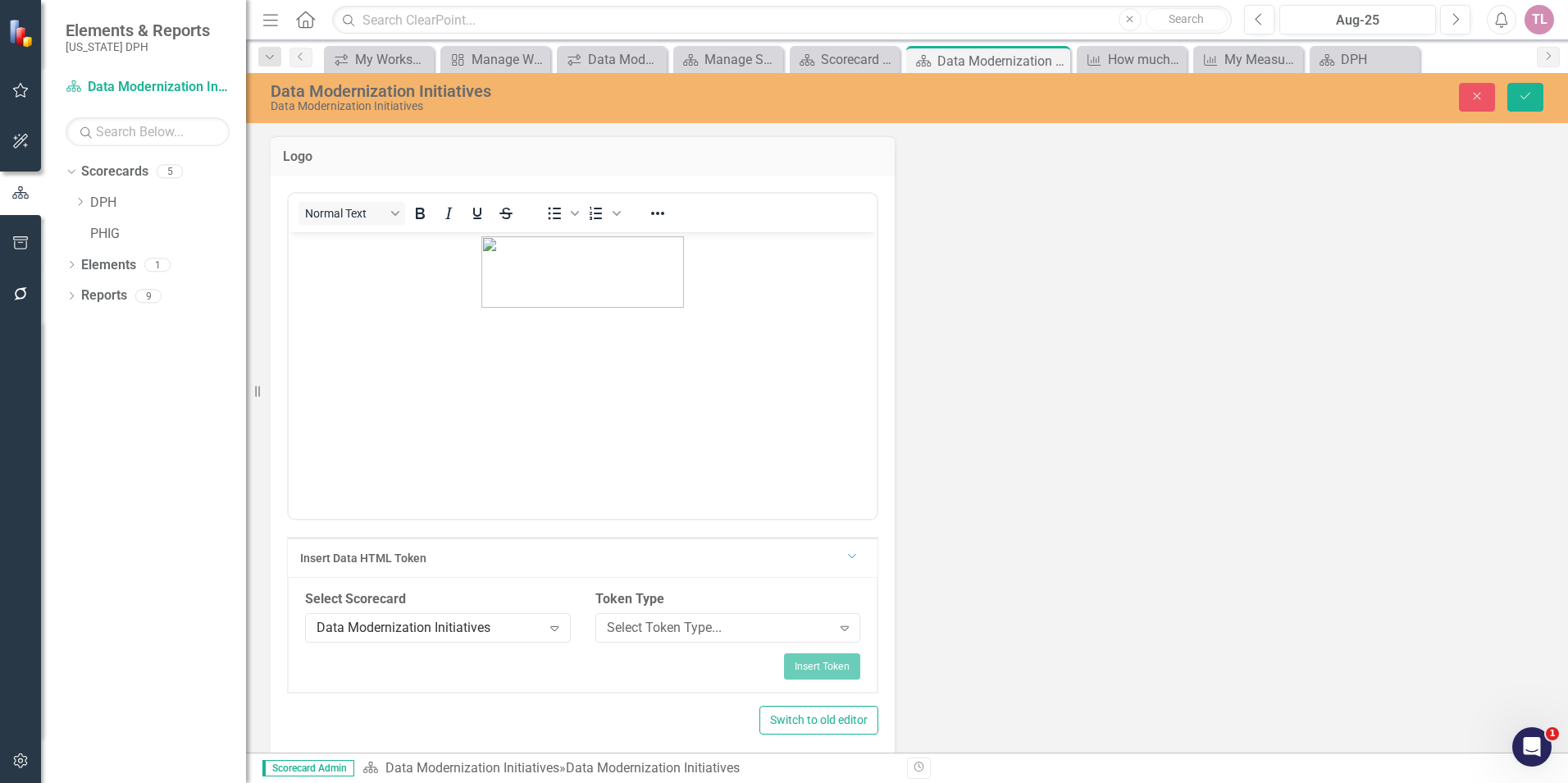
click at [1067, 401] on div "Logo <p style="margin-left: auto; margin-right: auto; text-align: center;"><img…" at bounding box center [907, 489] width 1297 height 748
click at [1551, 90] on div "Close Save" at bounding box center [1292, 96] width 526 height 28
click at [1521, 98] on icon "Save" at bounding box center [1525, 96] width 15 height 11
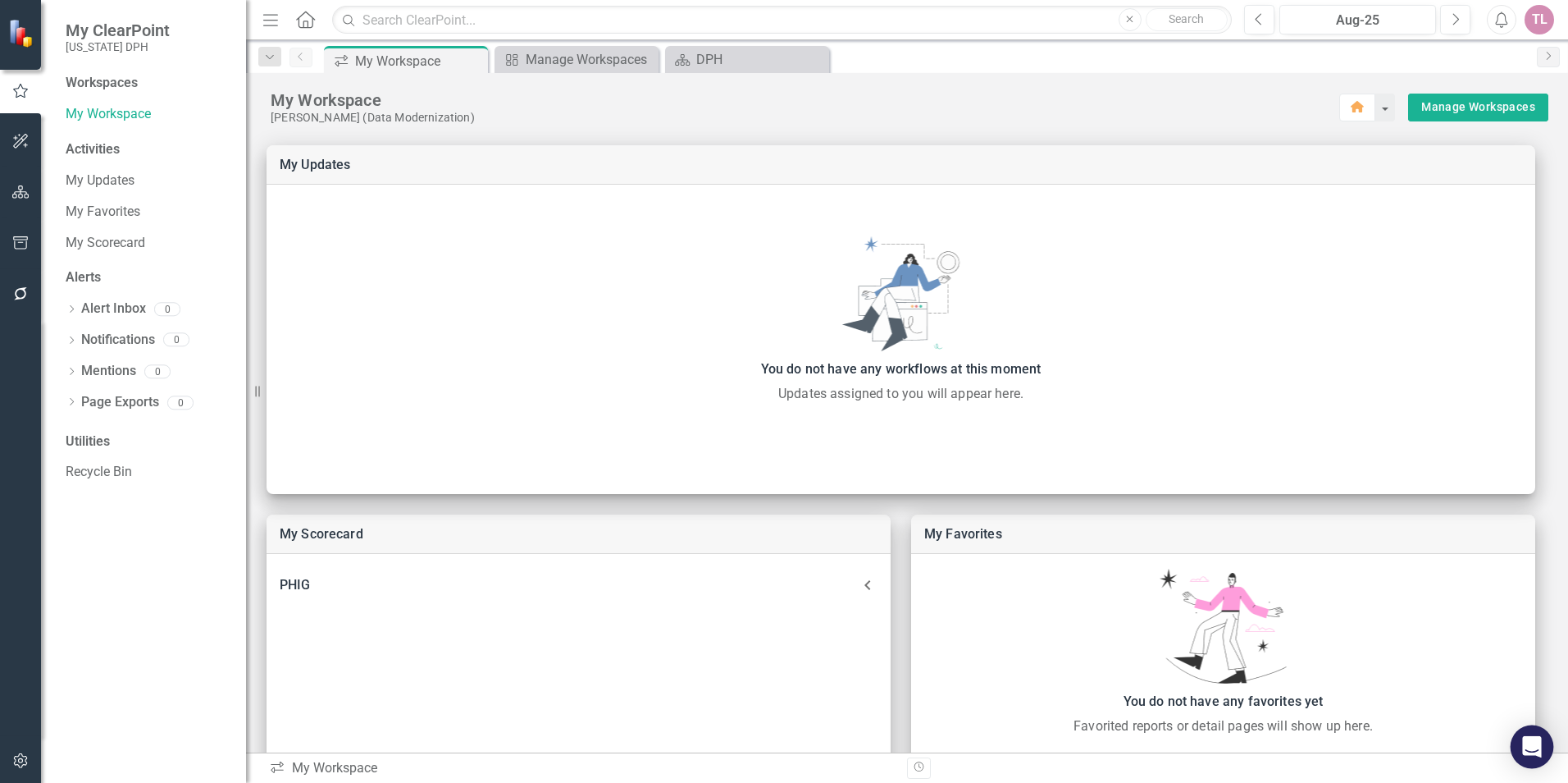
click at [1536, 761] on div "Open Intercom Messenger" at bounding box center [1531, 746] width 43 height 43
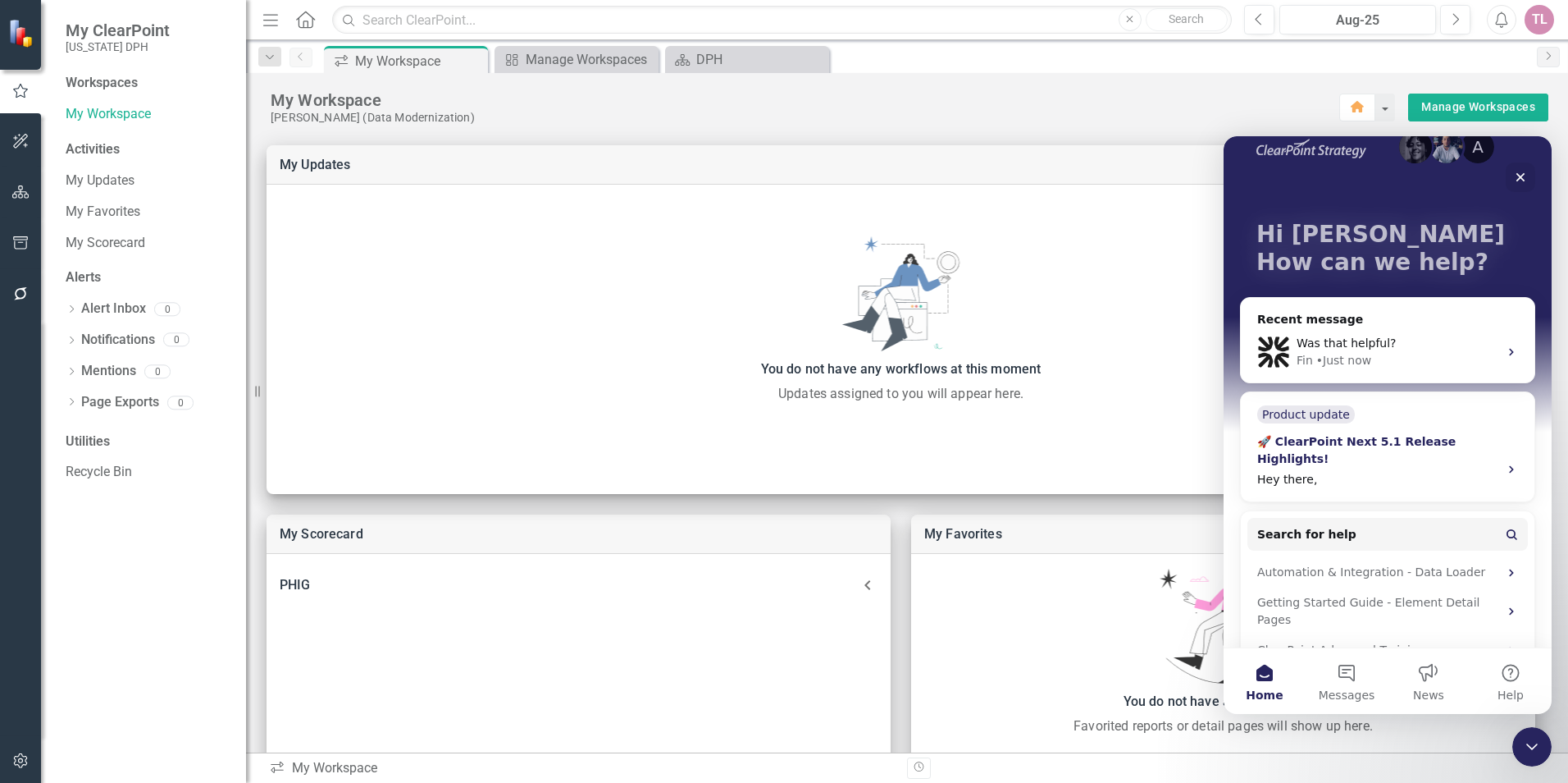
scroll to position [62, 0]
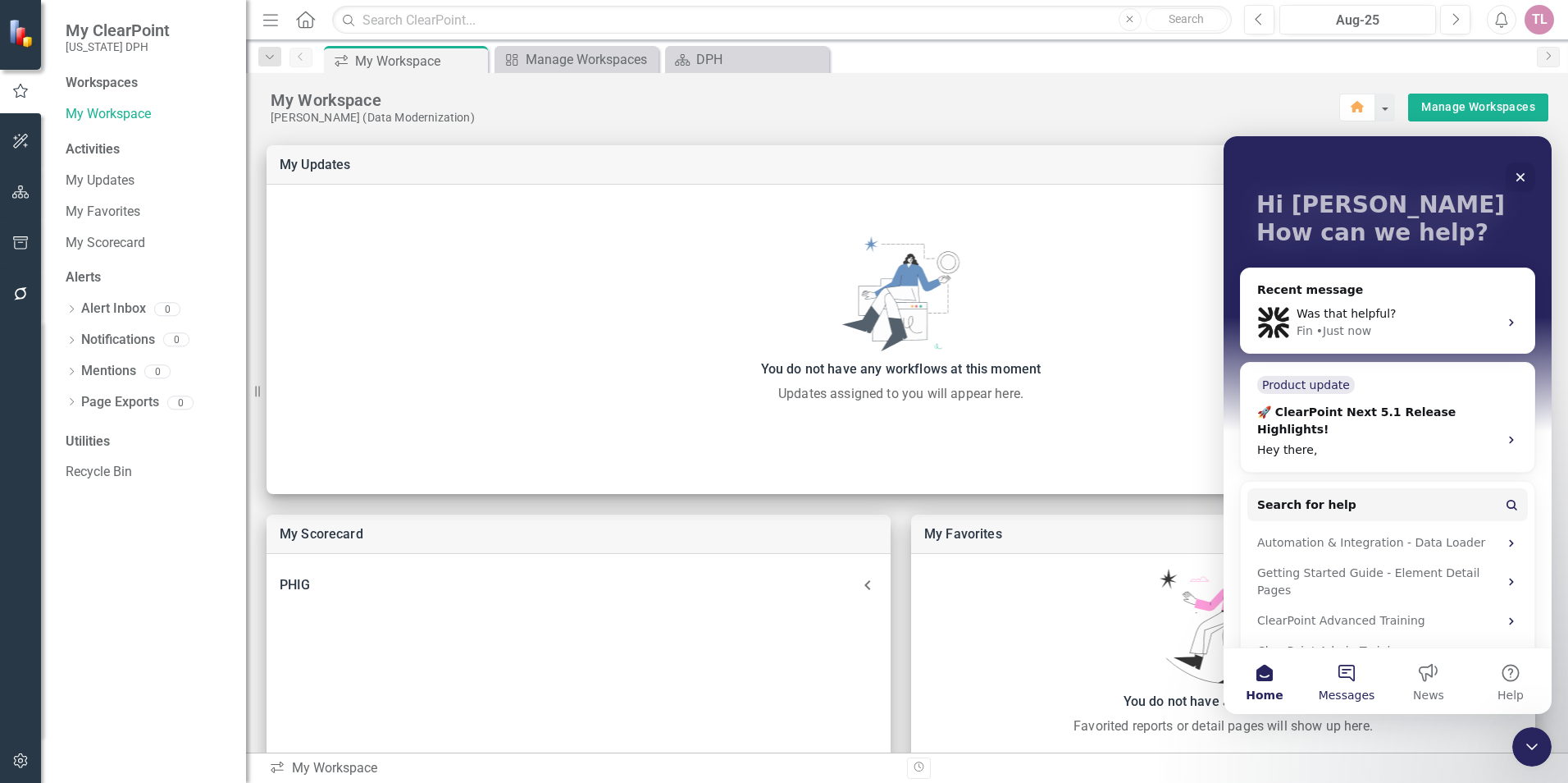
click at [1346, 674] on button "Messages" at bounding box center [1346, 680] width 82 height 65
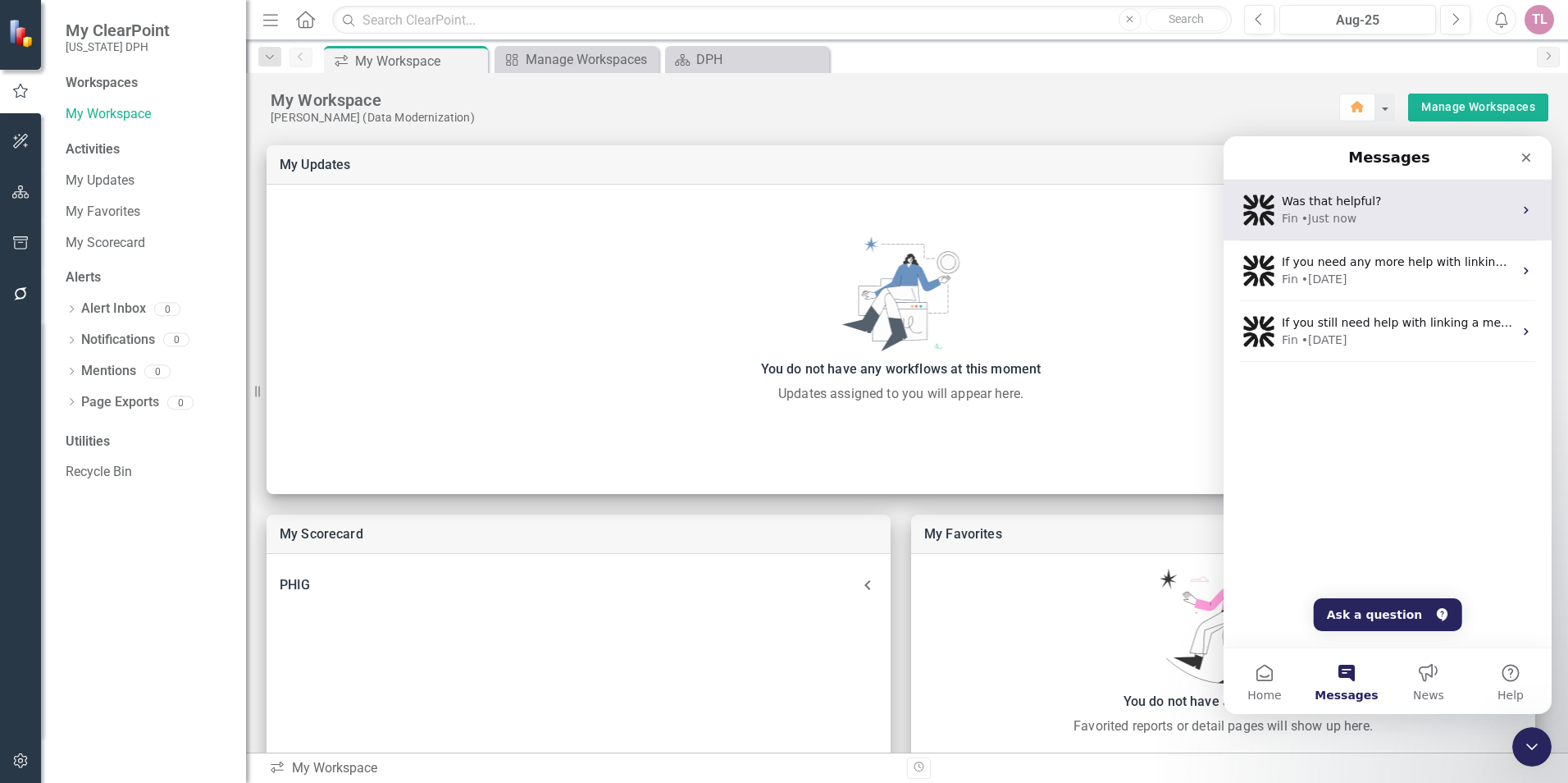
click at [1388, 209] on div "Was that helpful?" at bounding box center [1397, 201] width 231 height 17
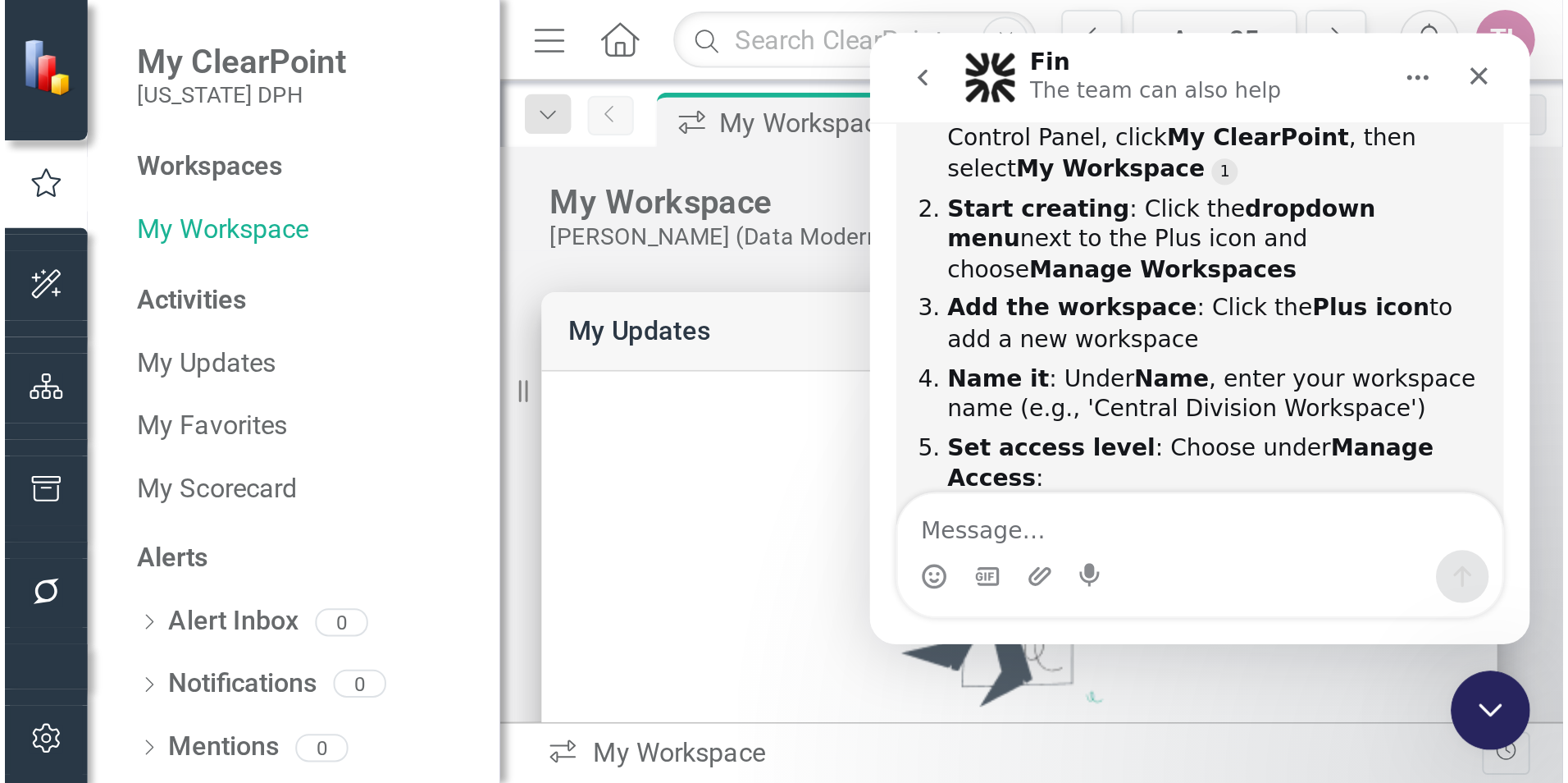
scroll to position [268, 0]
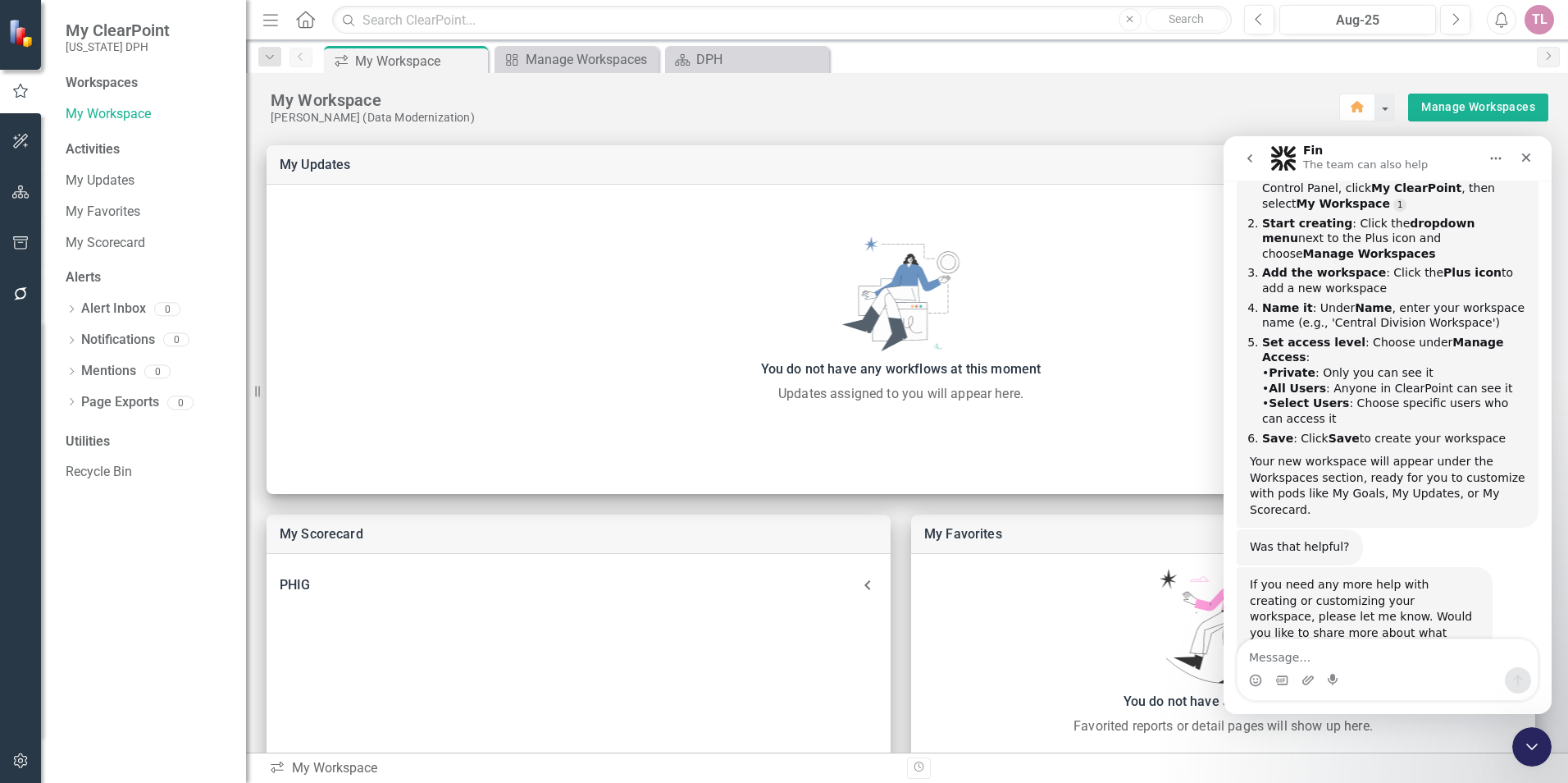
click at [1140, 93] on div "My Workspace" at bounding box center [805, 99] width 1068 height 21
click at [1533, 161] on div "Close" at bounding box center [1526, 157] width 29 height 29
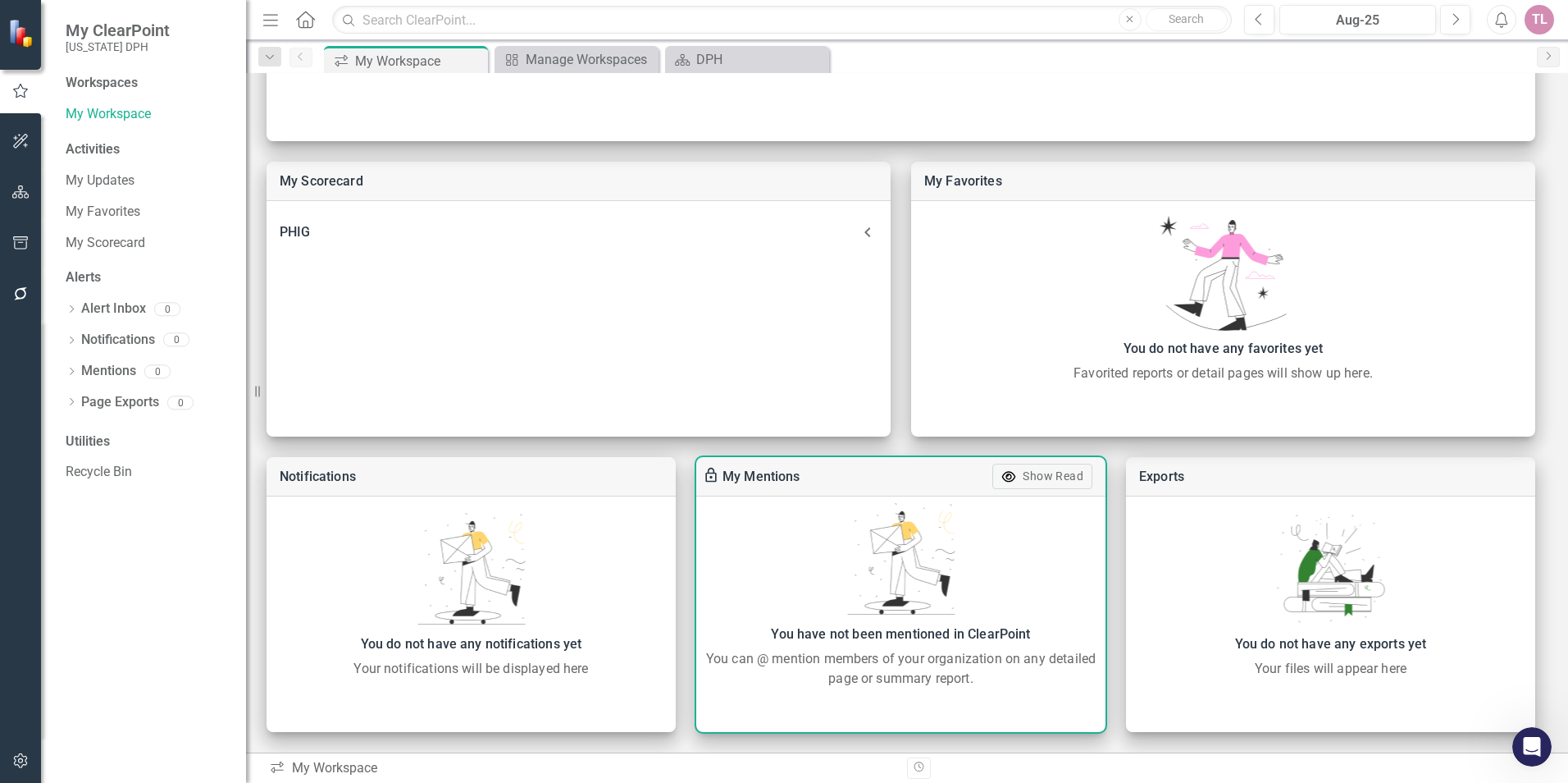
scroll to position [0, 0]
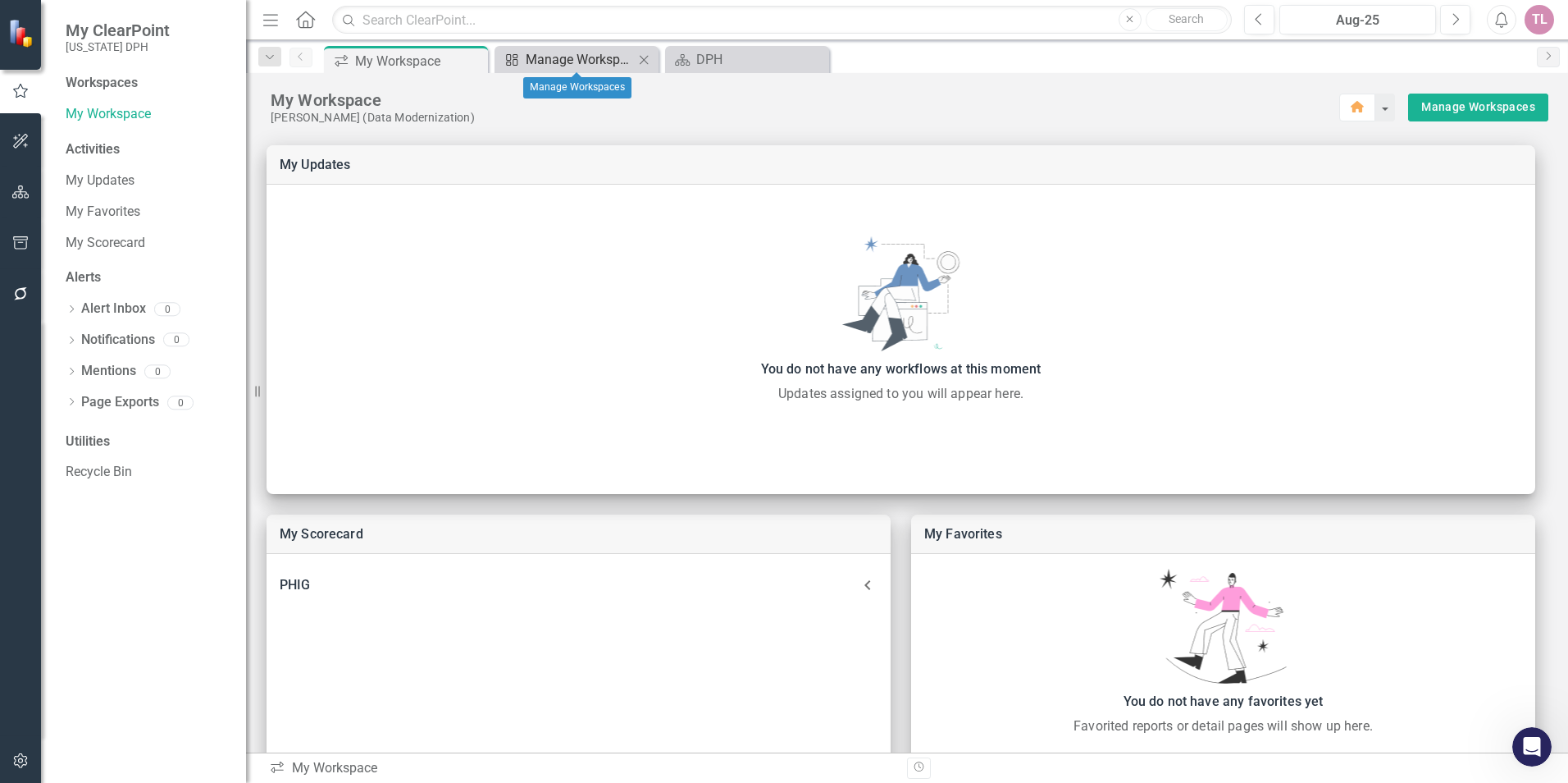
click at [593, 62] on div "Manage Workspaces" at bounding box center [580, 60] width 108 height 20
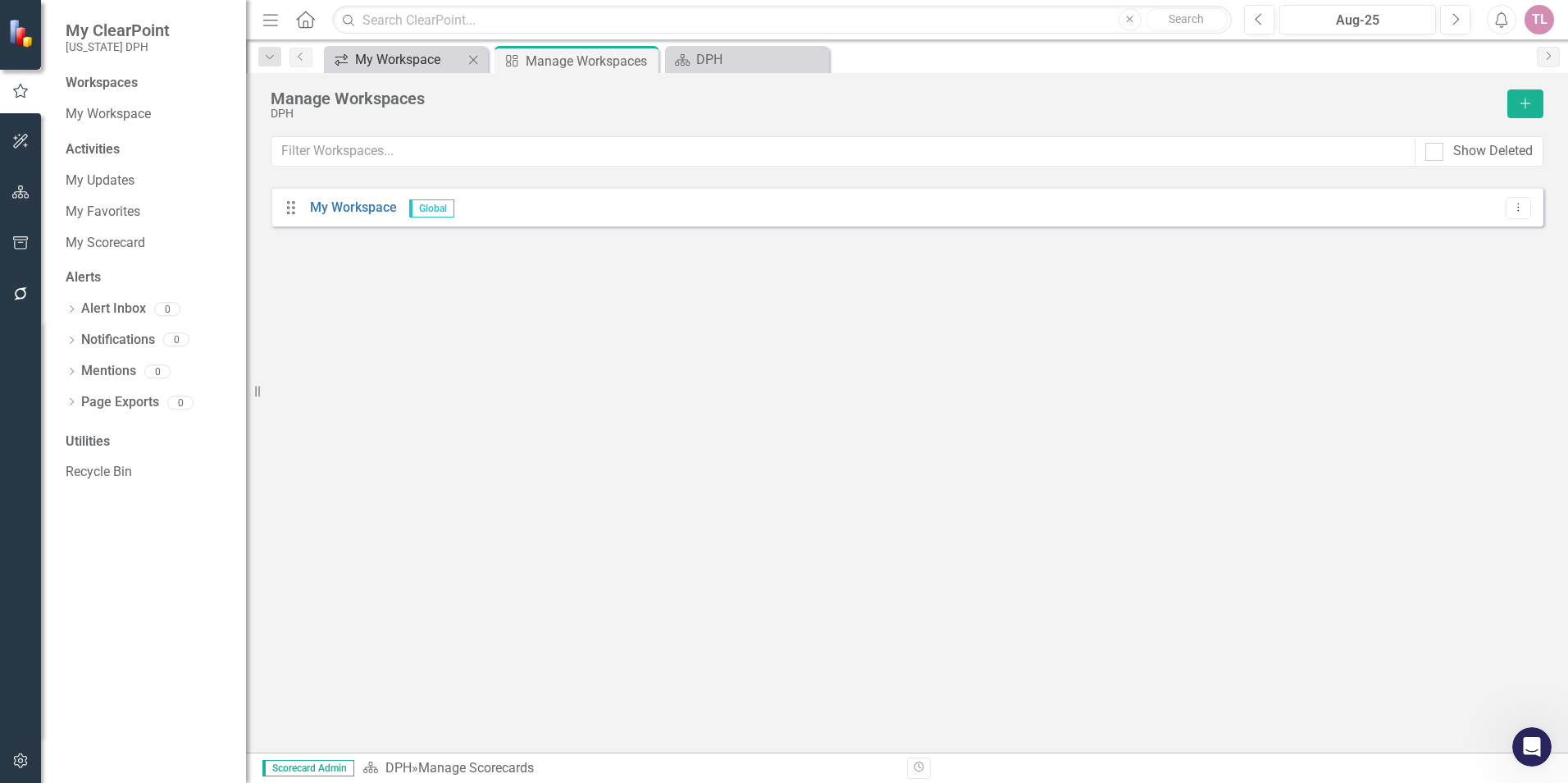
click at [389, 65] on div "My Workspace" at bounding box center [410, 60] width 108 height 20
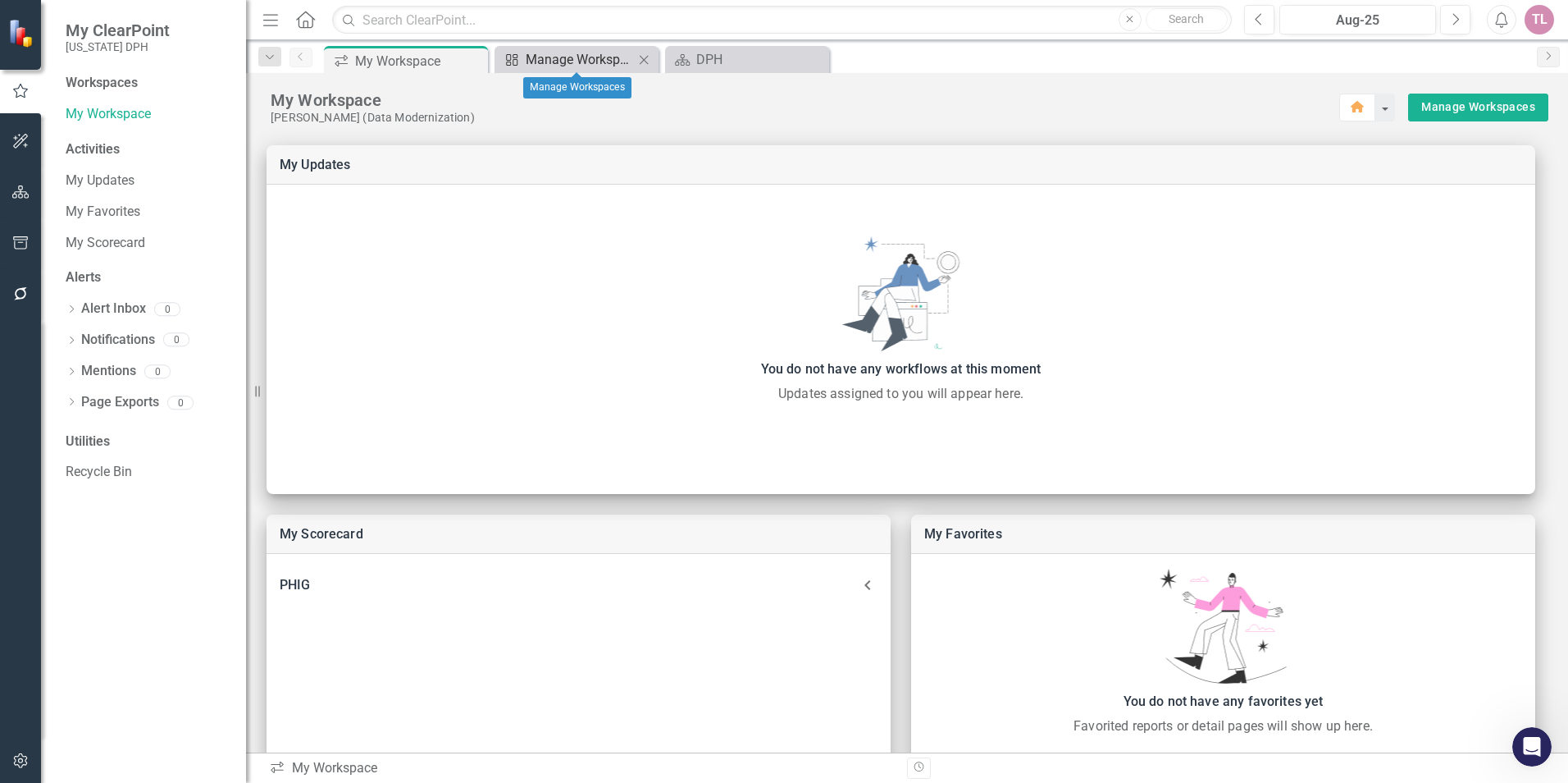
click at [576, 68] on div "Manage Workspaces" at bounding box center [580, 60] width 108 height 20
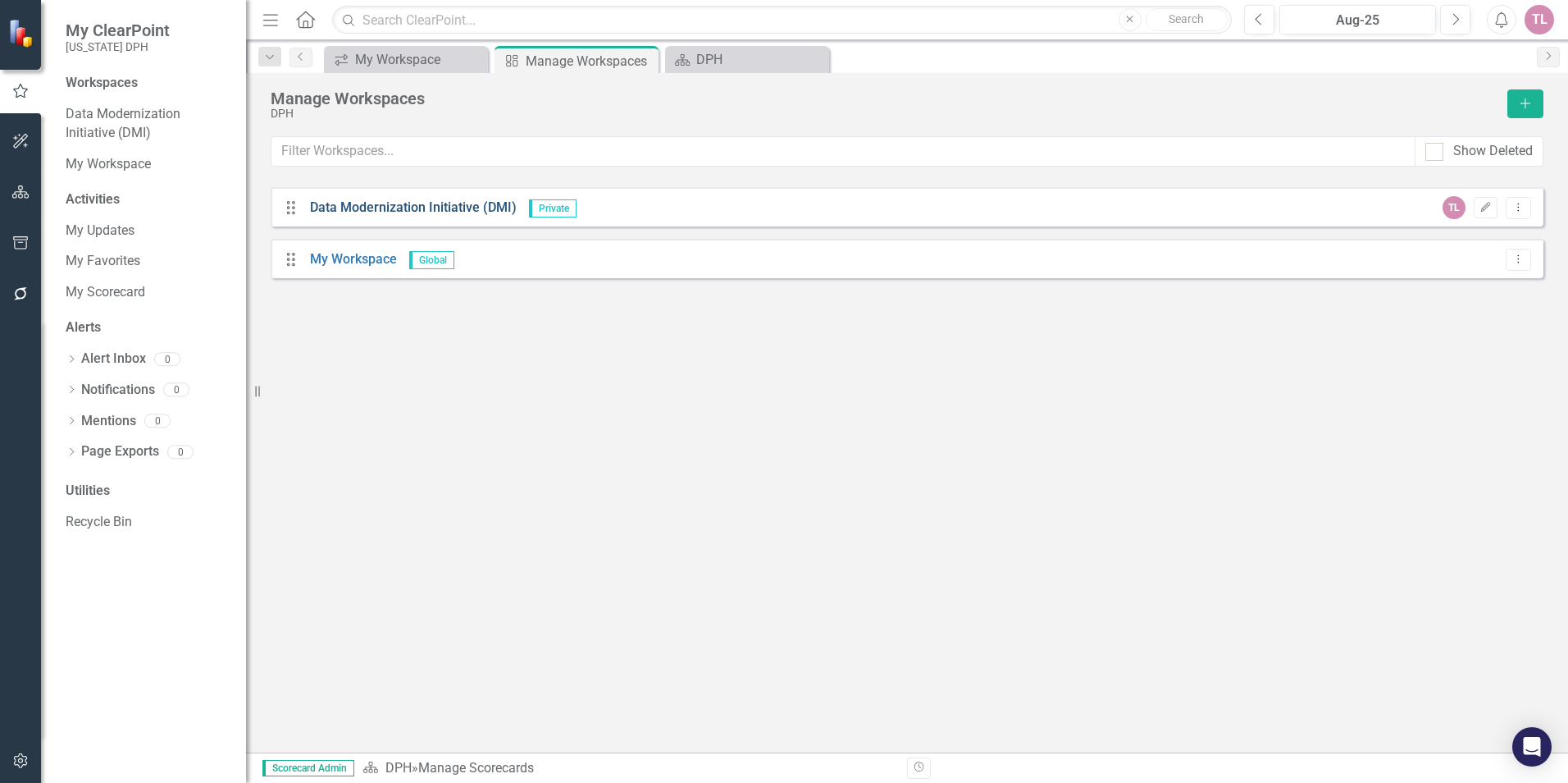
click at [367, 208] on link "Data Modernization Initiative (DMI)" at bounding box center [412, 207] width 207 height 16
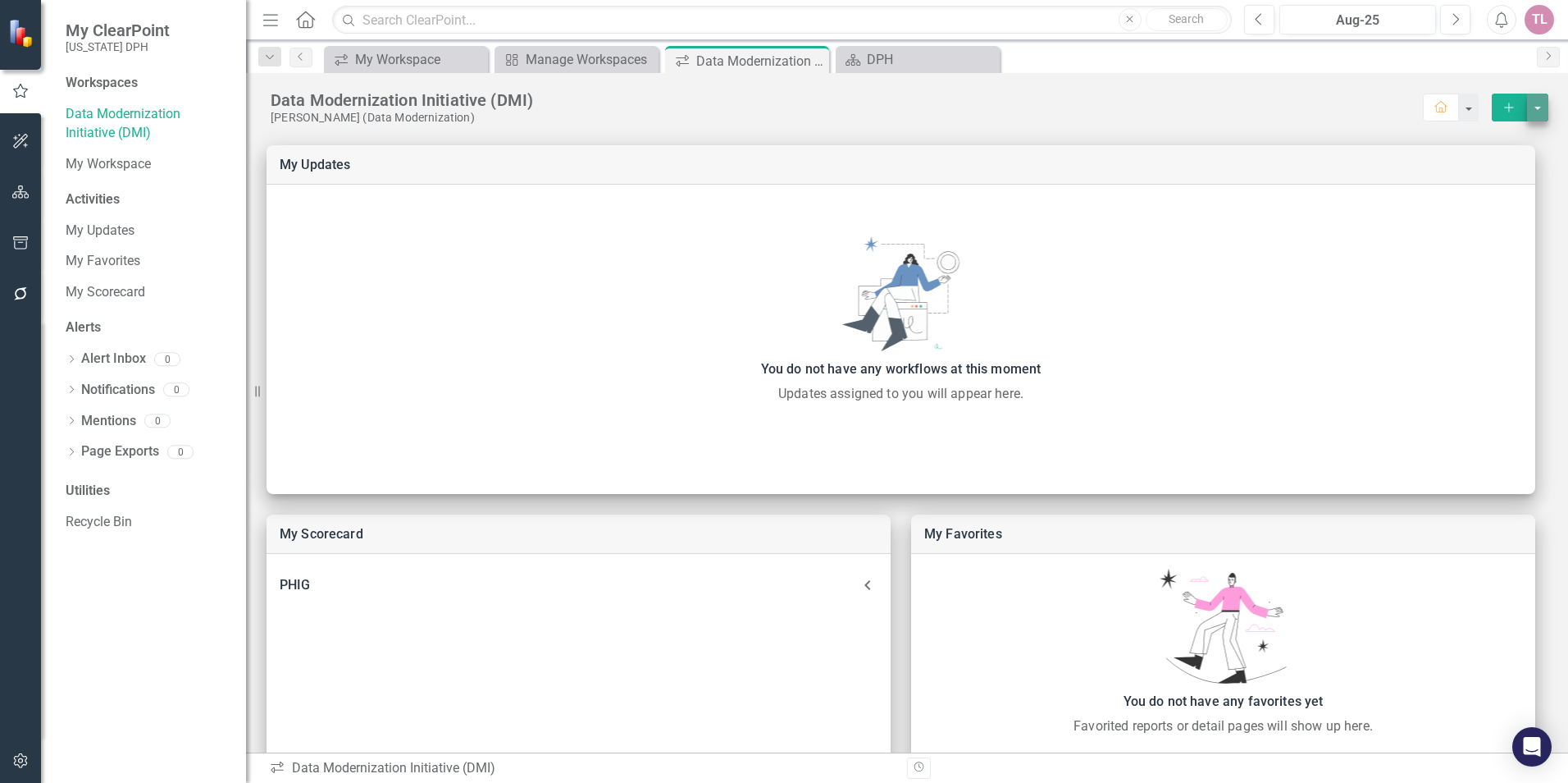
click at [1527, 106] on button "select merge strategy" at bounding box center [1537, 108] width 21 height 28
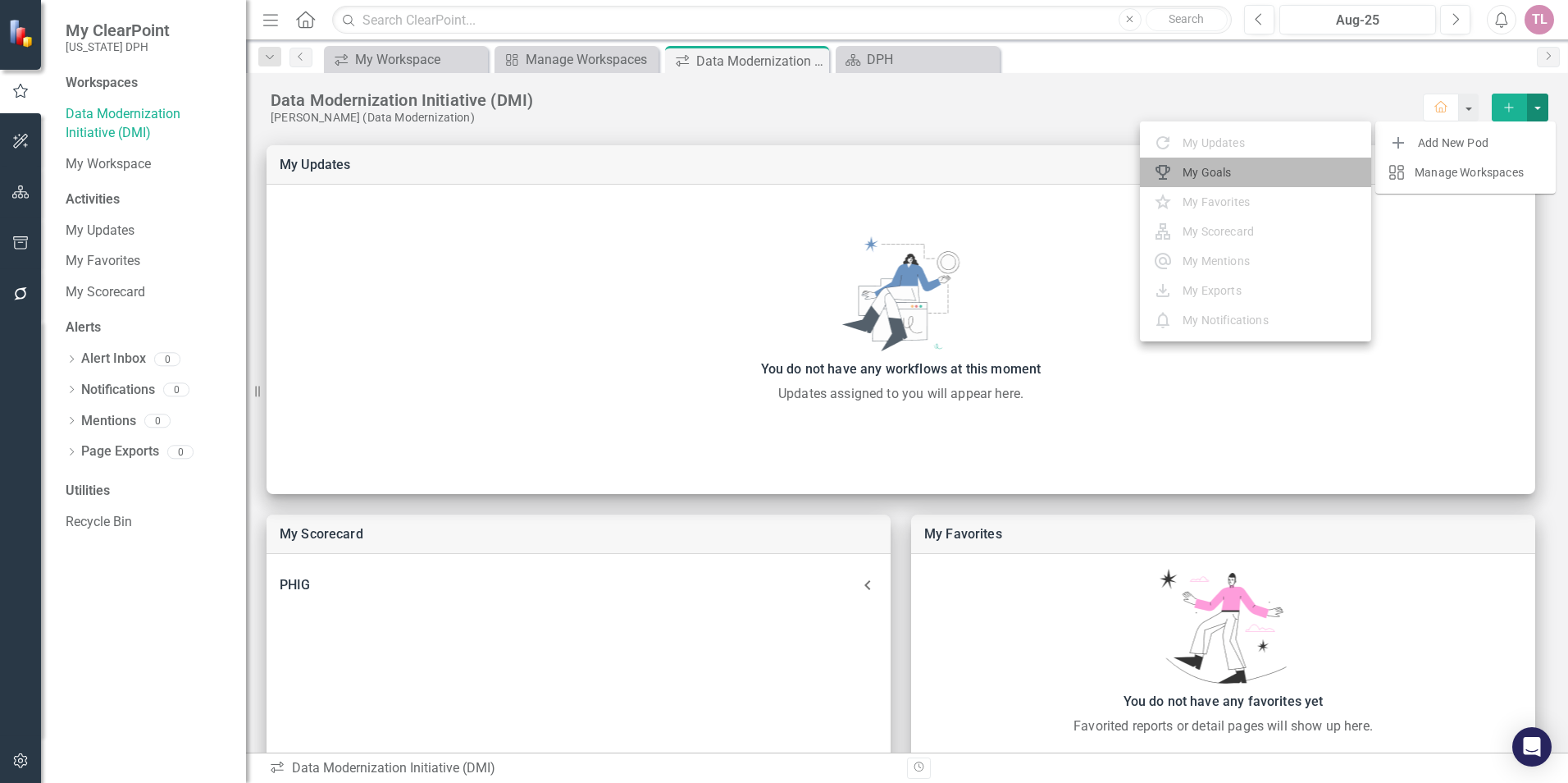
click at [1199, 174] on div "My Goals" at bounding box center [1269, 172] width 175 height 19
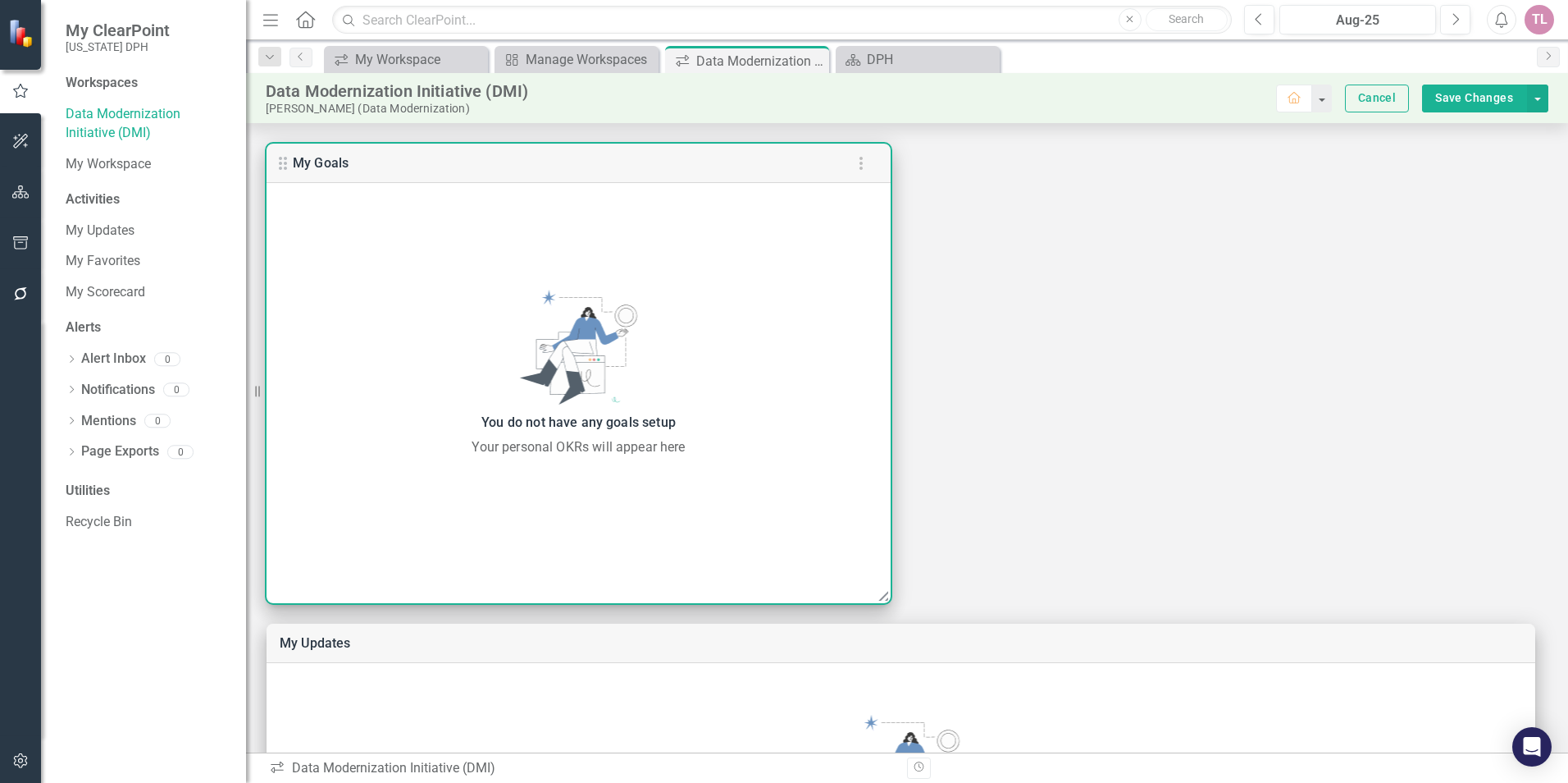
click at [373, 233] on div "You do not have any goals setup Your personal OKRs will appear here" at bounding box center [578, 373] width 624 height 380
click at [863, 165] on icon "button" at bounding box center [861, 163] width 19 height 19
click at [727, 298] on div at bounding box center [784, 392] width 1568 height 783
click at [619, 331] on div "You do not have any goals setup Your personal OKRs will appear here" at bounding box center [578, 373] width 624 height 167
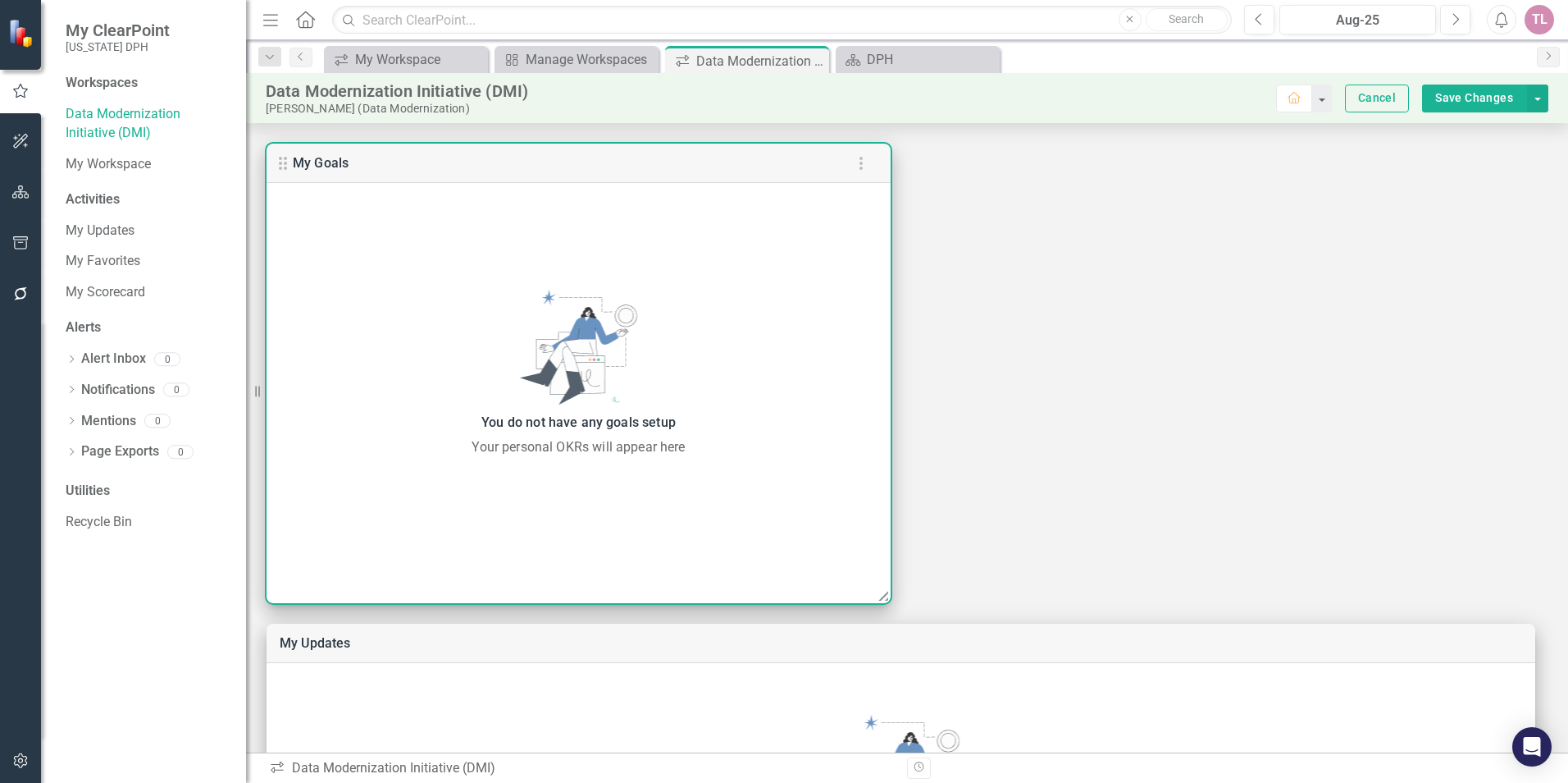
click at [619, 331] on div "You do not have any goals setup Your personal OKRs will appear here" at bounding box center [578, 373] width 624 height 167
drag, startPoint x: 619, startPoint y: 331, endPoint x: 619, endPoint y: 403, distance: 72.0
click at [619, 404] on div "You do not have any goals setup Your personal OKRs will appear here" at bounding box center [578, 373] width 624 height 167
click at [872, 165] on button "button" at bounding box center [862, 164] width 33 height 33
click at [844, 210] on li "Remove Pod" at bounding box center [787, 201] width 180 height 29
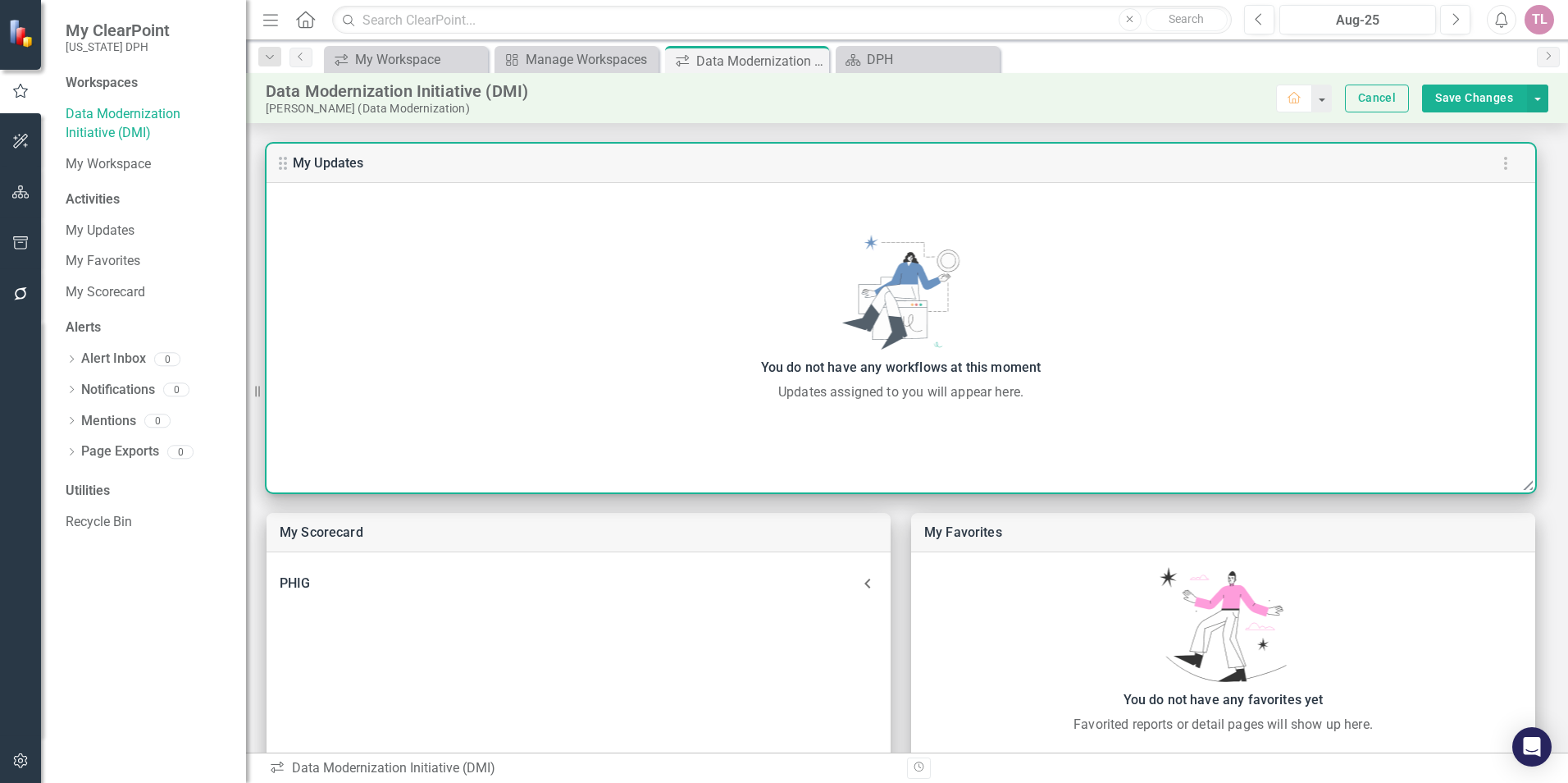
click at [1512, 161] on icon "button" at bounding box center [1505, 163] width 19 height 19
click at [1461, 202] on li "Remove Pod" at bounding box center [1432, 201] width 180 height 29
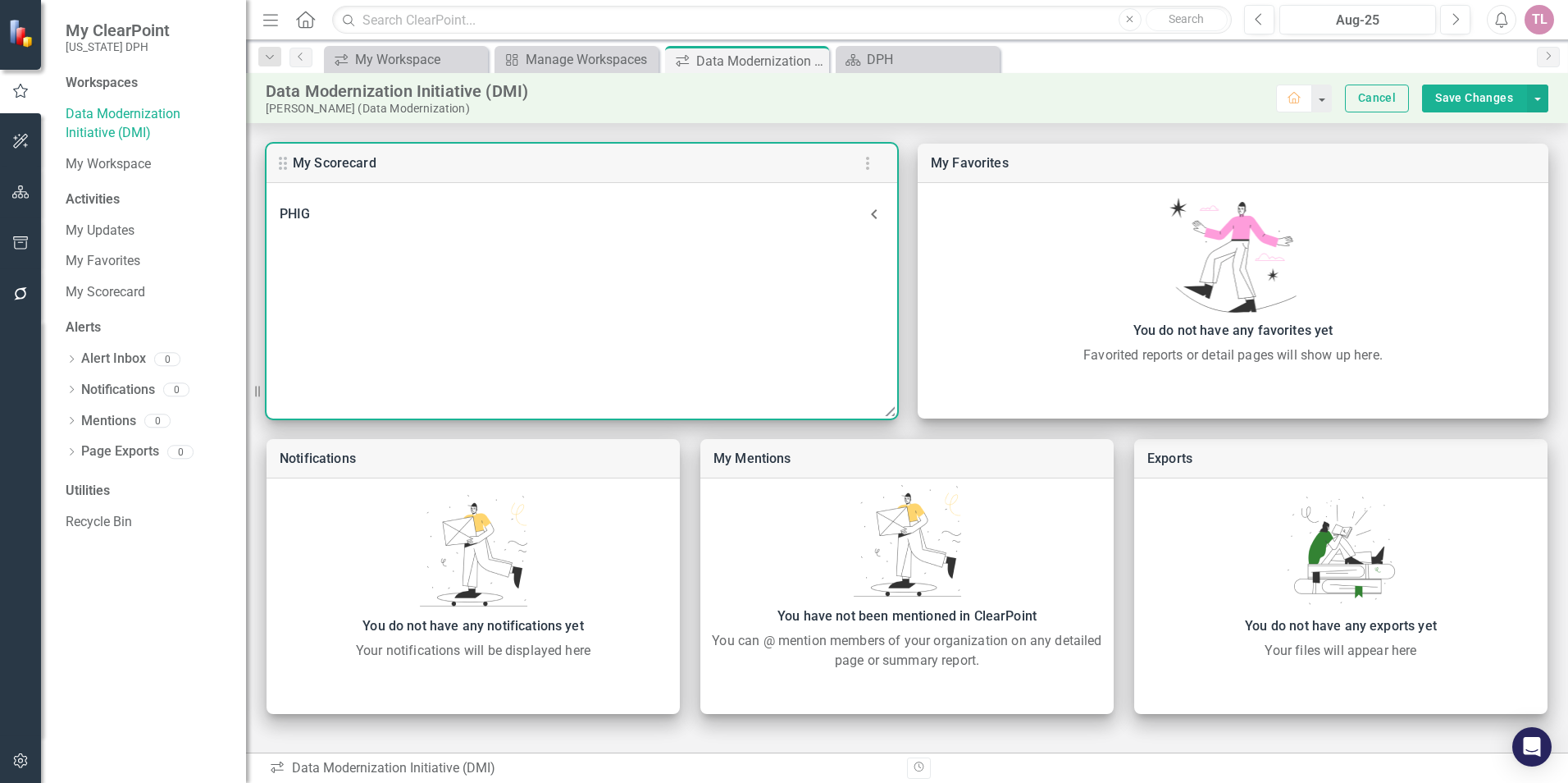
click at [296, 217] on div "PHIG" at bounding box center [571, 214] width 585 height 23
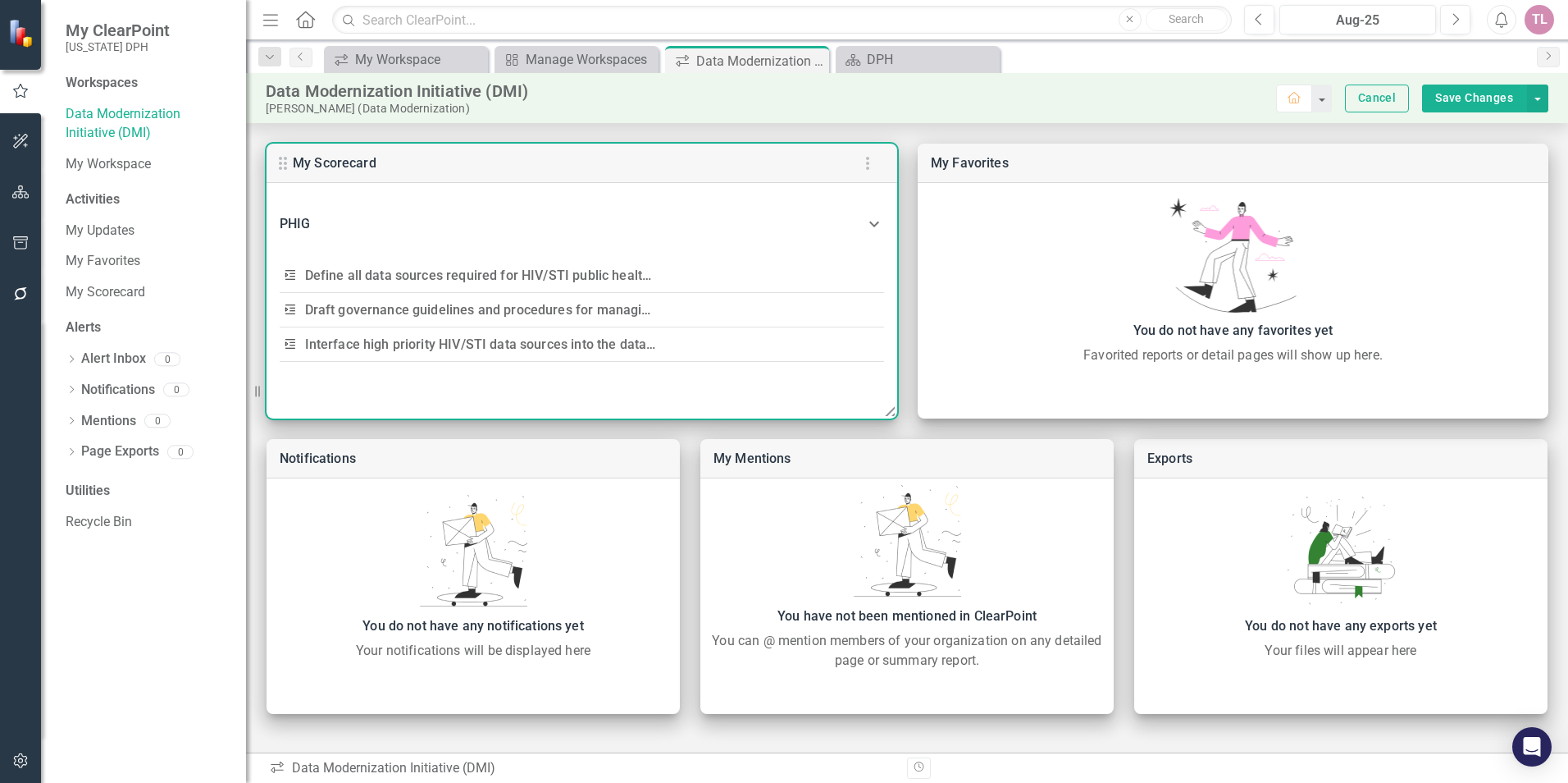
click at [296, 217] on div "PHIG" at bounding box center [571, 223] width 585 height 23
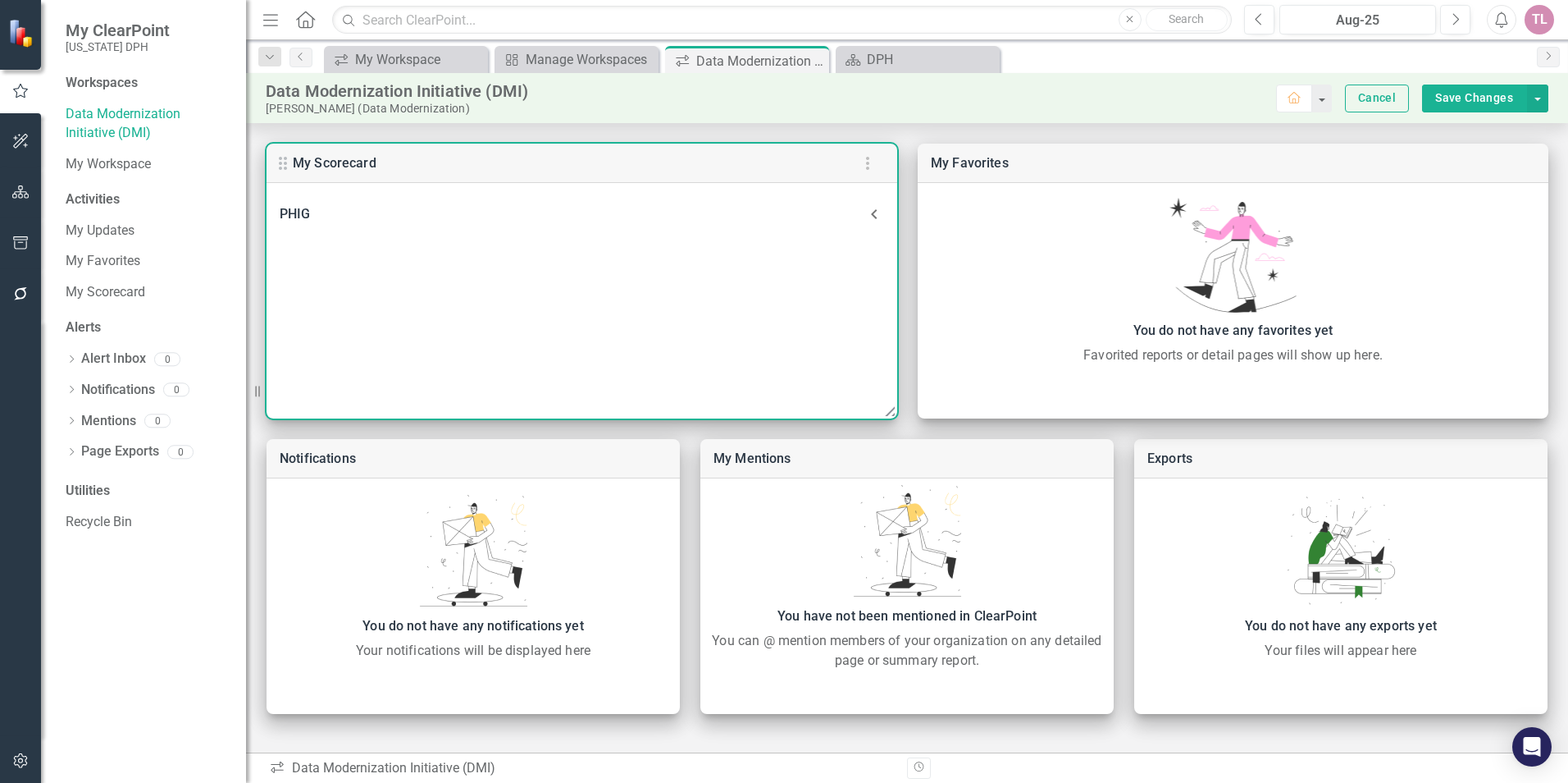
click at [866, 170] on icon "button" at bounding box center [867, 163] width 19 height 19
click at [822, 208] on li "Remove Pod" at bounding box center [794, 201] width 180 height 29
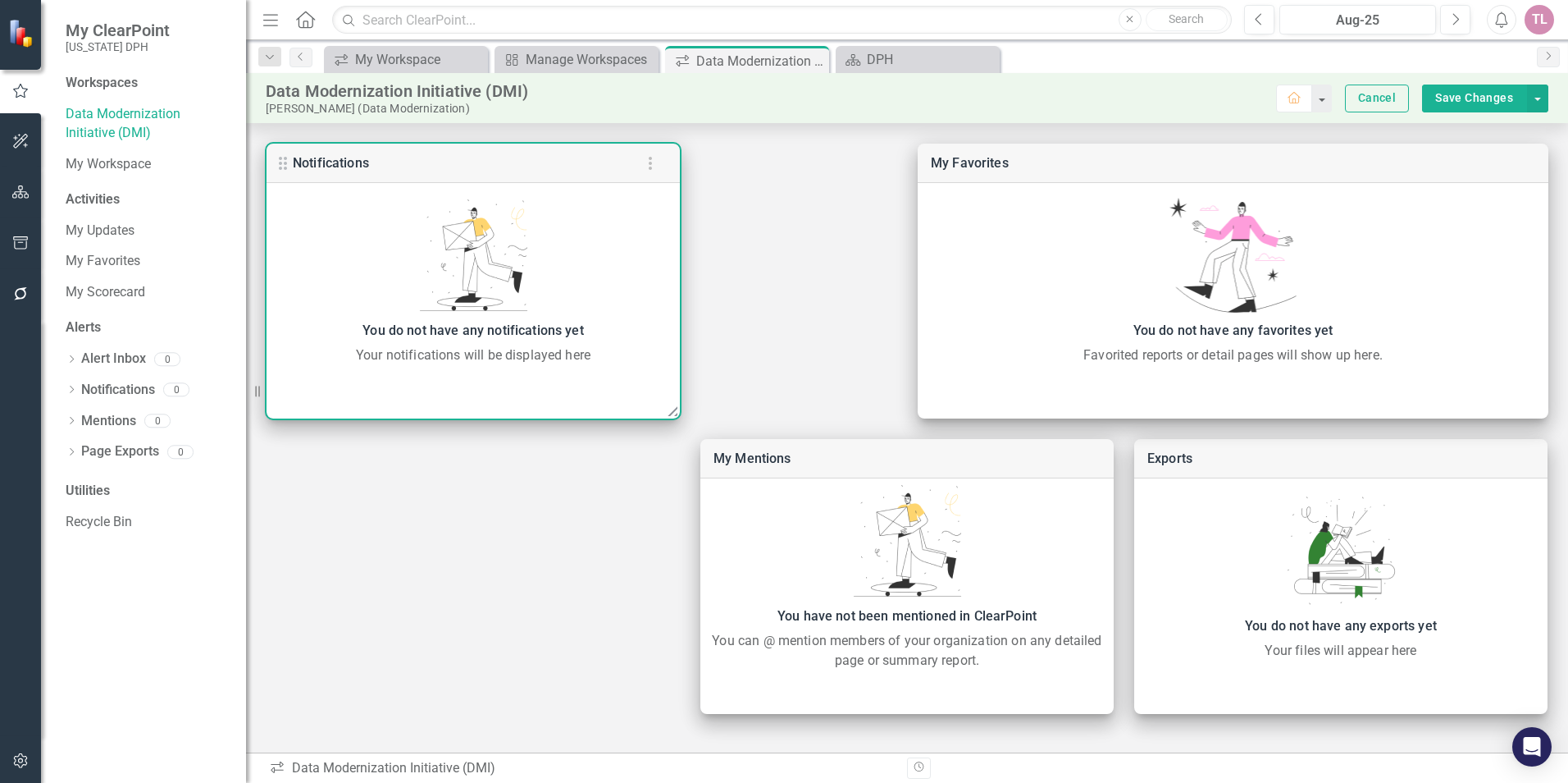
drag, startPoint x: 576, startPoint y: 142, endPoint x: 760, endPoint y: 172, distance: 186.4
click at [760, 172] on div "Exports You do not have any exports yet Your files will appear here My Favorite…" at bounding box center [907, 428] width 1322 height 611
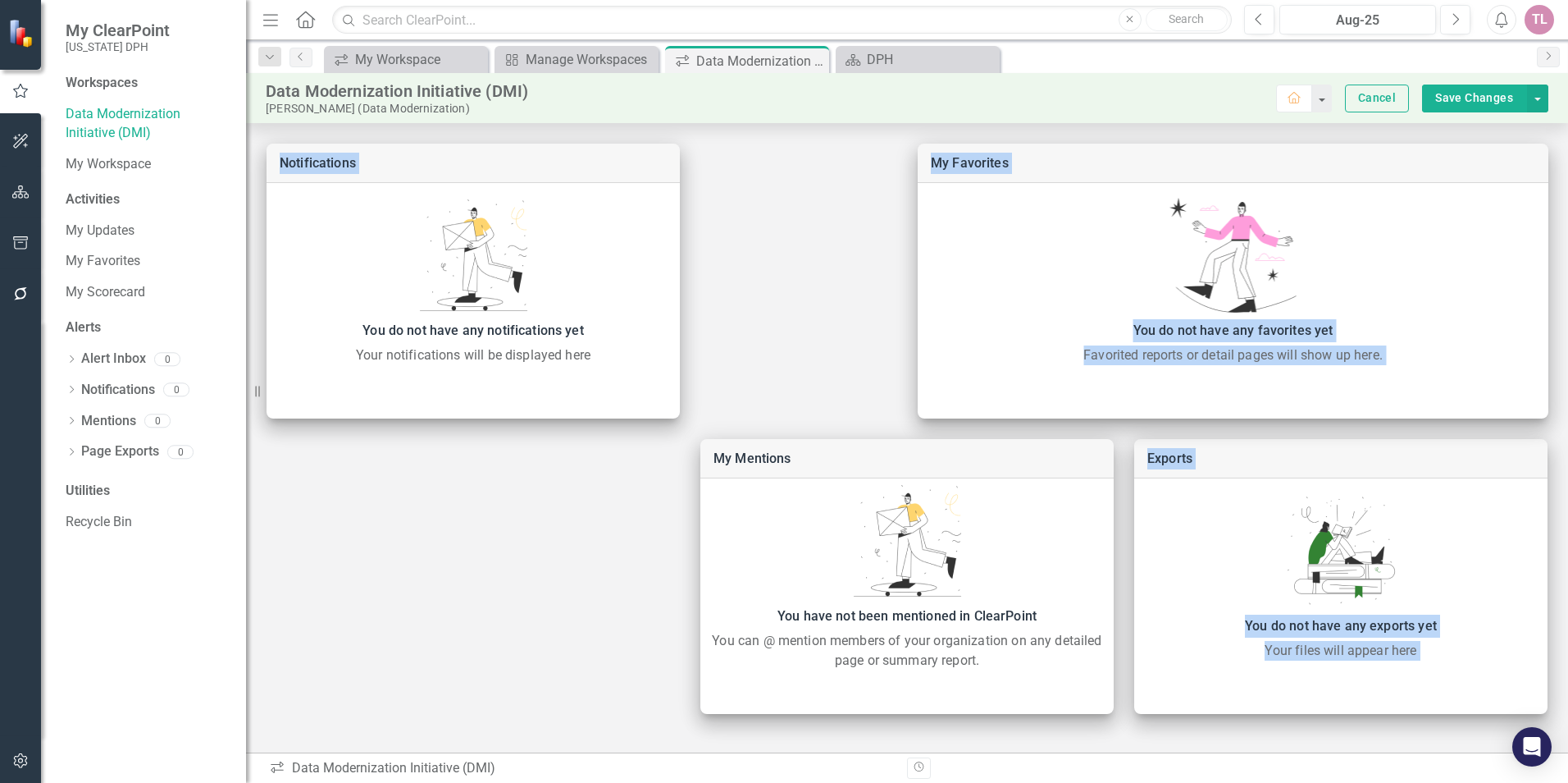
drag, startPoint x: 562, startPoint y: 158, endPoint x: 877, endPoint y: 167, distance: 315.1
click at [877, 167] on div "Exports You do not have any exports yet Your files will appear here My Favorite…" at bounding box center [907, 428] width 1322 height 611
drag, startPoint x: 561, startPoint y: 176, endPoint x: 519, endPoint y: 539, distance: 365.4
click at [519, 539] on div "Exports You do not have any exports yet Your files will appear here My Favorite…" at bounding box center [907, 428] width 1322 height 611
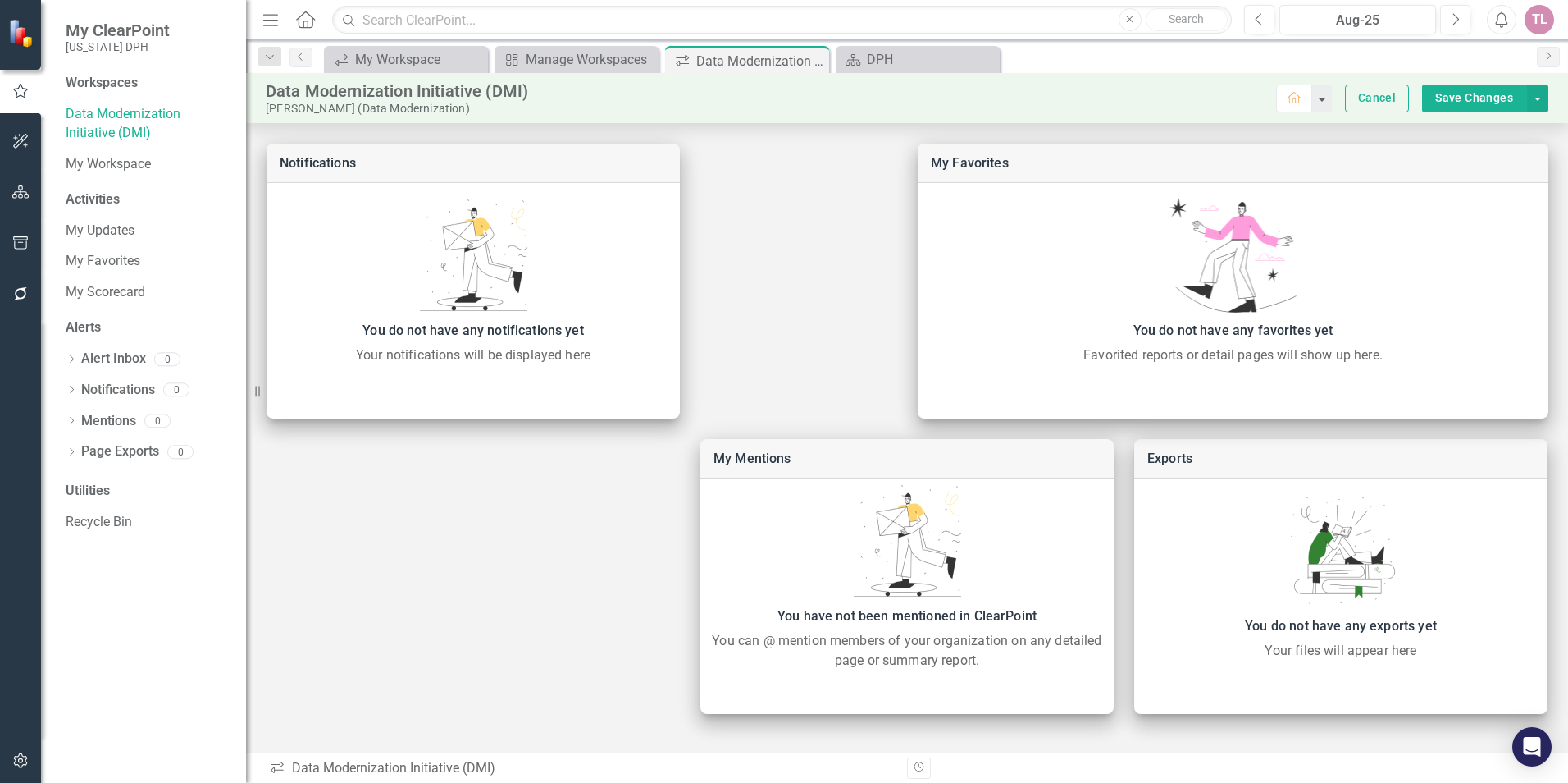
click at [716, 205] on div "Exports You do not have any exports yet Your files will appear here My Favorite…" at bounding box center [907, 428] width 1322 height 611
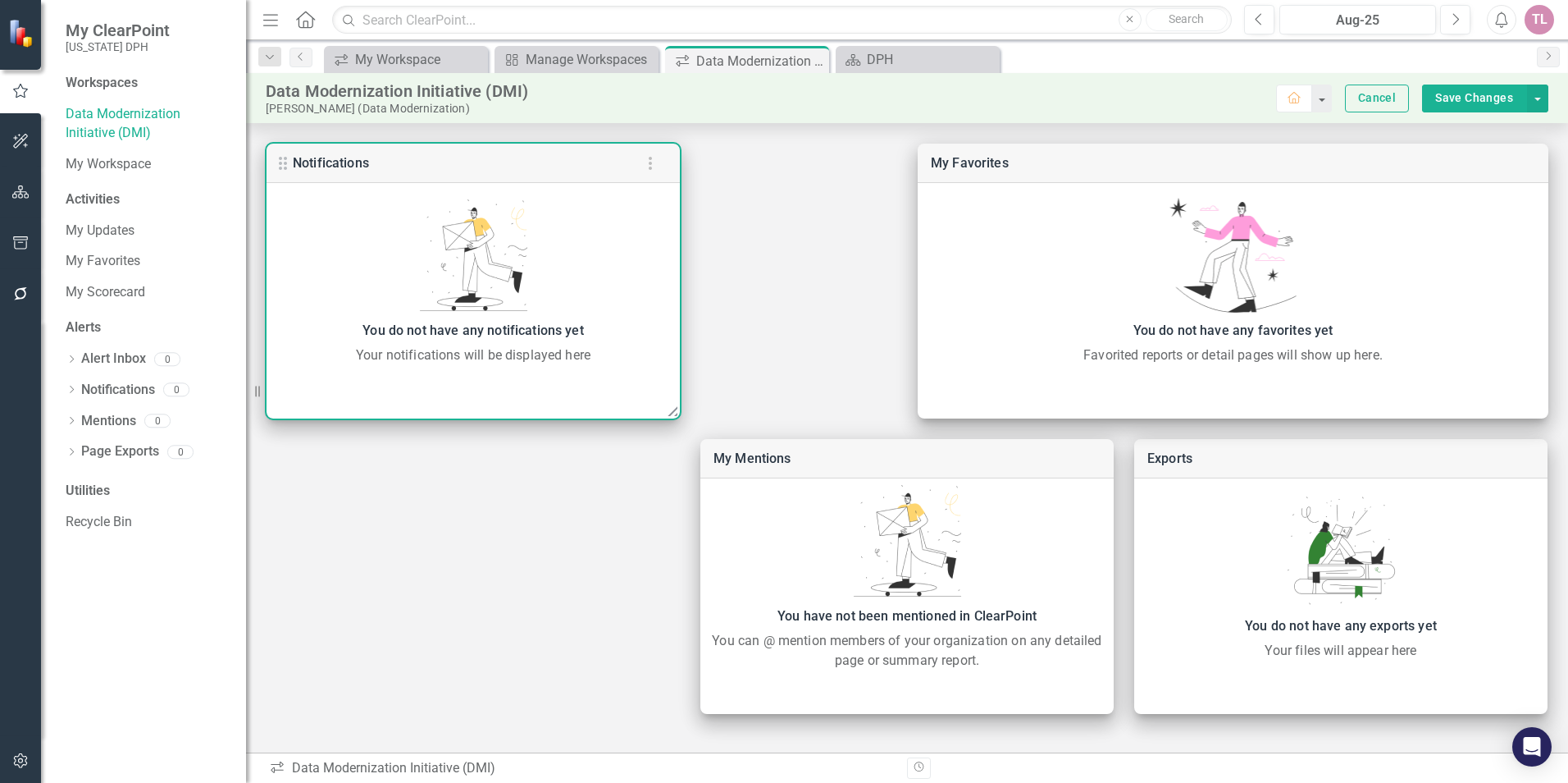
drag, startPoint x: 529, startPoint y: 165, endPoint x: 444, endPoint y: 289, distance: 150.3
click at [447, 301] on div "Notifications You do not have any notifications yet Your notifications will be …" at bounding box center [473, 280] width 413 height 275
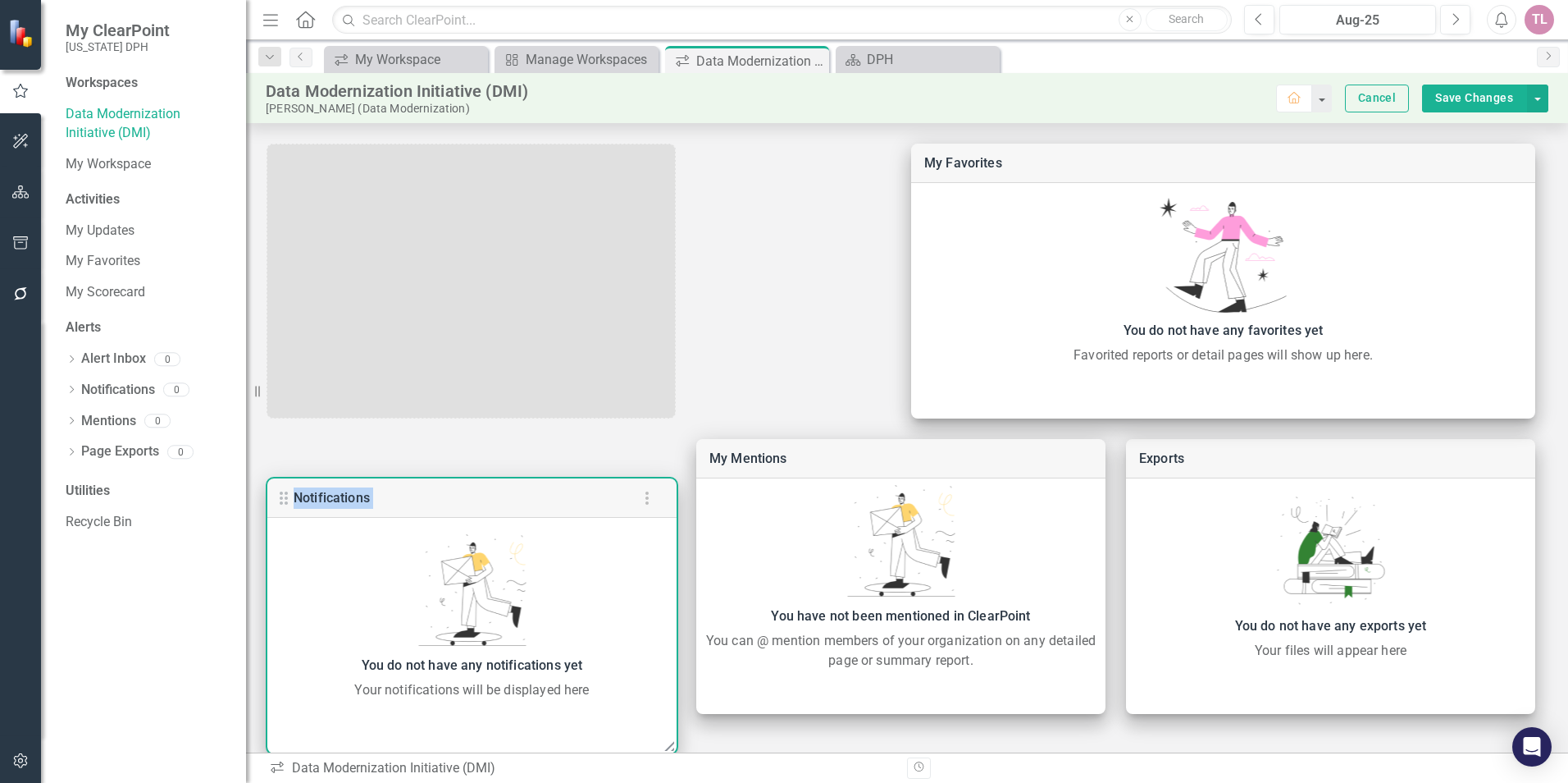
drag, startPoint x: 280, startPoint y: 159, endPoint x: 291, endPoint y: 622, distance: 463.1
click at [291, 622] on div "Notifications You do not have any notifications yet Your notifications will be …" at bounding box center [471, 615] width 409 height 275
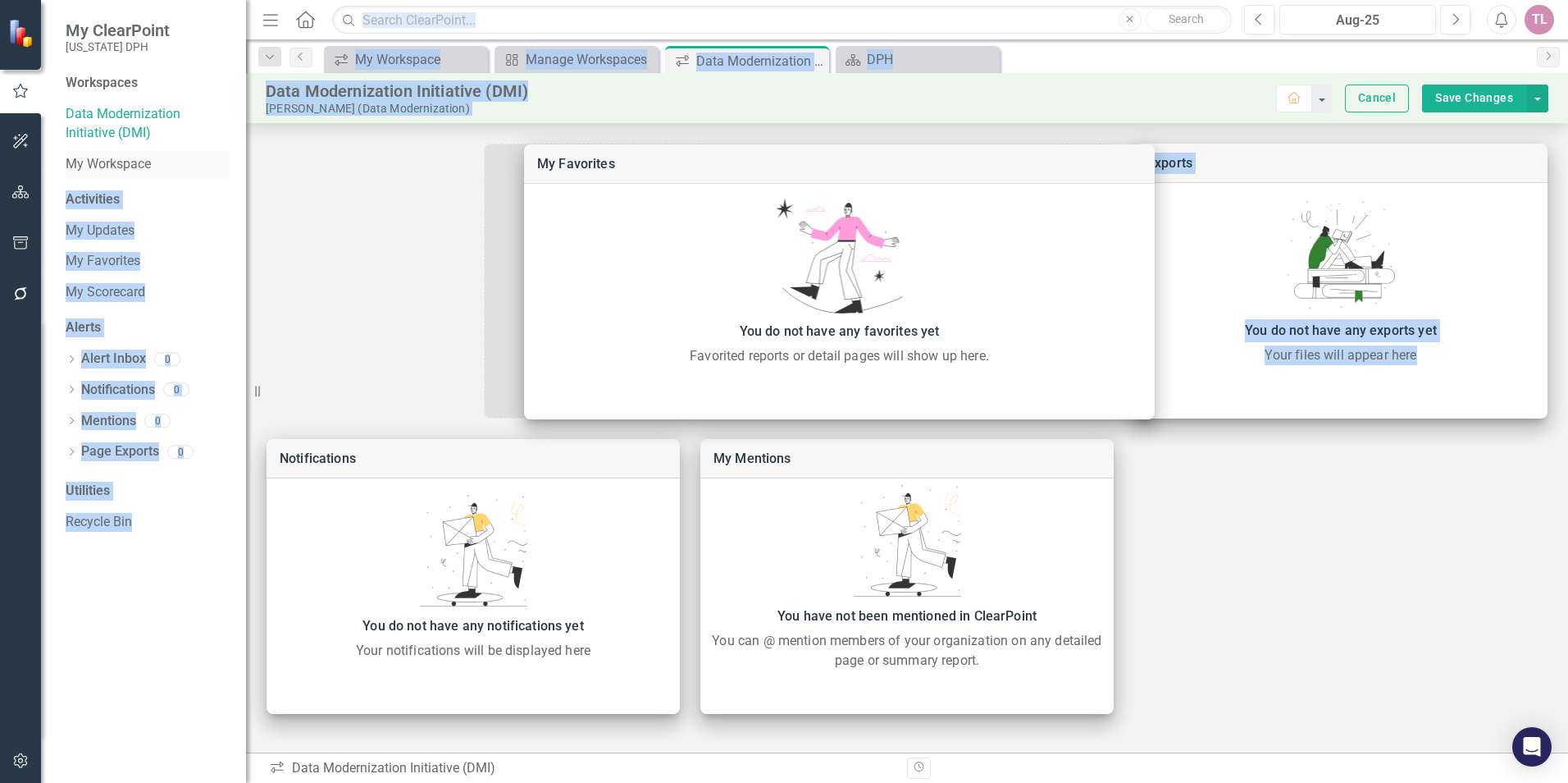
drag, startPoint x: 936, startPoint y: 158, endPoint x: 211, endPoint y: 157, distance: 725.0
click at [209, 157] on div "My ClearPoint South Carolina DPH Workspaces Data Modernization Initiative (DMI)…" at bounding box center [784, 392] width 1568 height 783
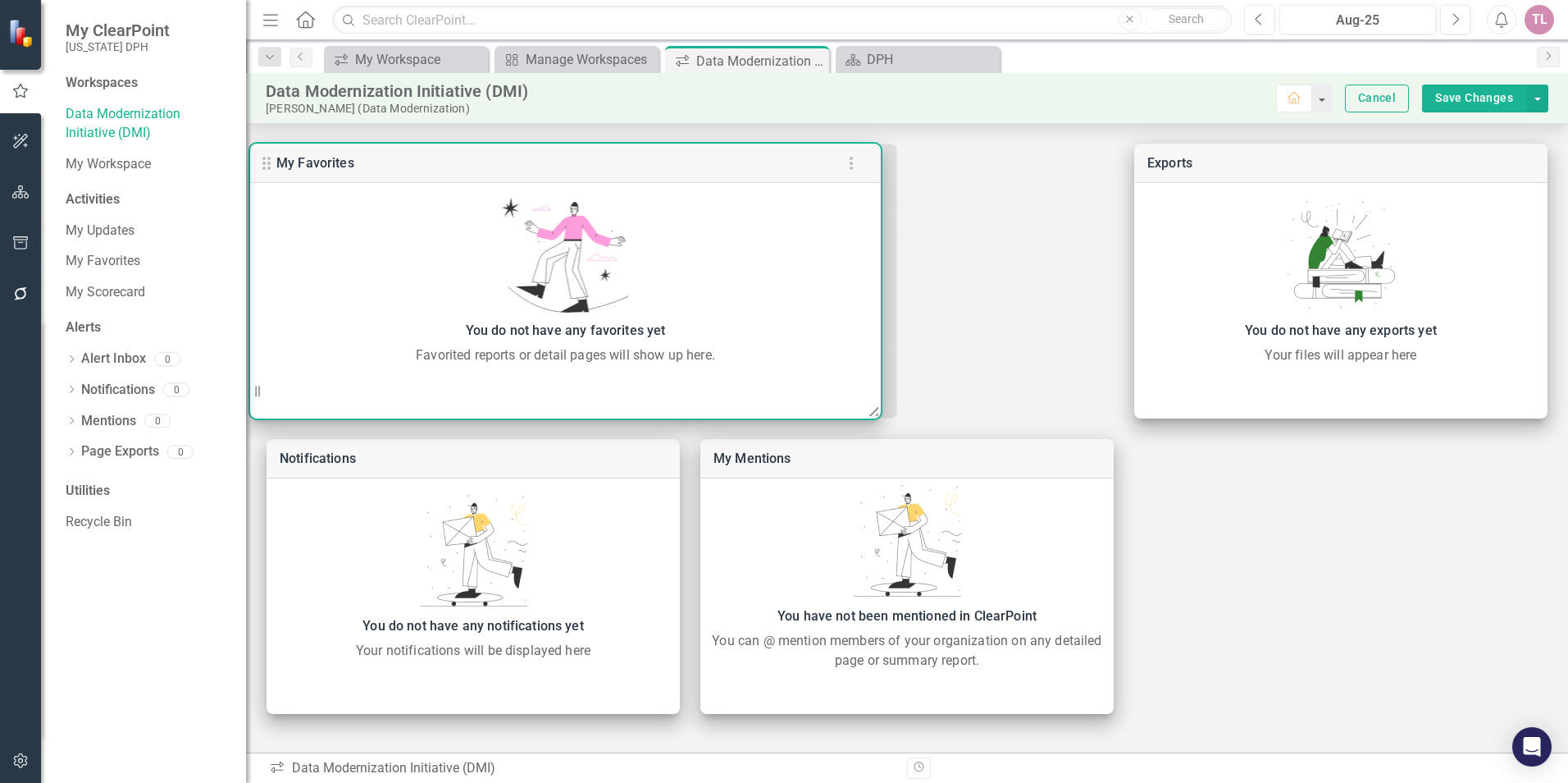
drag, startPoint x: 498, startPoint y: 165, endPoint x: 272, endPoint y: 161, distance: 226.0
click at [270, 160] on use at bounding box center [266, 164] width 8 height 13
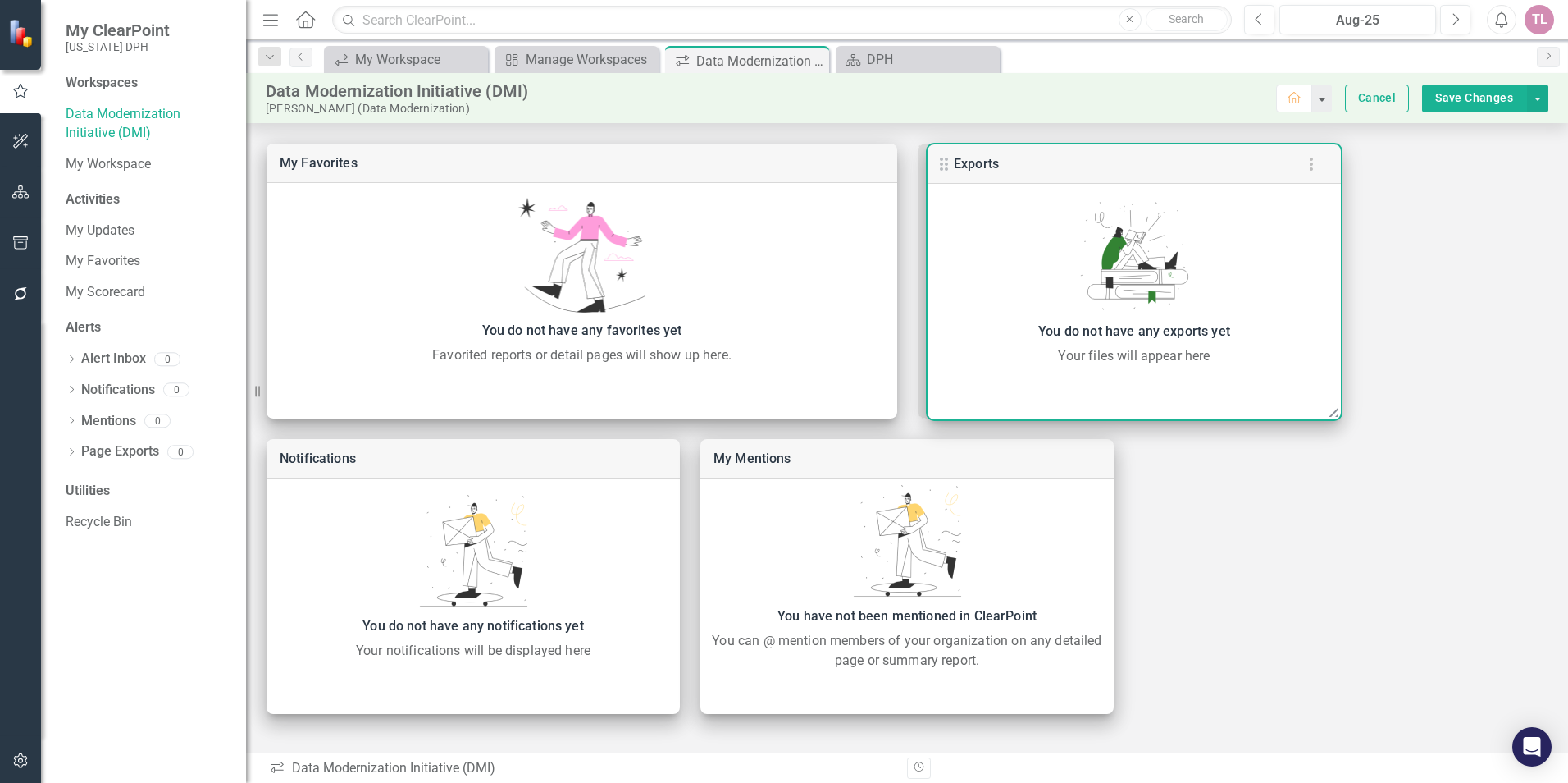
drag, startPoint x: 1154, startPoint y: 164, endPoint x: 939, endPoint y: 164, distance: 215.0
click at [939, 164] on icon at bounding box center [943, 164] width 19 height 19
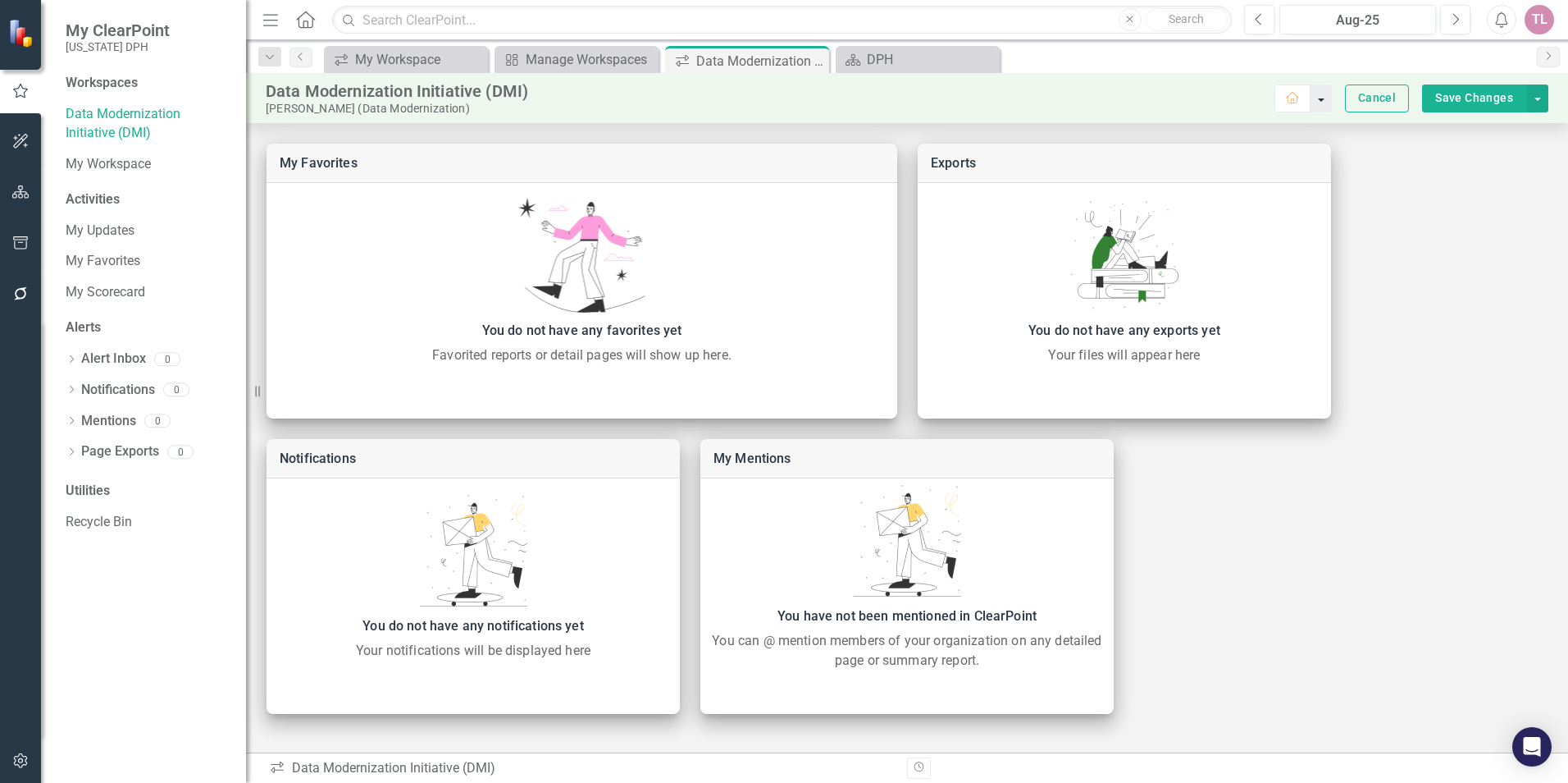
click at [1328, 99] on button "button" at bounding box center [1321, 98] width 21 height 28
click at [1296, 100] on icon "Home" at bounding box center [1294, 97] width 15 height 11
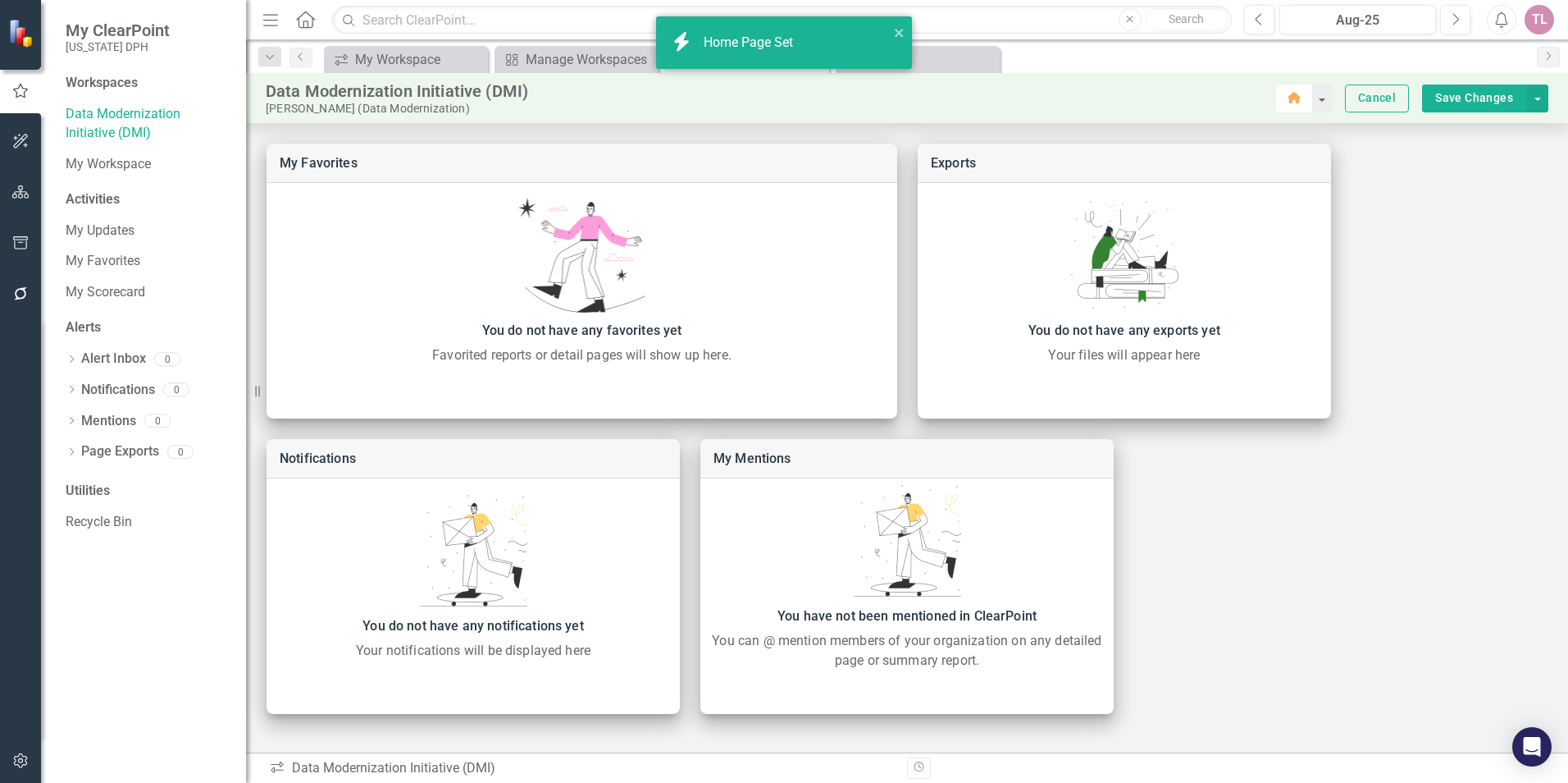
click at [1298, 100] on icon "button" at bounding box center [1294, 97] width 13 height 11
click at [1535, 99] on button "select merge strategy" at bounding box center [1537, 98] width 21 height 28
click at [1518, 214] on div "Exports You do not have any exports yet Your files will appear here My Favorite…" at bounding box center [907, 428] width 1322 height 611
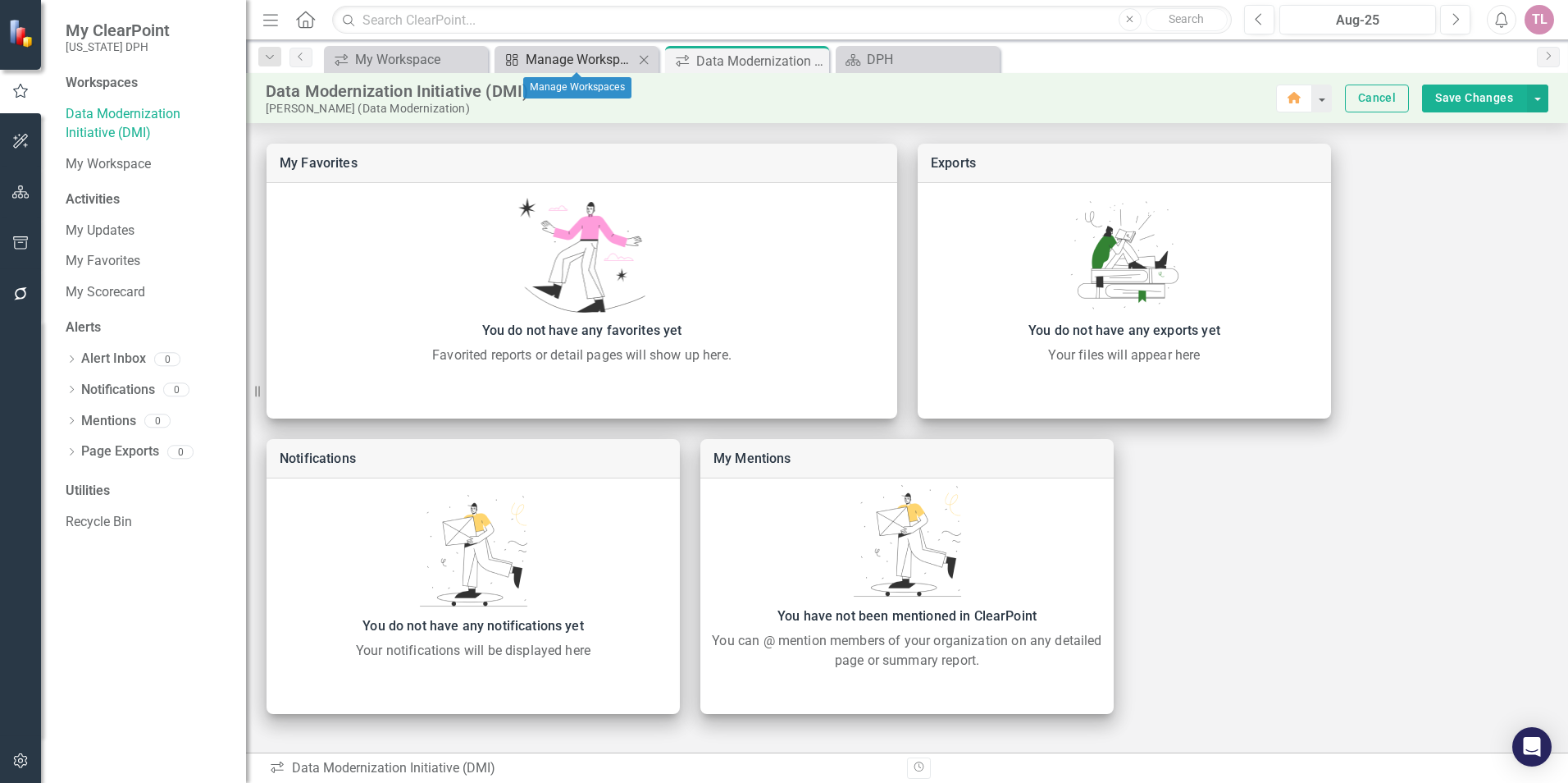
click at [622, 54] on div "Manage Workspaces" at bounding box center [580, 60] width 108 height 20
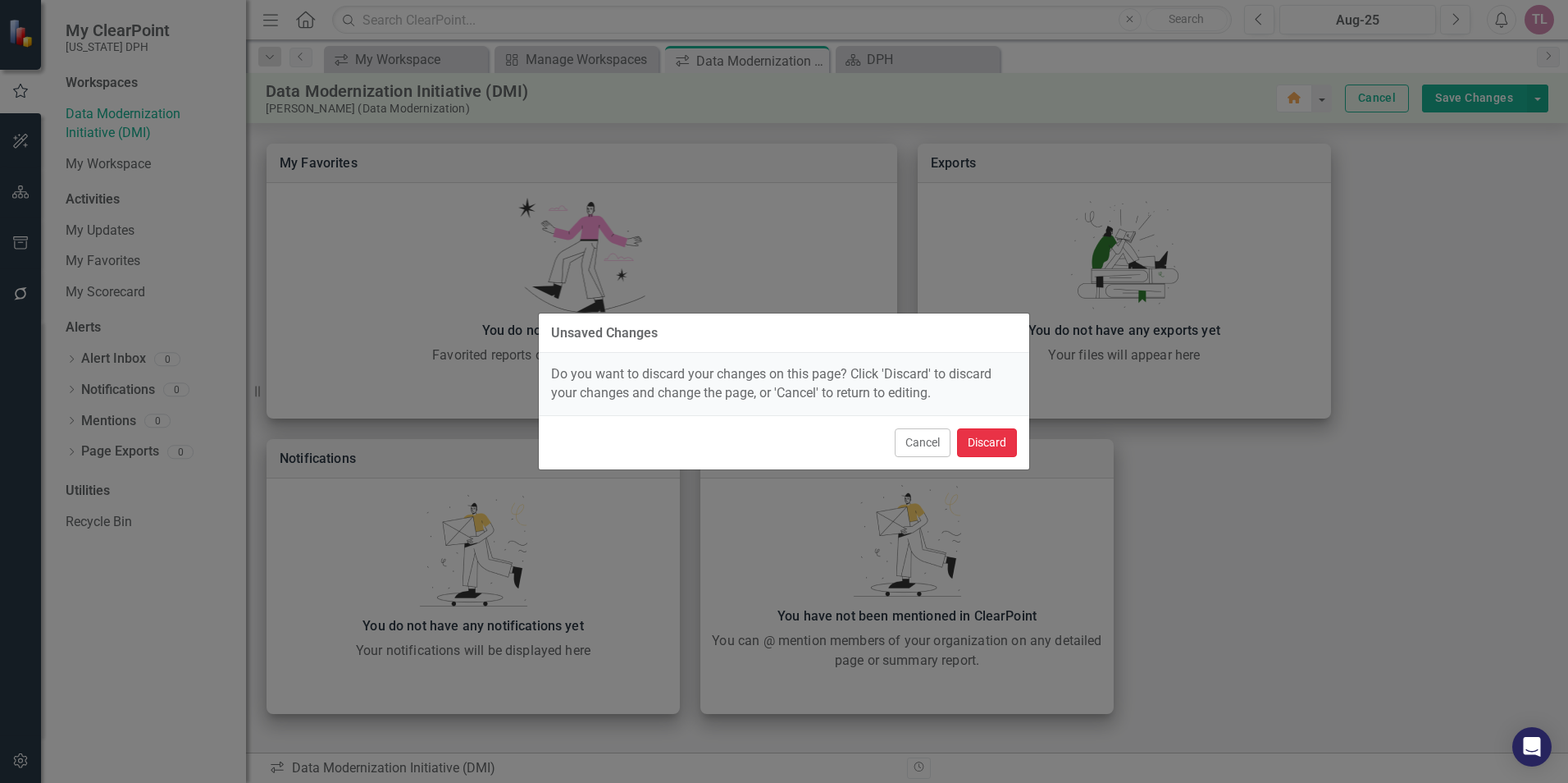
click at [969, 444] on button "Discard" at bounding box center [987, 442] width 60 height 28
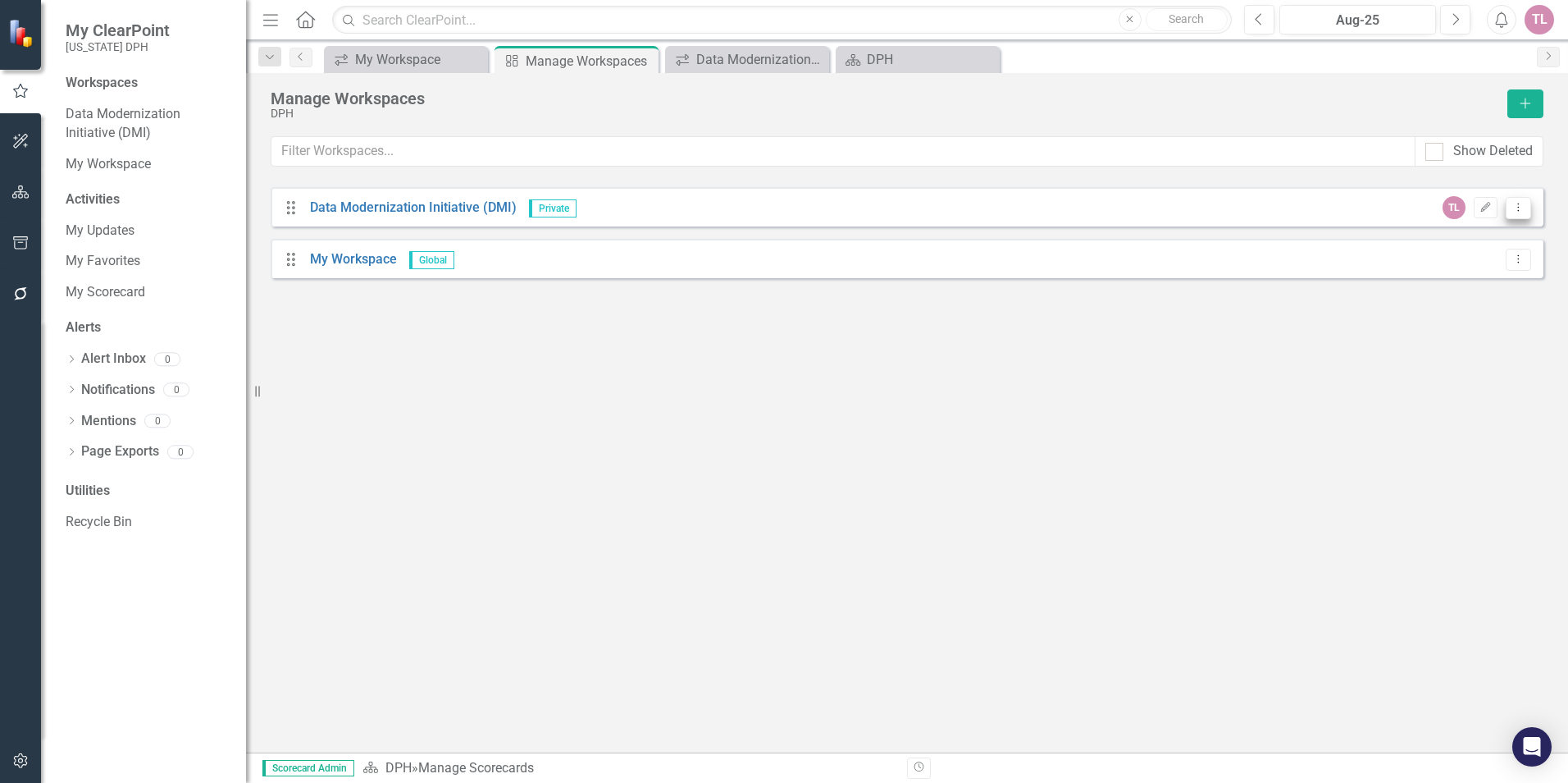
click at [1516, 205] on icon "Dropdown Menu" at bounding box center [1517, 208] width 14 height 11
click at [1495, 232] on link "Edit Edit Workspace" at bounding box center [1450, 234] width 162 height 30
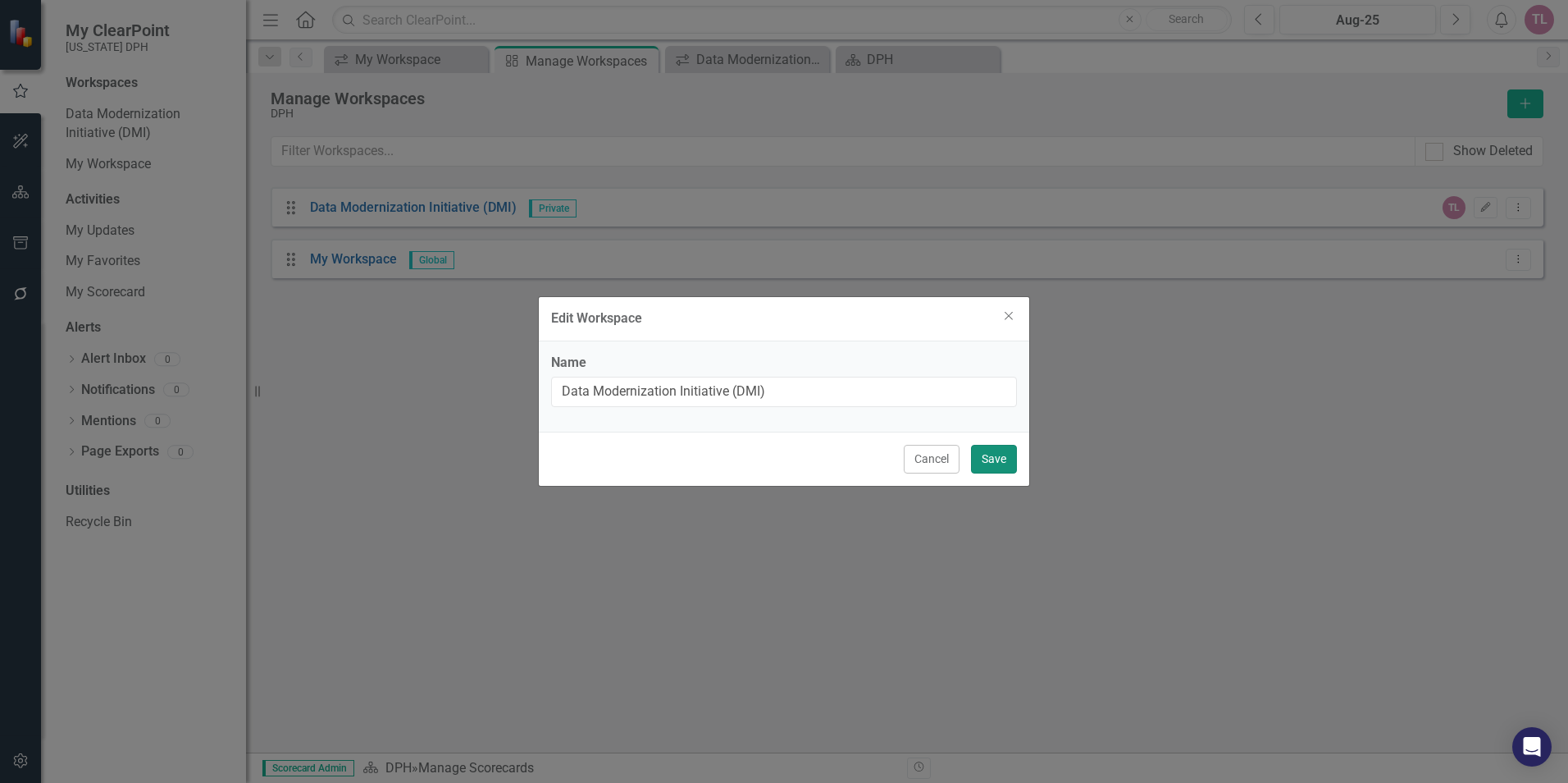
click at [995, 460] on button "Save" at bounding box center [994, 459] width 46 height 28
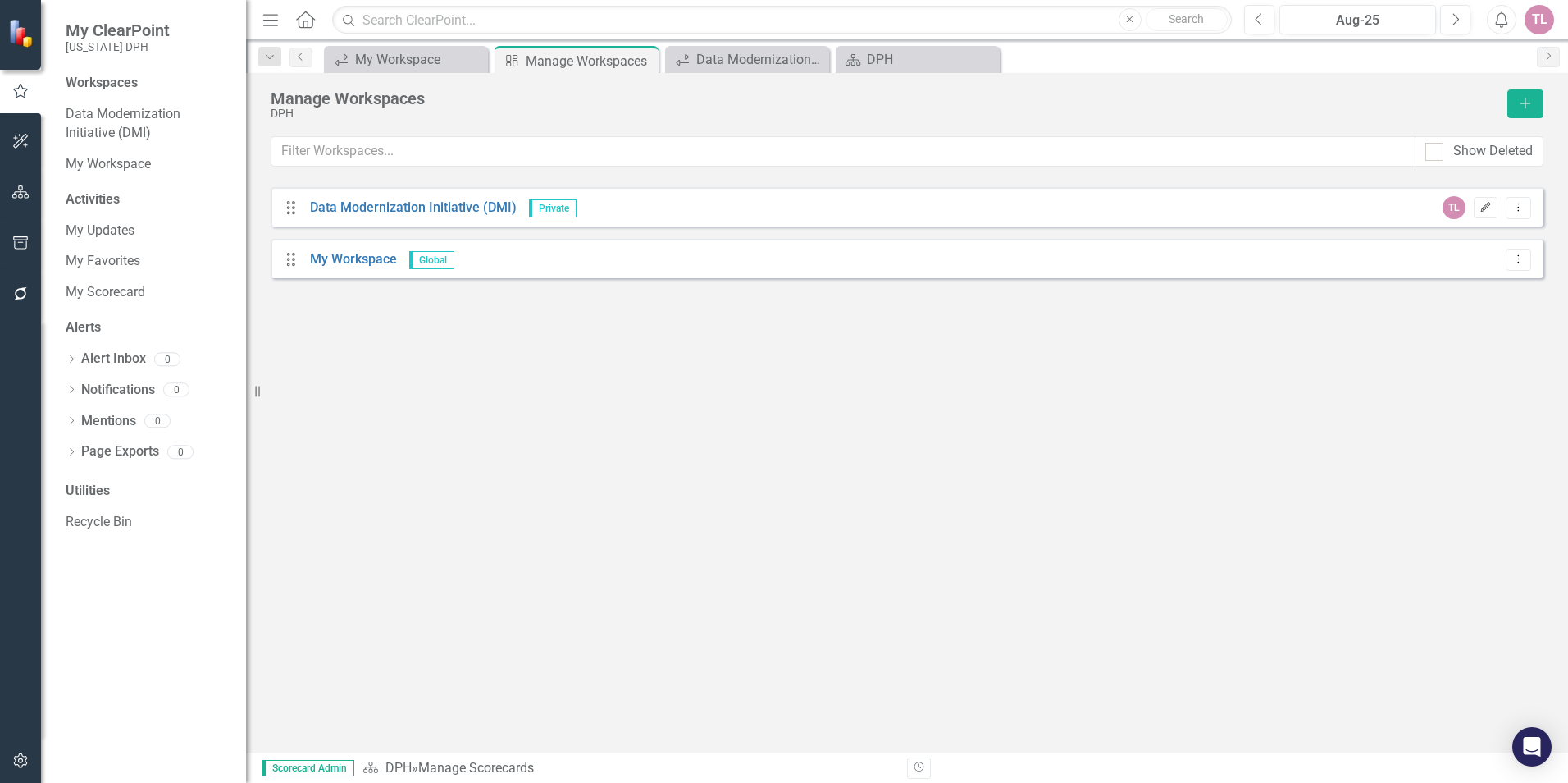
click at [1492, 208] on icon "Edit" at bounding box center [1484, 208] width 12 height 10
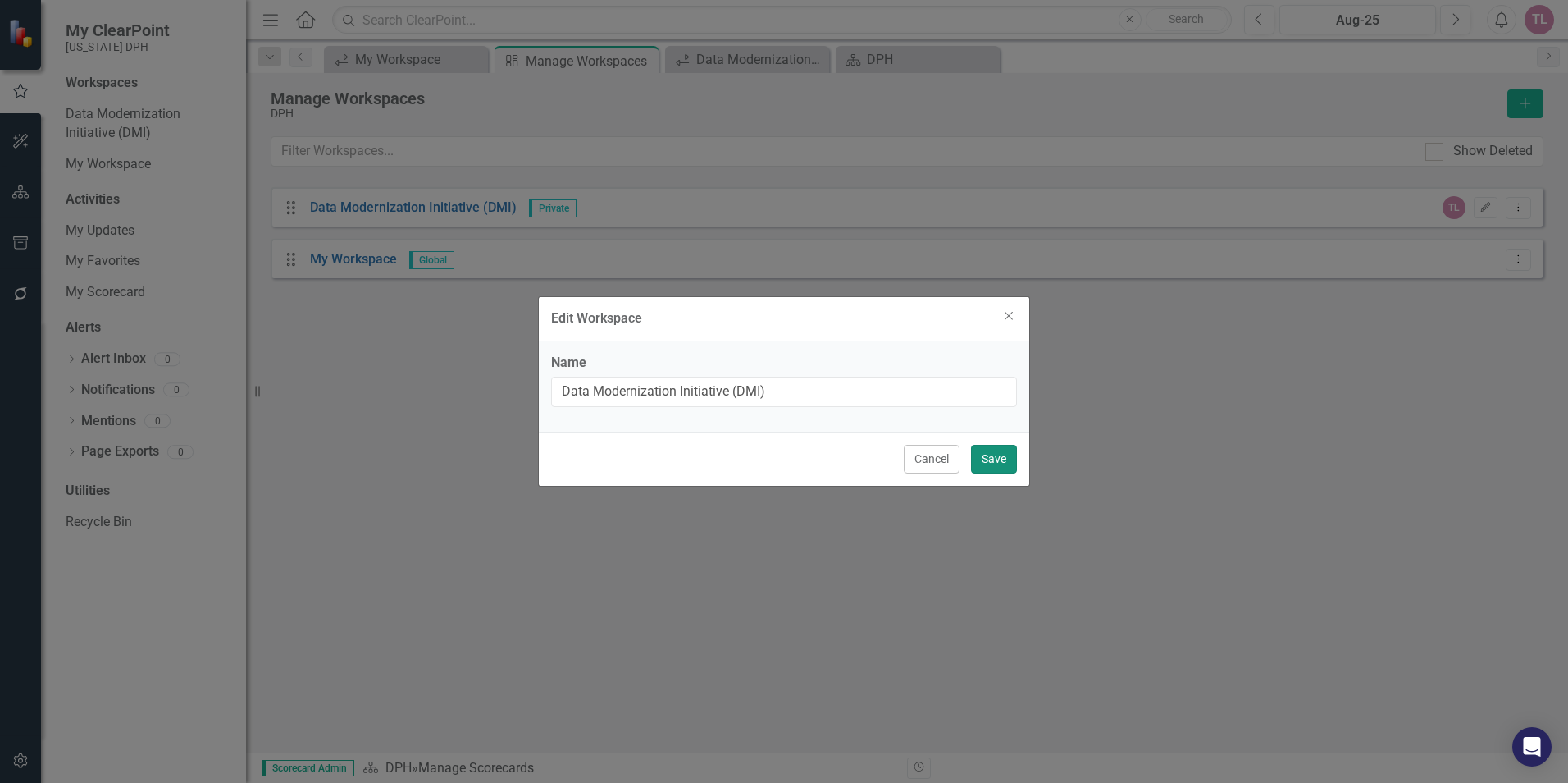
click at [997, 458] on button "Save" at bounding box center [994, 459] width 46 height 28
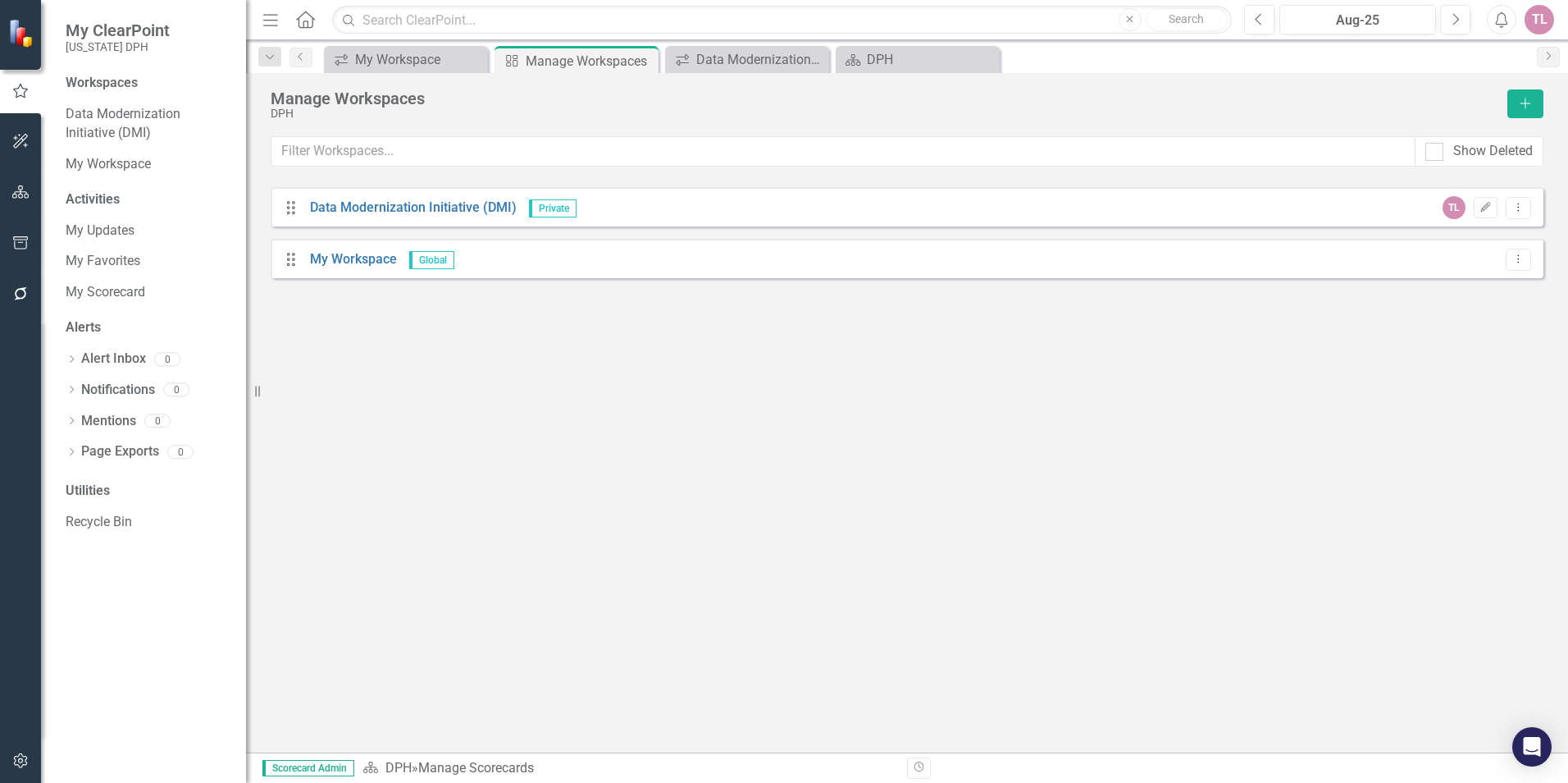
click at [546, 201] on span "Private" at bounding box center [553, 209] width 48 height 18
click at [469, 211] on link "Data Modernization Initiative (DMI)" at bounding box center [412, 207] width 207 height 16
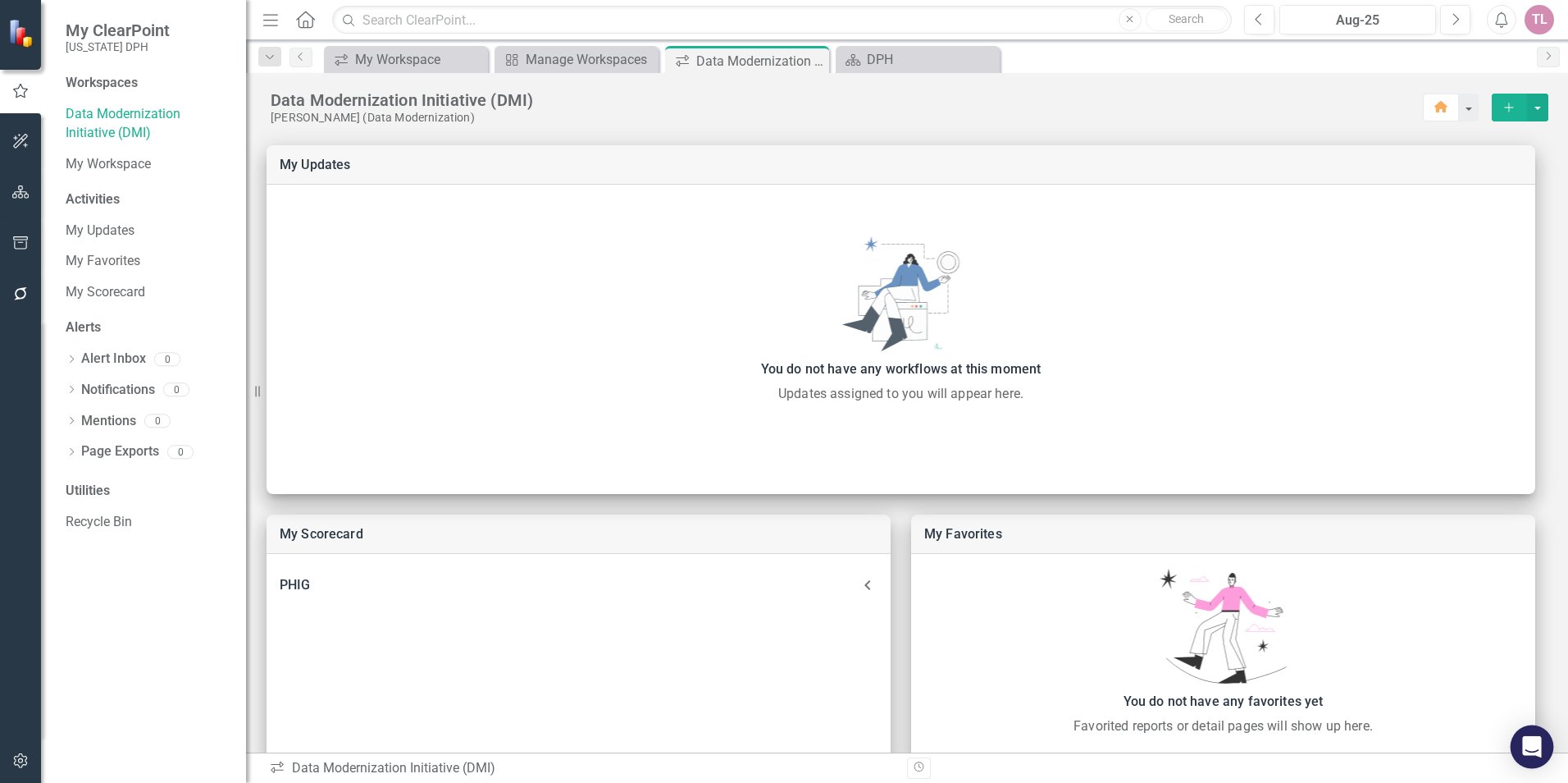
click at [1543, 748] on div "Open Intercom Messenger" at bounding box center [1531, 746] width 43 height 43
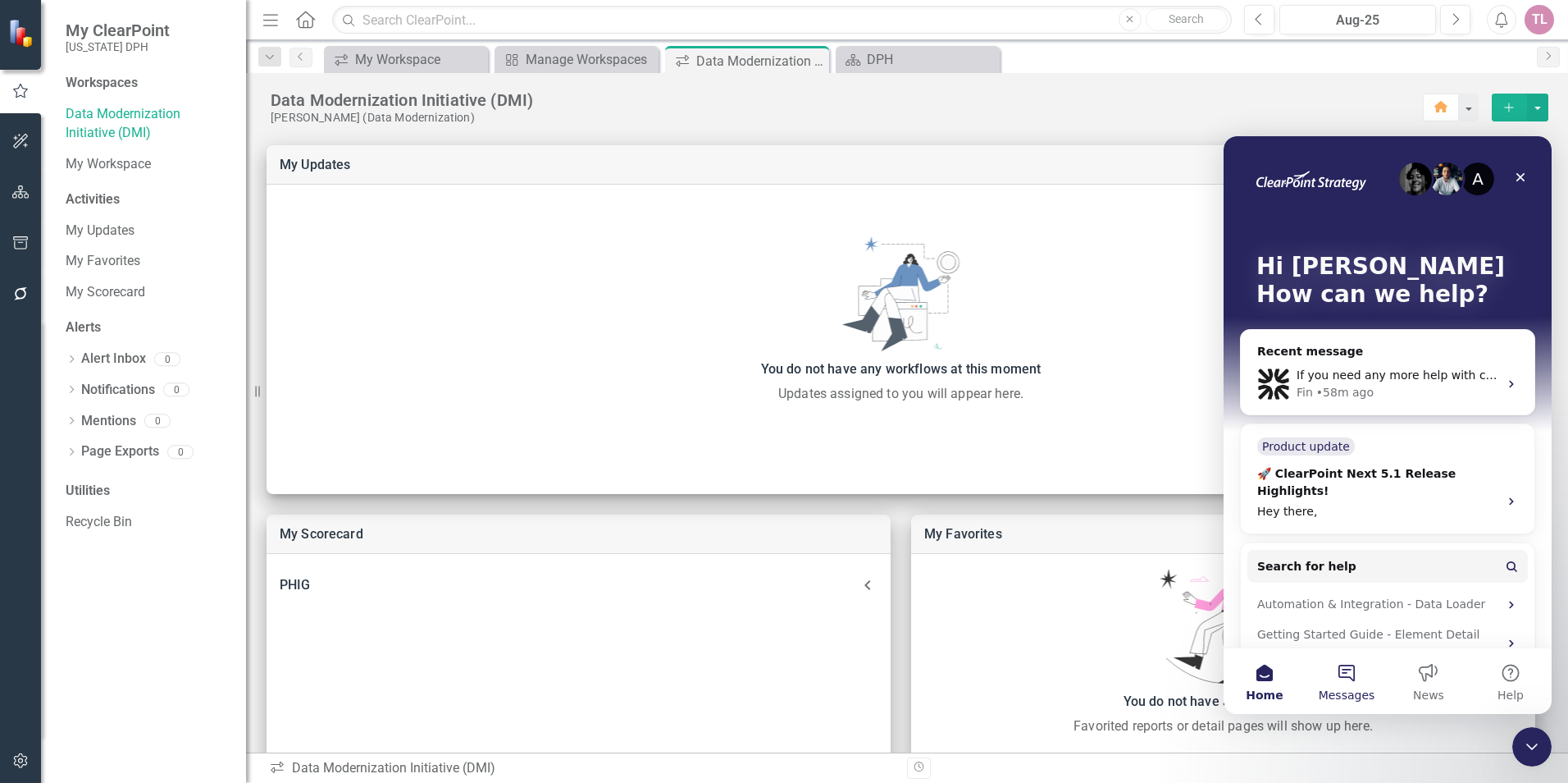
click at [1350, 686] on button "Messages" at bounding box center [1346, 680] width 82 height 65
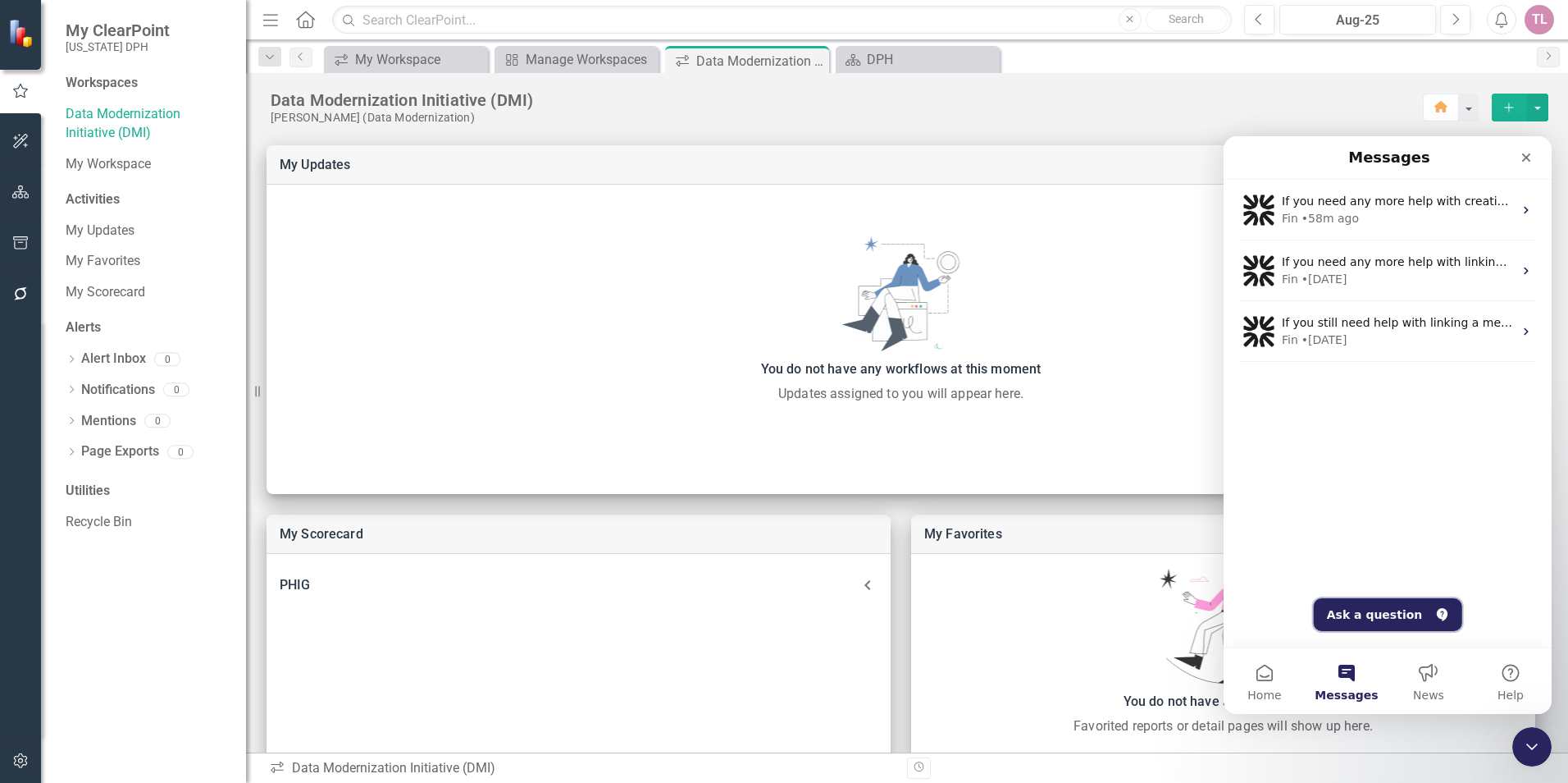
click at [1365, 615] on button "Ask a question" at bounding box center [1388, 615] width 149 height 33
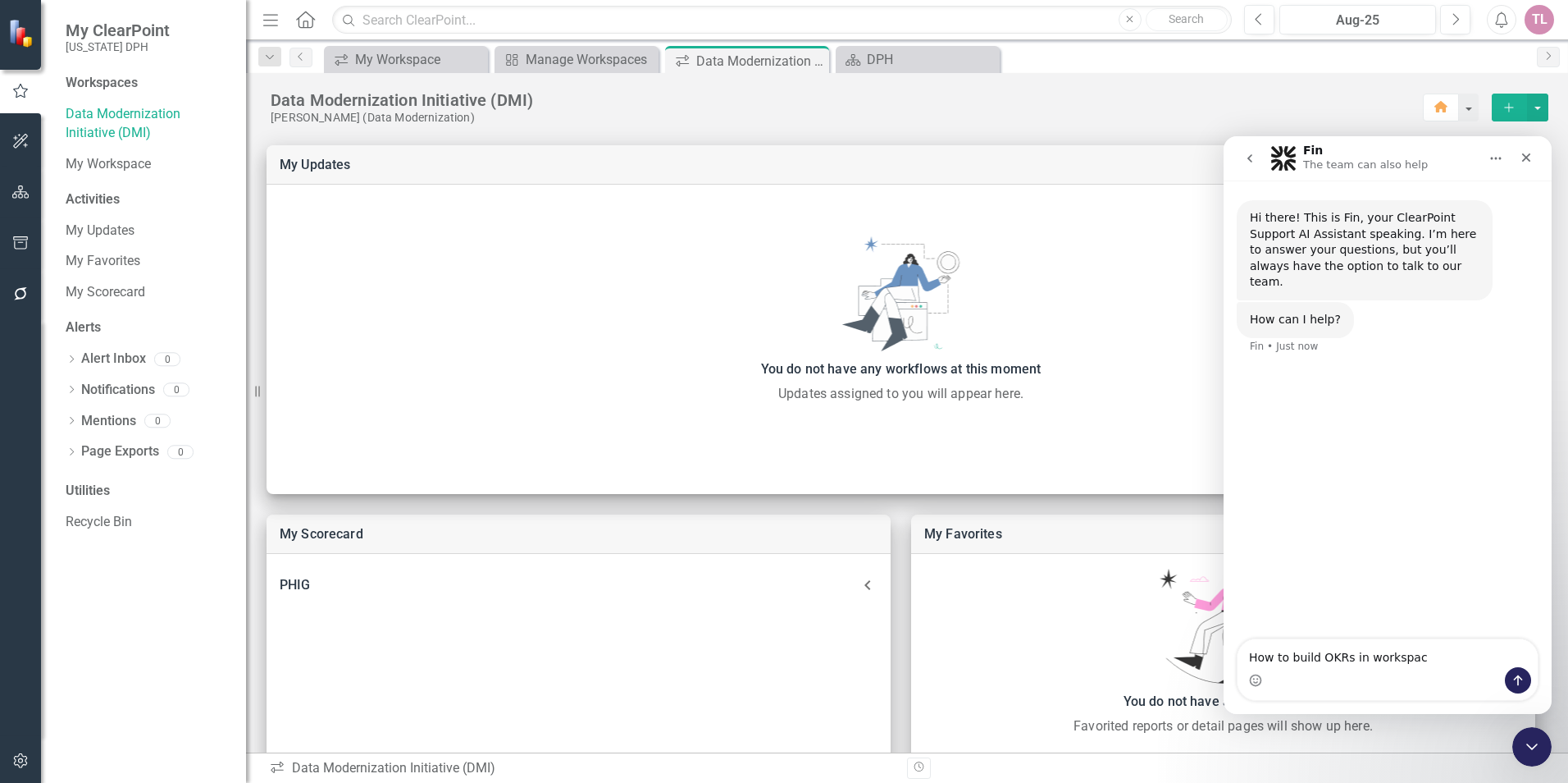
type textarea "How to build OKRs in workspace"
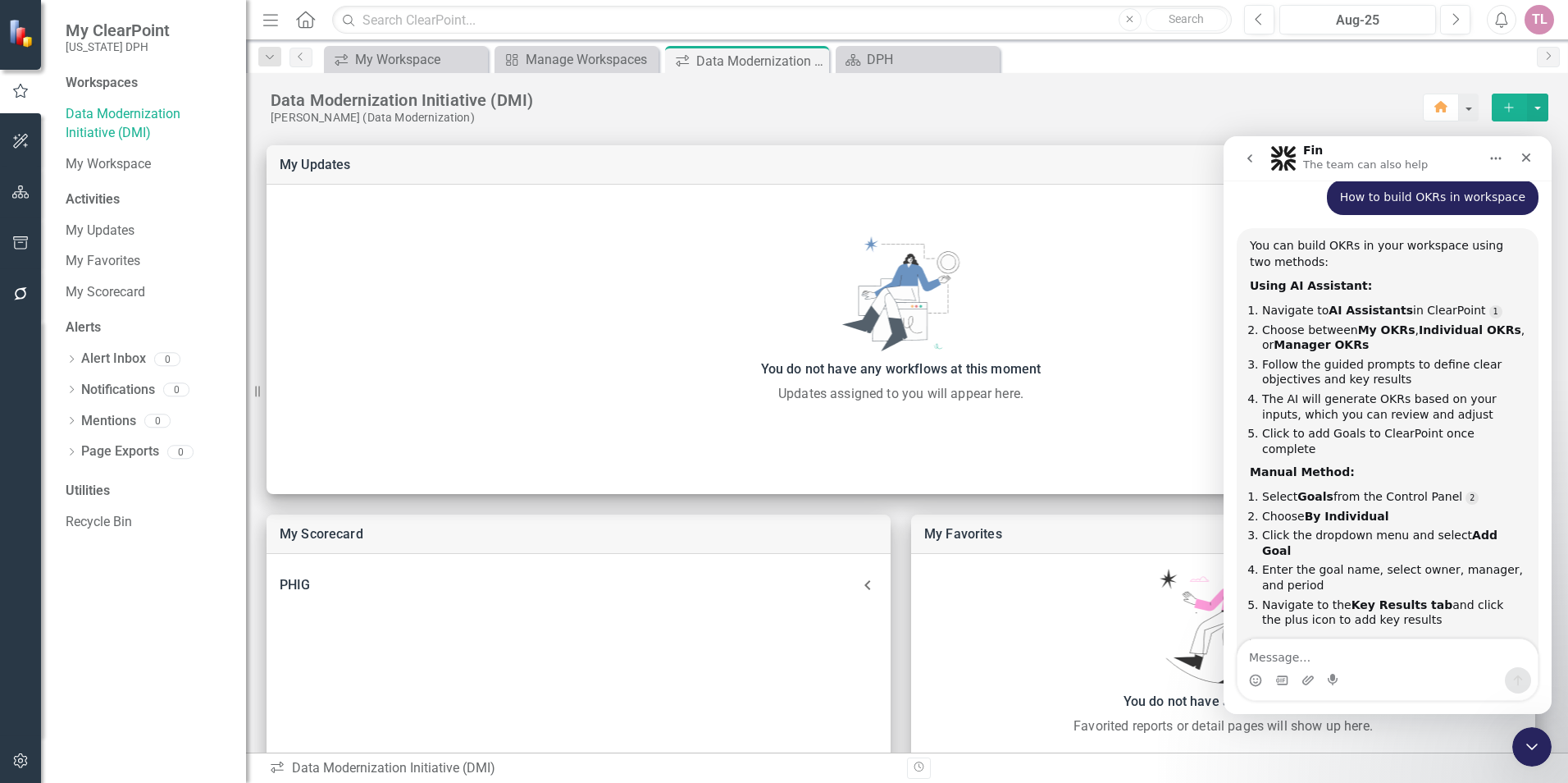
scroll to position [153, 0]
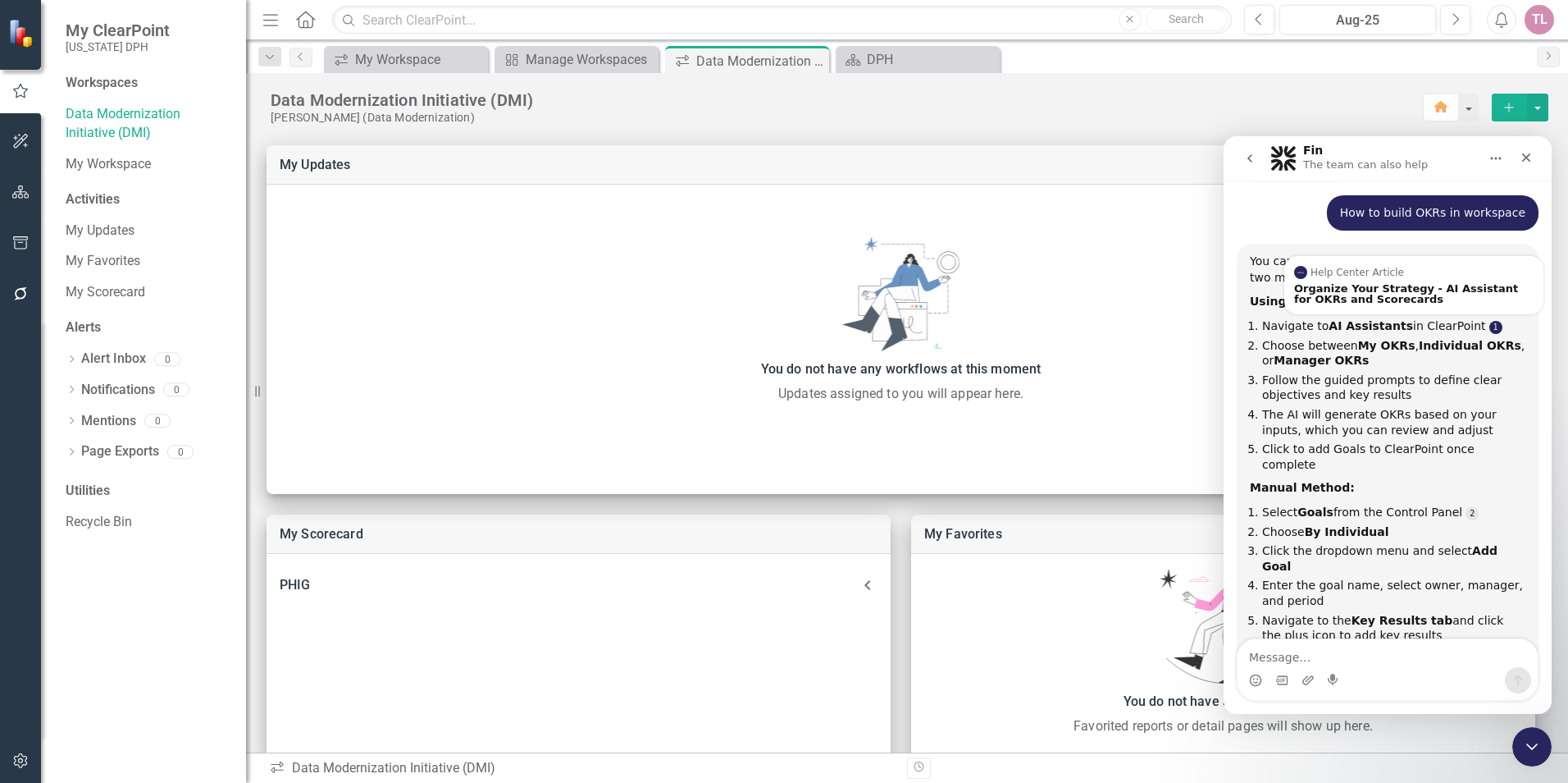
click at [1489, 321] on link "Source reference 11288450:" at bounding box center [1495, 327] width 13 height 13
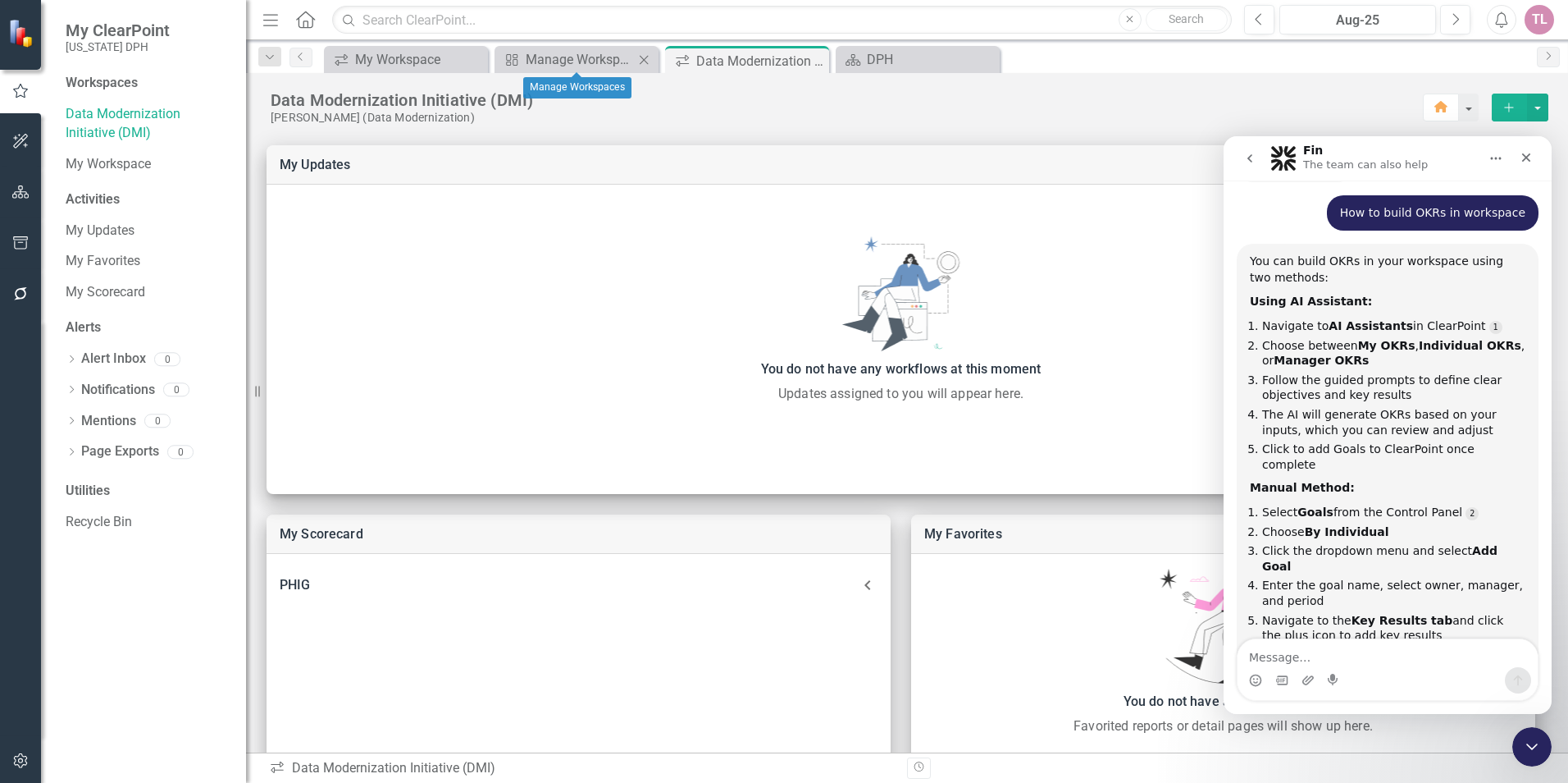
click at [646, 59] on icon "Close" at bounding box center [644, 60] width 17 height 13
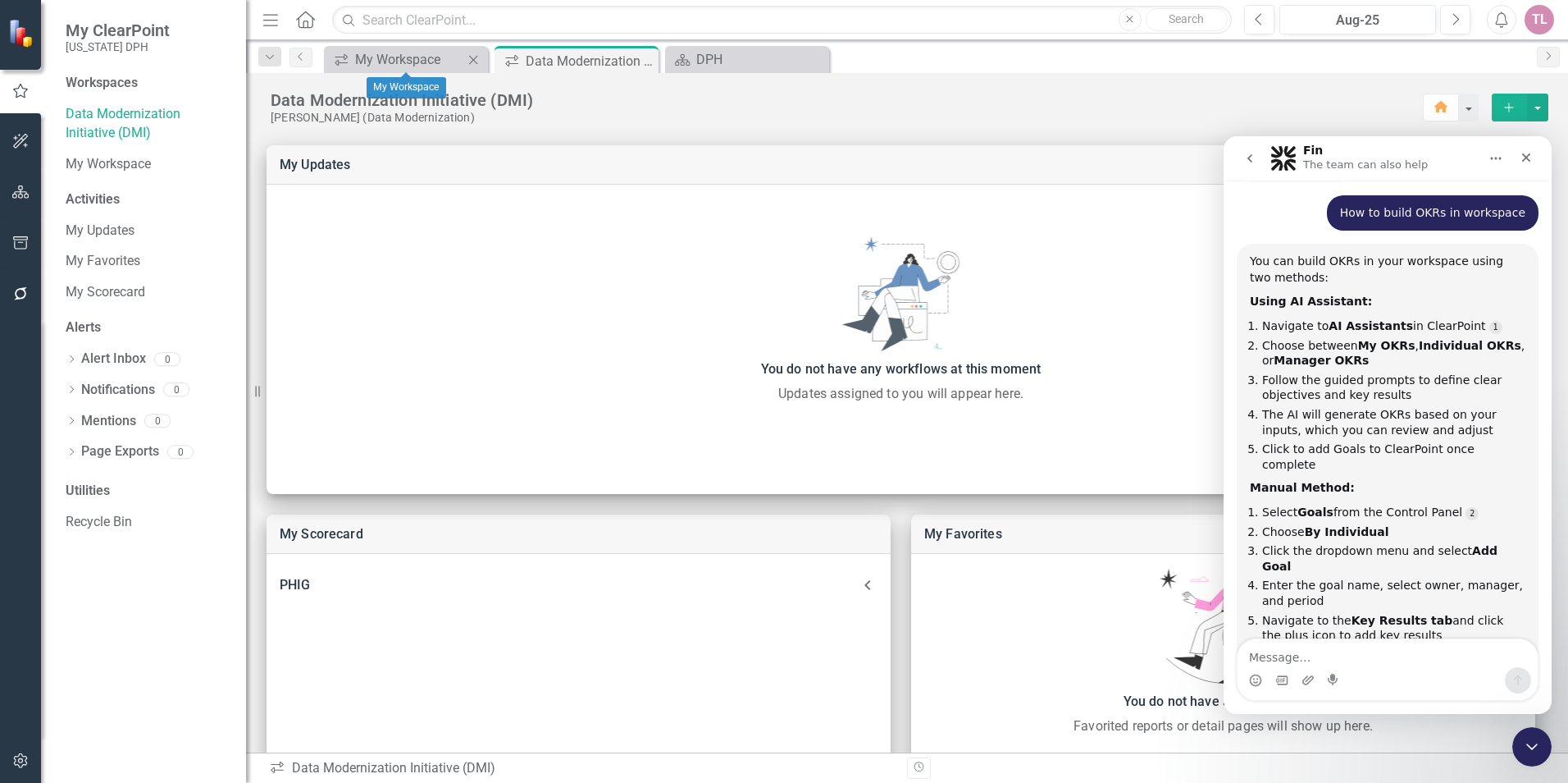
click at [478, 62] on icon "Close" at bounding box center [473, 60] width 17 height 13
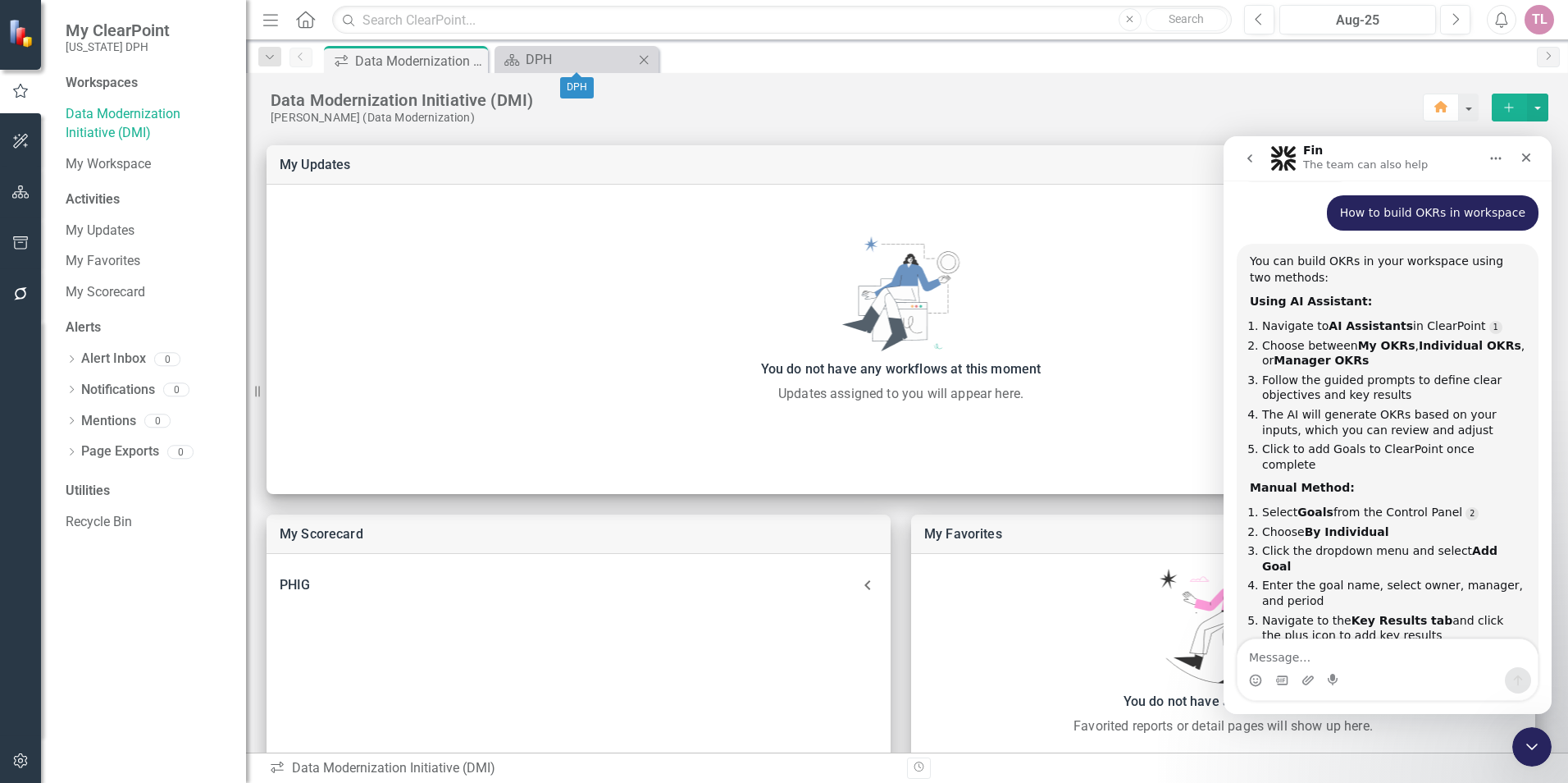
click at [647, 60] on icon "Close" at bounding box center [644, 60] width 17 height 13
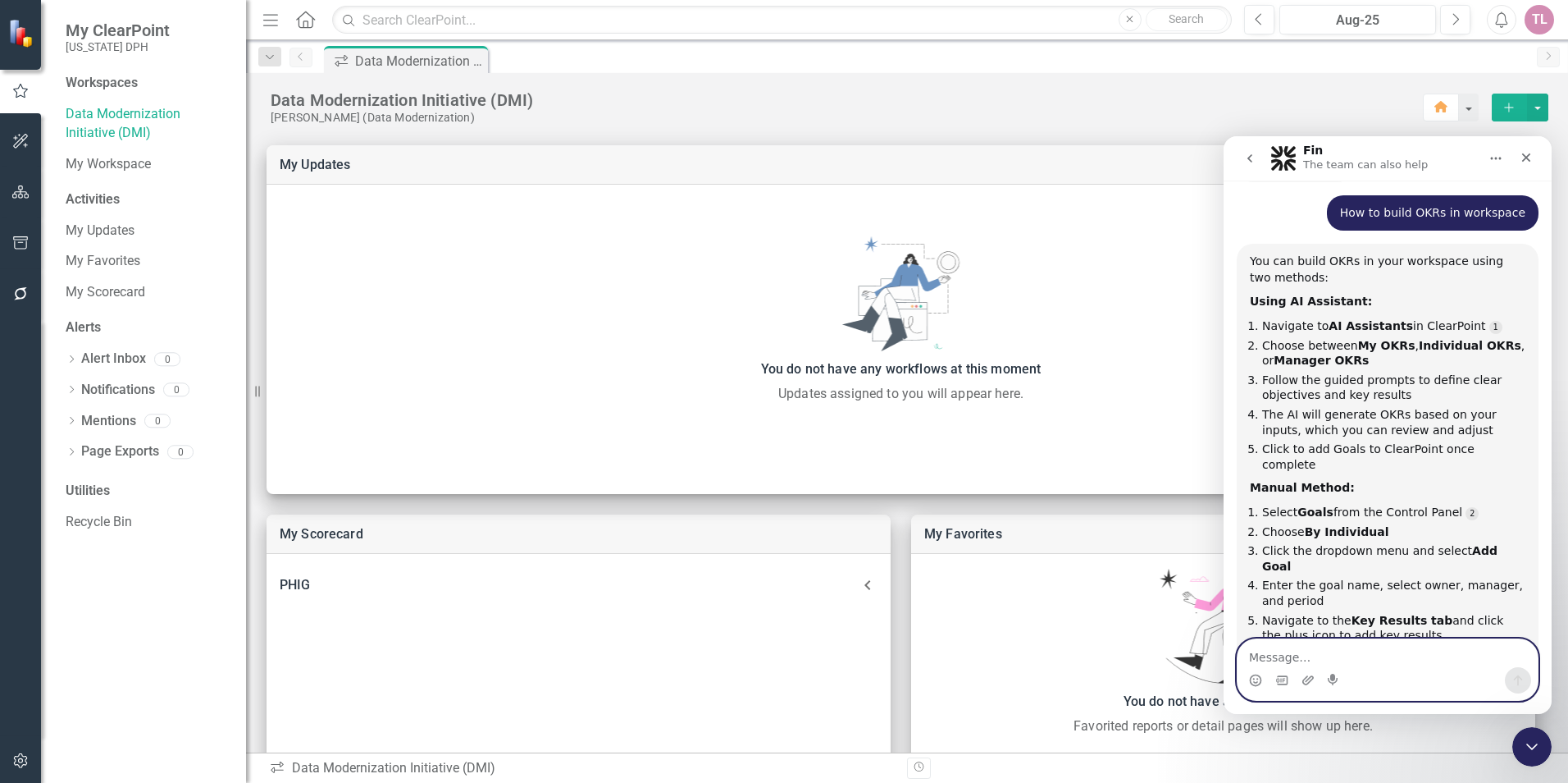
click at [1350, 662] on textarea "Message…" at bounding box center [1387, 652] width 300 height 28
type textarea "These are organizational OKRs"
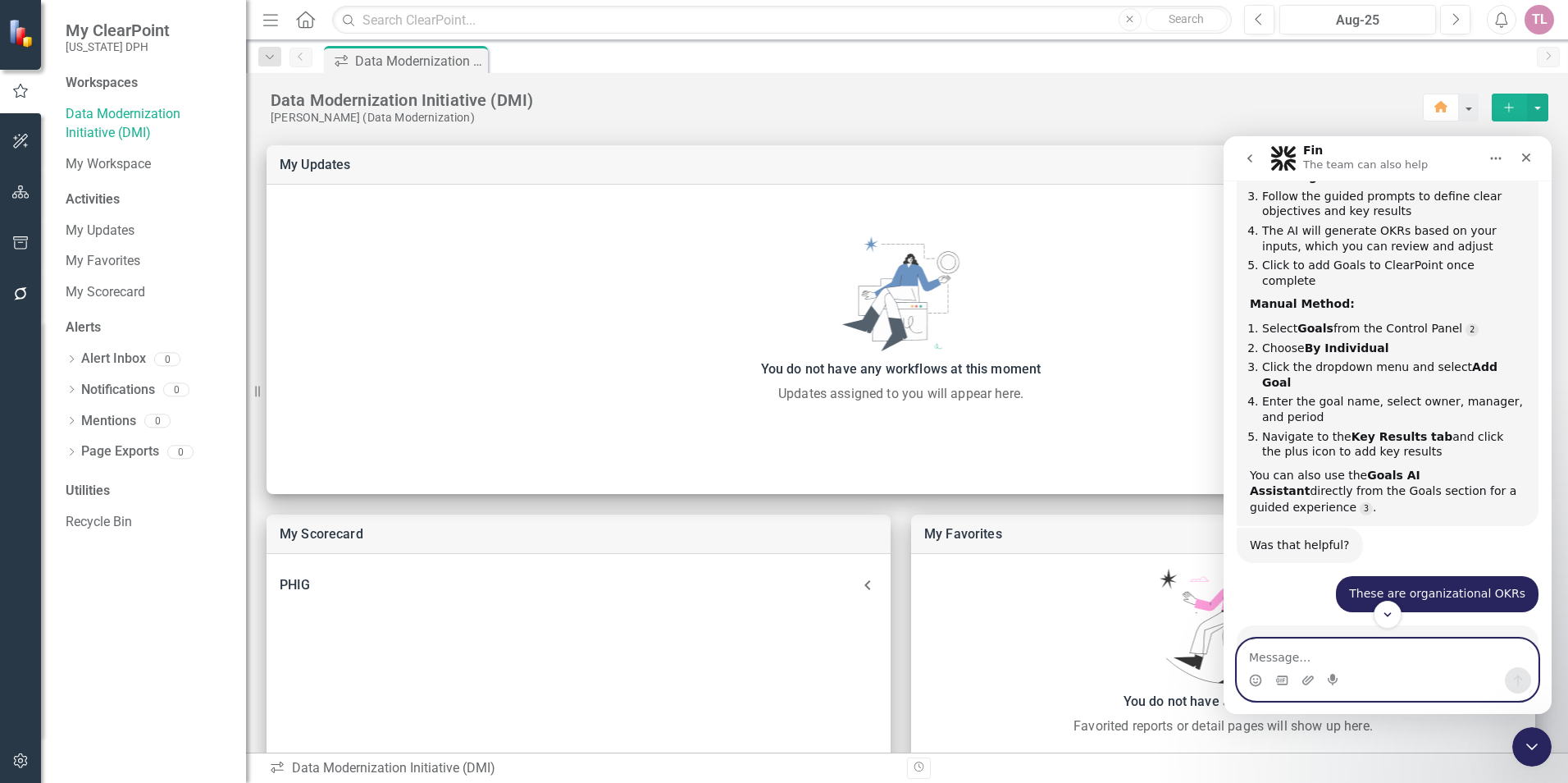
scroll to position [677, 0]
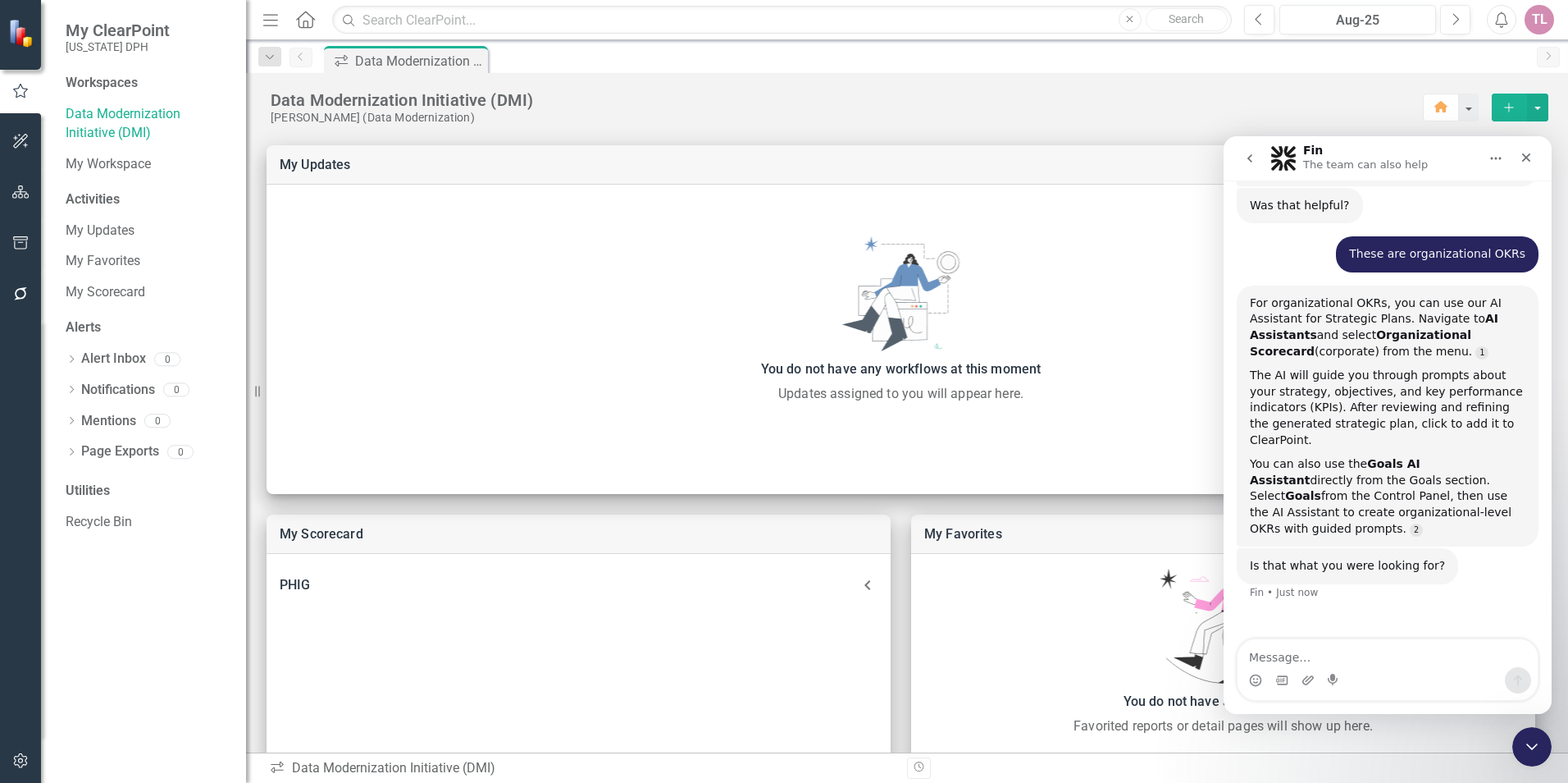
click at [1403, 678] on div "Intercom messenger" at bounding box center [1387, 680] width 300 height 27
click at [1390, 654] on textarea "Message…" at bounding box center [1387, 652] width 300 height 28
click at [18, 134] on button "button" at bounding box center [21, 142] width 37 height 34
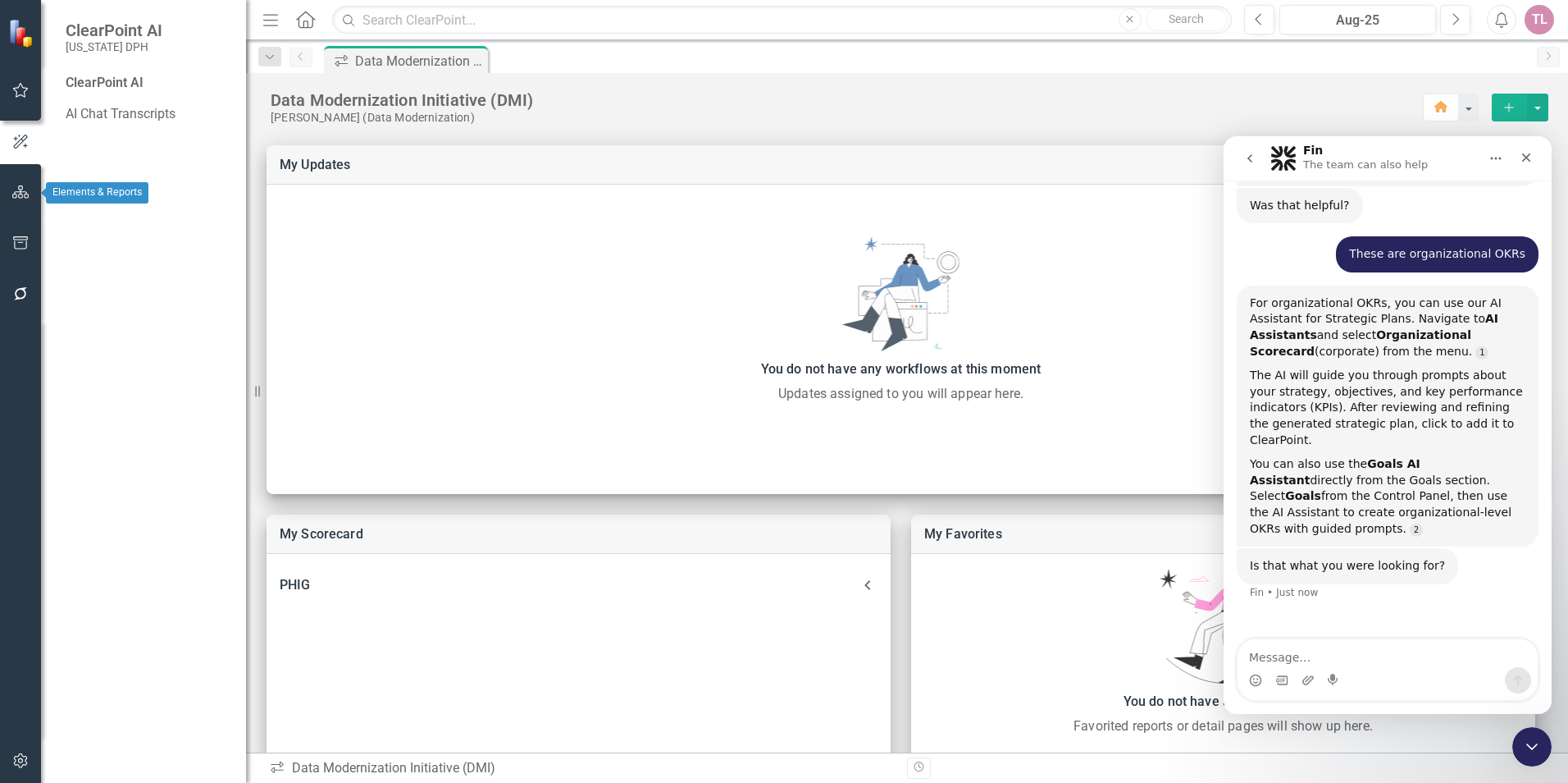
click at [28, 193] on icon "button" at bounding box center [20, 192] width 17 height 13
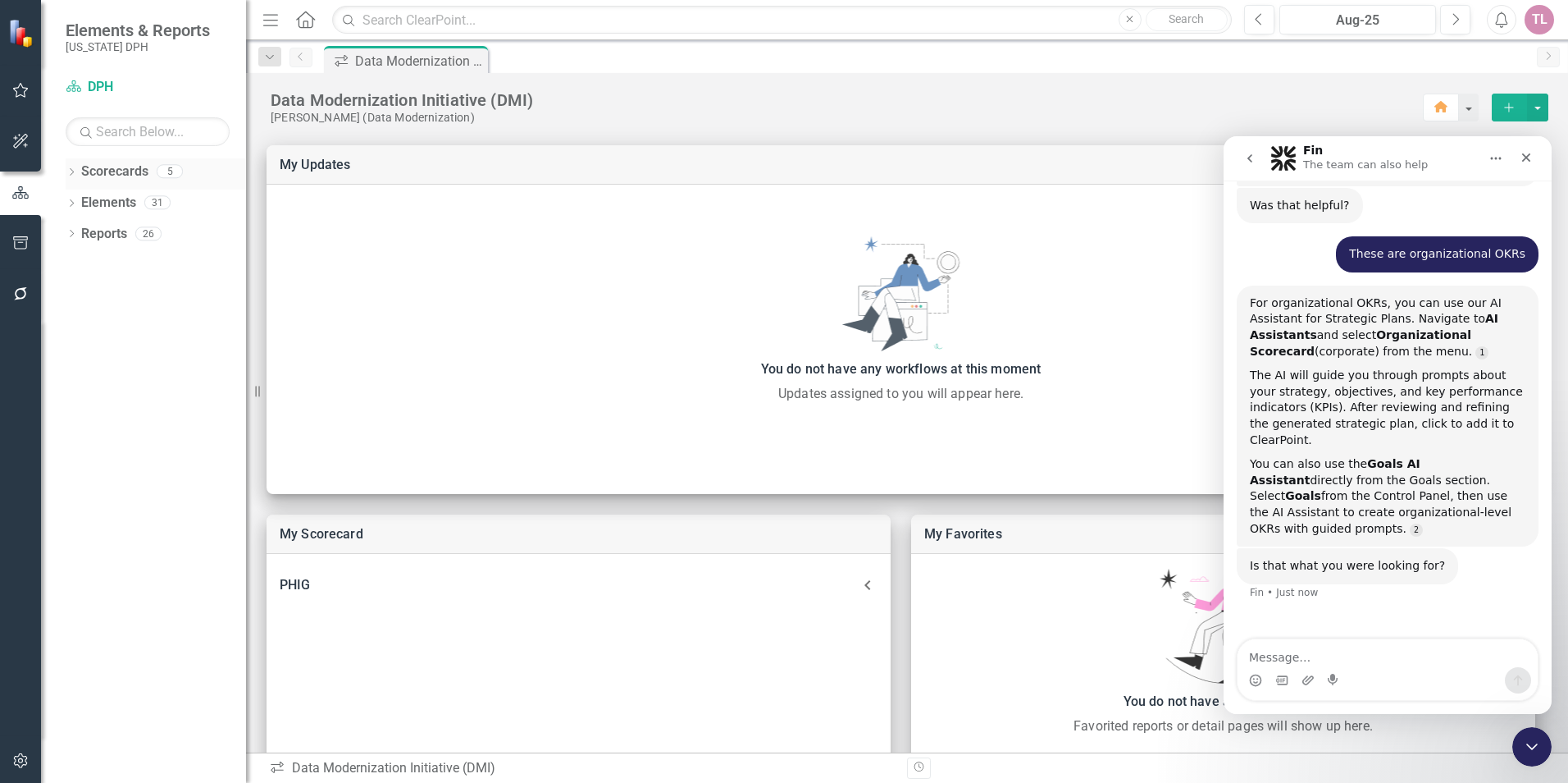
click at [78, 164] on div "Dropdown Scorecards 5" at bounding box center [155, 174] width 180 height 31
click at [100, 88] on link "Scorecard DPH" at bounding box center [147, 87] width 164 height 19
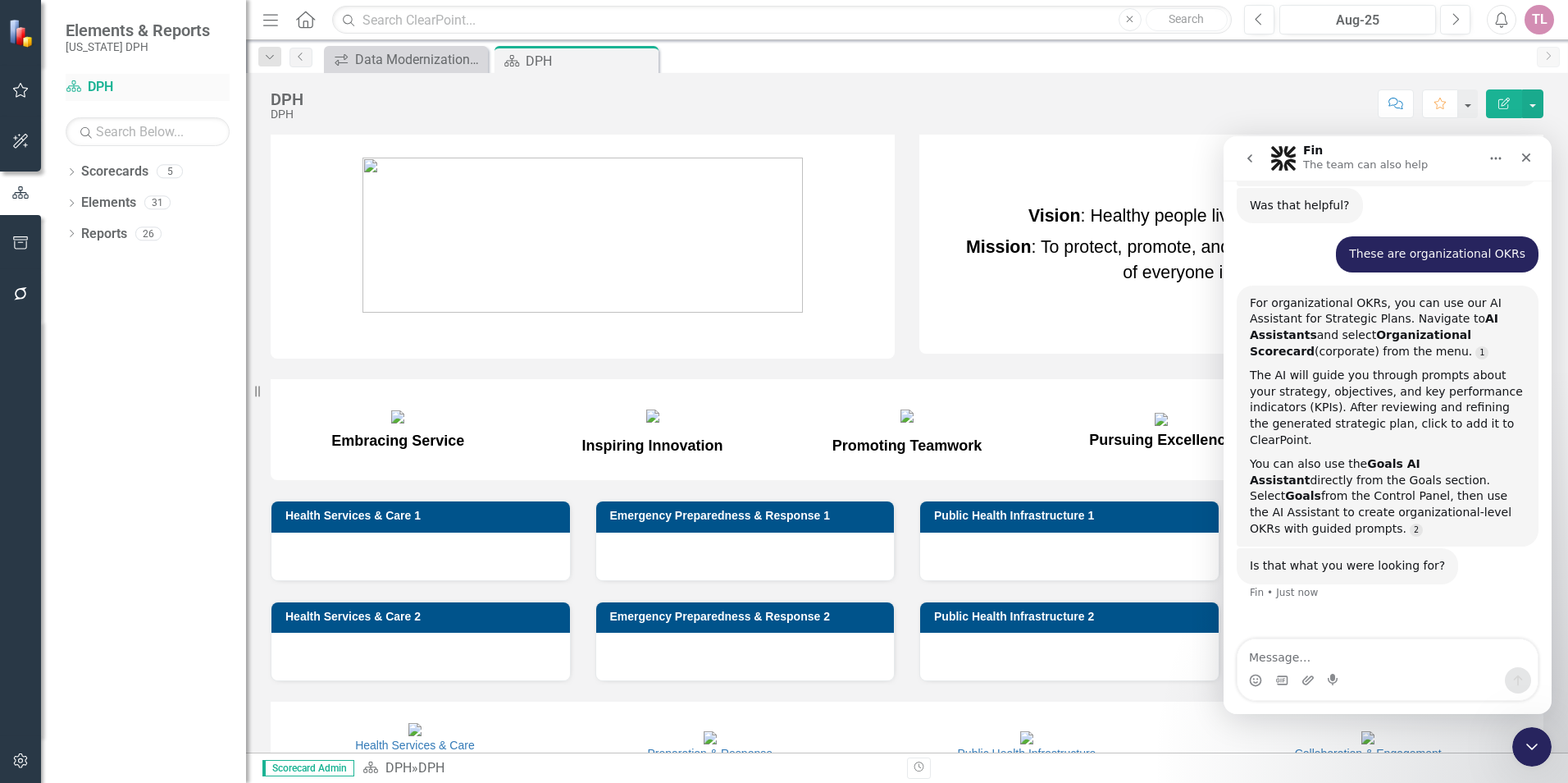
click at [100, 88] on link "Scorecard DPH" at bounding box center [147, 87] width 164 height 19
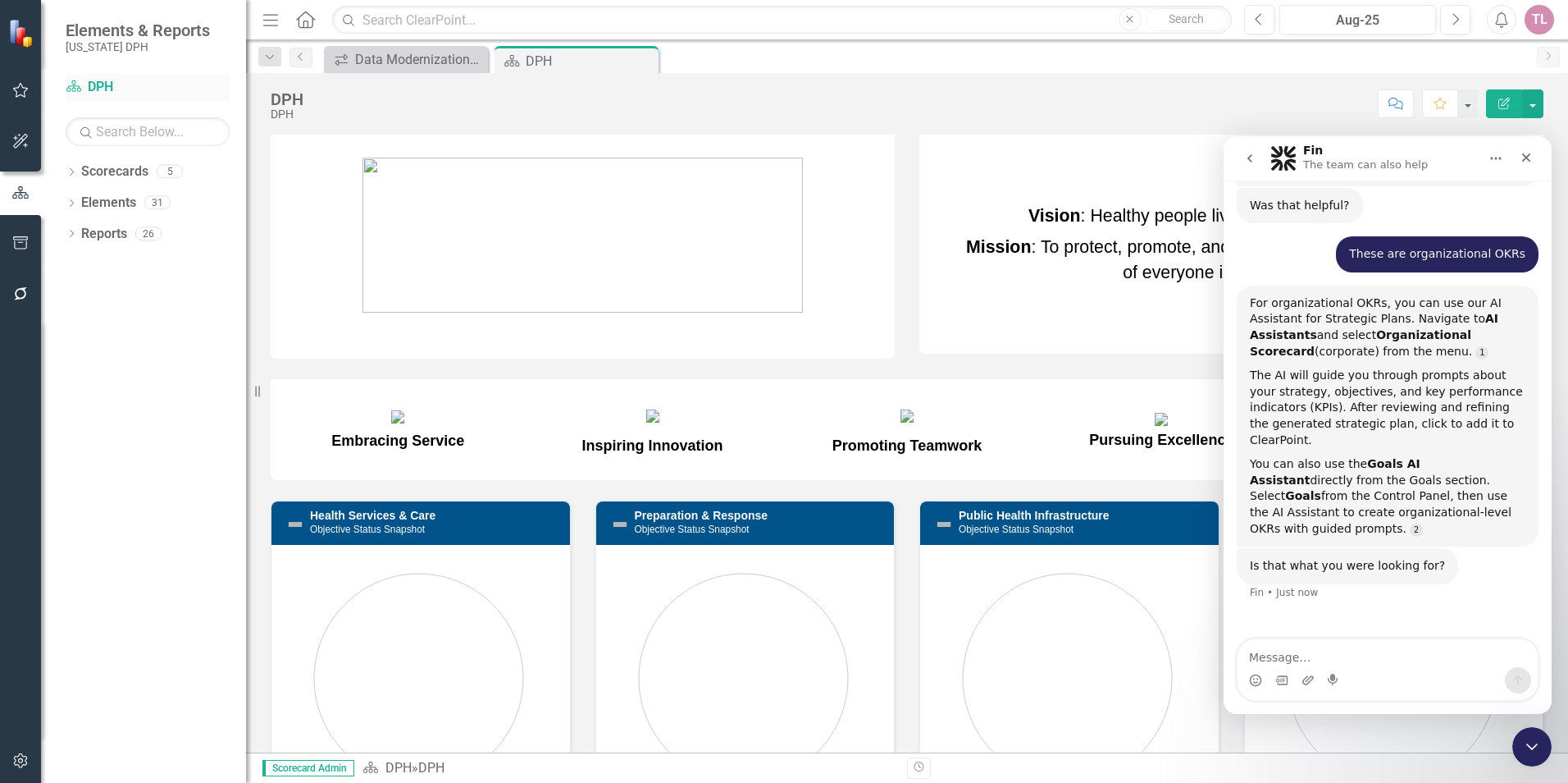
click at [68, 84] on icon "Scorecard" at bounding box center [73, 86] width 17 height 13
click at [375, 50] on div "Data Modernization Initiative (DMI)" at bounding box center [410, 60] width 108 height 20
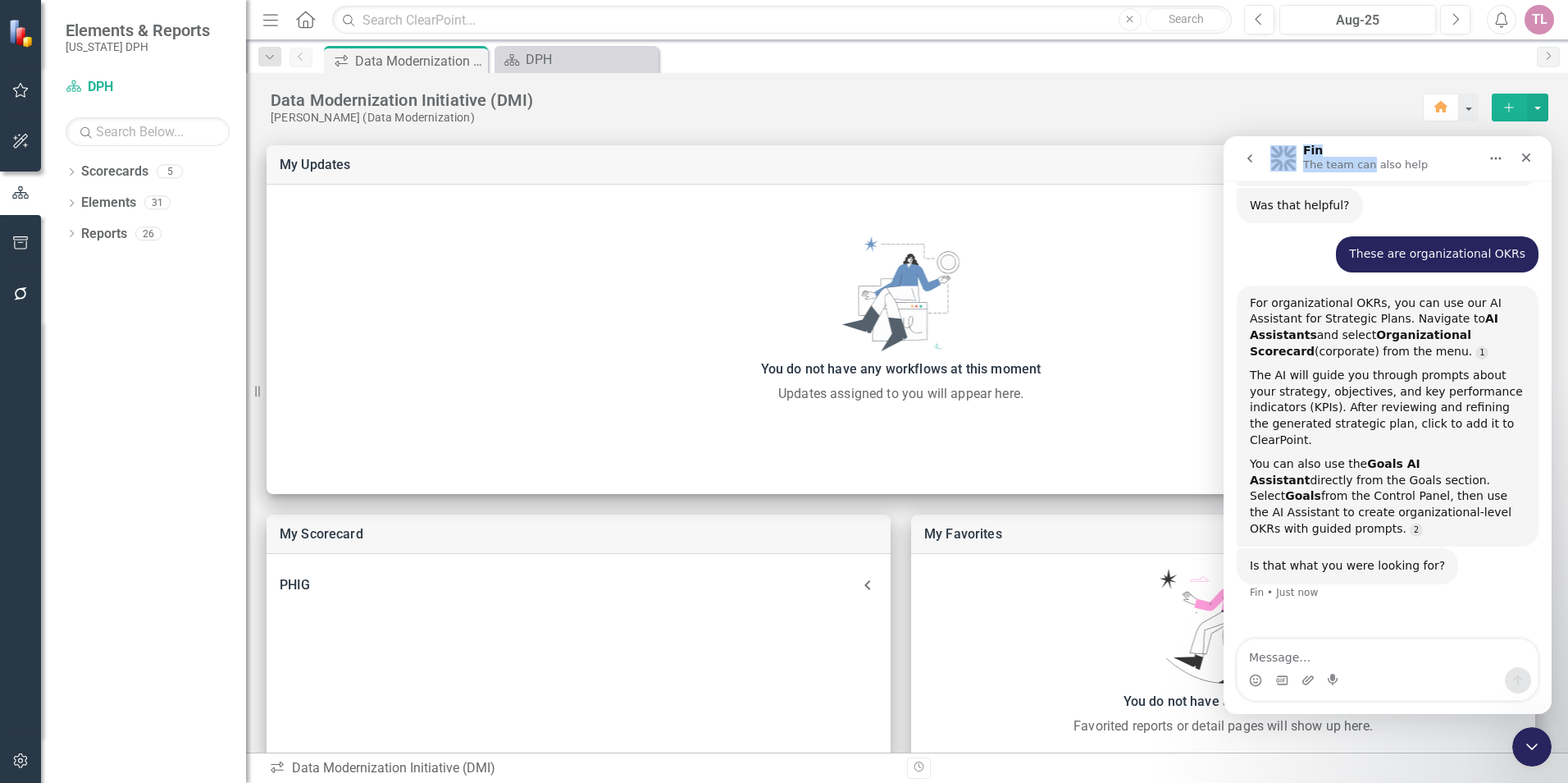
drag, startPoint x: 1367, startPoint y: 155, endPoint x: 1219, endPoint y: 90, distance: 161.6
click at [1224, 136] on html "Fin The team can also help Hi there! This is Fin, your ClearPoint Support AI As…" at bounding box center [1387, 425] width 328 height 577
click at [841, 119] on div "[PERSON_NAME] (Data Modernization)" at bounding box center [847, 118] width 1152 height 14
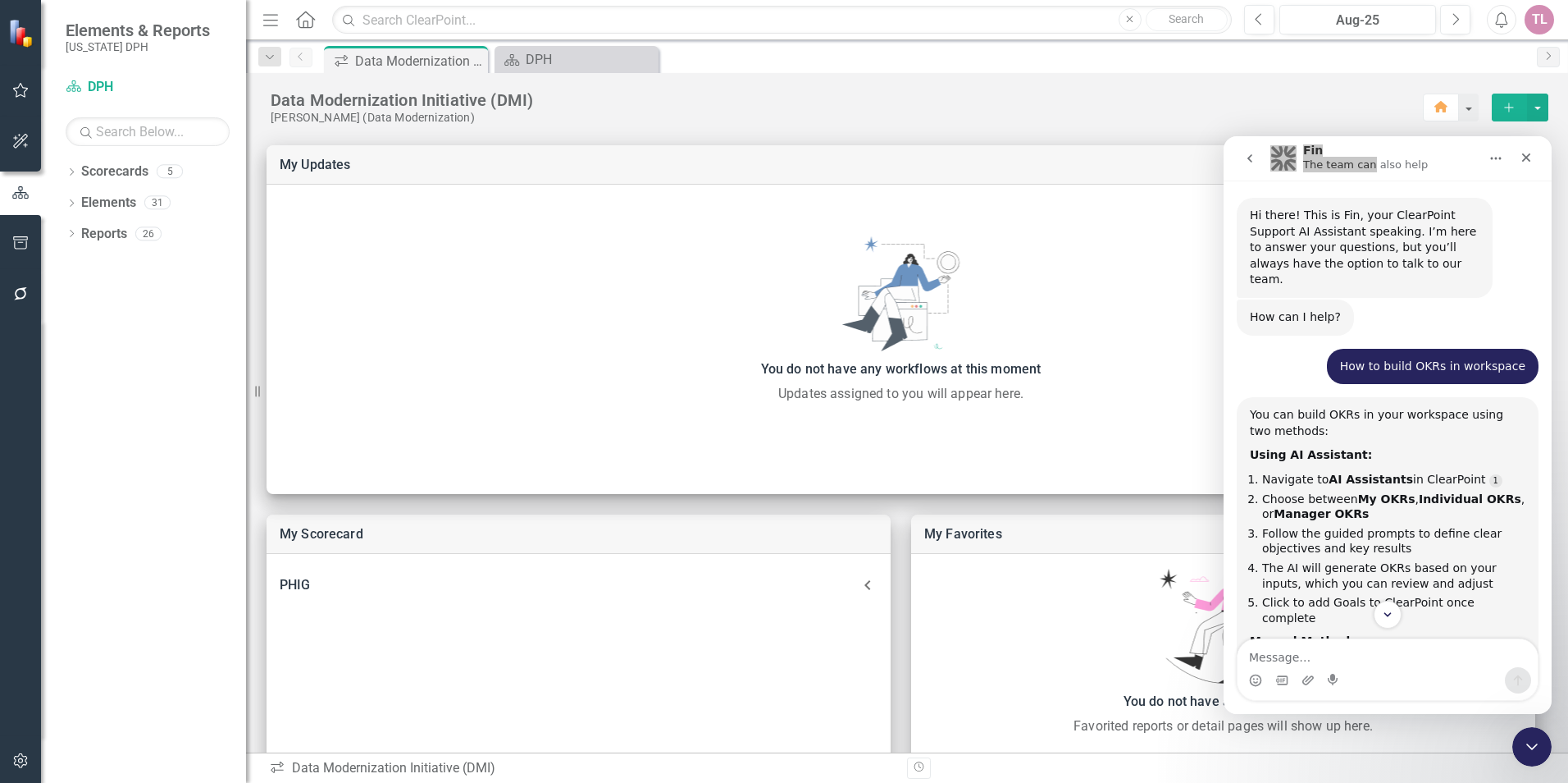
scroll to position [677, 0]
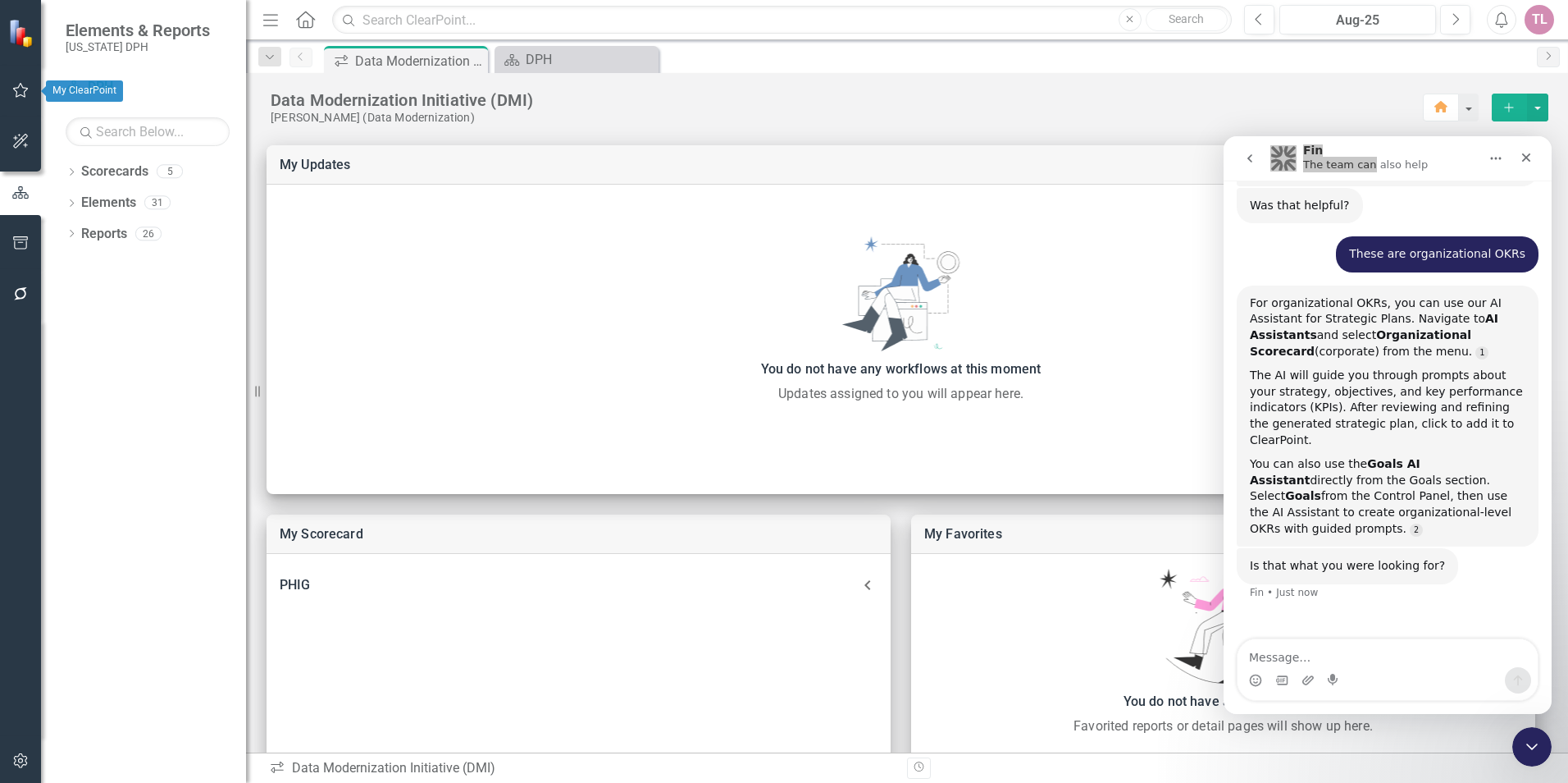
click at [31, 98] on button "button" at bounding box center [21, 90] width 37 height 34
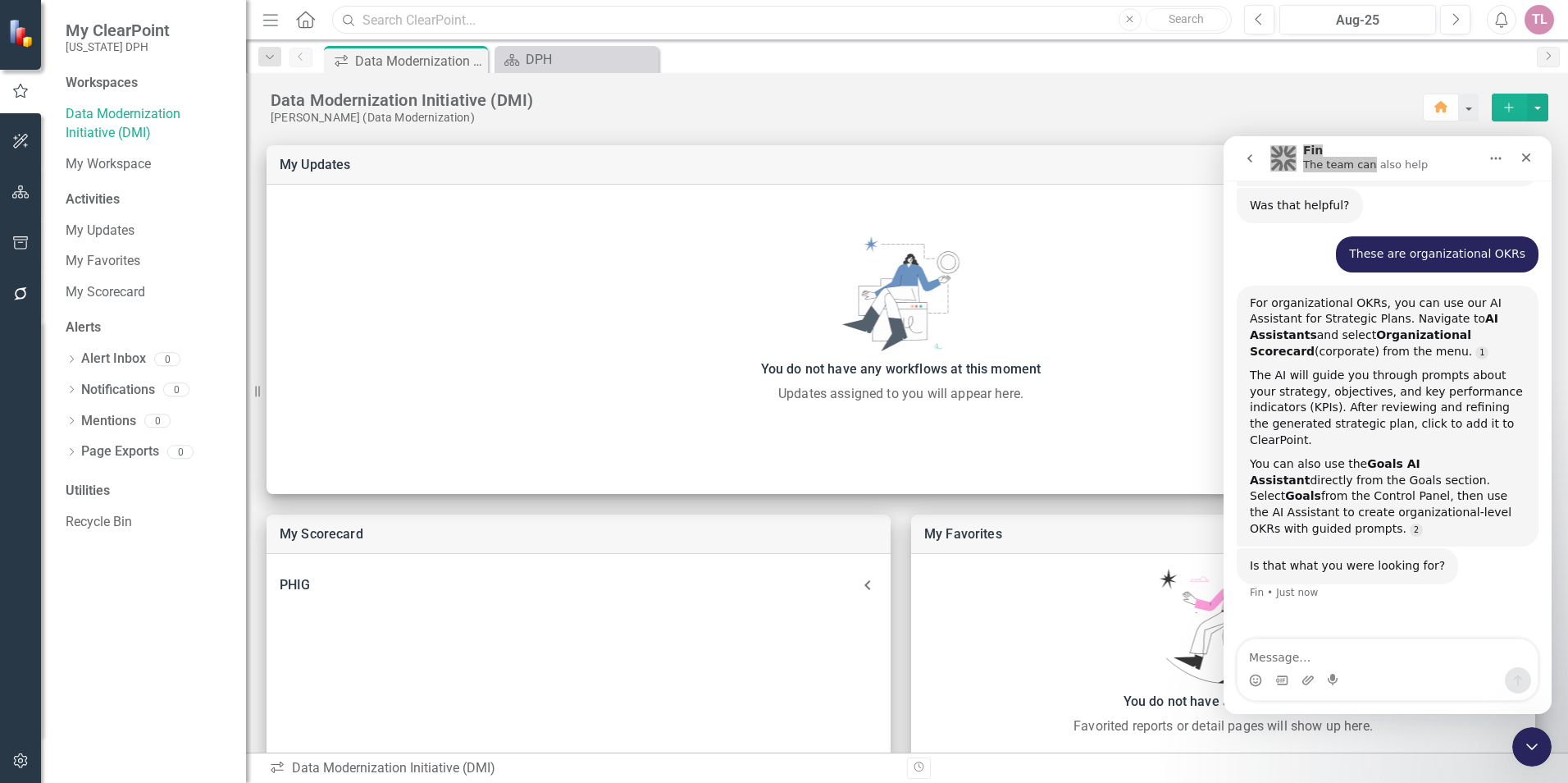
click at [387, 24] on input "text" at bounding box center [782, 19] width 899 height 28
type input "PHIG"
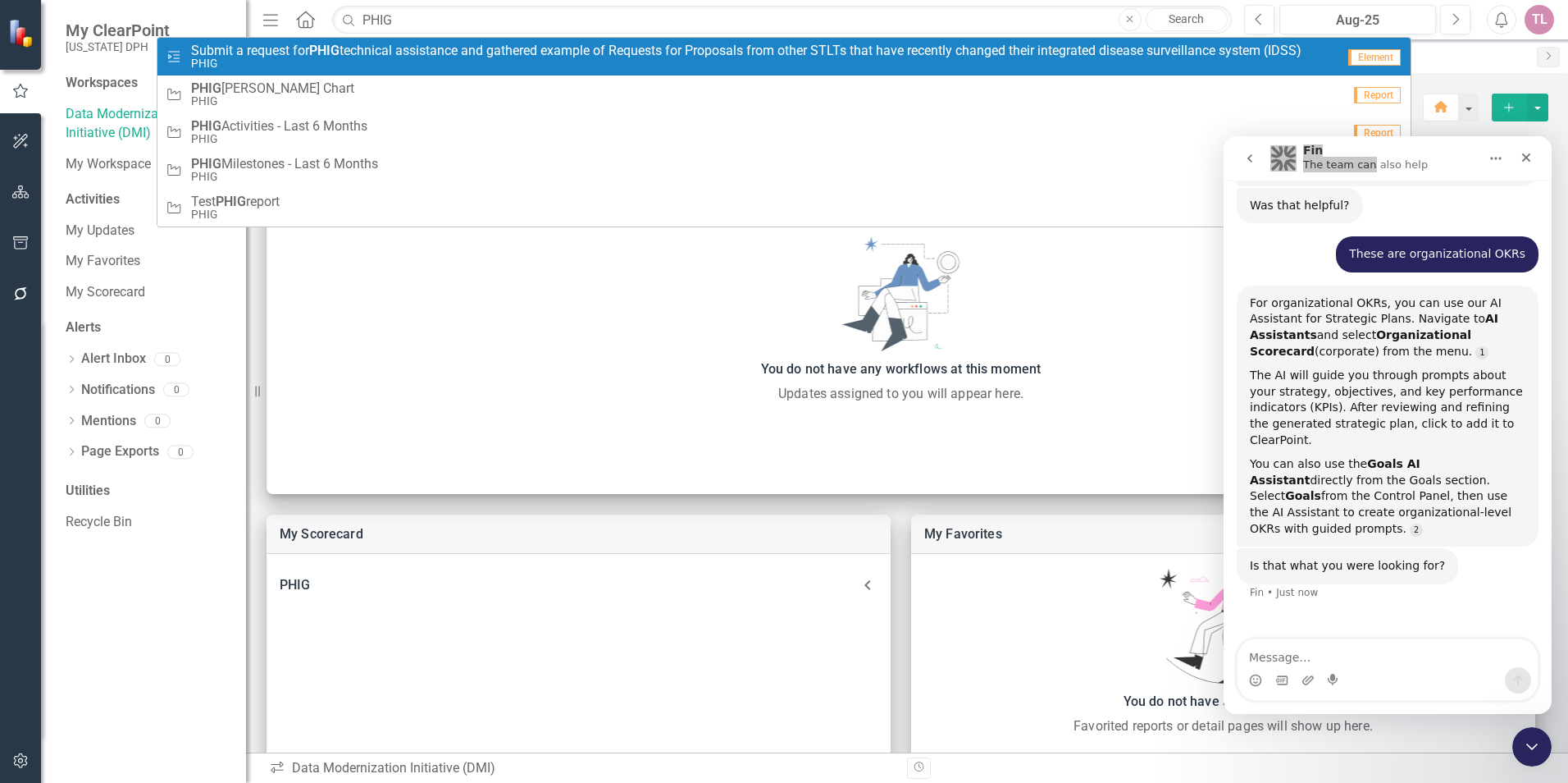
click at [330, 62] on small "PHIG" at bounding box center [746, 62] width 1111 height 12
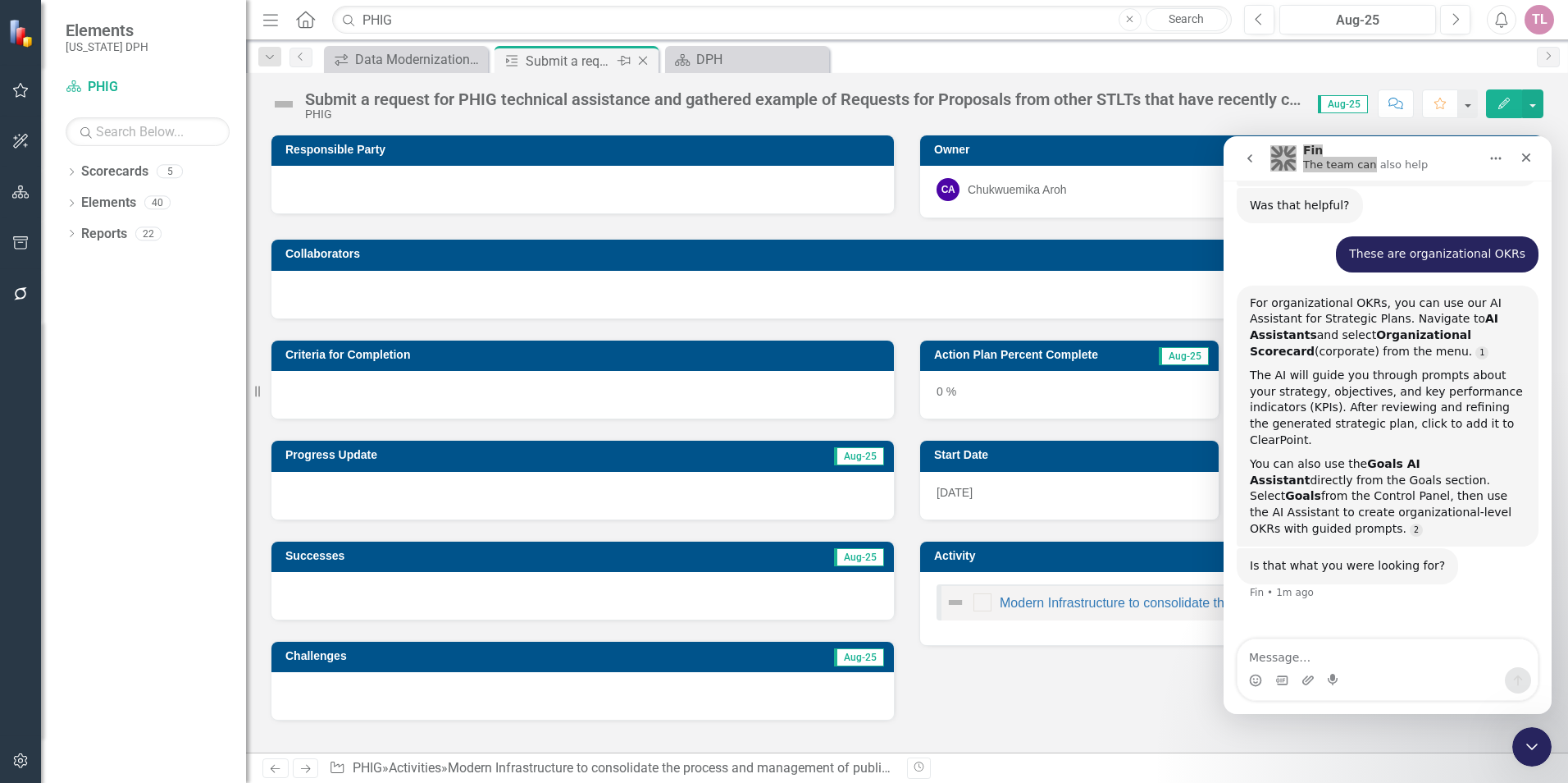
click at [646, 57] on icon "Close" at bounding box center [643, 61] width 17 height 13
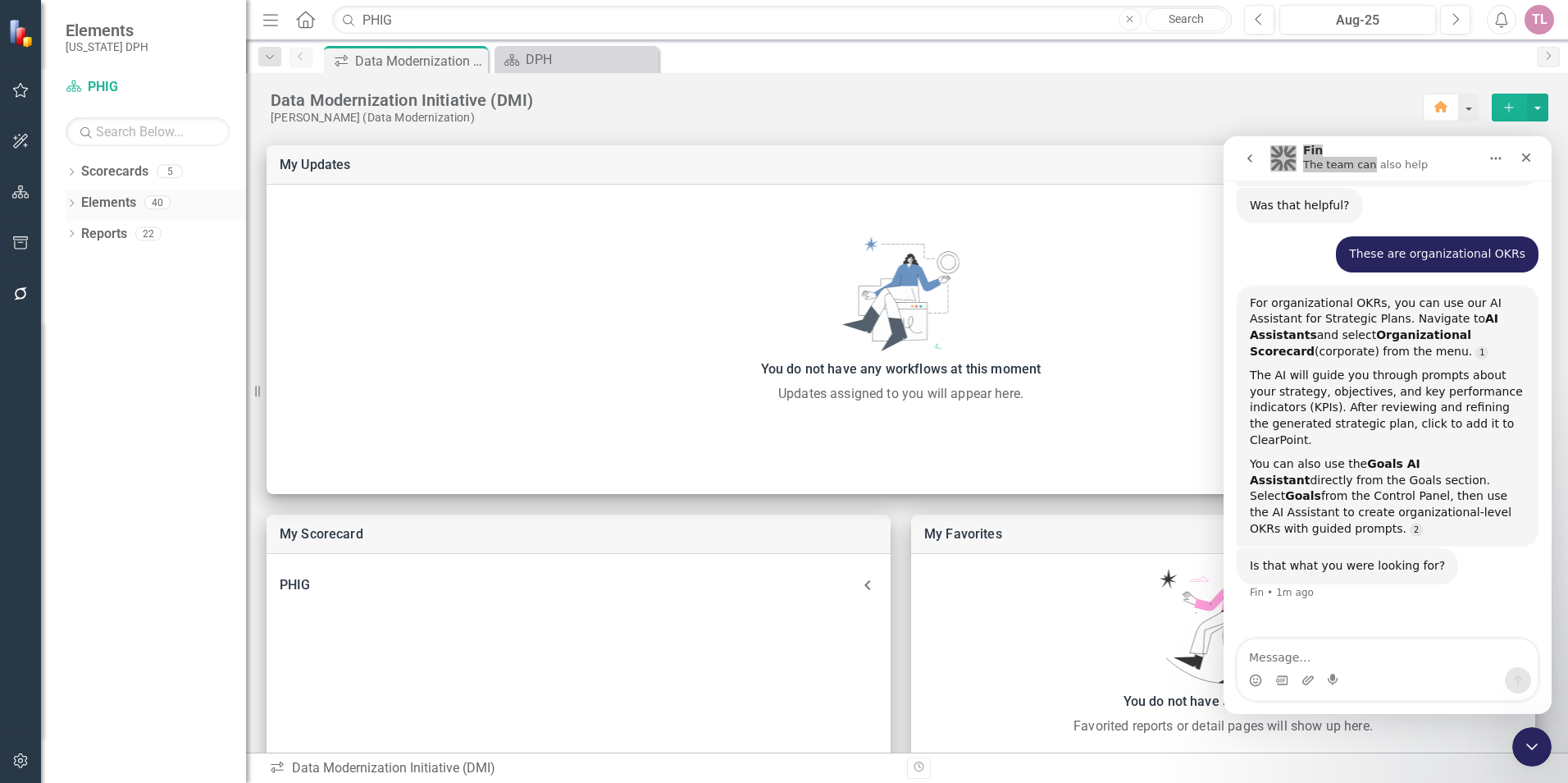
click at [74, 197] on div "Dropdown Elements 40" at bounding box center [155, 205] width 180 height 31
click at [73, 204] on icon "Dropdown" at bounding box center [71, 205] width 11 height 9
click at [81, 233] on icon at bounding box center [80, 233] width 4 height 7
click at [144, 318] on div "A3 Core" at bounding box center [138, 318] width 45 height 15
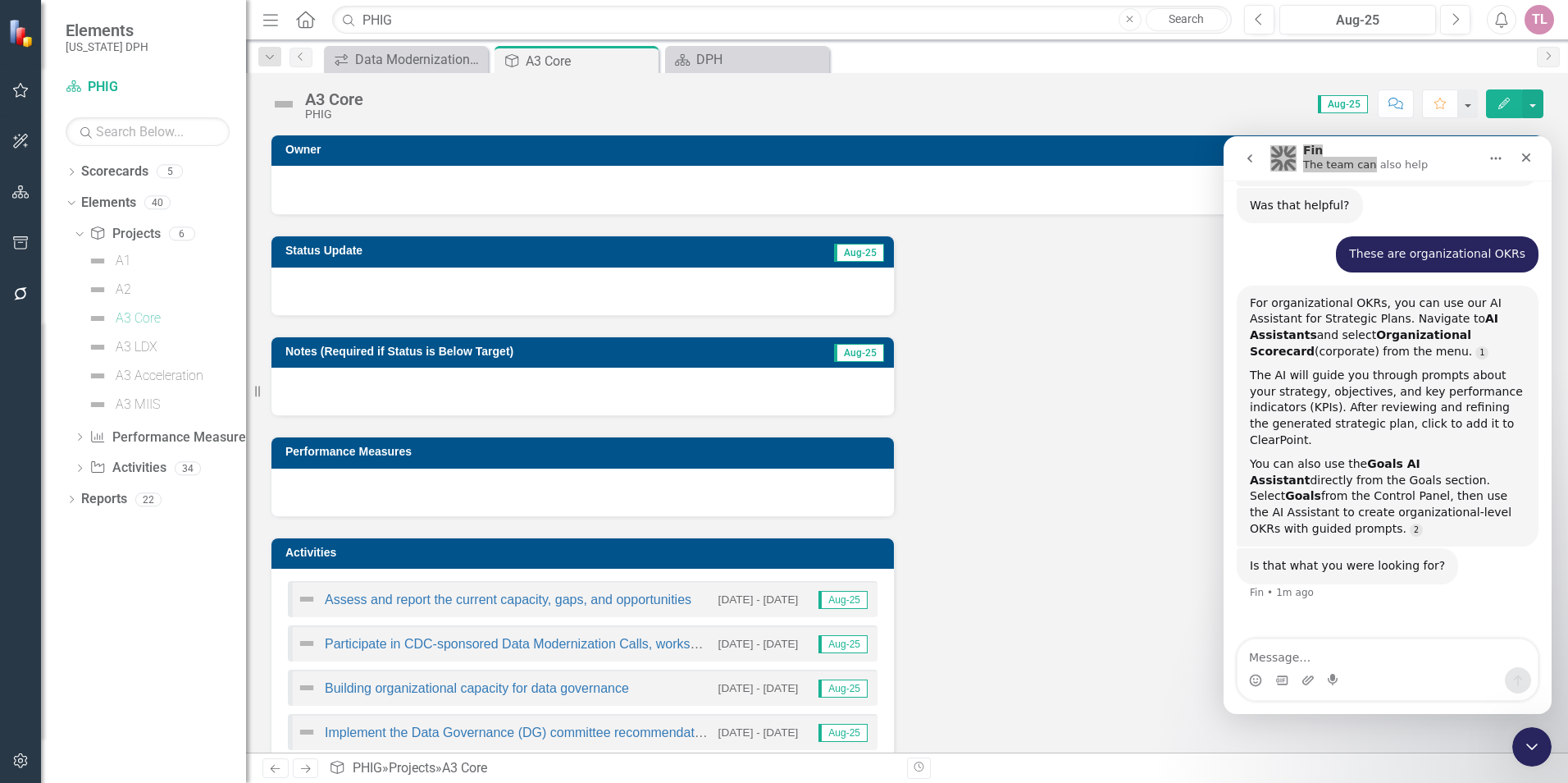
click at [132, 285] on div "A2" at bounding box center [164, 289] width 163 height 27
click at [120, 280] on link "A2" at bounding box center [107, 289] width 48 height 27
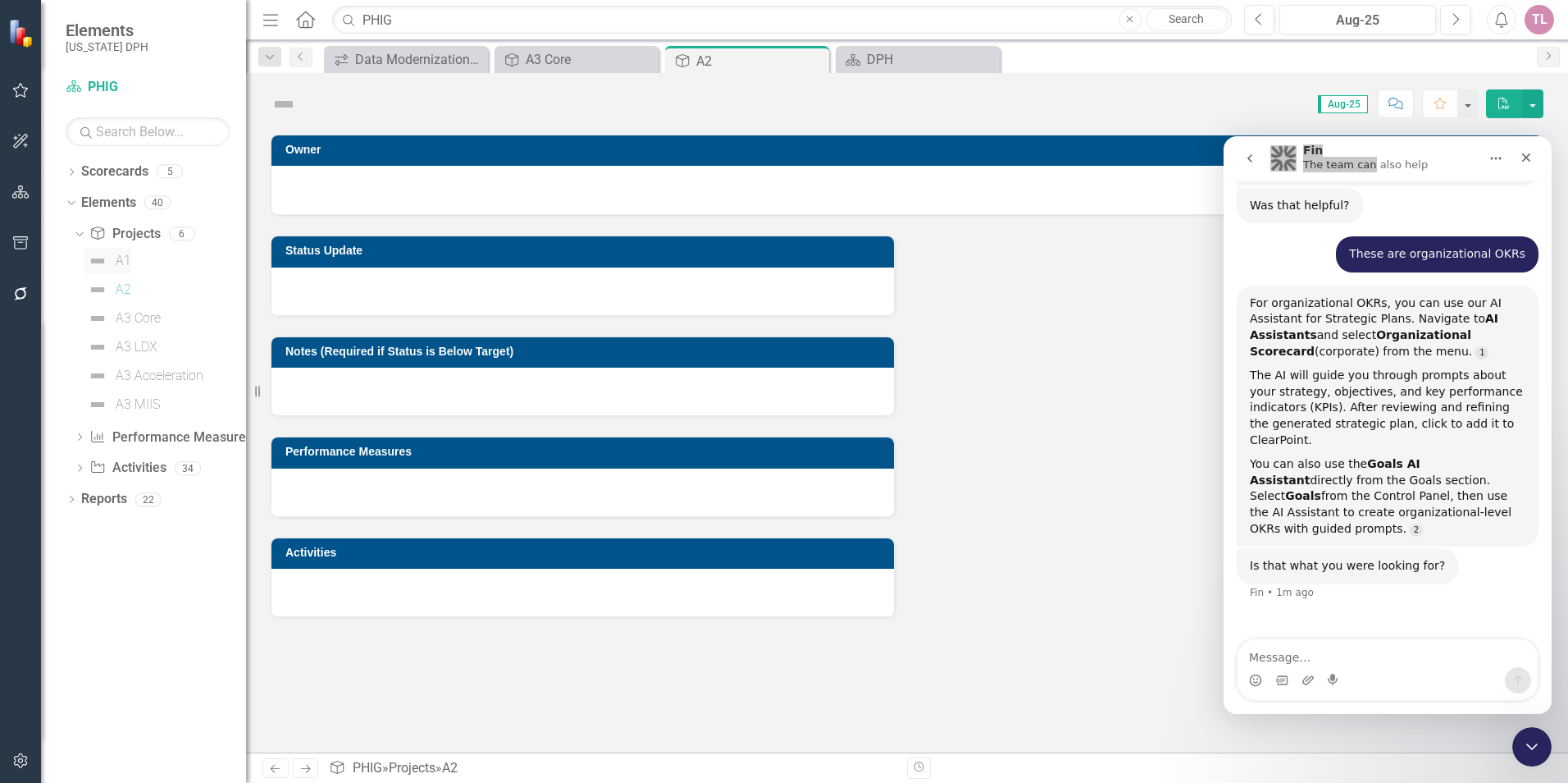
click at [121, 264] on div "A1" at bounding box center [123, 261] width 16 height 15
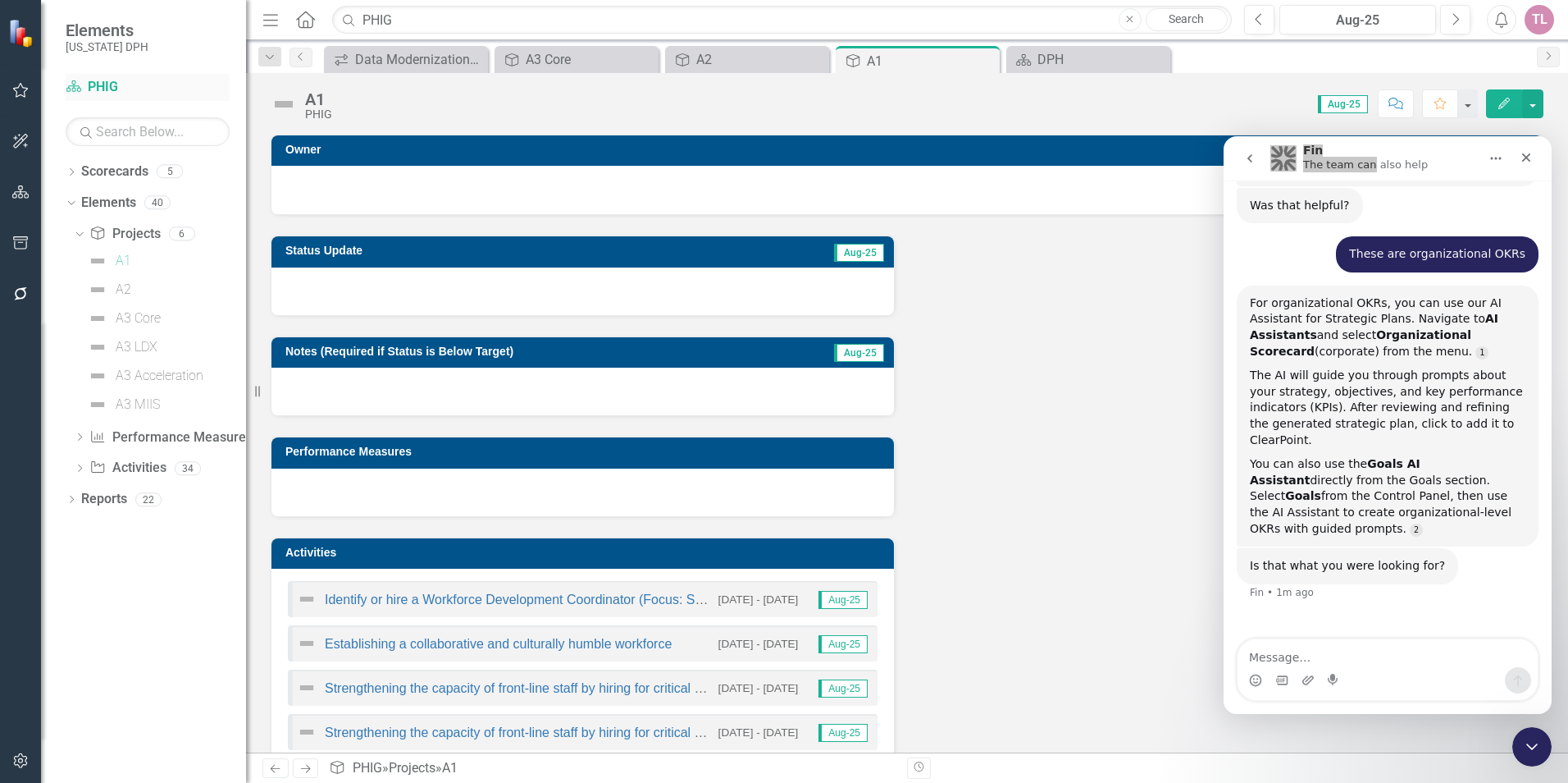
click at [113, 87] on link "Scorecard PHIG" at bounding box center [147, 87] width 164 height 19
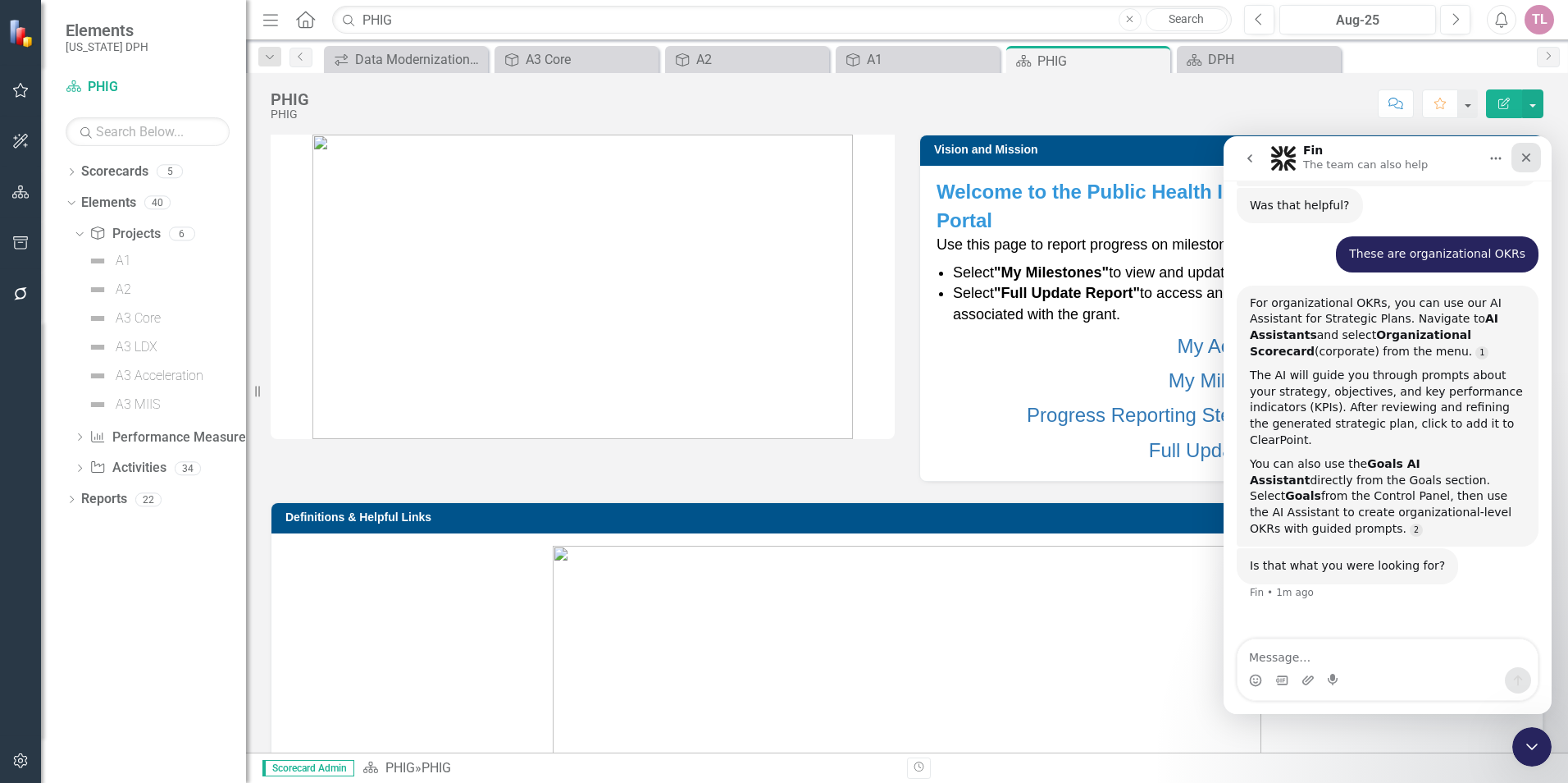
click at [1522, 161] on icon "Close" at bounding box center [1527, 158] width 9 height 9
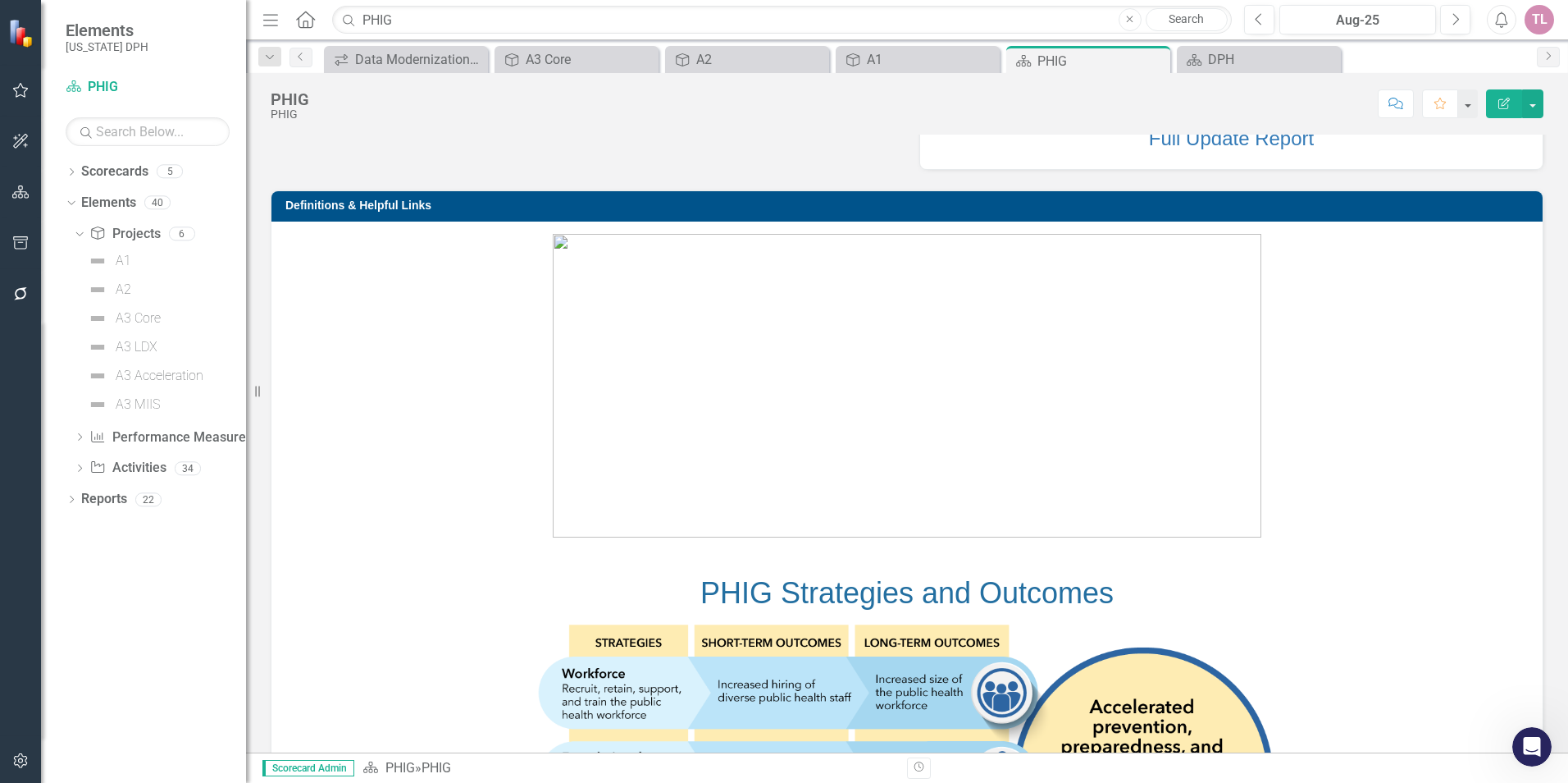
click at [1095, 357] on img at bounding box center [907, 385] width 708 height 303
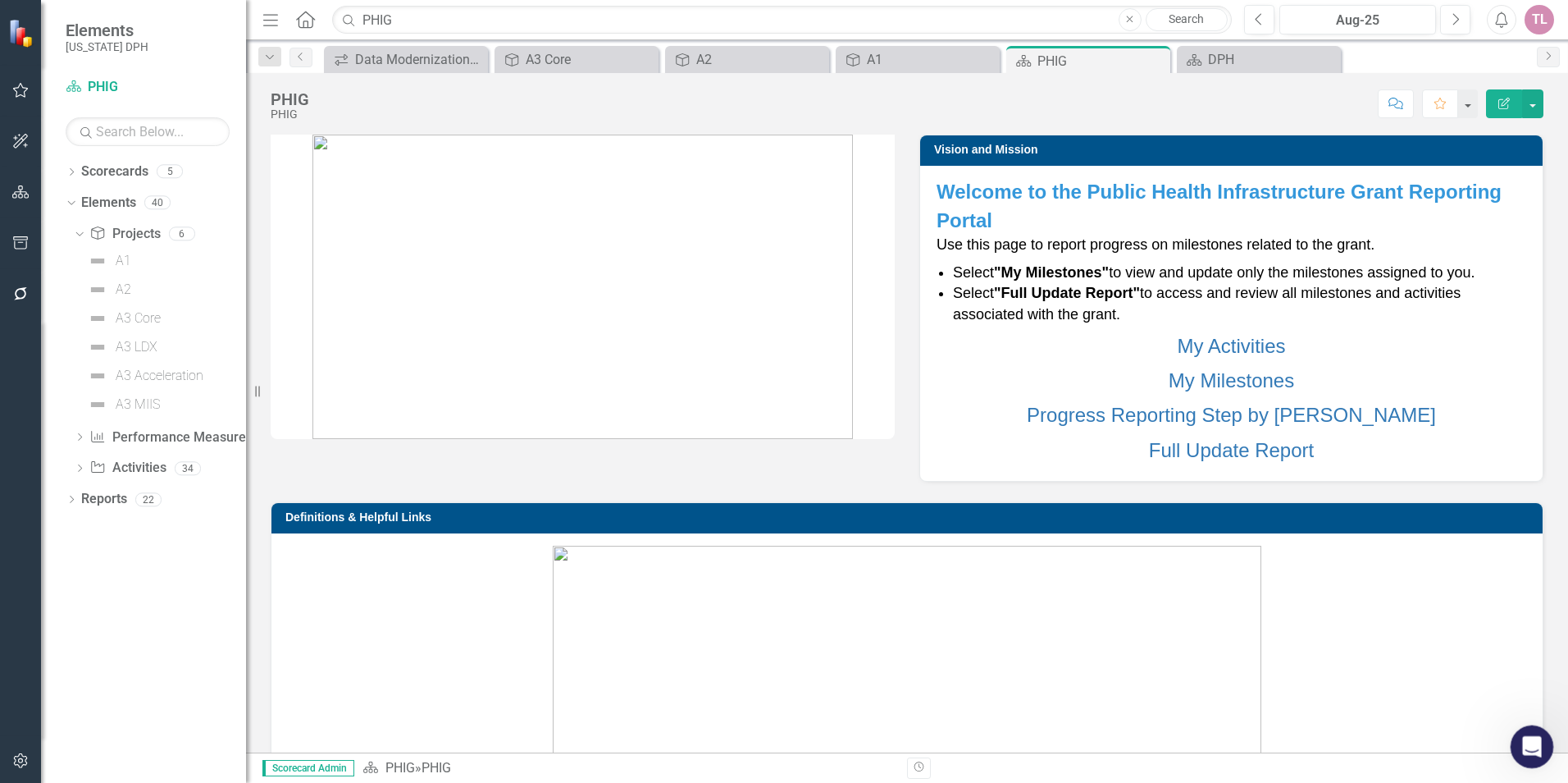
click at [1531, 748] on icon "Open Intercom Messenger" at bounding box center [1529, 743] width 27 height 27
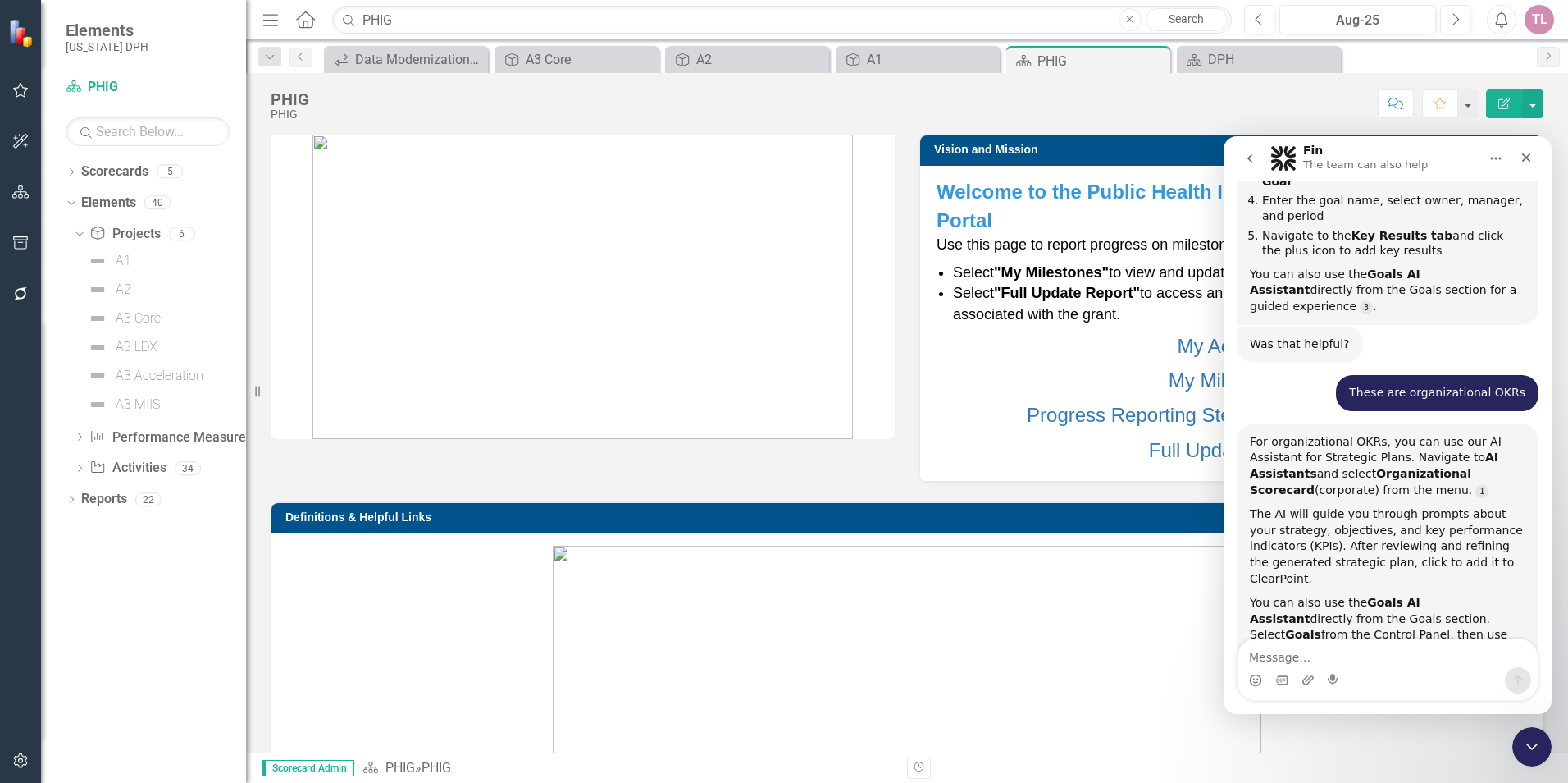
scroll to position [563, 0]
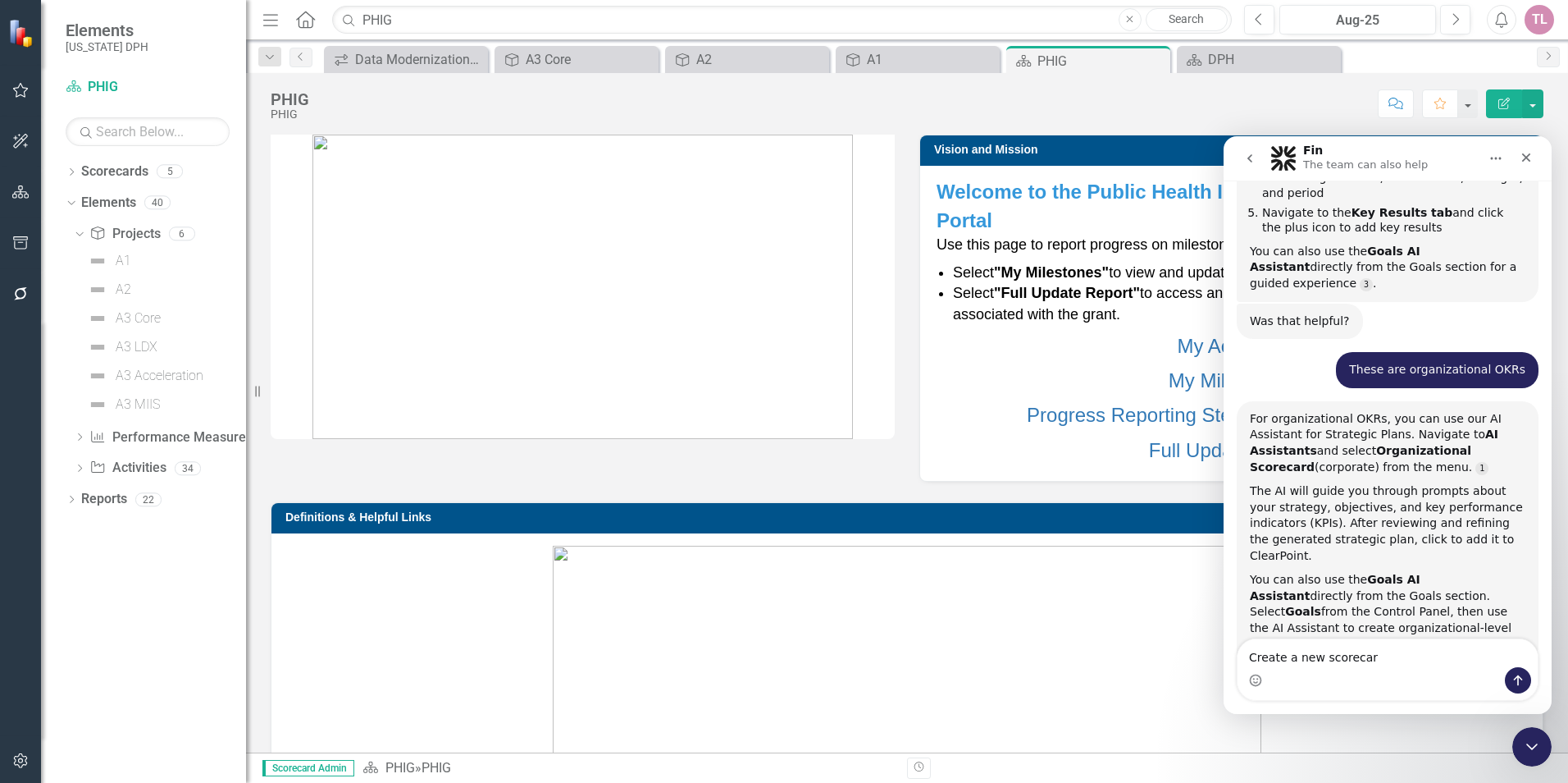
type textarea "Create a new scorecard"
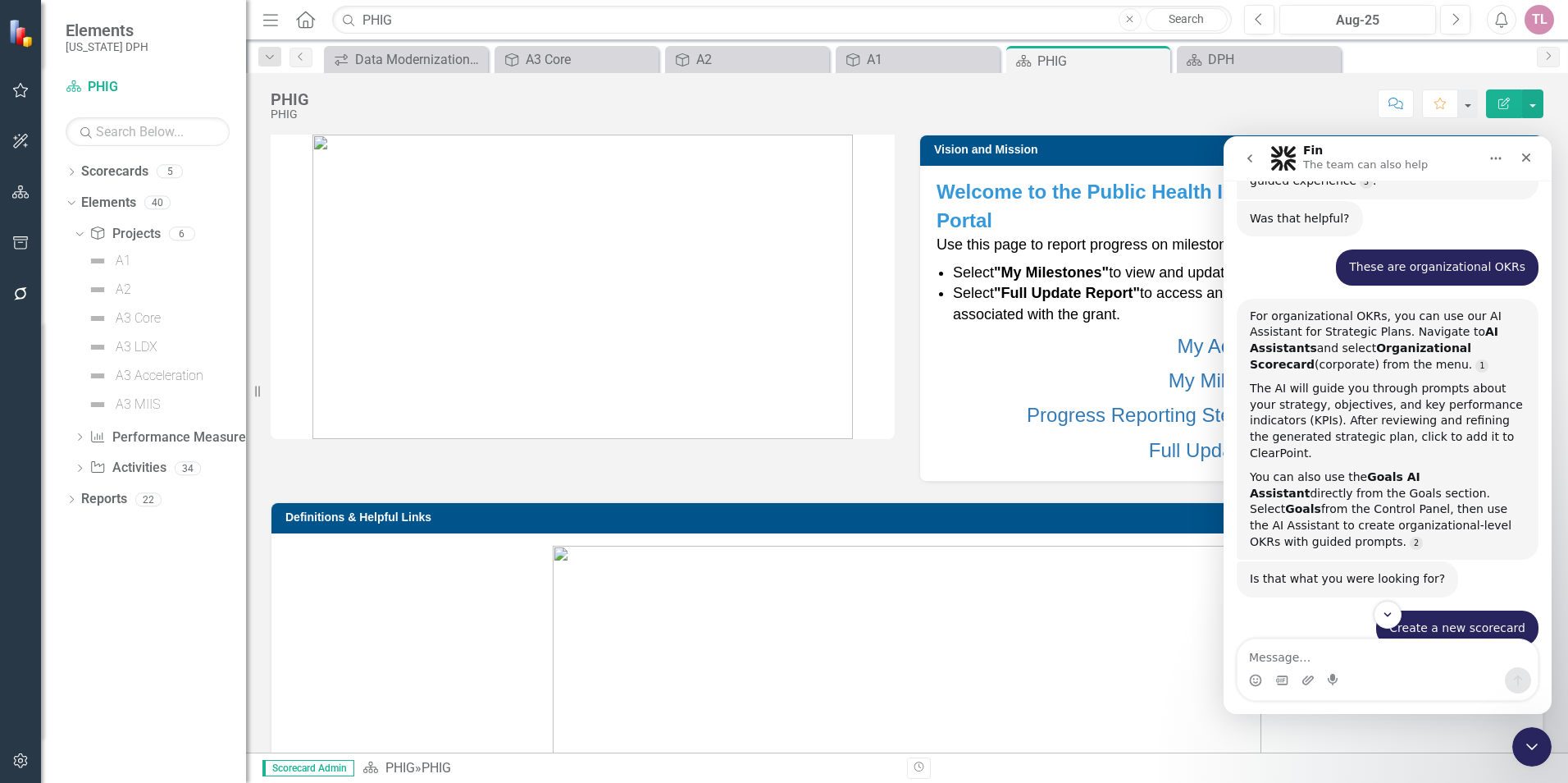
scroll to position [3, 0]
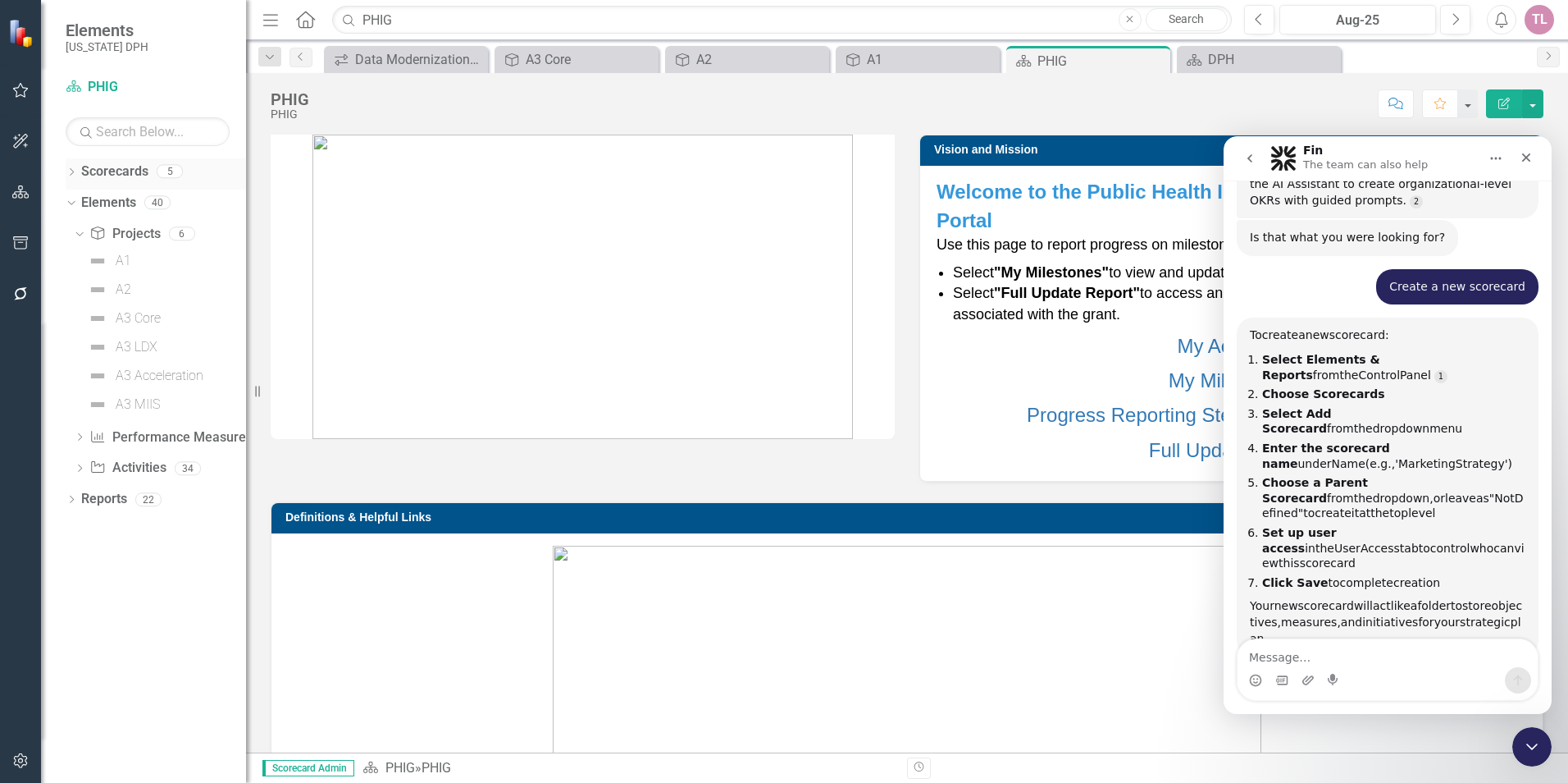
click at [73, 177] on icon "Dropdown" at bounding box center [71, 174] width 11 height 9
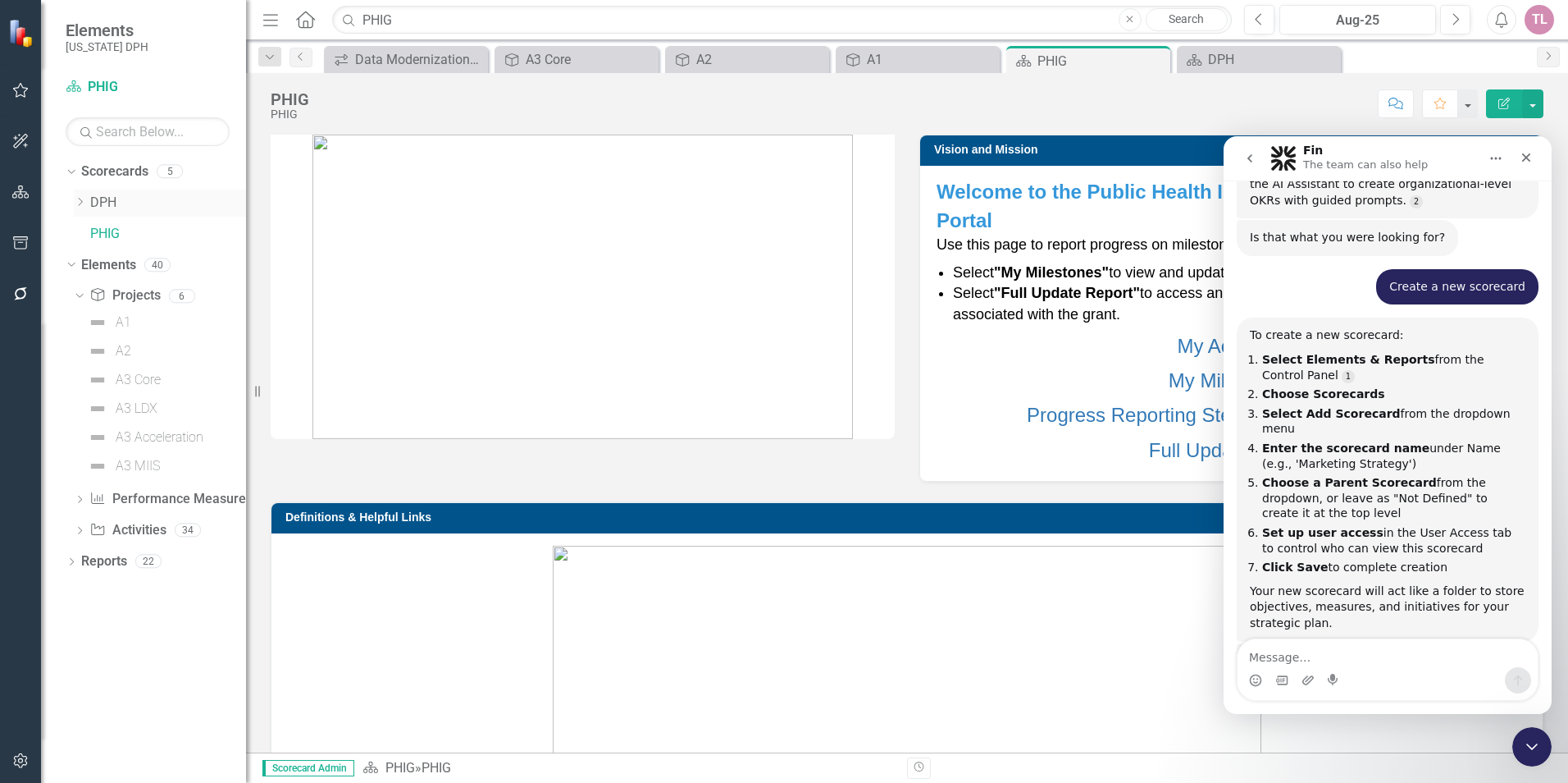
click at [85, 202] on icon "Dropdown" at bounding box center [79, 201] width 12 height 10
click at [85, 202] on div "Dropdown" at bounding box center [77, 199] width 14 height 12
click at [80, 30] on span "Elements" at bounding box center [107, 29] width 83 height 19
click at [119, 564] on link "Reports" at bounding box center [104, 562] width 46 height 19
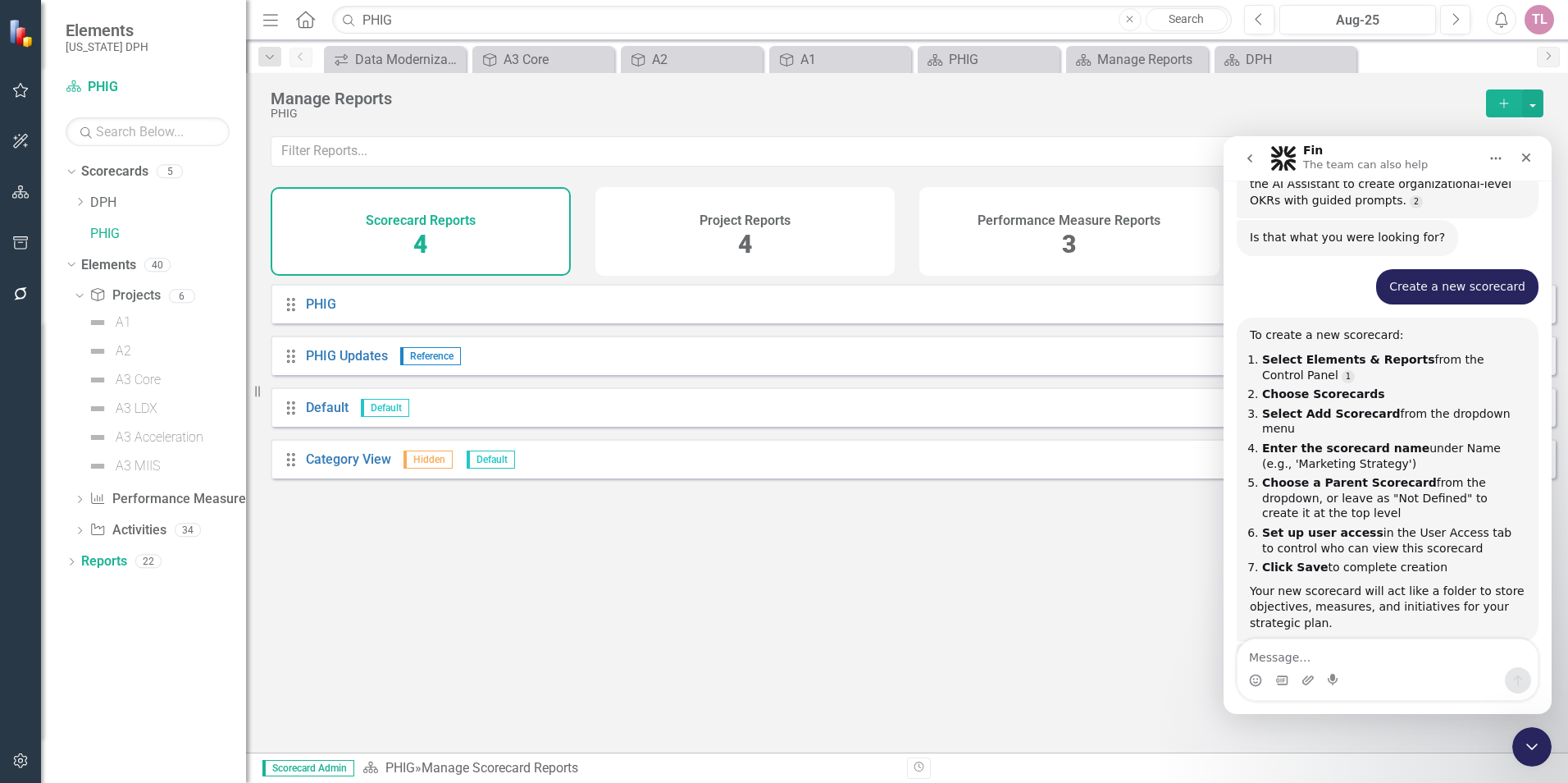
click at [1515, 98] on button "Add" at bounding box center [1504, 103] width 36 height 28
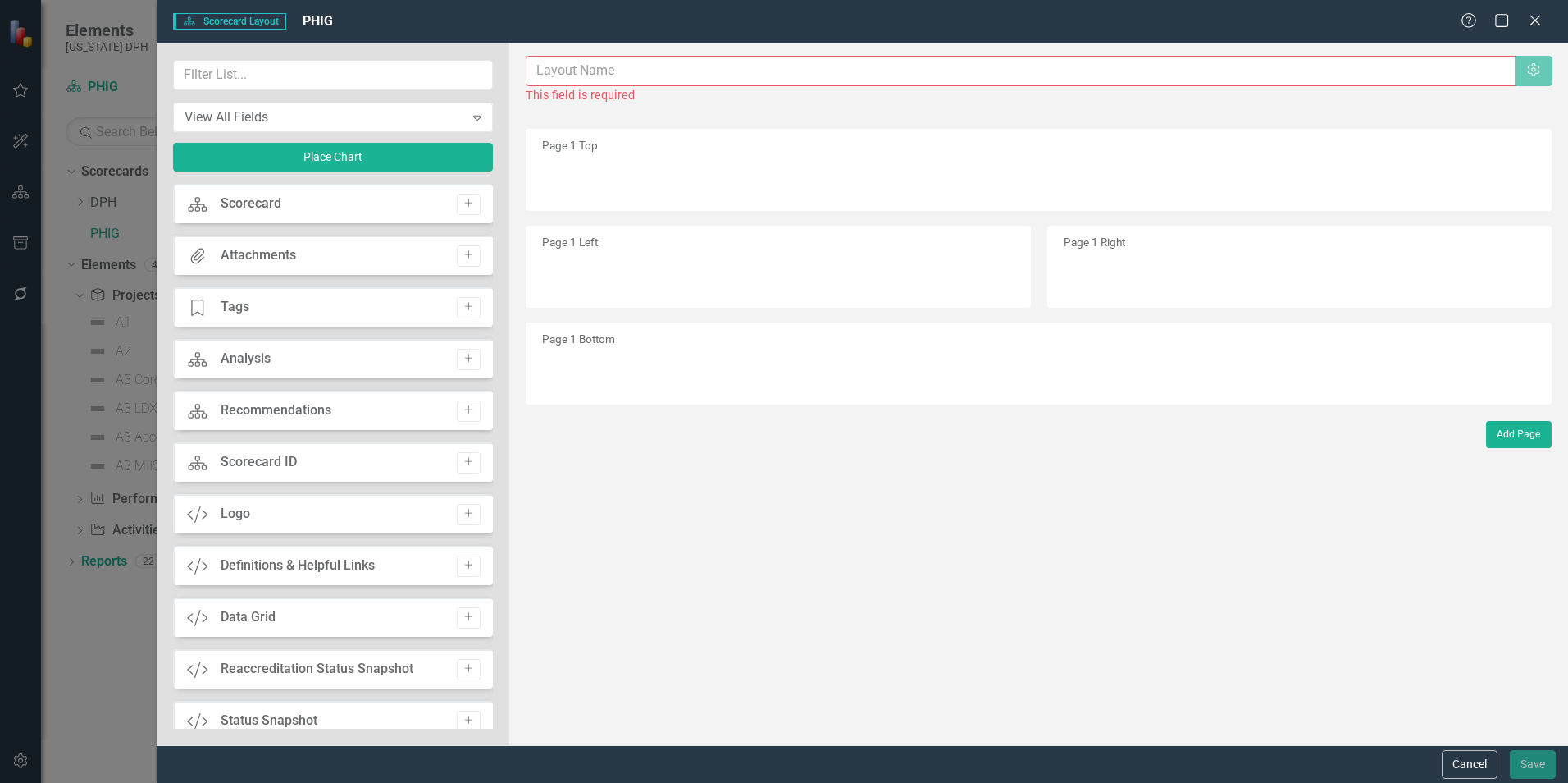
click at [345, 210] on div "Scorecard Scorecard Add" at bounding box center [333, 203] width 320 height 40
click at [592, 70] on input "text" at bounding box center [1021, 71] width 989 height 30
click at [421, 205] on div "Scorecard Scorecard Add" at bounding box center [333, 203] width 320 height 40
click at [465, 202] on icon "button" at bounding box center [468, 203] width 8 height 8
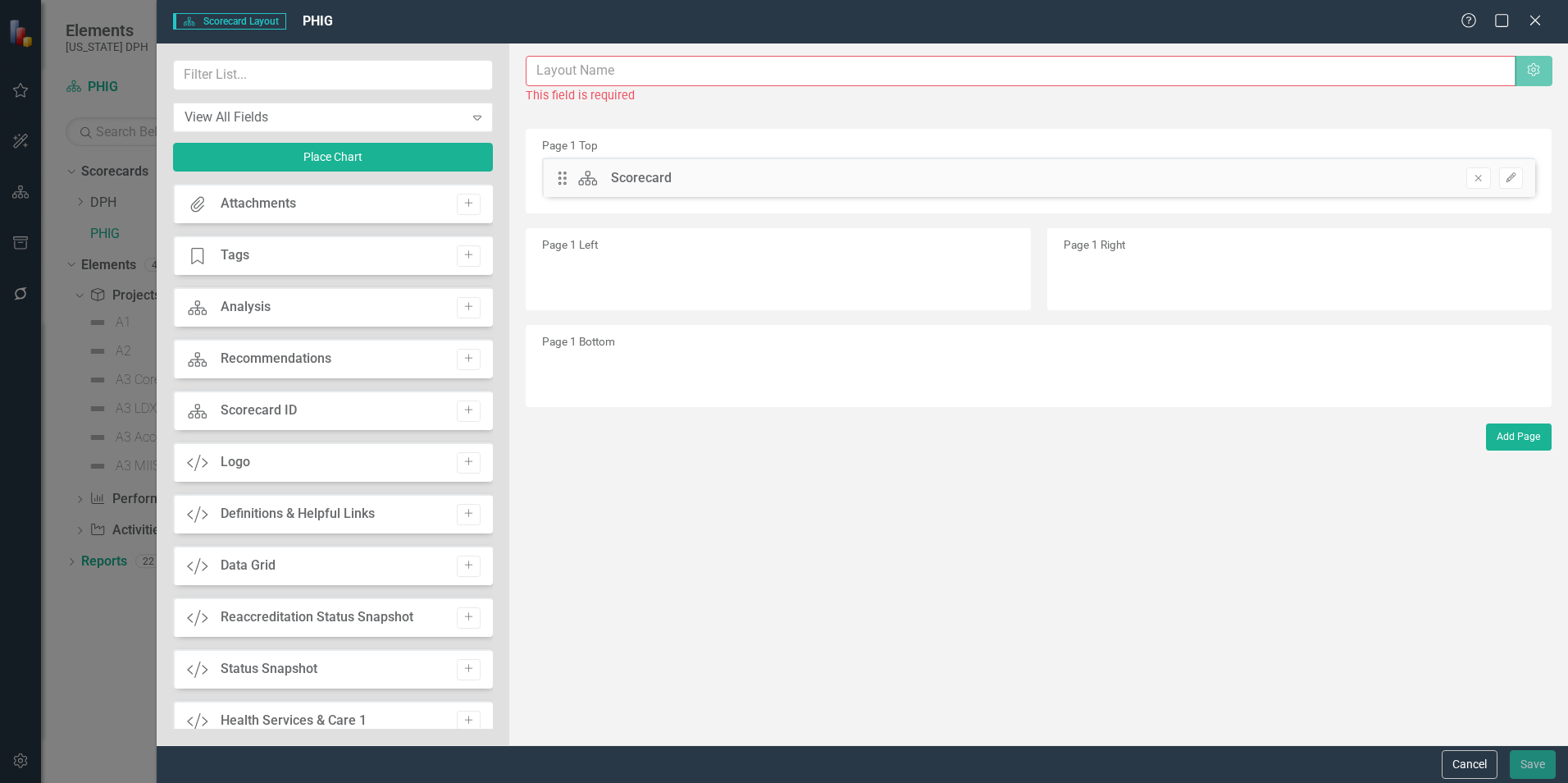
click at [607, 187] on div "Drag Scorecard Scorecard Remove Edit" at bounding box center [1038, 176] width 993 height 40
click at [1472, 178] on button "Remove" at bounding box center [1478, 177] width 24 height 21
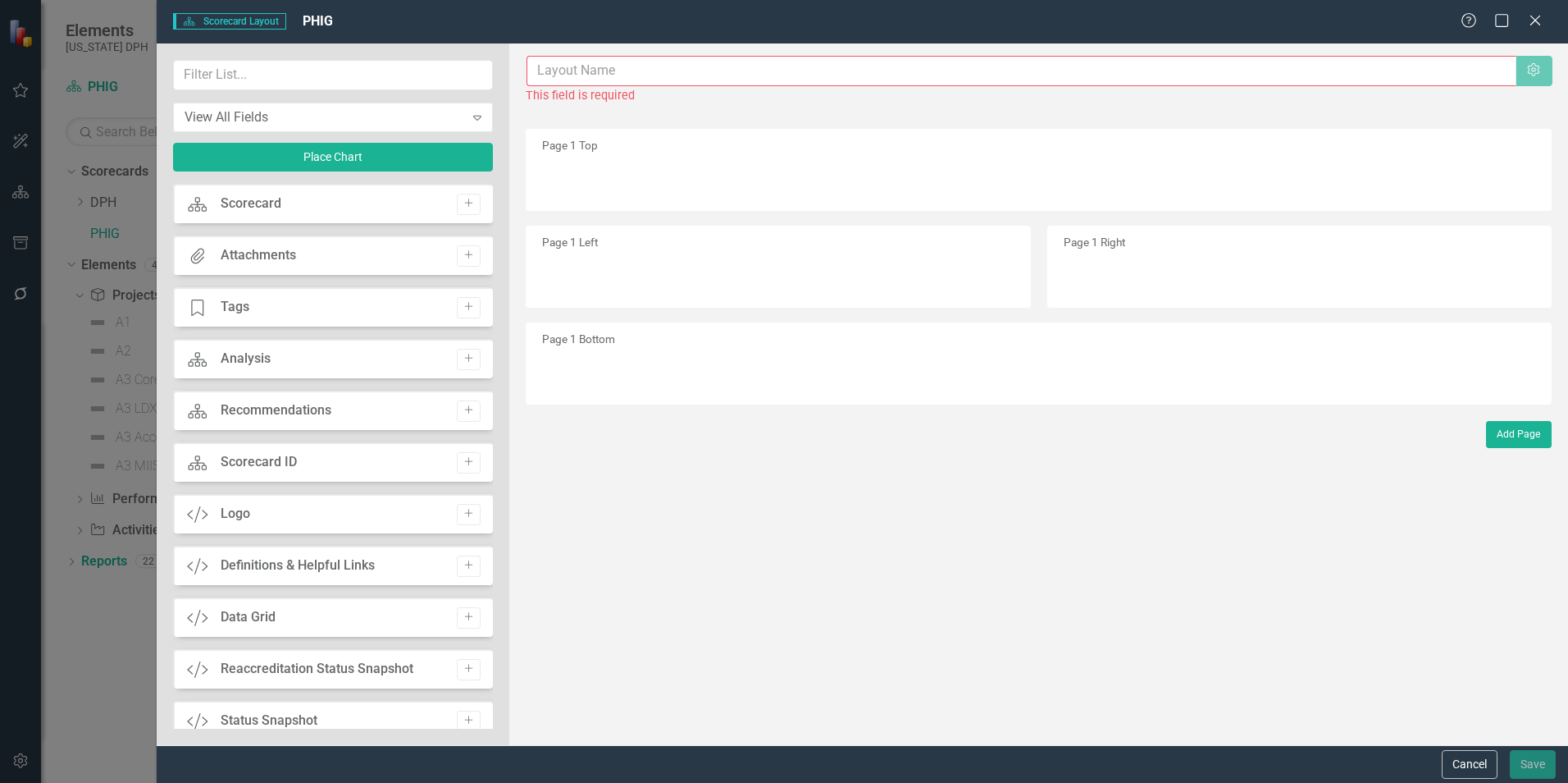
click at [588, 73] on input "text" at bounding box center [1021, 71] width 989 height 30
type input "Data Modernization Initiative (DMI)"
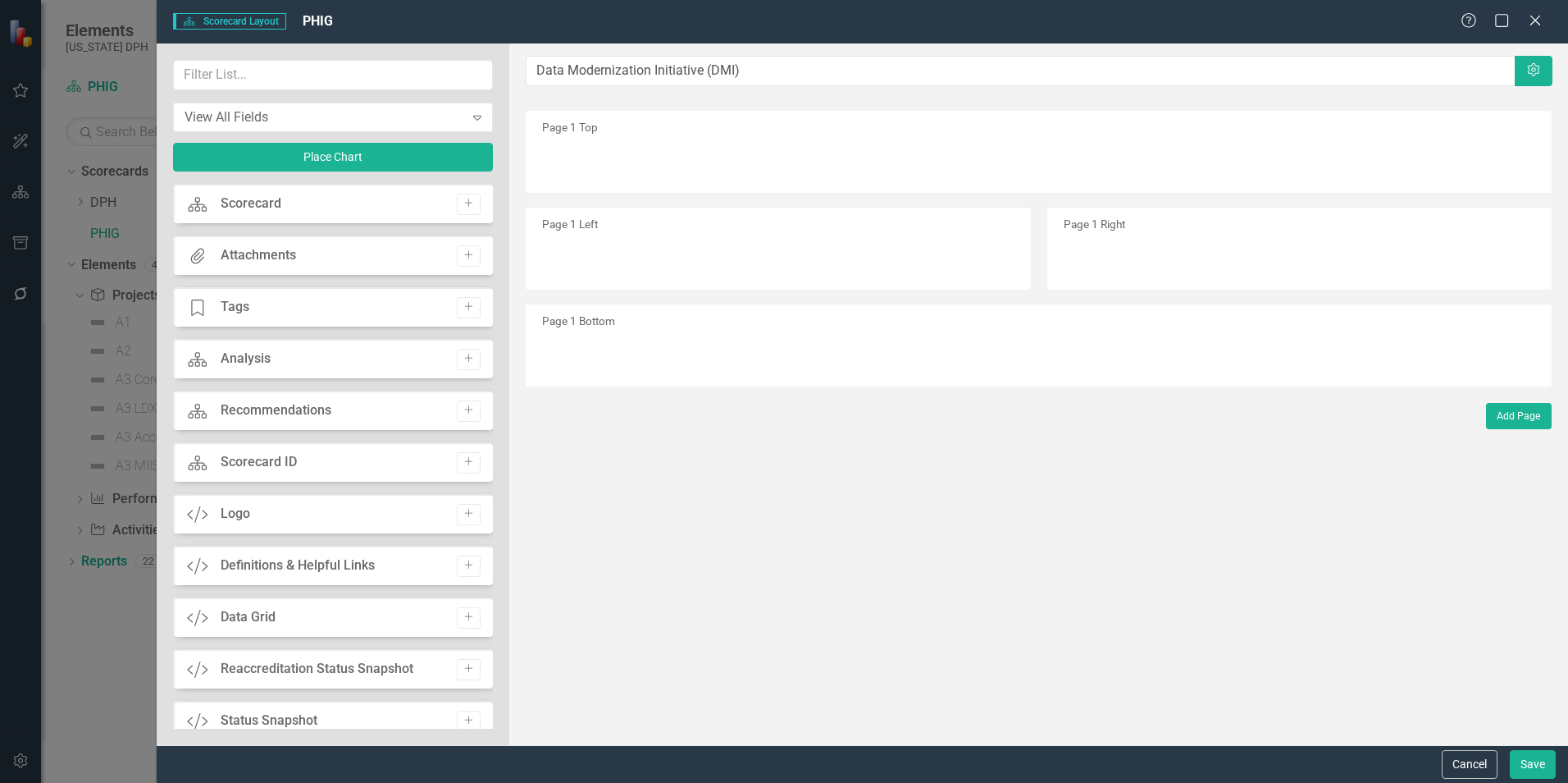
click at [739, 108] on div "The fields (or pods) that are available for you to include on the detail page a…" at bounding box center [1038, 393] width 1059 height 701
click at [696, 140] on div "Page 1 Top" at bounding box center [1038, 152] width 1026 height 82
click at [1536, 23] on icon "Close" at bounding box center [1535, 19] width 20 height 16
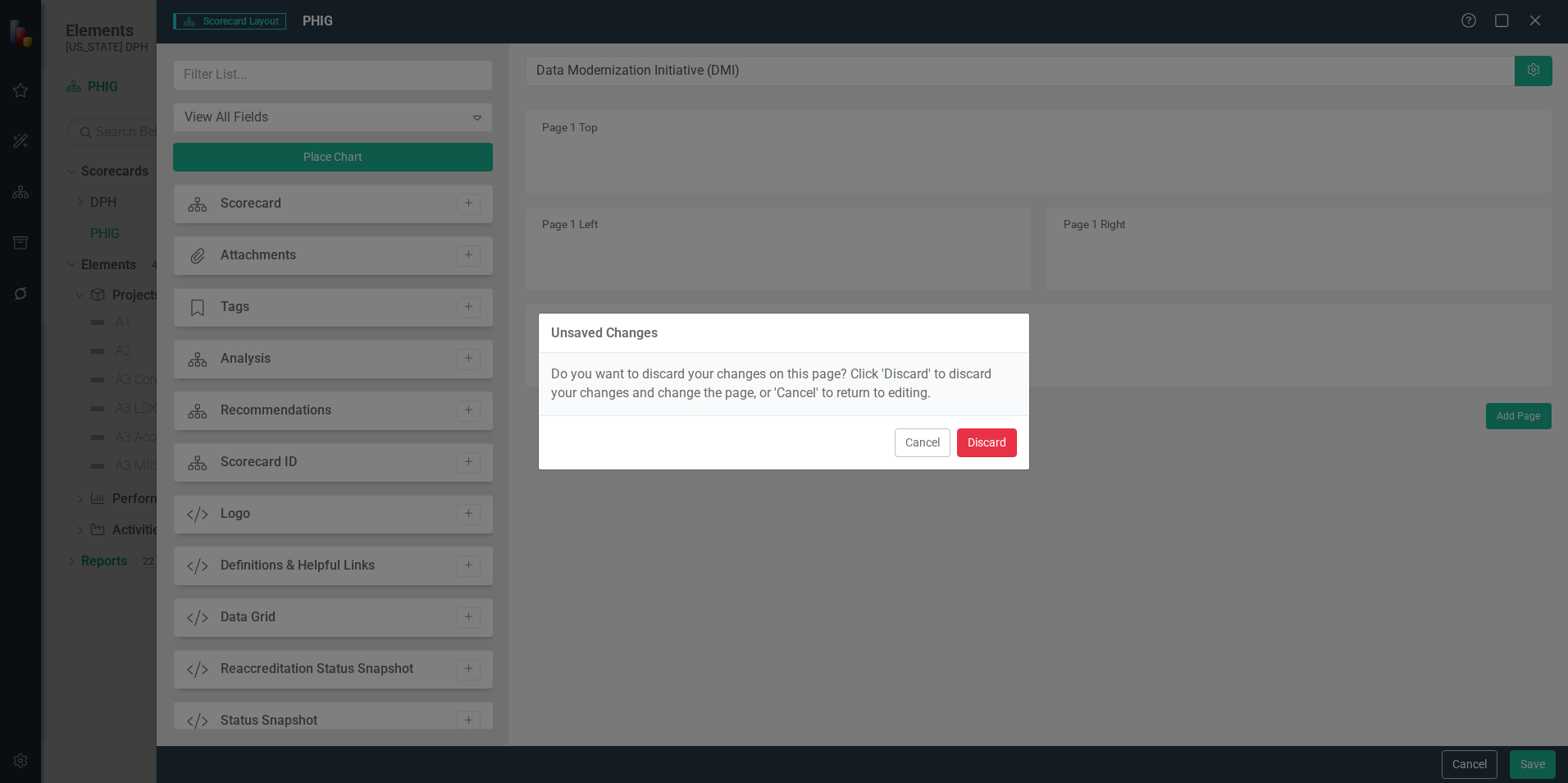
click at [972, 440] on button "Discard" at bounding box center [987, 442] width 60 height 28
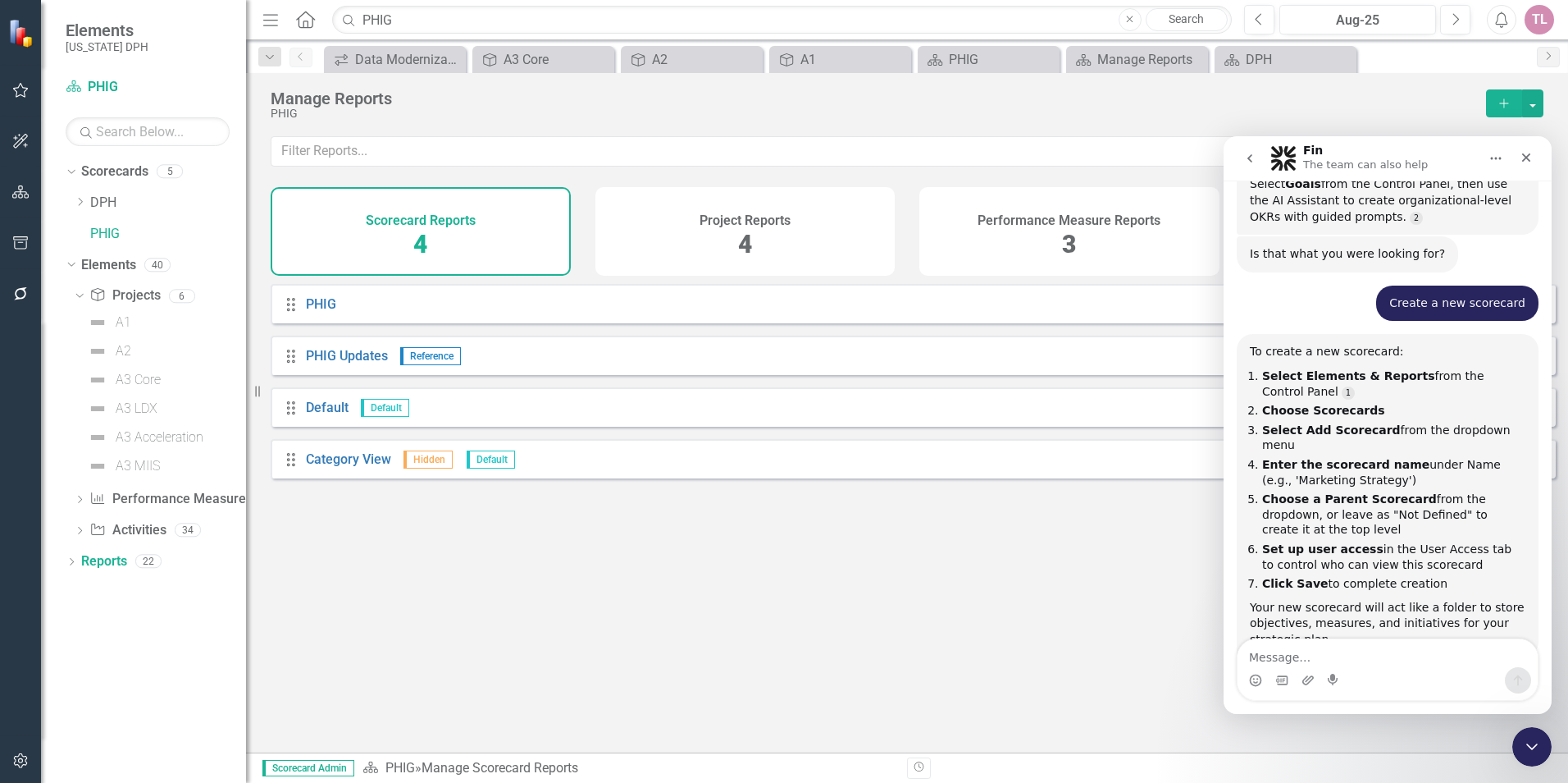
scroll to position [906, 0]
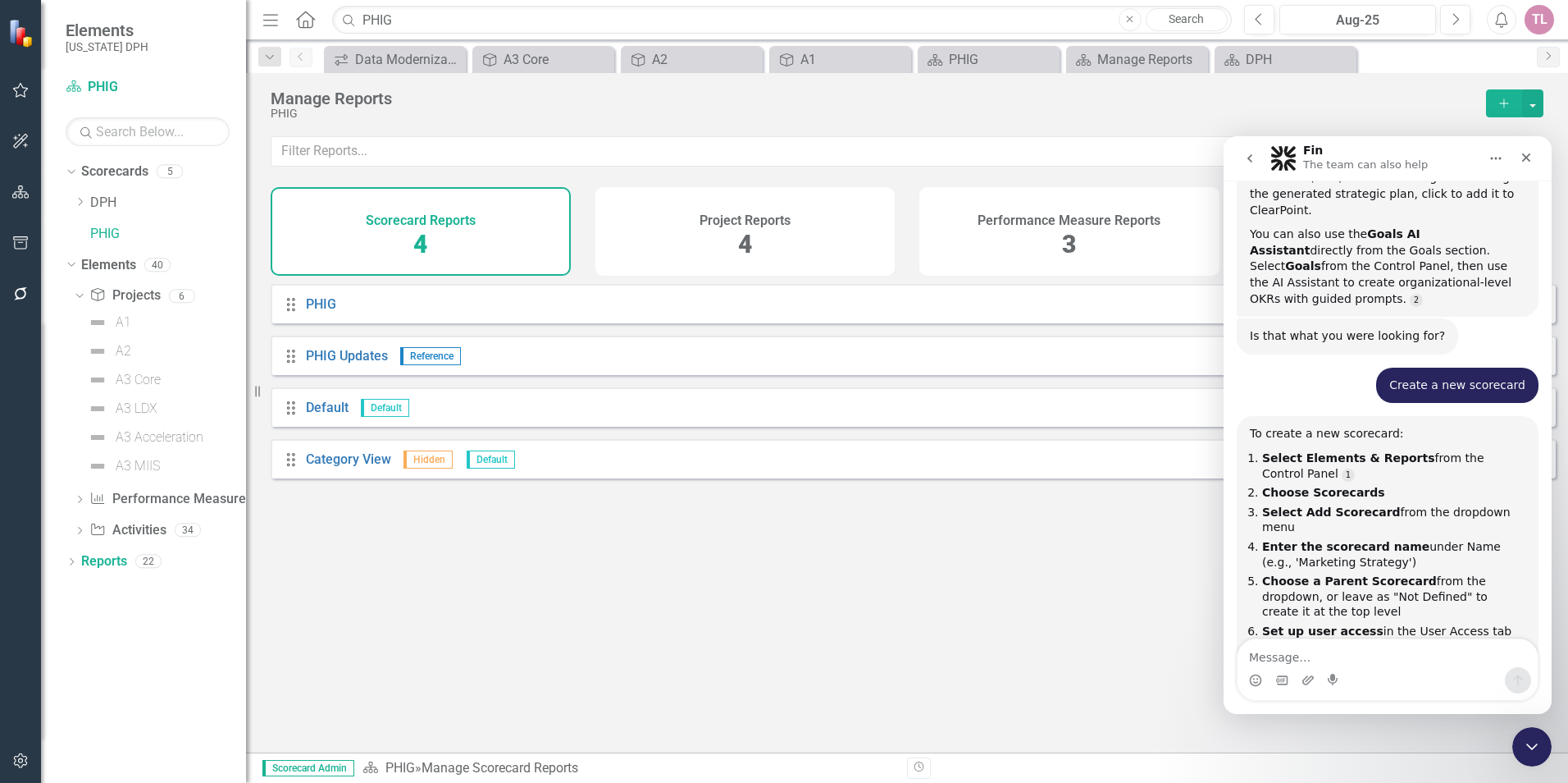
drag, startPoint x: 1349, startPoint y: 505, endPoint x: 1258, endPoint y: 471, distance: 97.1
click at [1262, 573] on li "Choose a Parent Scorecard from the dropdown, or leave as "Not Defined" to creat…" at bounding box center [1393, 596] width 264 height 46
drag, startPoint x: 1258, startPoint y: 471, endPoint x: 1325, endPoint y: 487, distance: 68.9
click at [1325, 573] on li "Choose a Parent Scorecard from the dropdown, or leave as "Not Defined" to creat…" at bounding box center [1393, 596] width 264 height 46
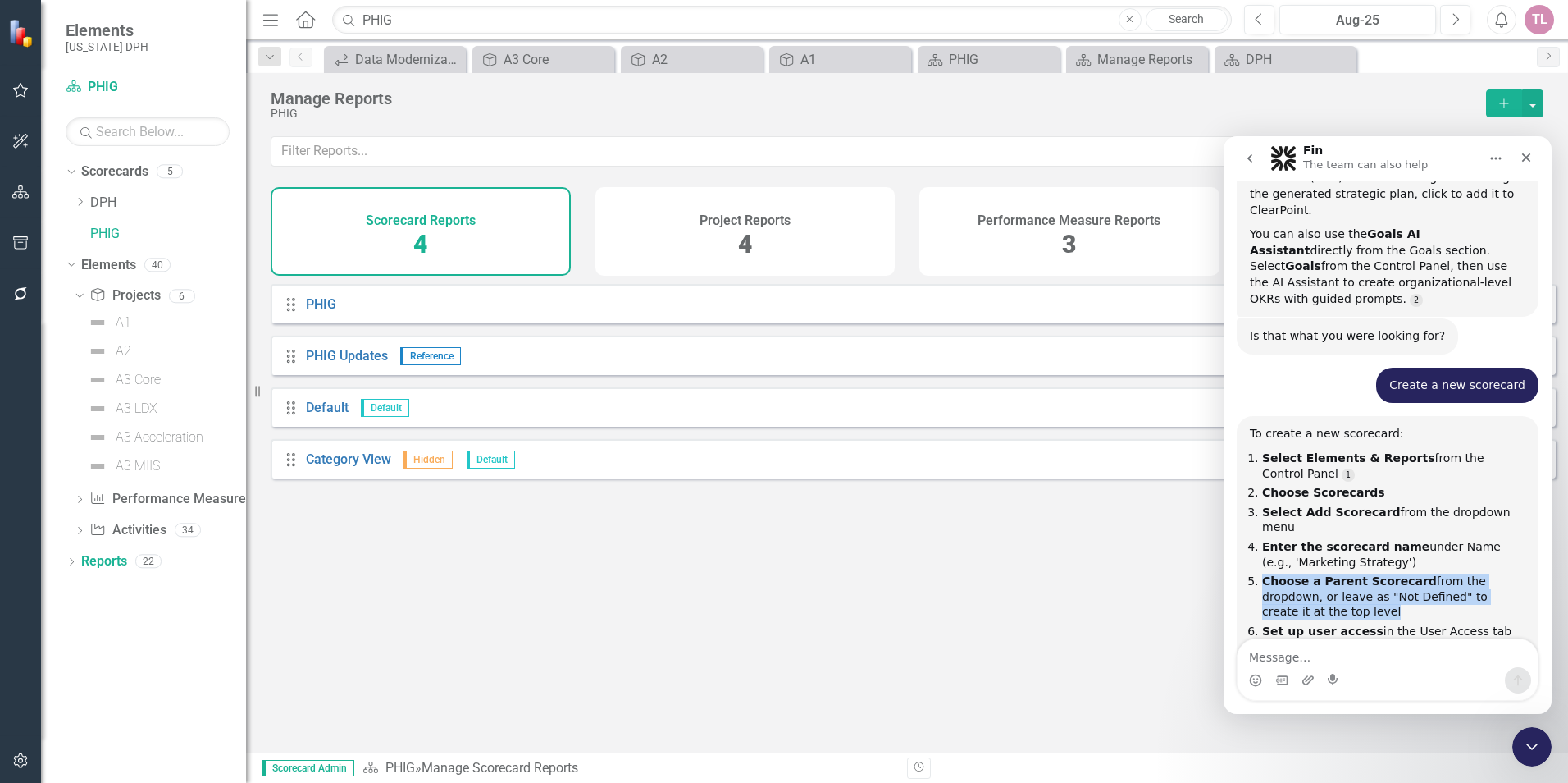
click at [1325, 573] on li "Choose a Parent Scorecard from the dropdown, or leave as "Not Defined" to creat…" at bounding box center [1393, 596] width 264 height 46
drag, startPoint x: 1325, startPoint y: 487, endPoint x: 1343, endPoint y: 511, distance: 30.0
click at [1343, 511] on ol "Select Elements & Reports from the Control Panel Choose Scorecards Select Add S…" at bounding box center [1388, 562] width 276 height 223
drag, startPoint x: 1378, startPoint y: 394, endPoint x: 1257, endPoint y: 394, distance: 121.0
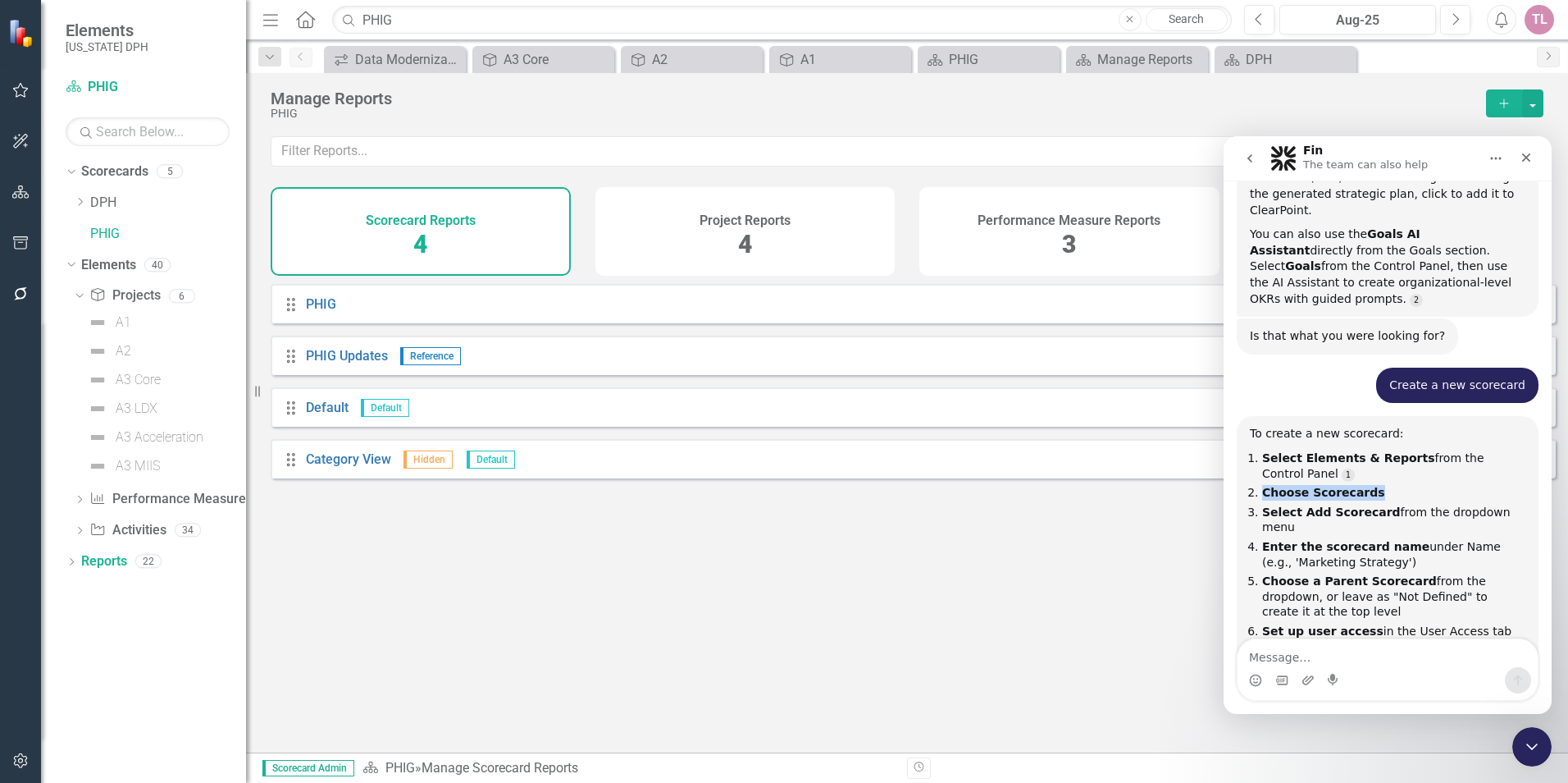
click at [1262, 485] on li "Choose Scorecards" at bounding box center [1393, 493] width 264 height 16
drag, startPoint x: 1257, startPoint y: 394, endPoint x: 1430, endPoint y: 427, distance: 176.1
click at [1430, 539] on li "Enter the scorecard name under Name (e.g., 'Marketing Strategy')" at bounding box center [1393, 554] width 264 height 30
click at [1380, 485] on li "Choose Scorecards" at bounding box center [1393, 493] width 264 height 16
click at [1539, 107] on button "button" at bounding box center [1532, 103] width 21 height 28
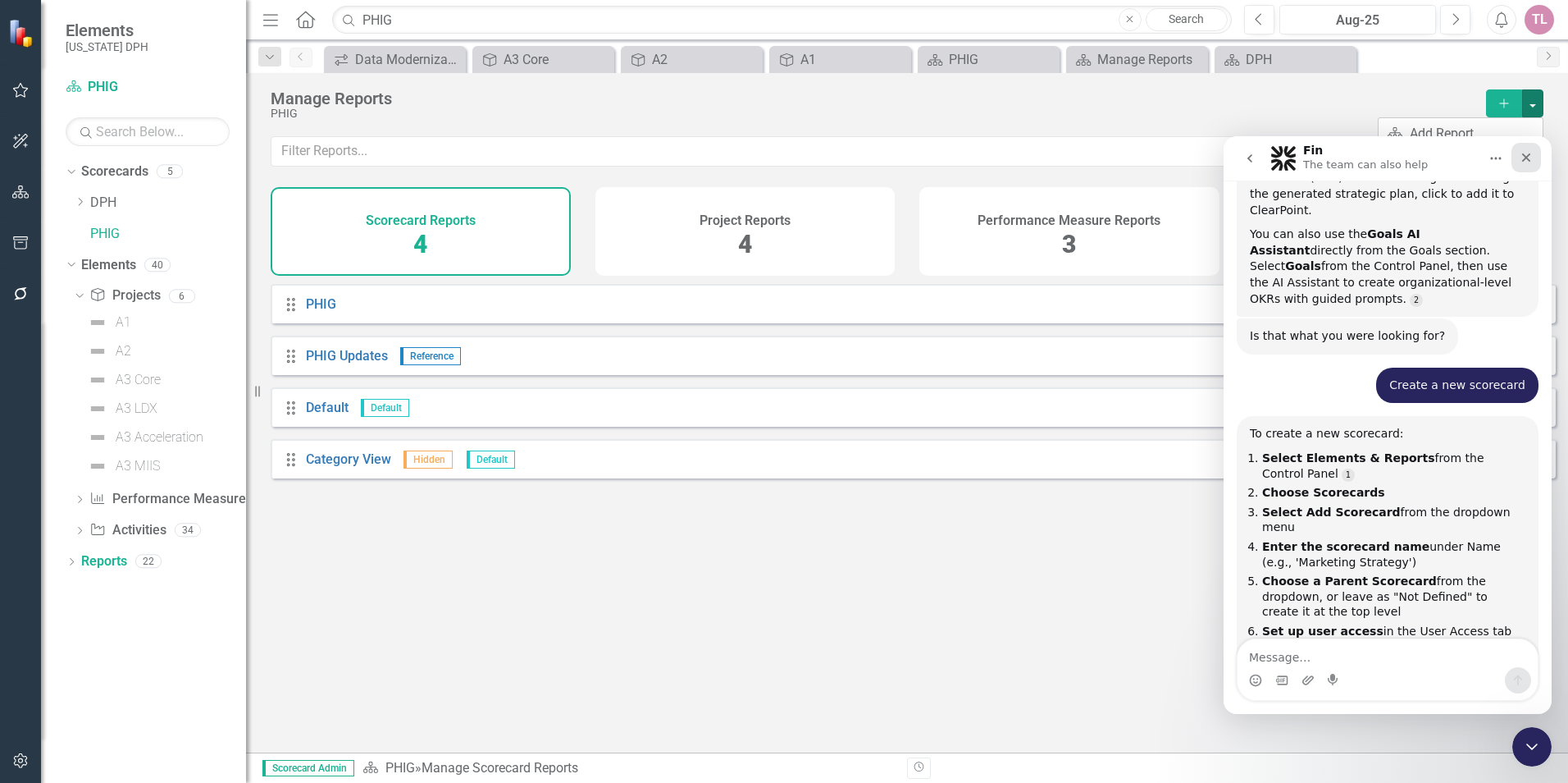
click at [1525, 157] on icon "Close" at bounding box center [1527, 158] width 9 height 9
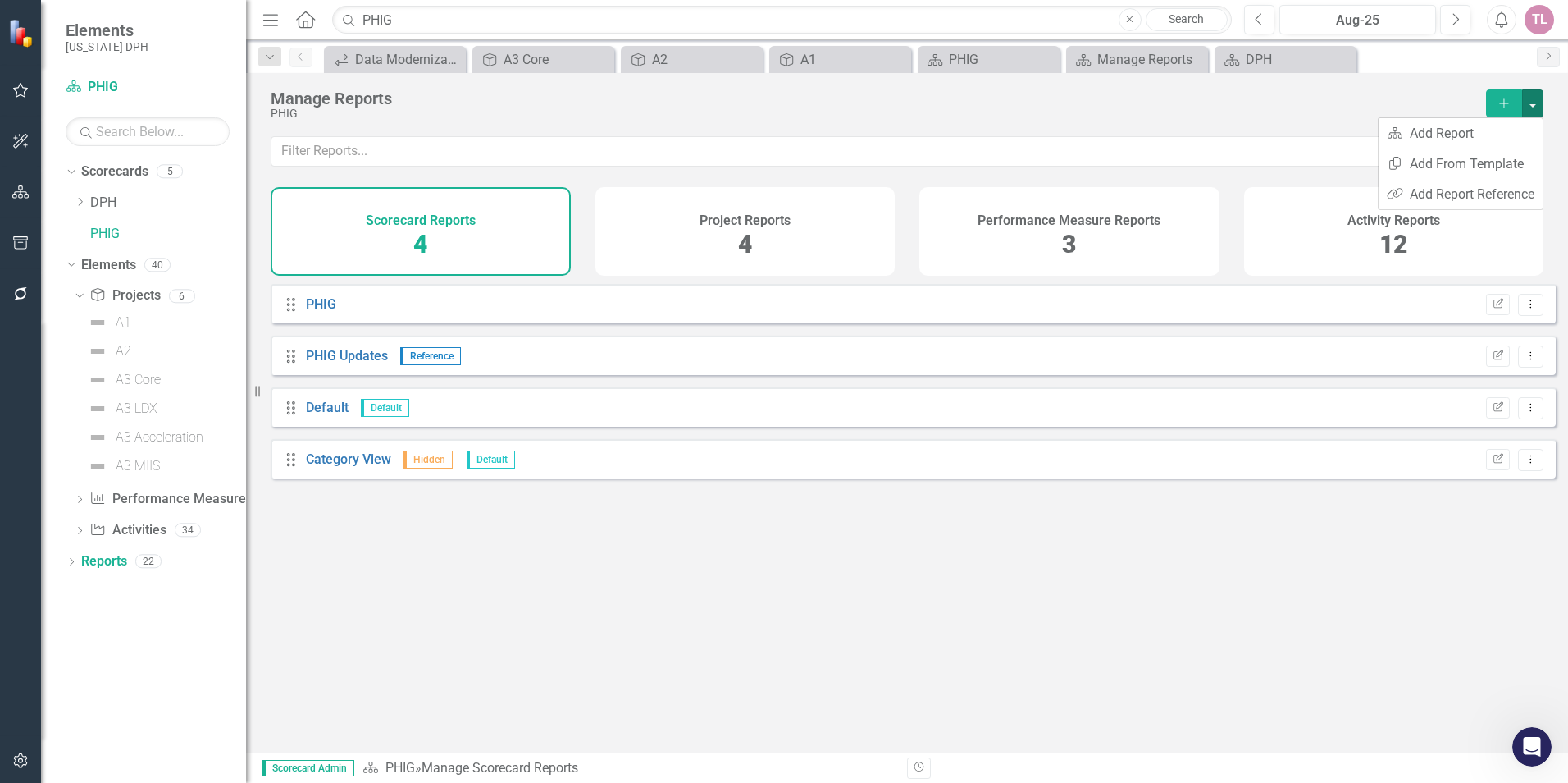
click at [1321, 115] on div "PHIG" at bounding box center [870, 113] width 1199 height 12
click at [1341, 58] on icon at bounding box center [1342, 60] width 9 height 9
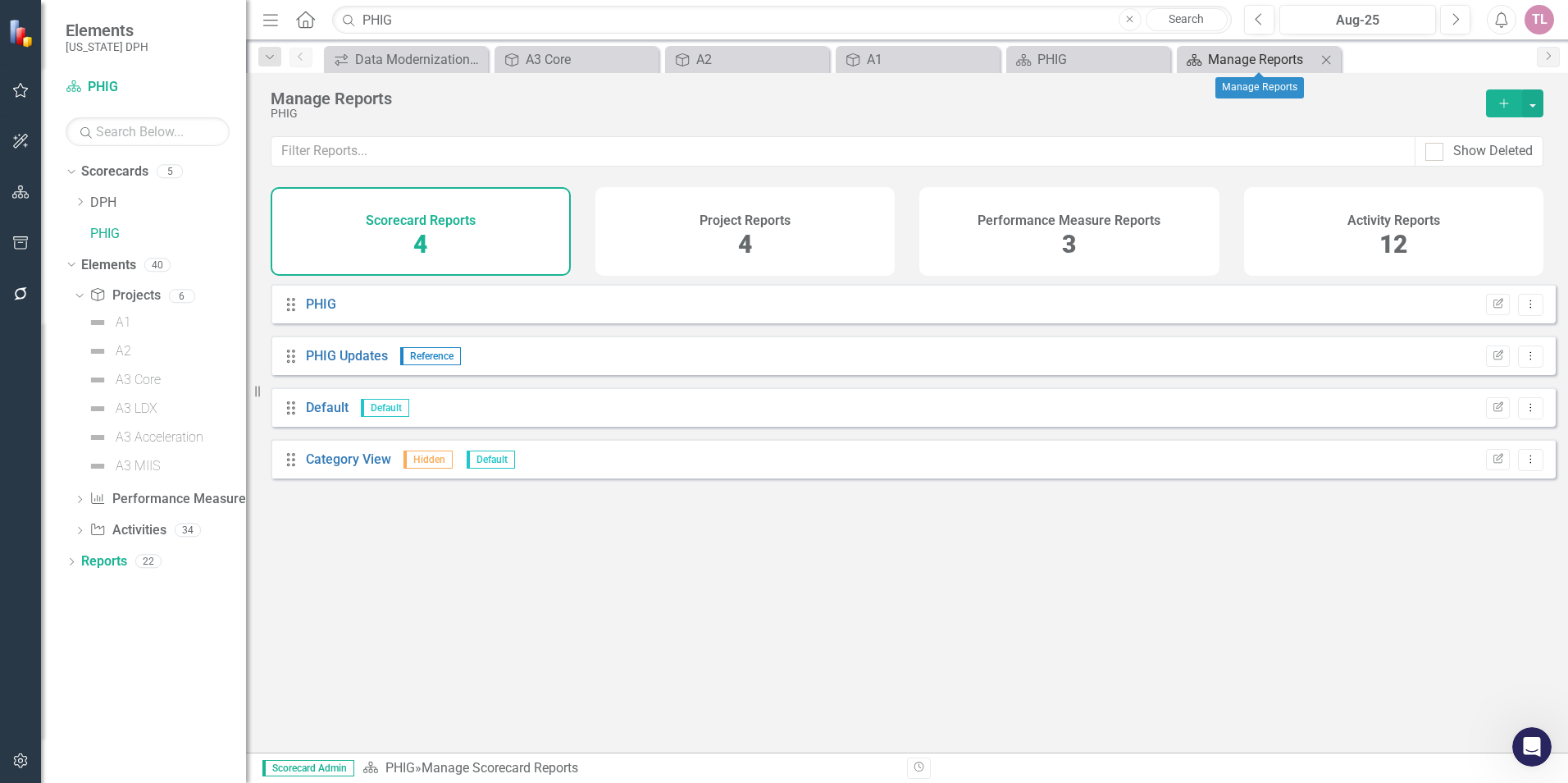
click at [1285, 58] on div "Manage Reports" at bounding box center [1262, 60] width 108 height 20
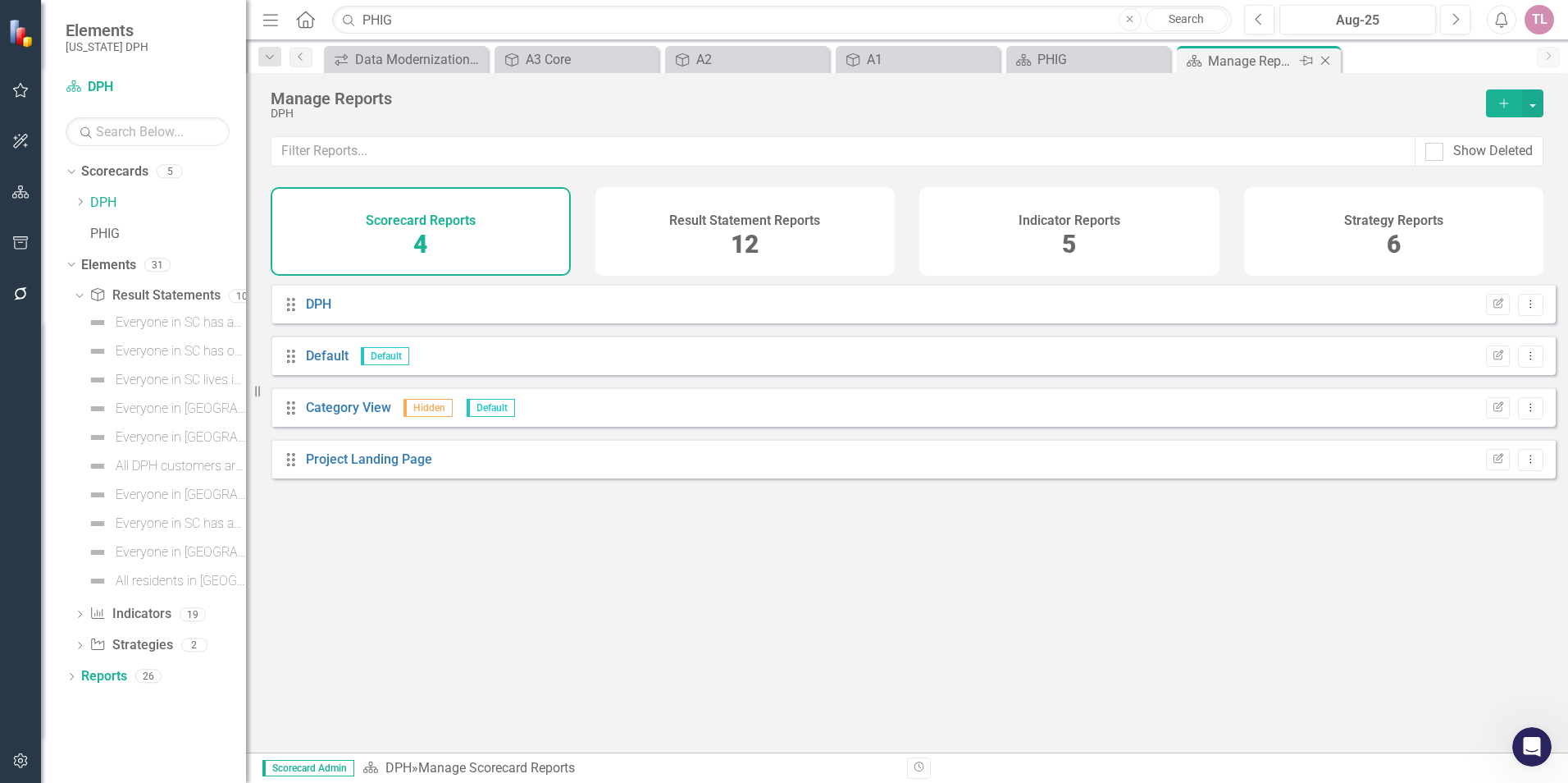
click at [1322, 61] on icon "Close" at bounding box center [1325, 61] width 17 height 13
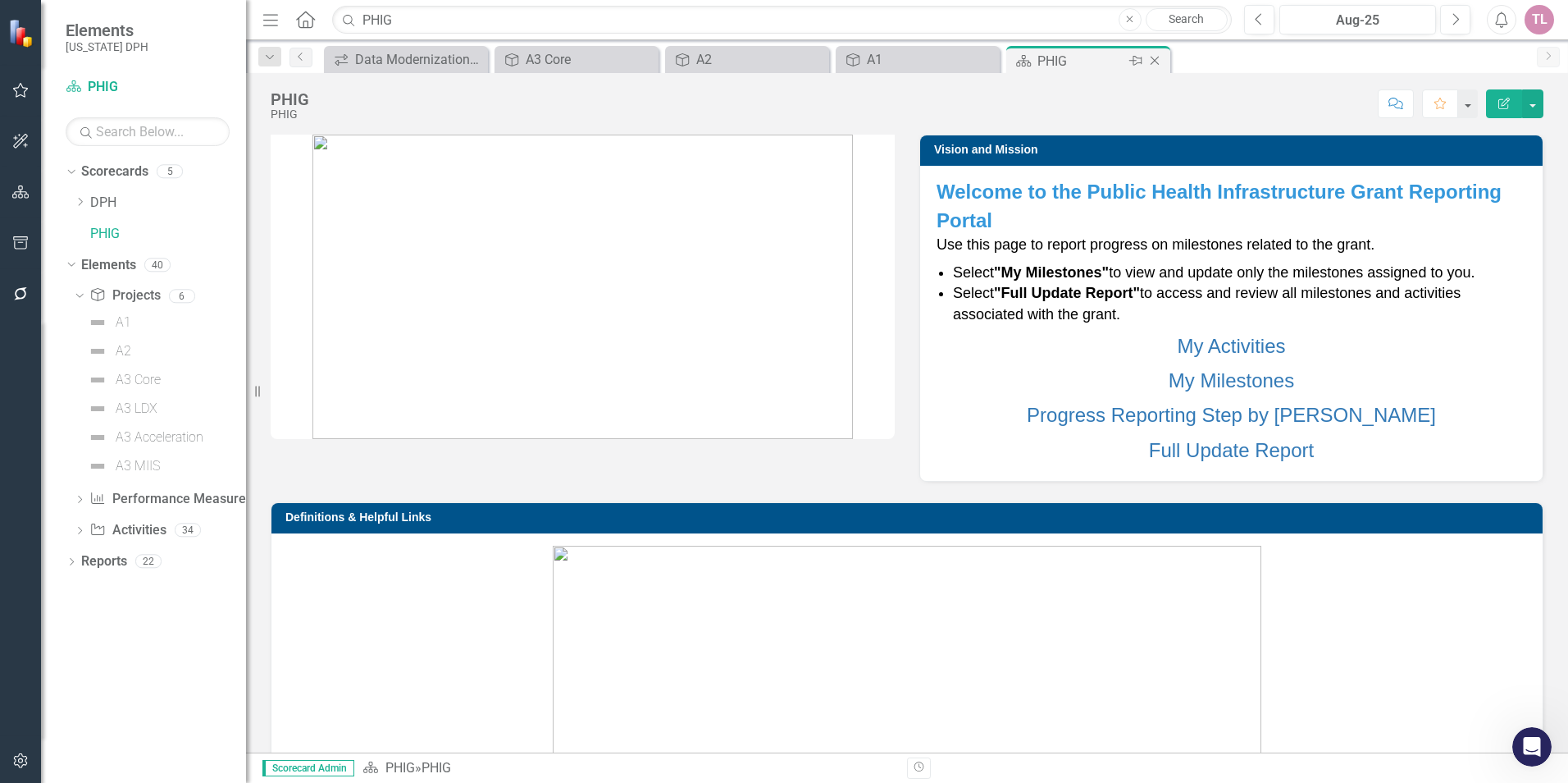
click at [1159, 63] on icon "Close" at bounding box center [1155, 61] width 17 height 13
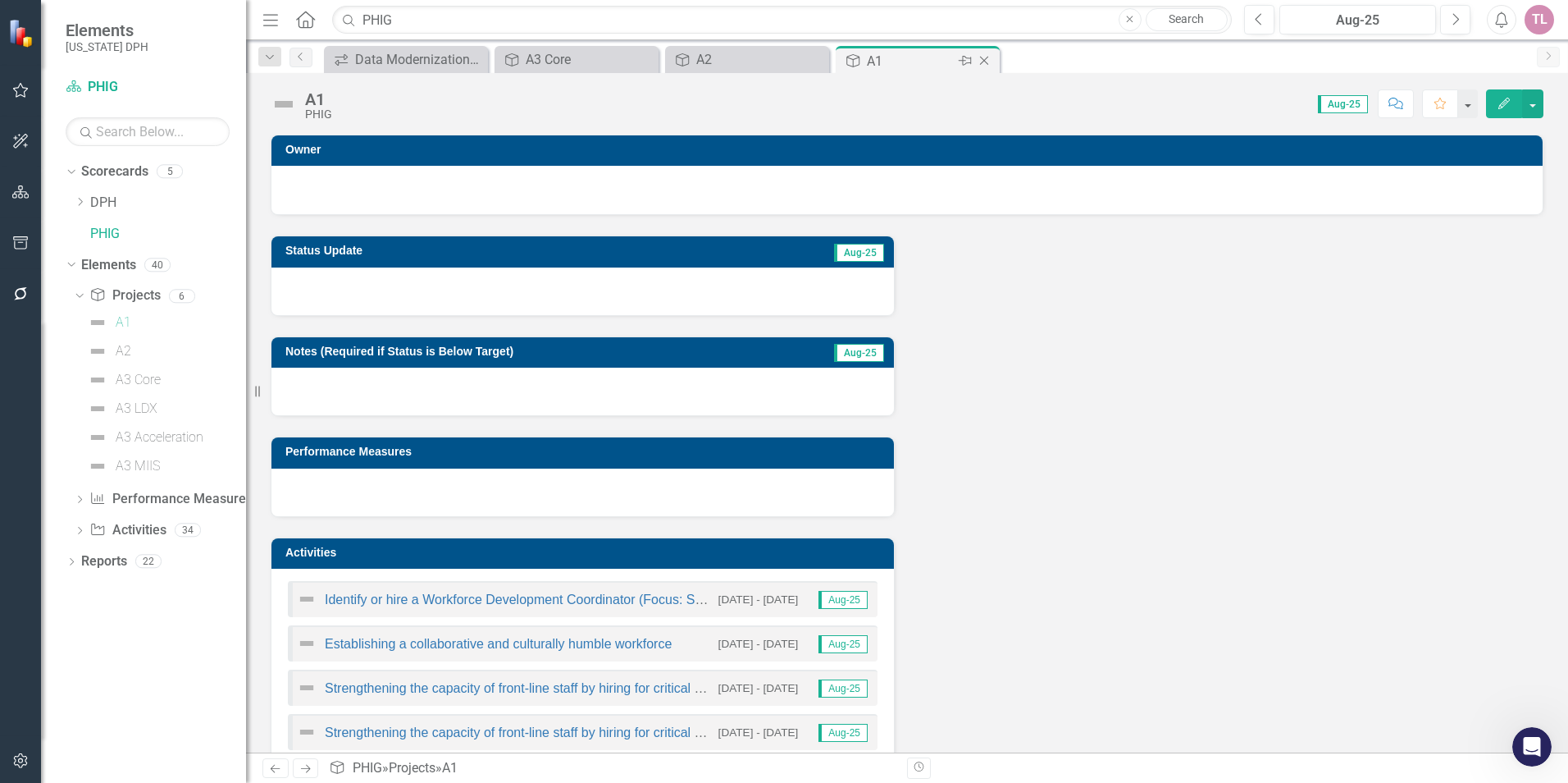
click at [994, 58] on div "Close" at bounding box center [985, 61] width 20 height 20
click at [818, 62] on icon "Close" at bounding box center [814, 61] width 17 height 13
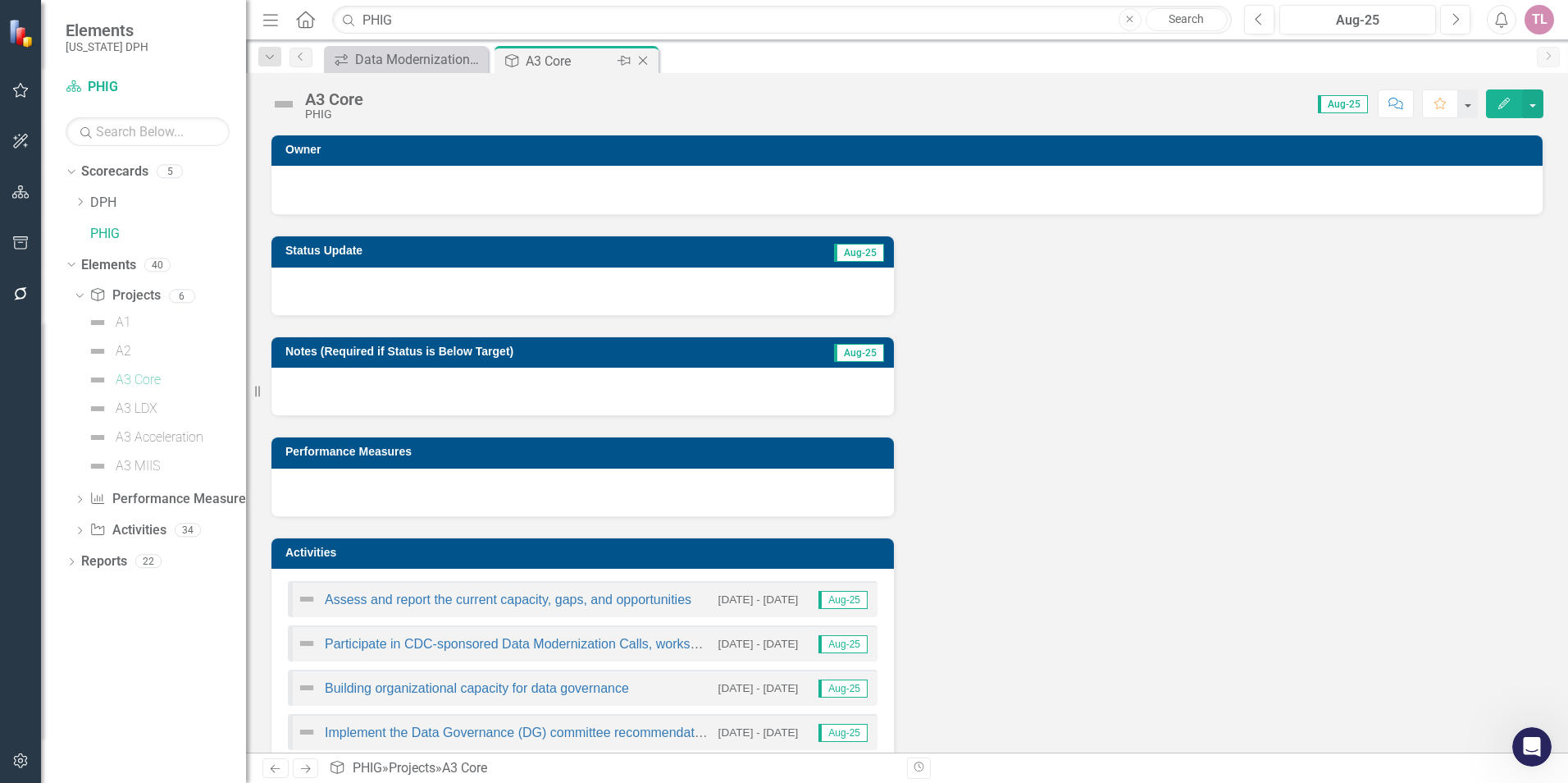
click at [645, 60] on icon "Close" at bounding box center [643, 61] width 17 height 13
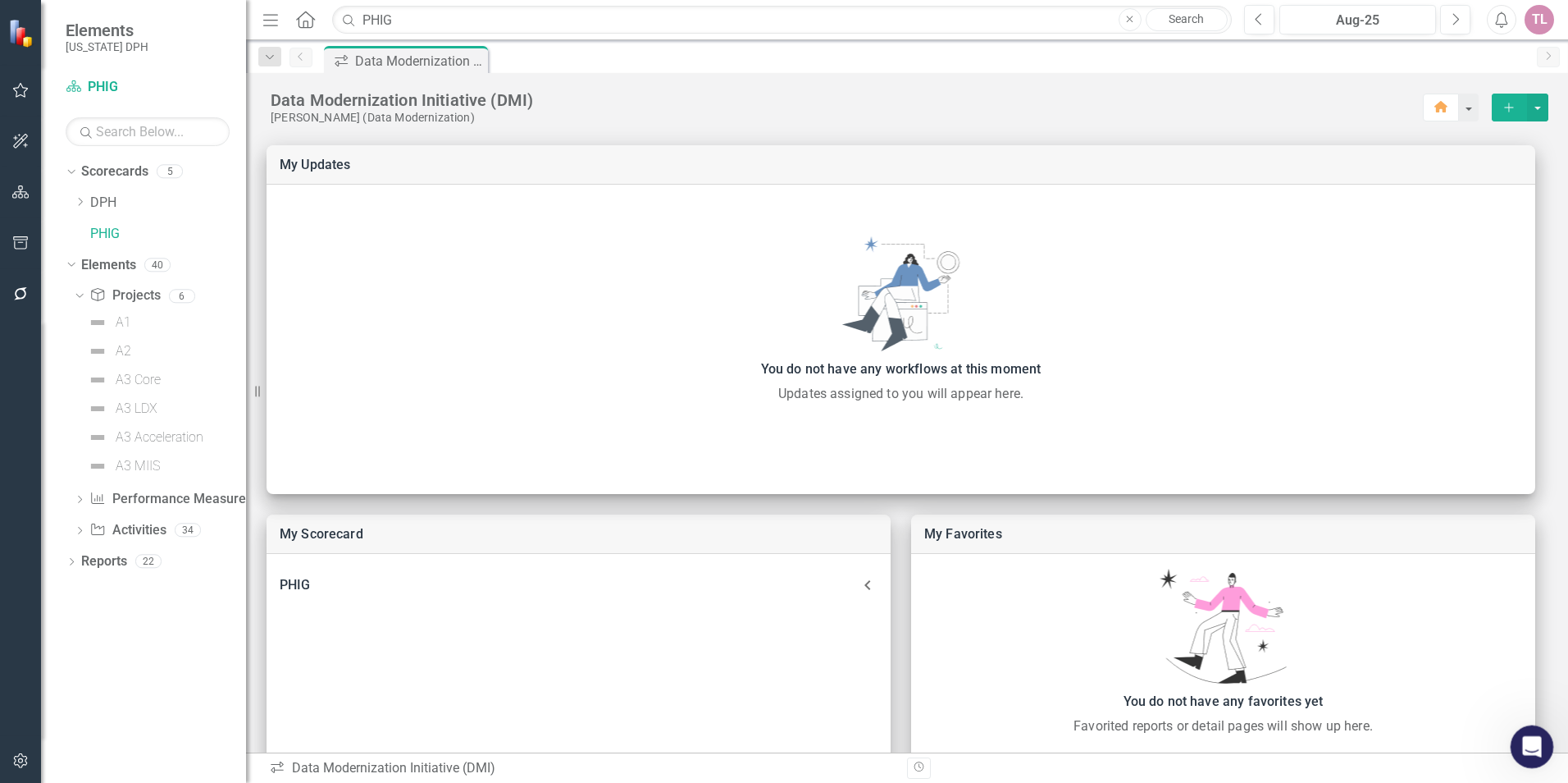
click at [1536, 741] on icon "Open Intercom Messenger" at bounding box center [1529, 743] width 27 height 27
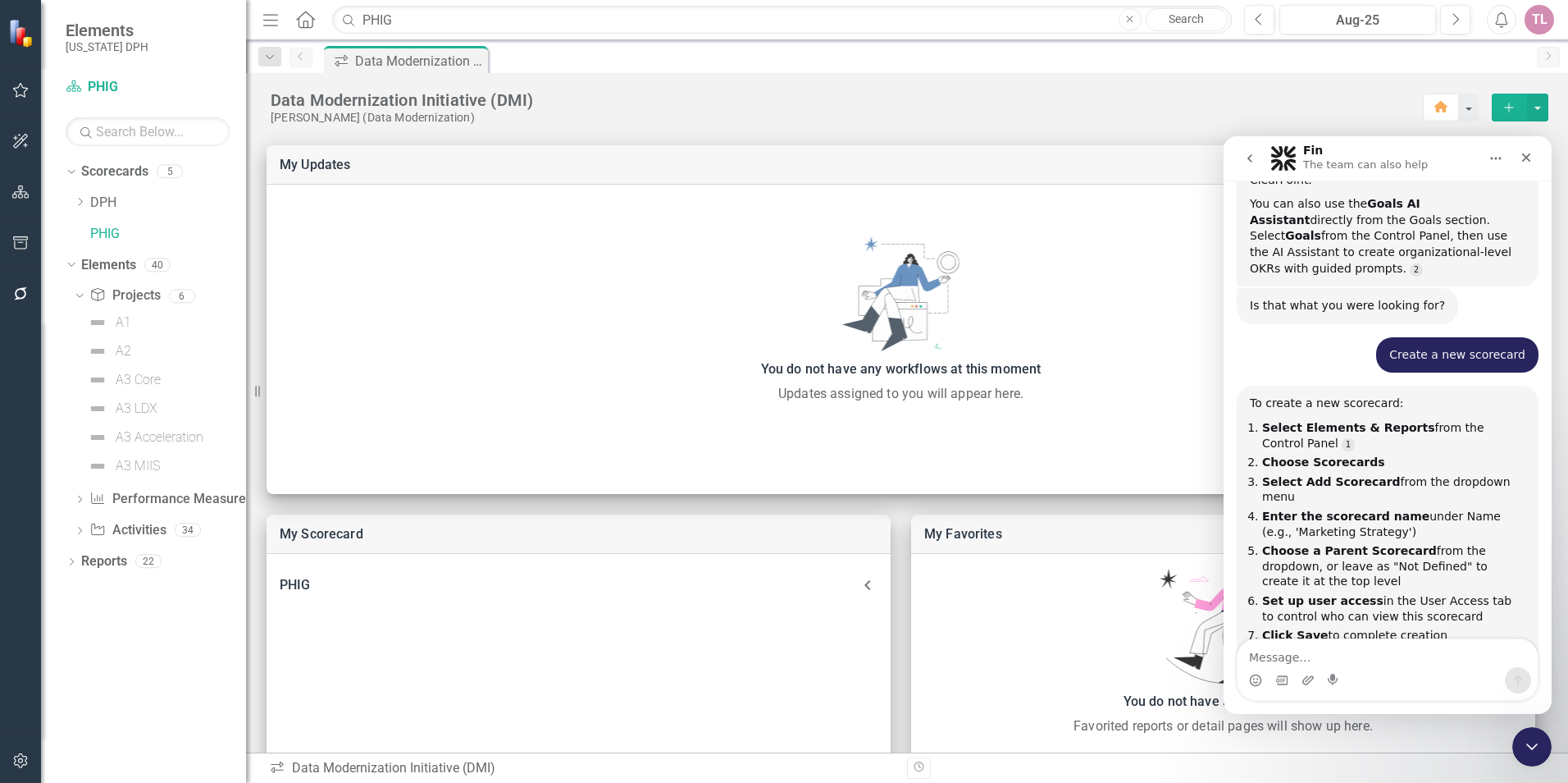
scroll to position [971, 0]
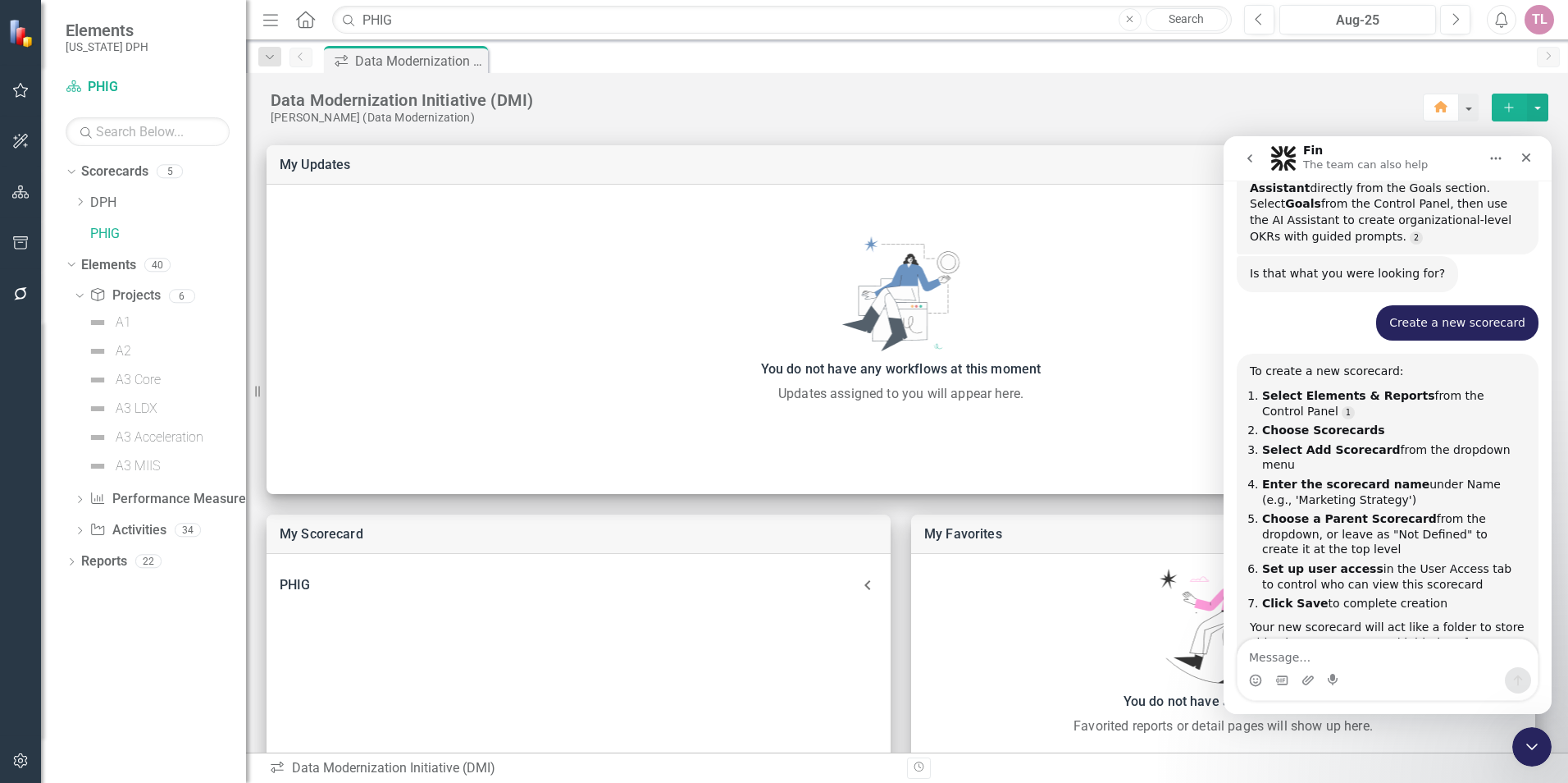
click at [271, 21] on icon "Menu" at bounding box center [270, 19] width 21 height 17
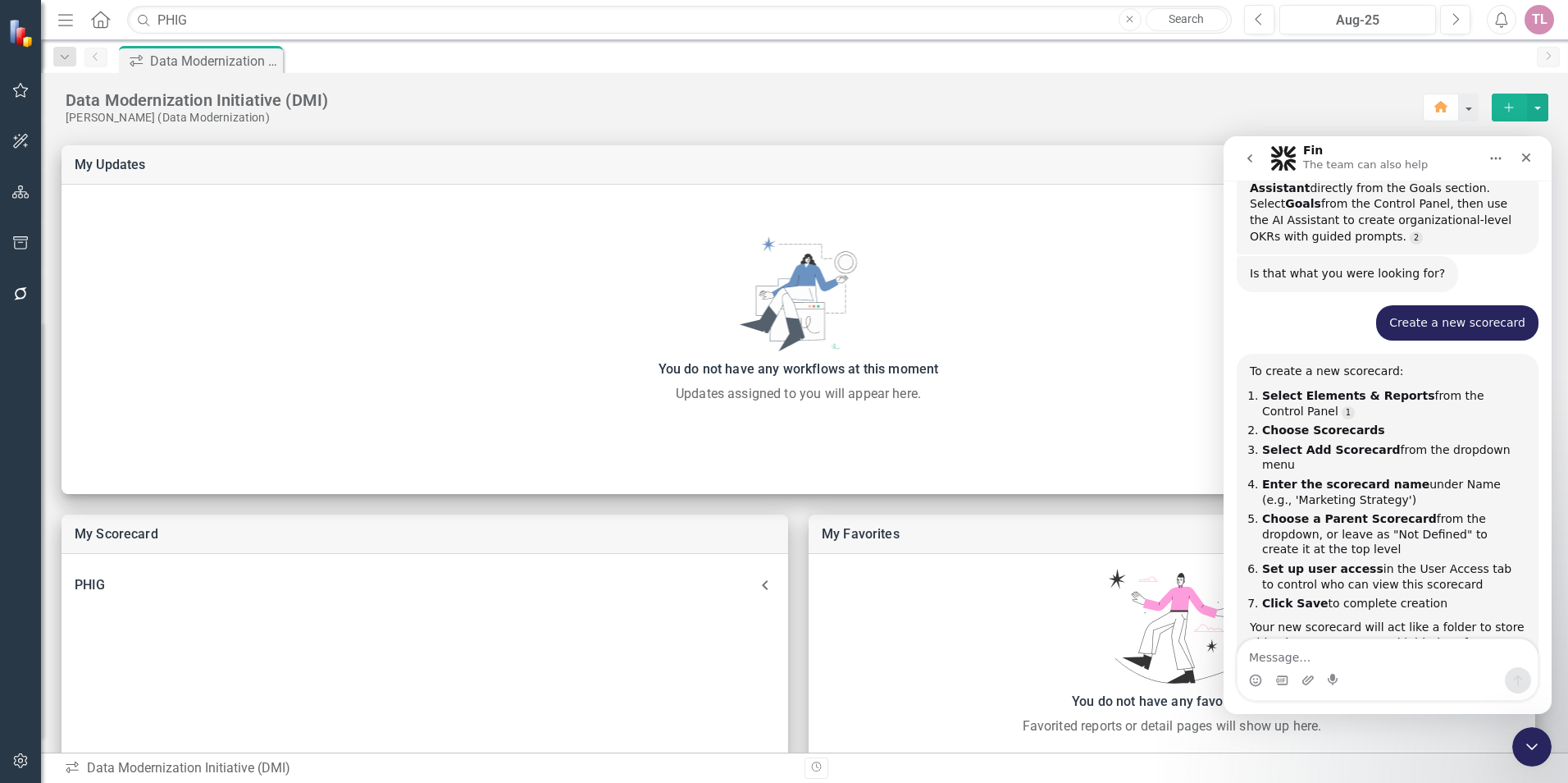
click at [65, 25] on icon "Menu" at bounding box center [65, 19] width 21 height 17
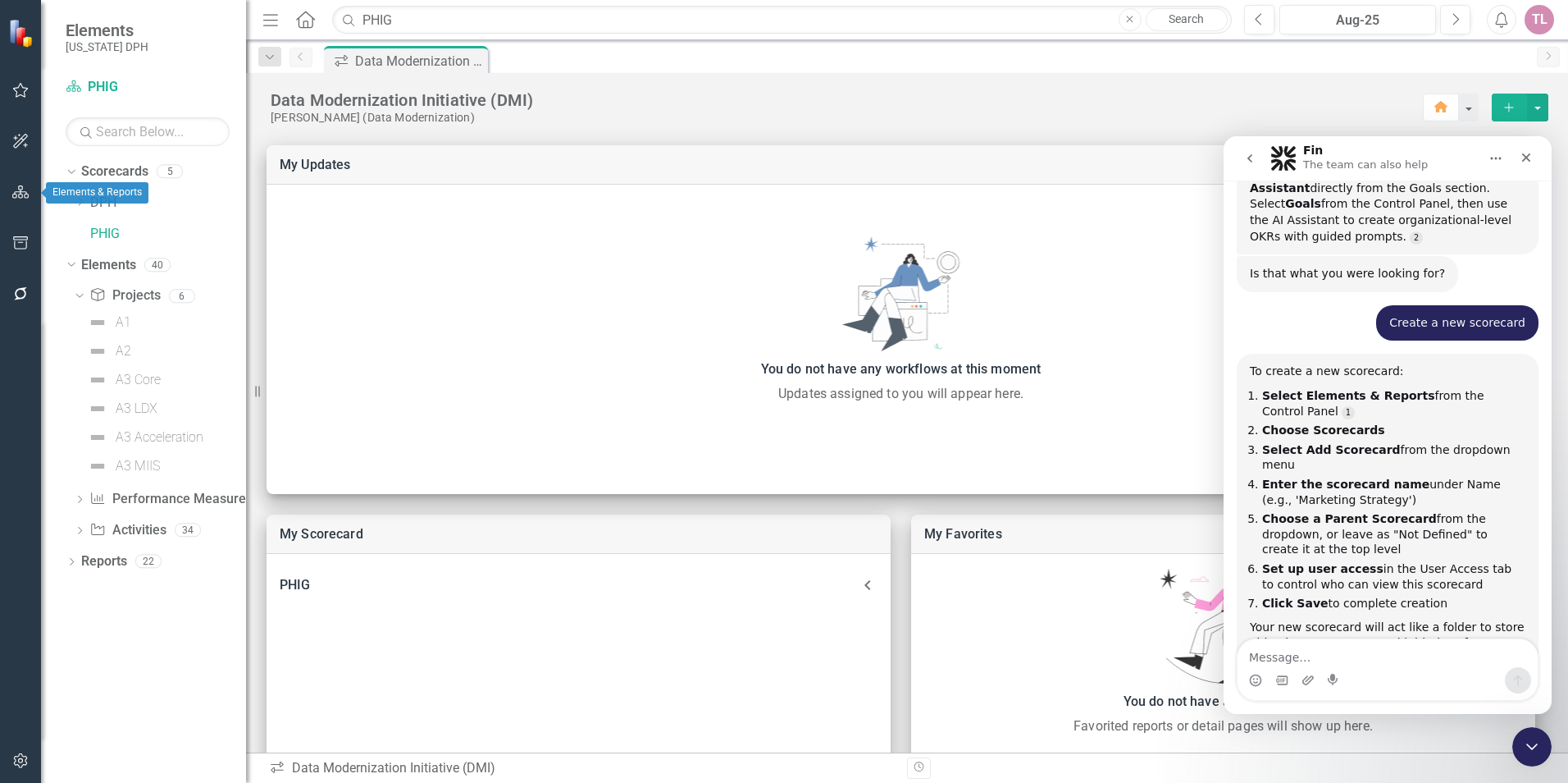
click at [27, 190] on icon "button" at bounding box center [20, 192] width 17 height 13
click at [21, 187] on icon "button" at bounding box center [20, 193] width 18 height 15
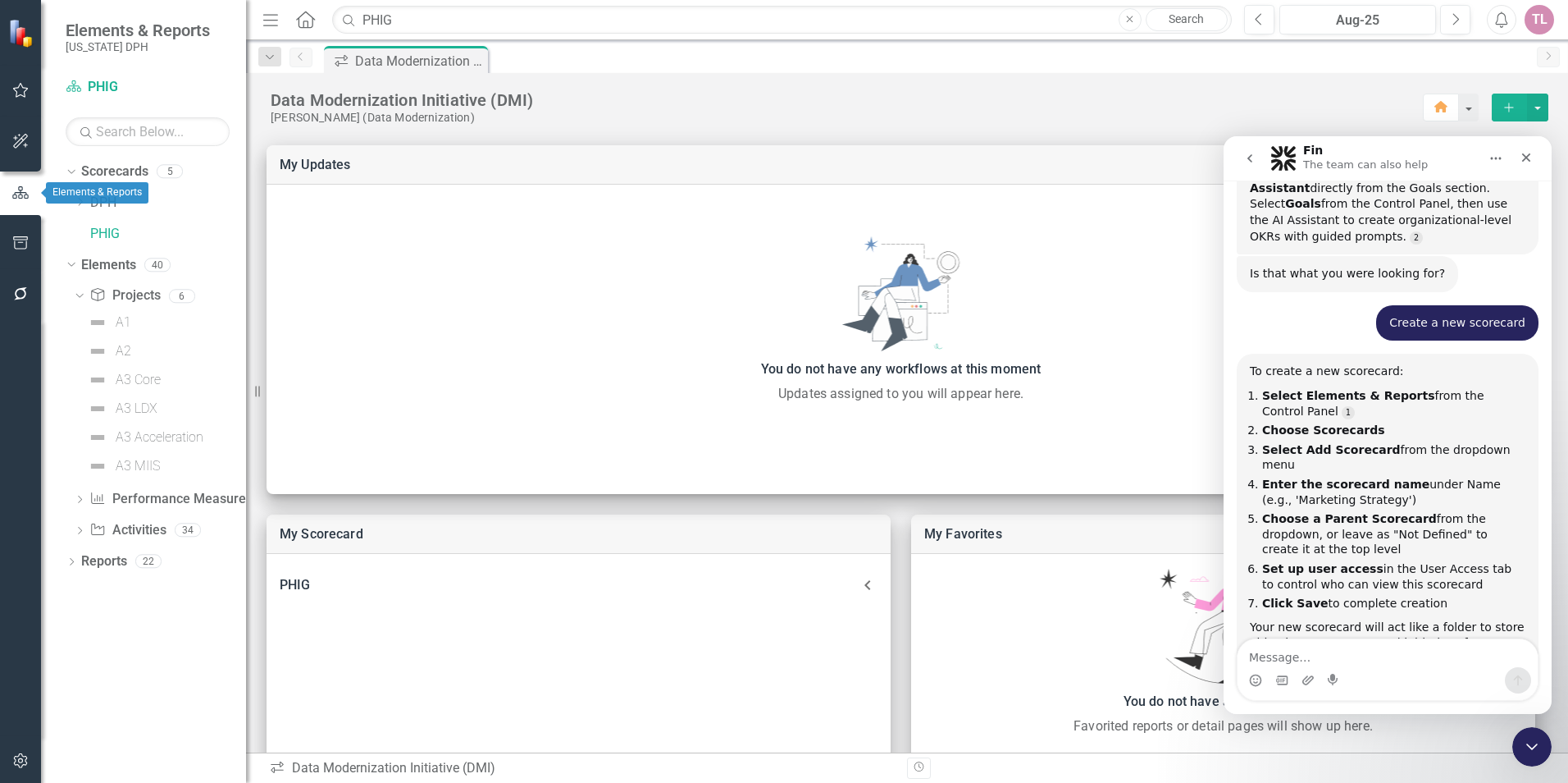
click at [21, 187] on icon "button" at bounding box center [20, 193] width 18 height 15
click at [136, 168] on link "Scorecards" at bounding box center [114, 172] width 67 height 19
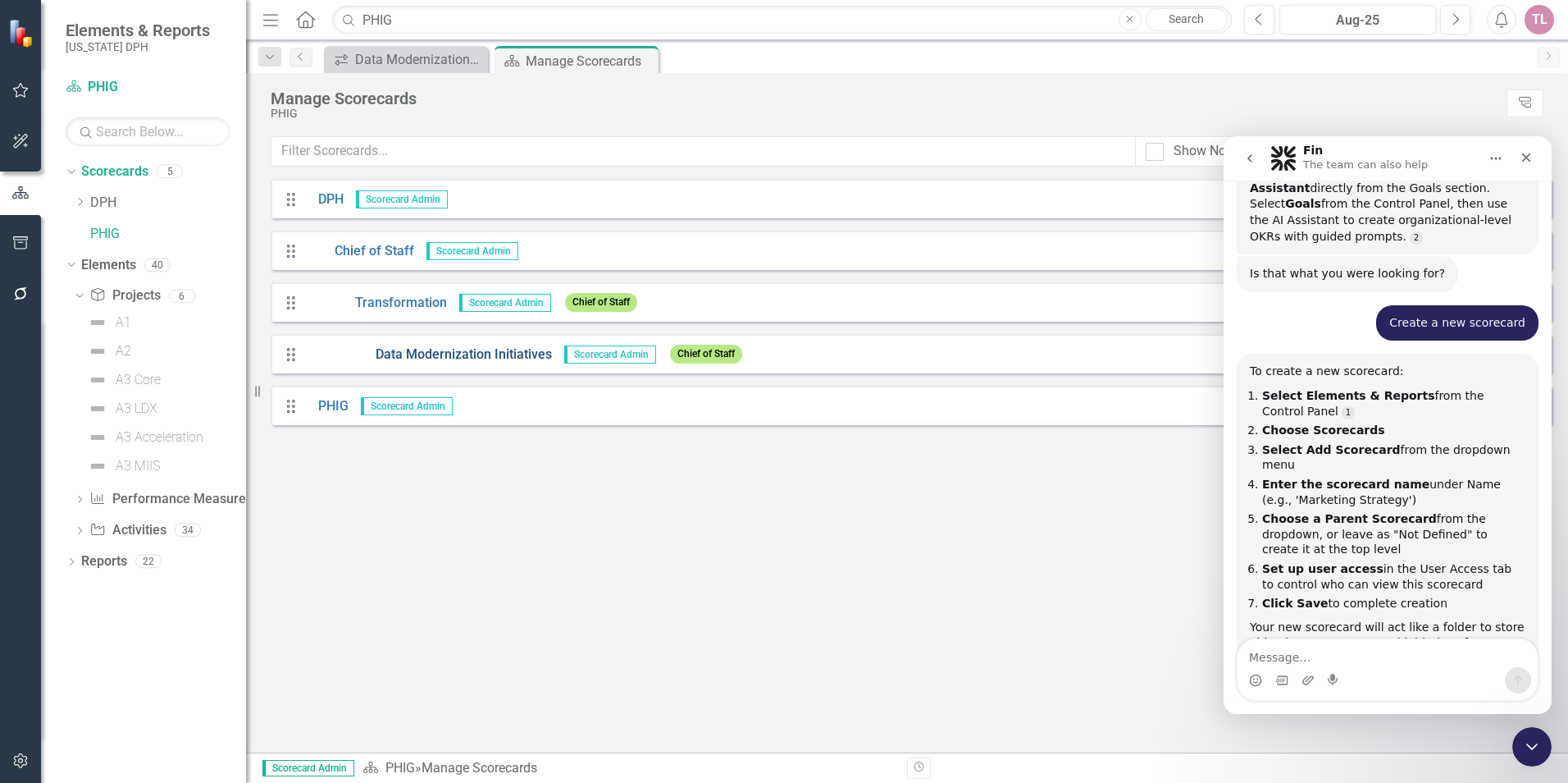
click at [494, 354] on link "Data Modernization Initiatives" at bounding box center [429, 355] width 246 height 19
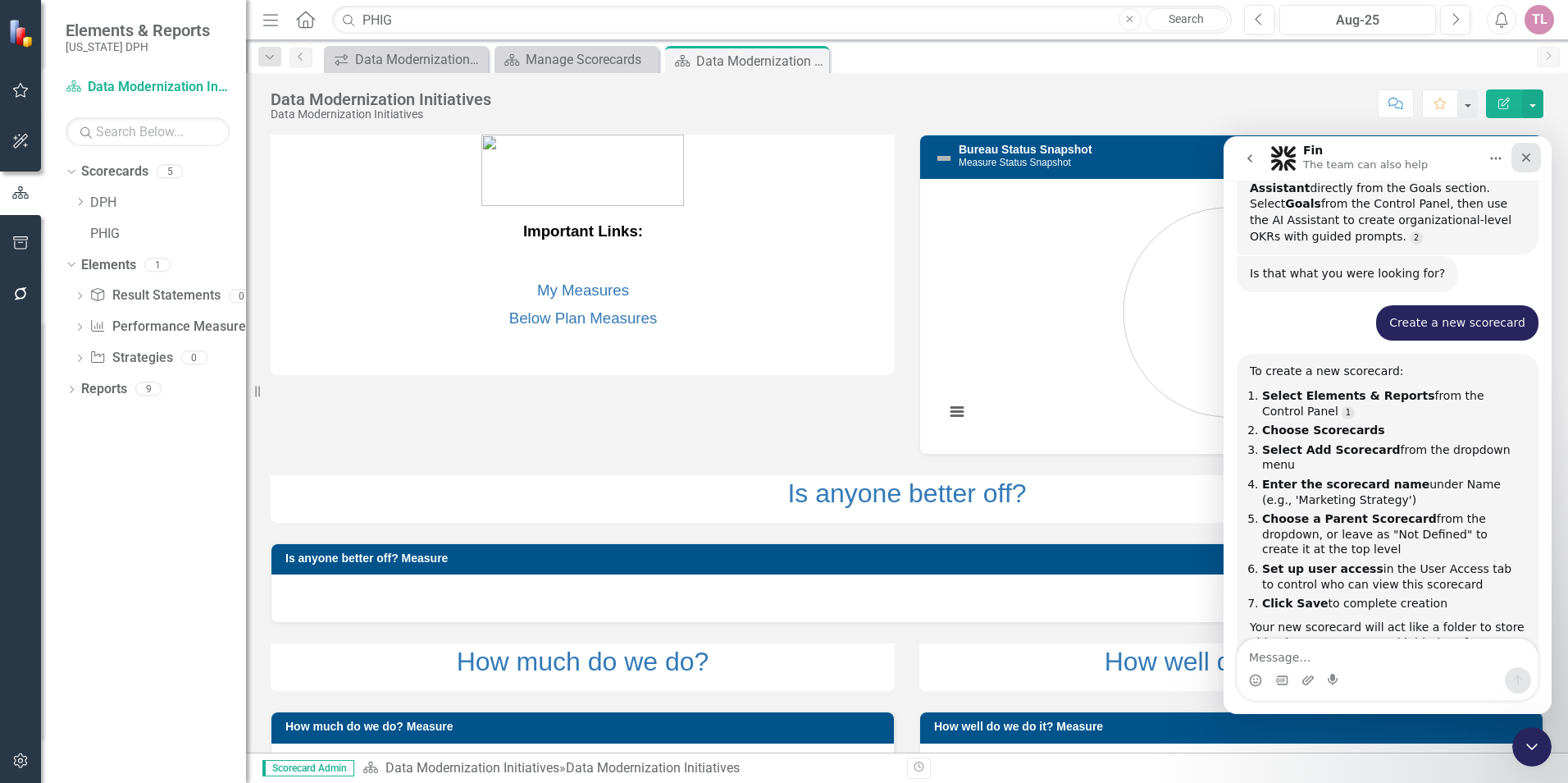
click at [1531, 163] on icon "Close" at bounding box center [1526, 157] width 13 height 13
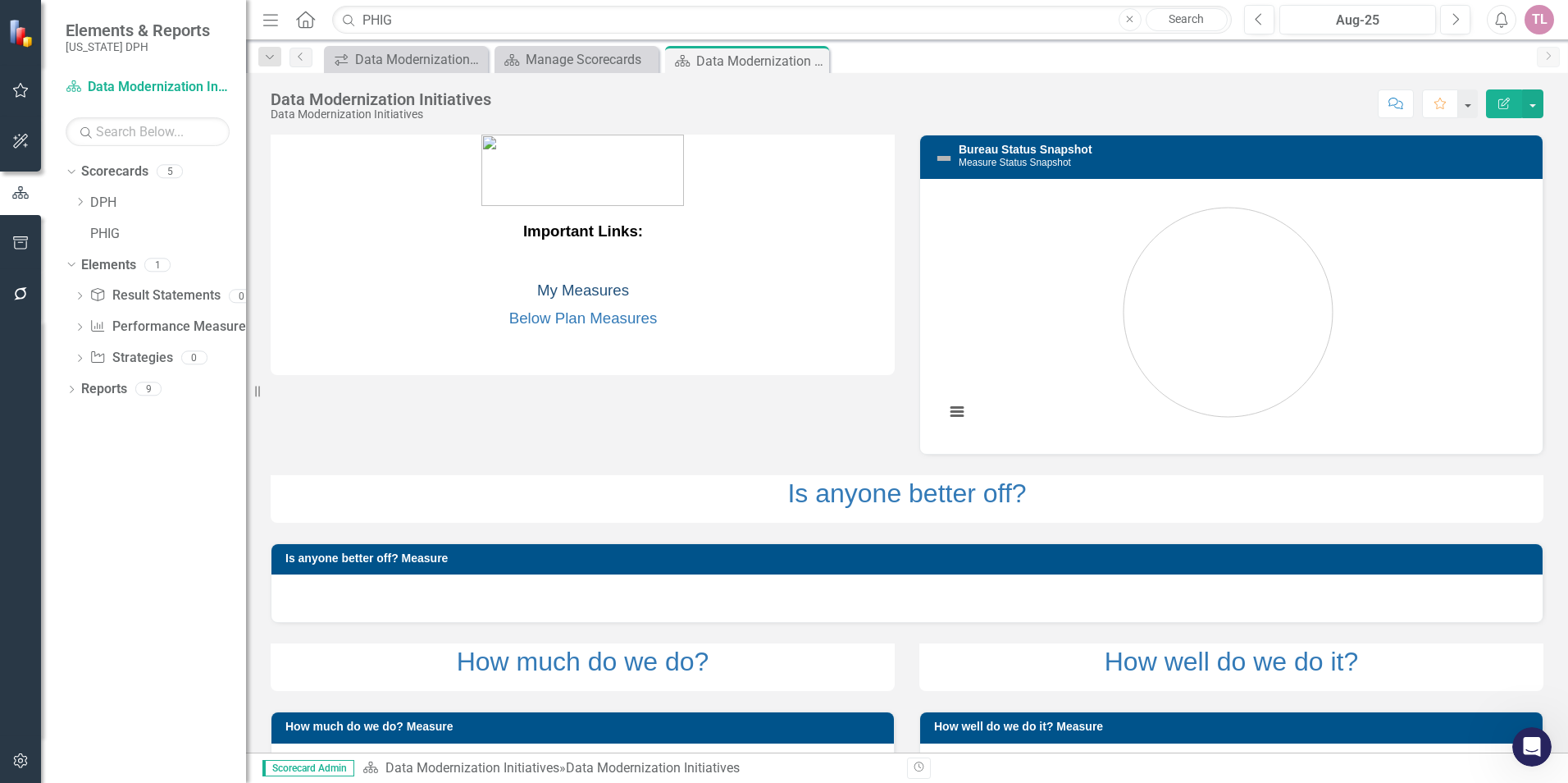
click at [607, 292] on link "My Measures" at bounding box center [583, 289] width 92 height 17
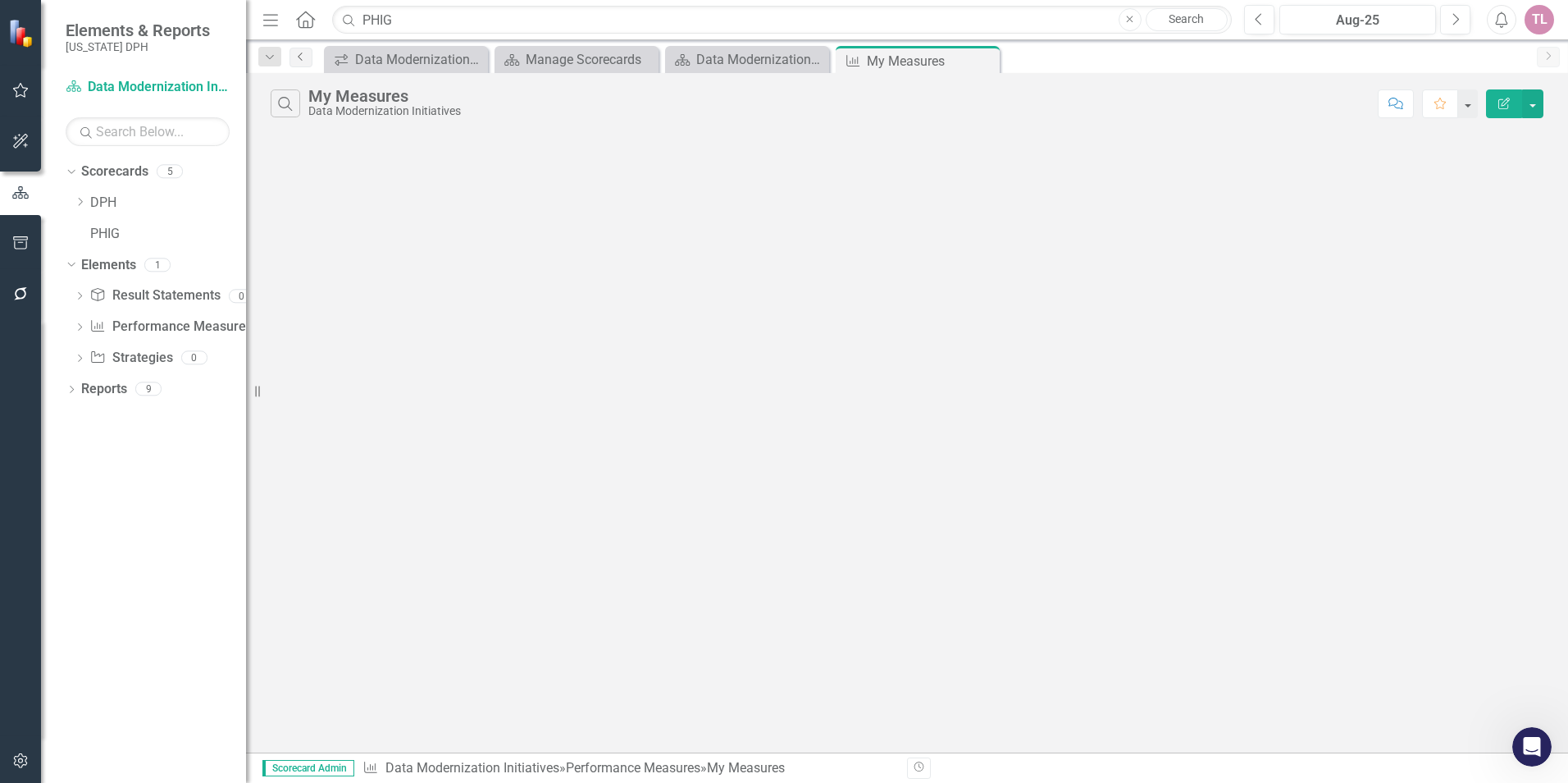
click at [310, 65] on link "Previous" at bounding box center [300, 57] width 23 height 19
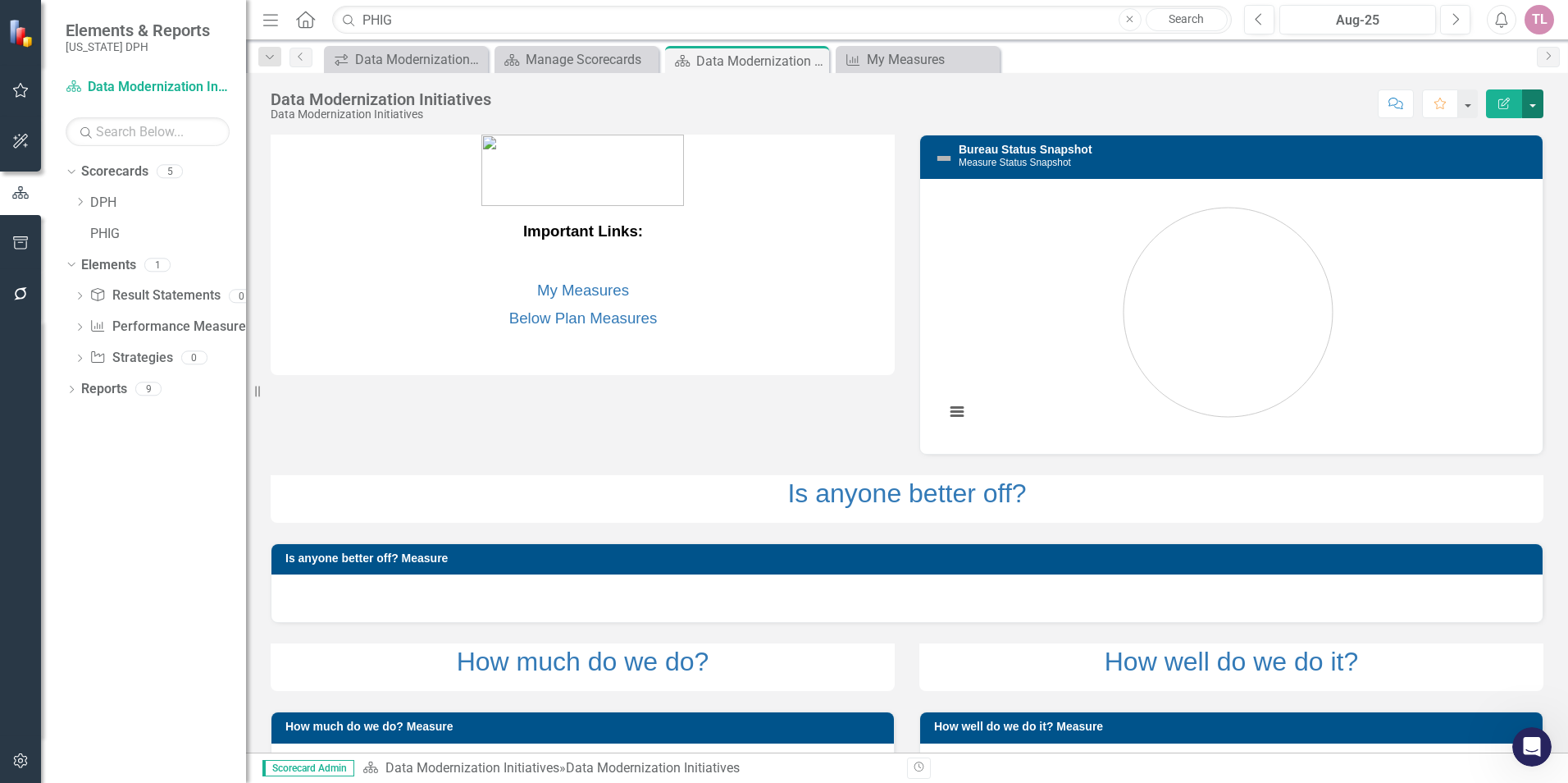
click at [1534, 101] on button "button" at bounding box center [1532, 103] width 21 height 28
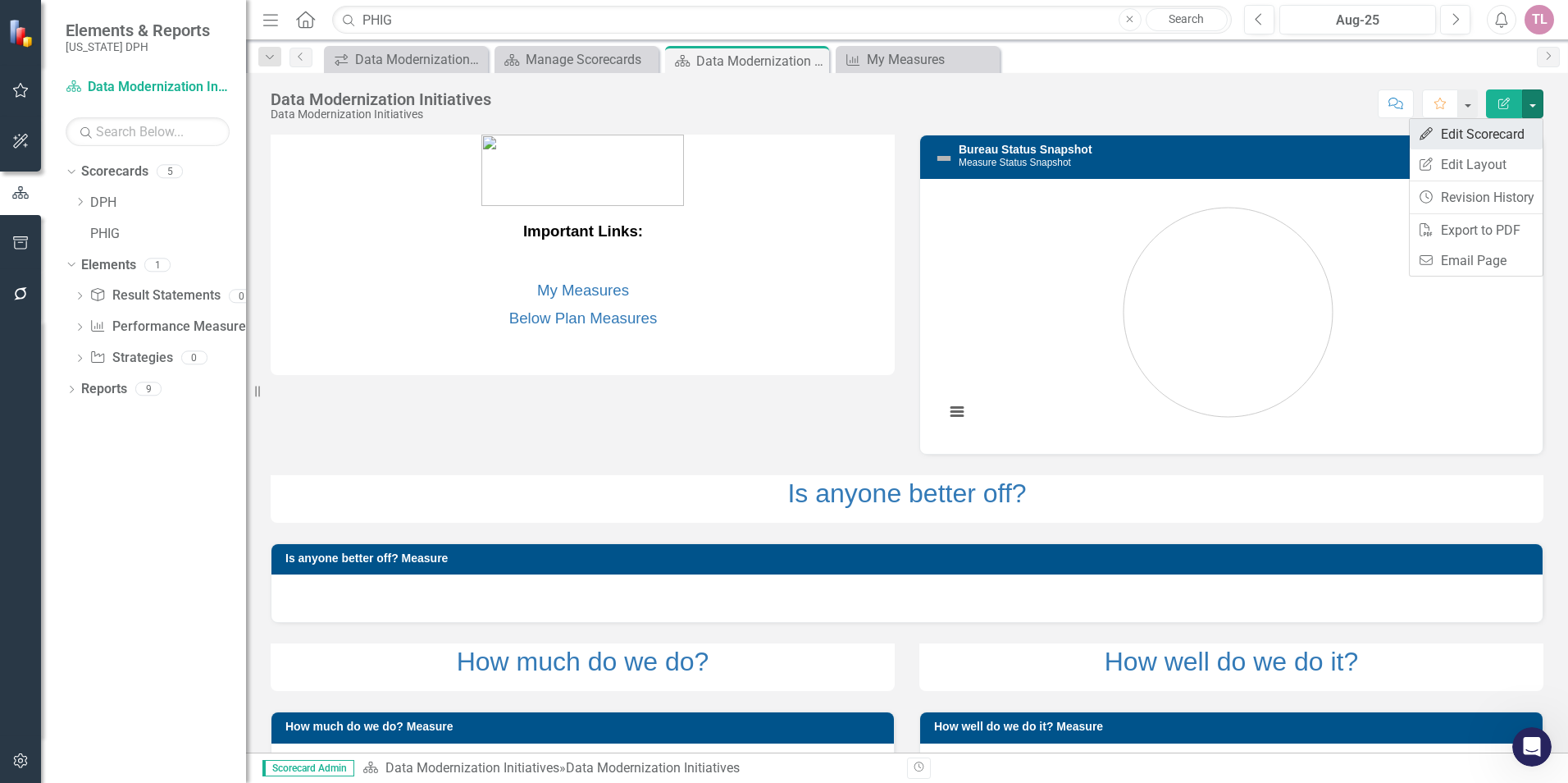
click at [1510, 140] on link "Edit Edit Scorecard" at bounding box center [1476, 133] width 133 height 30
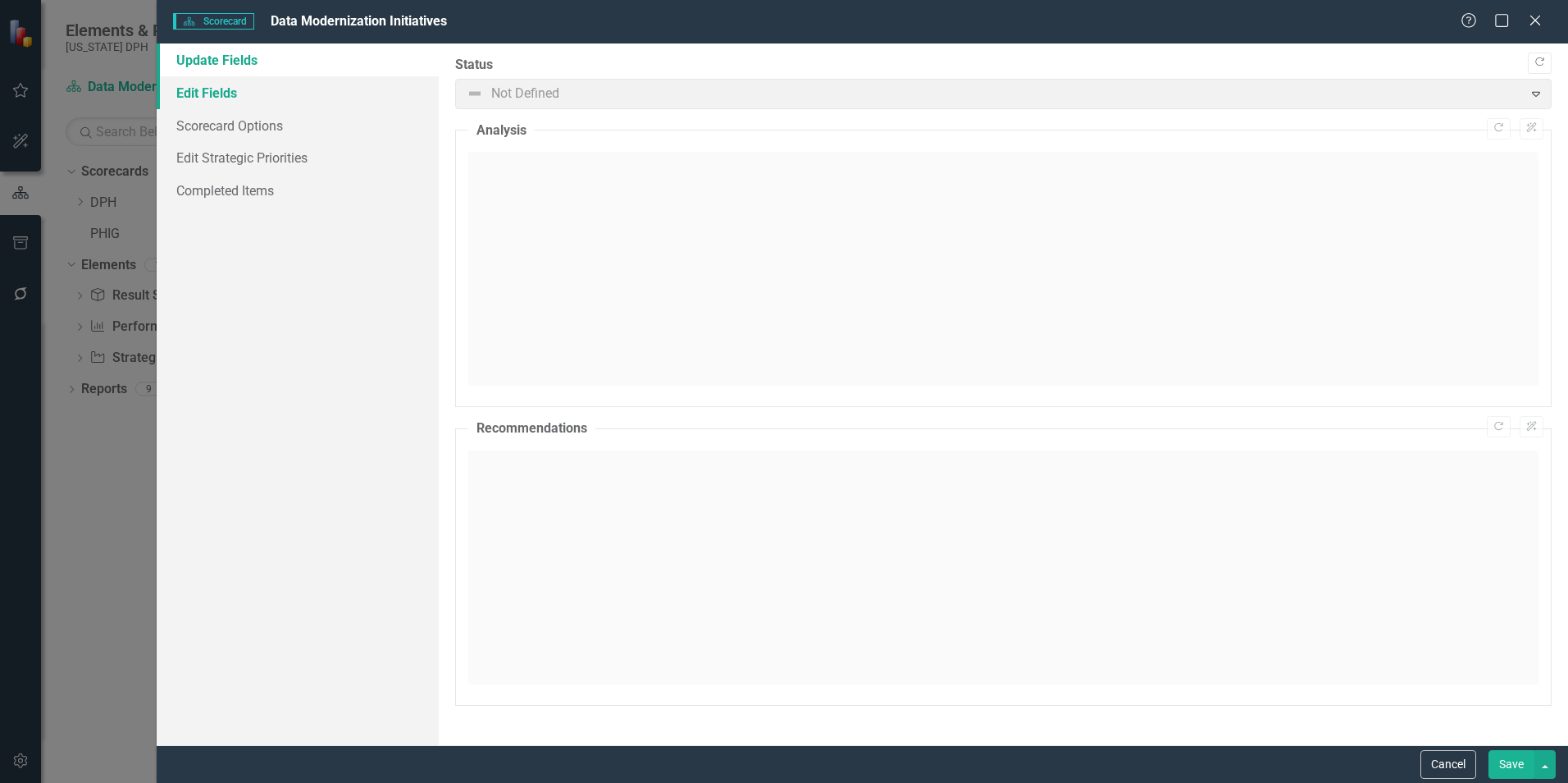
click at [248, 89] on link "Edit Fields" at bounding box center [298, 93] width 282 height 33
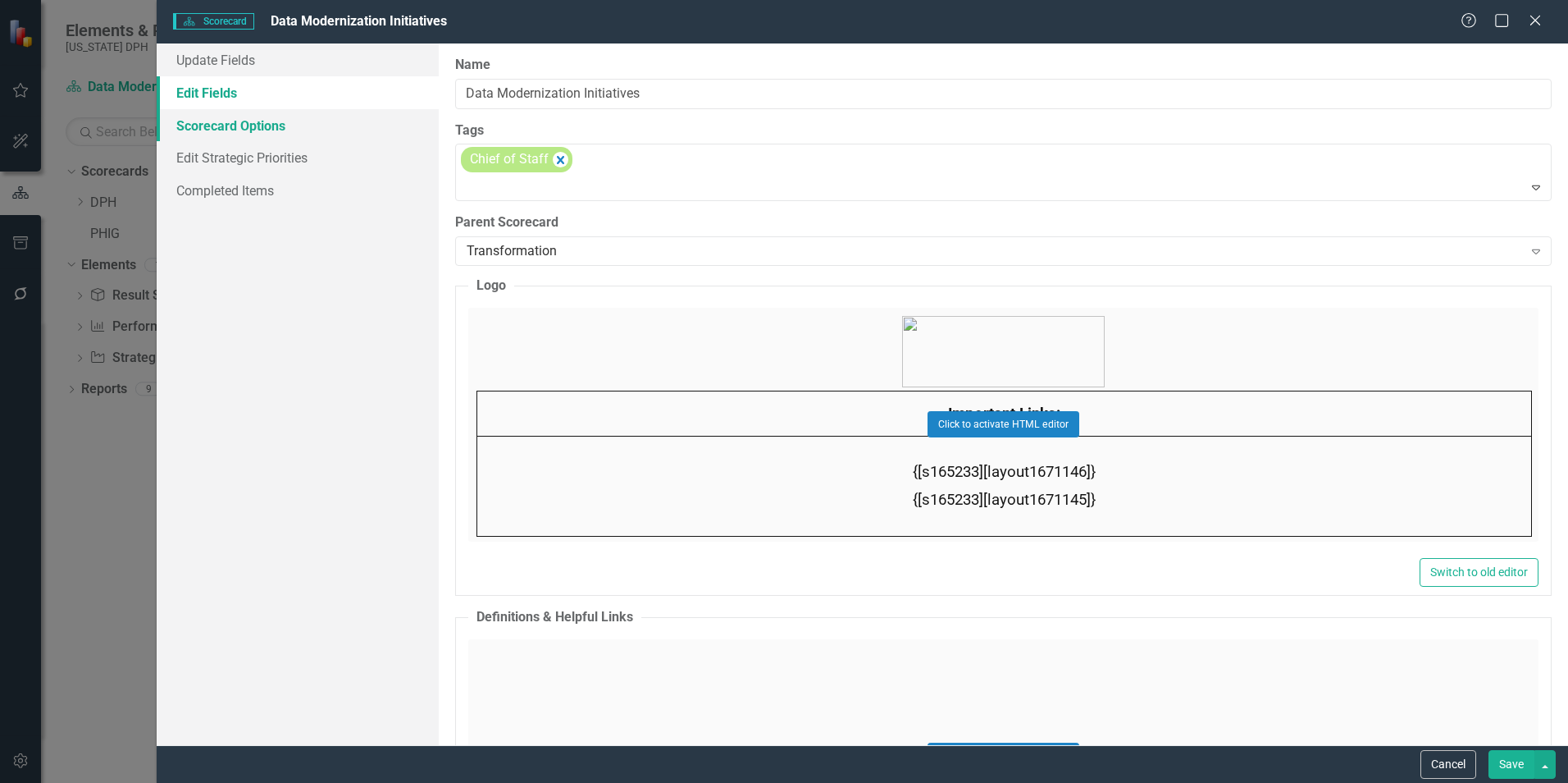
click at [260, 122] on link "Scorecard Options" at bounding box center [298, 126] width 282 height 33
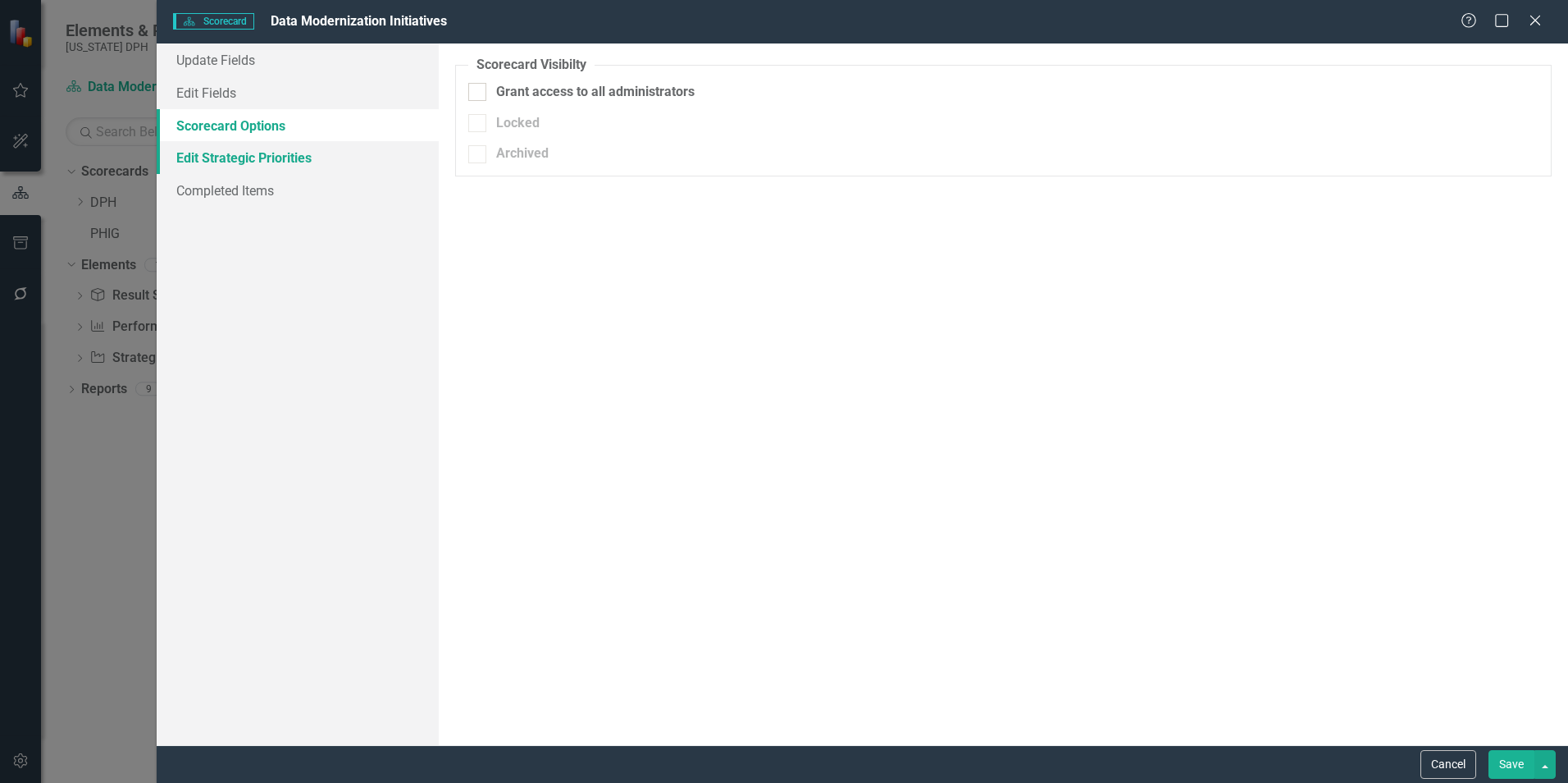
click at [284, 163] on link "Edit Strategic Priorities" at bounding box center [298, 158] width 282 height 33
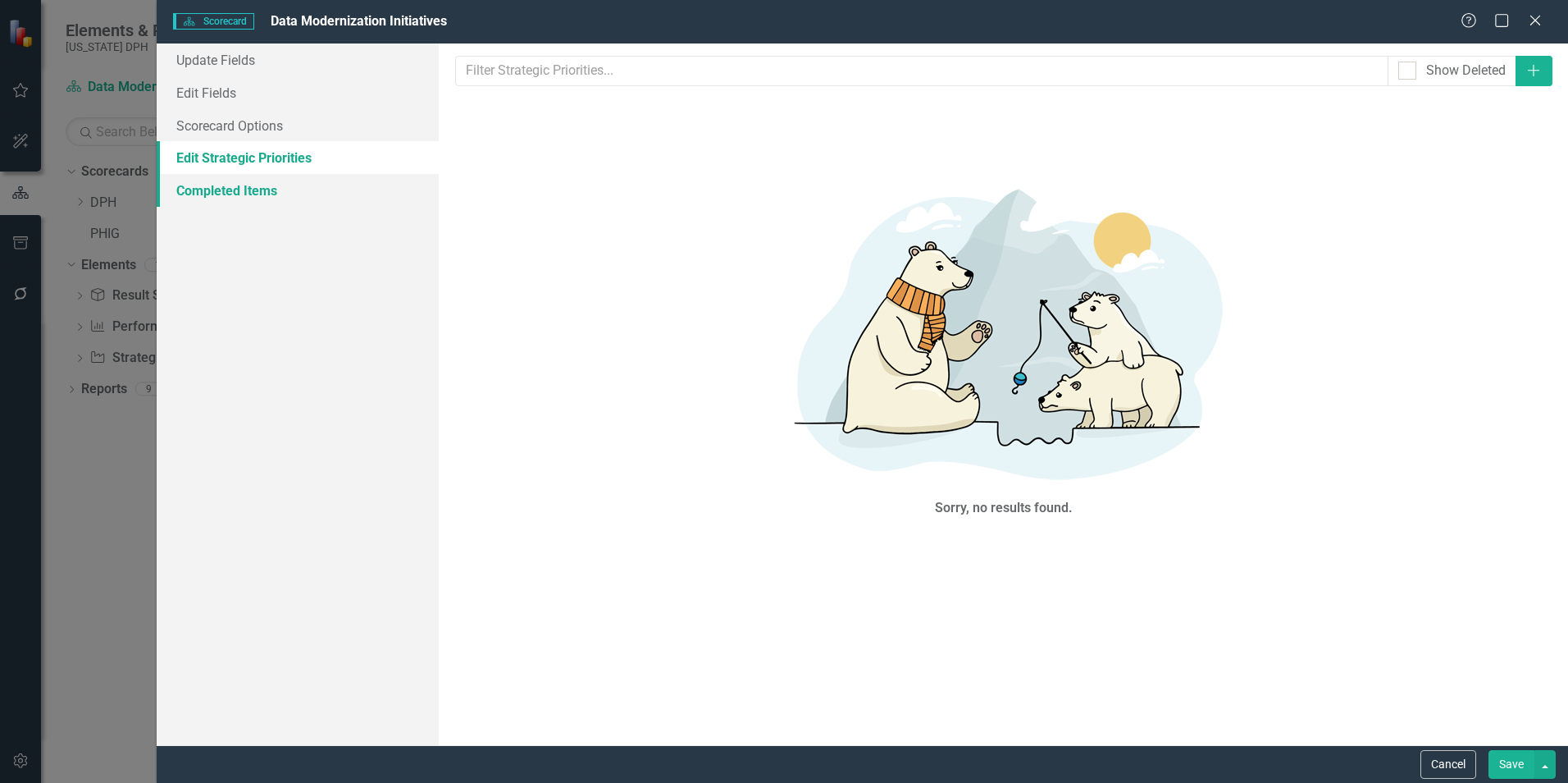
click at [289, 186] on link "Completed Items" at bounding box center [298, 190] width 282 height 33
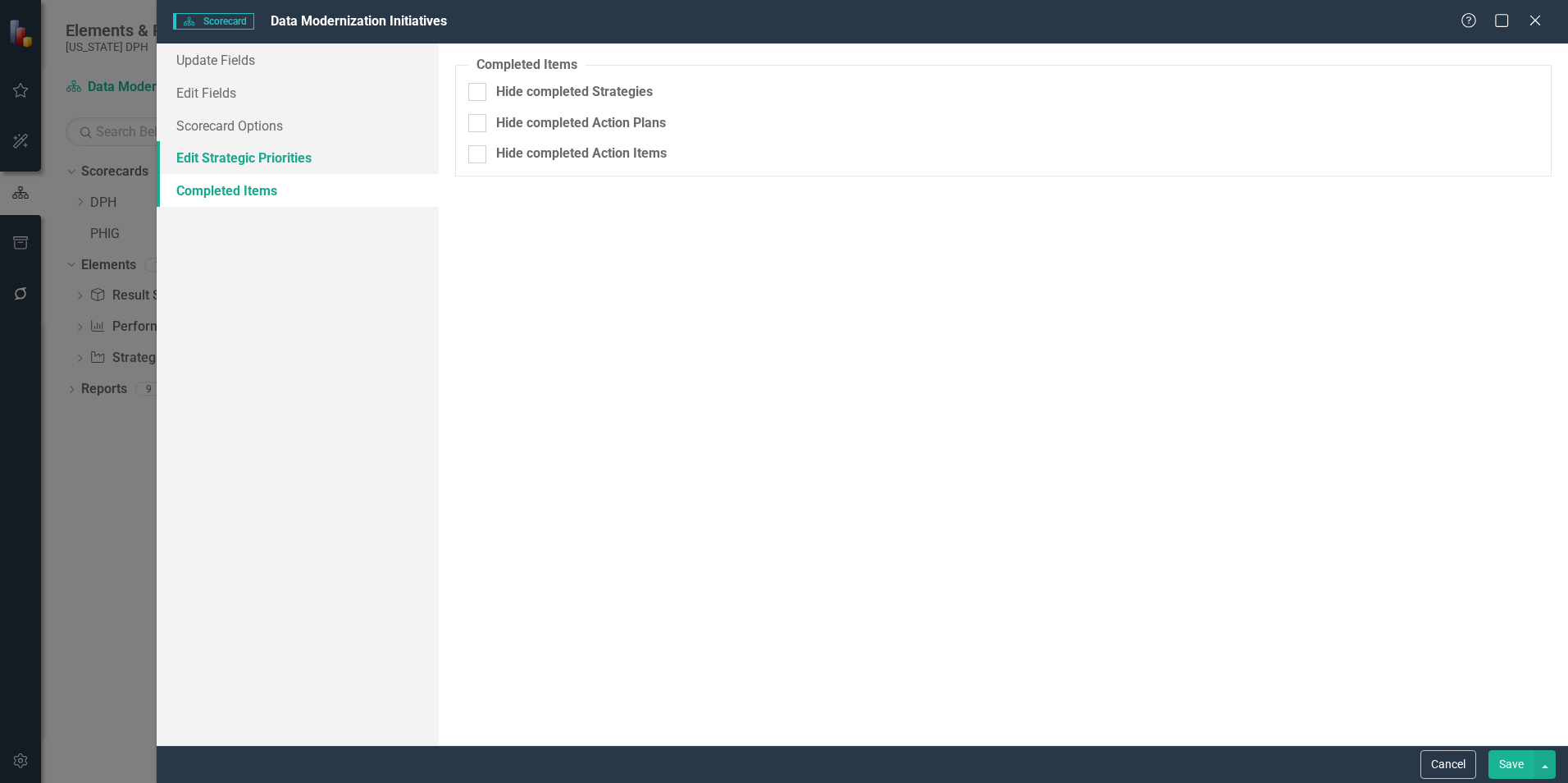
click at [292, 166] on link "Edit Strategic Priorities" at bounding box center [298, 158] width 282 height 33
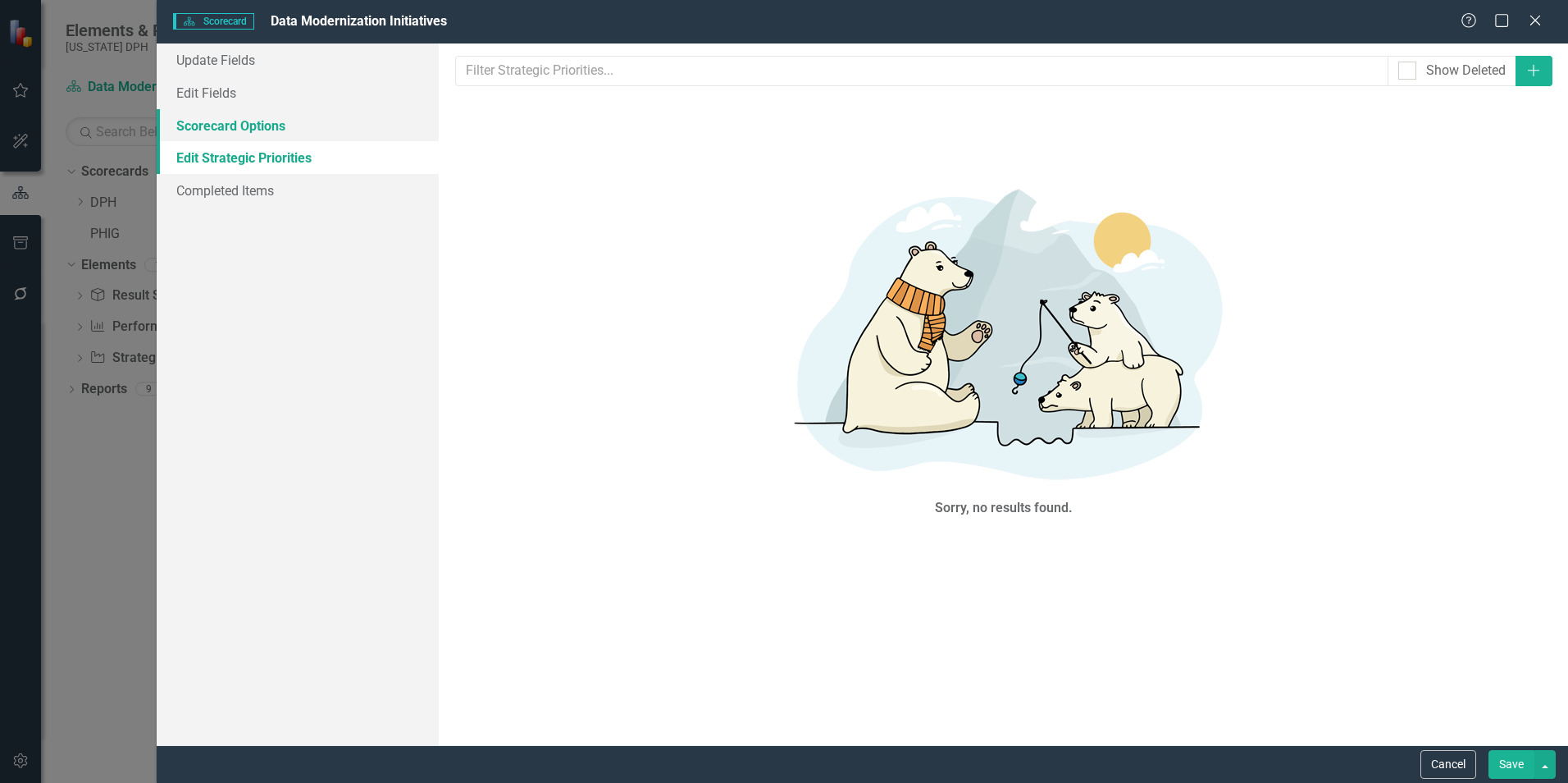
click at [288, 134] on link "Scorecard Options" at bounding box center [298, 126] width 282 height 33
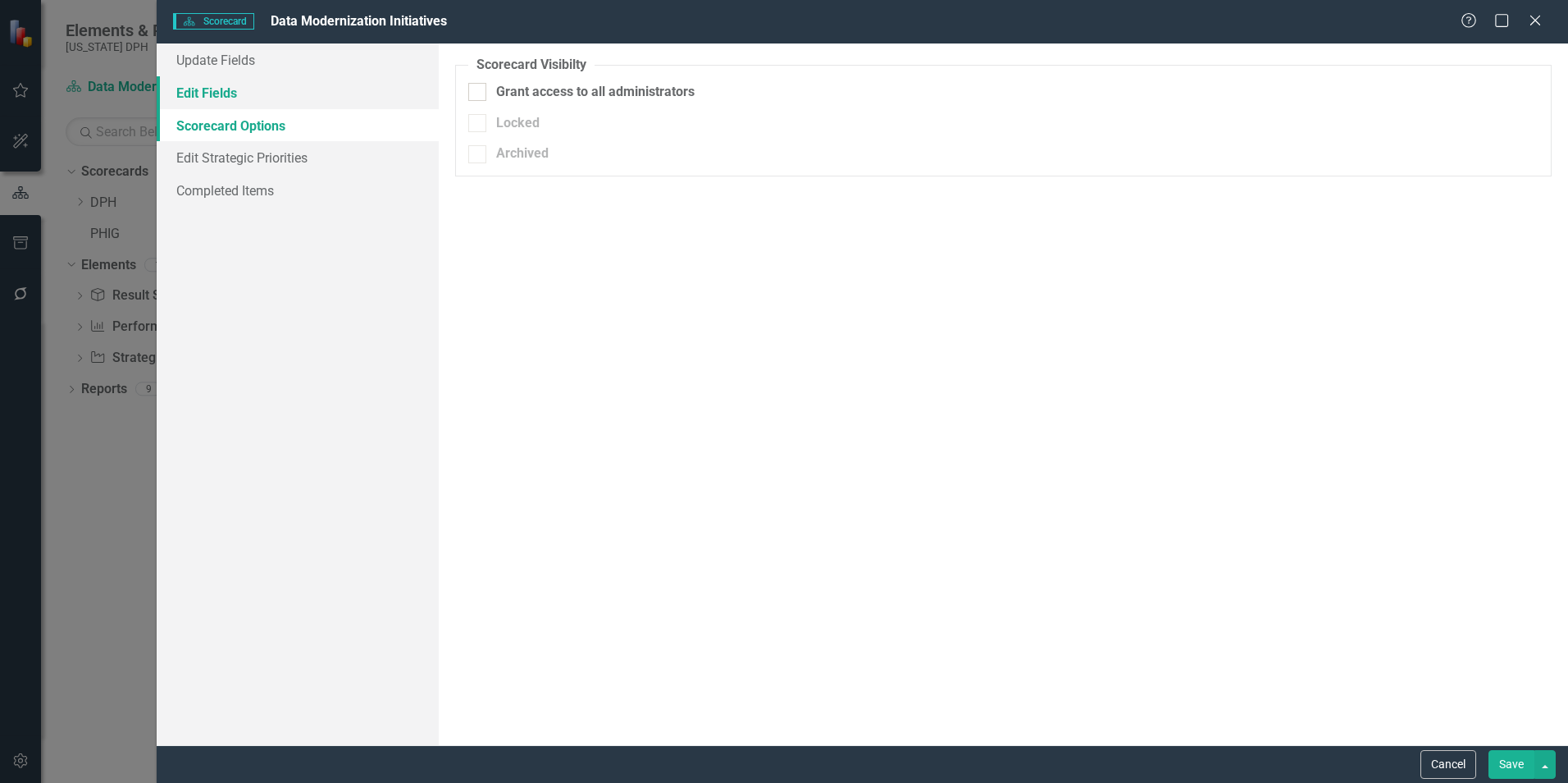
click at [281, 99] on link "Edit Fields" at bounding box center [298, 93] width 282 height 33
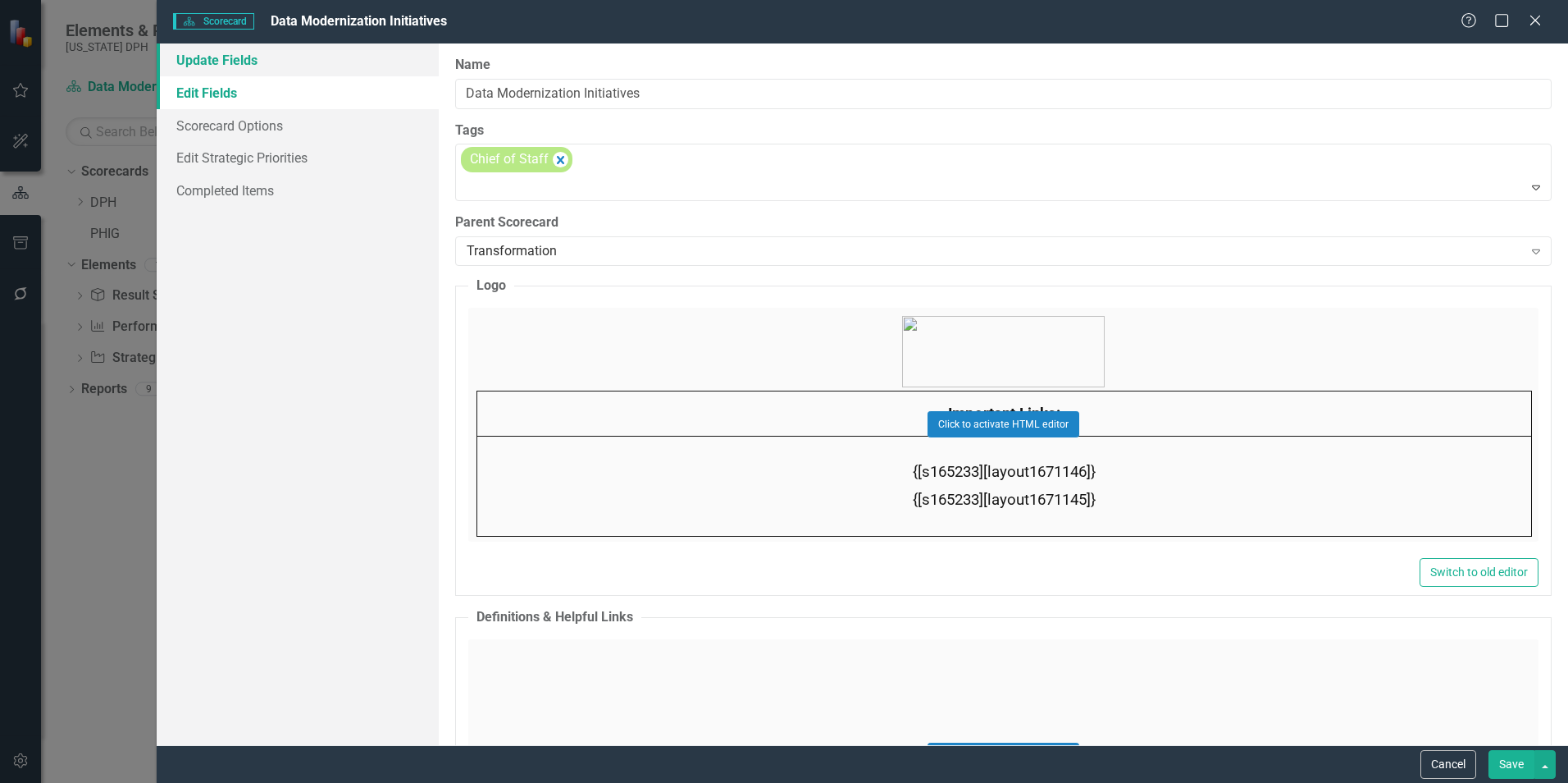
click at [272, 56] on link "Update Fields" at bounding box center [298, 60] width 282 height 33
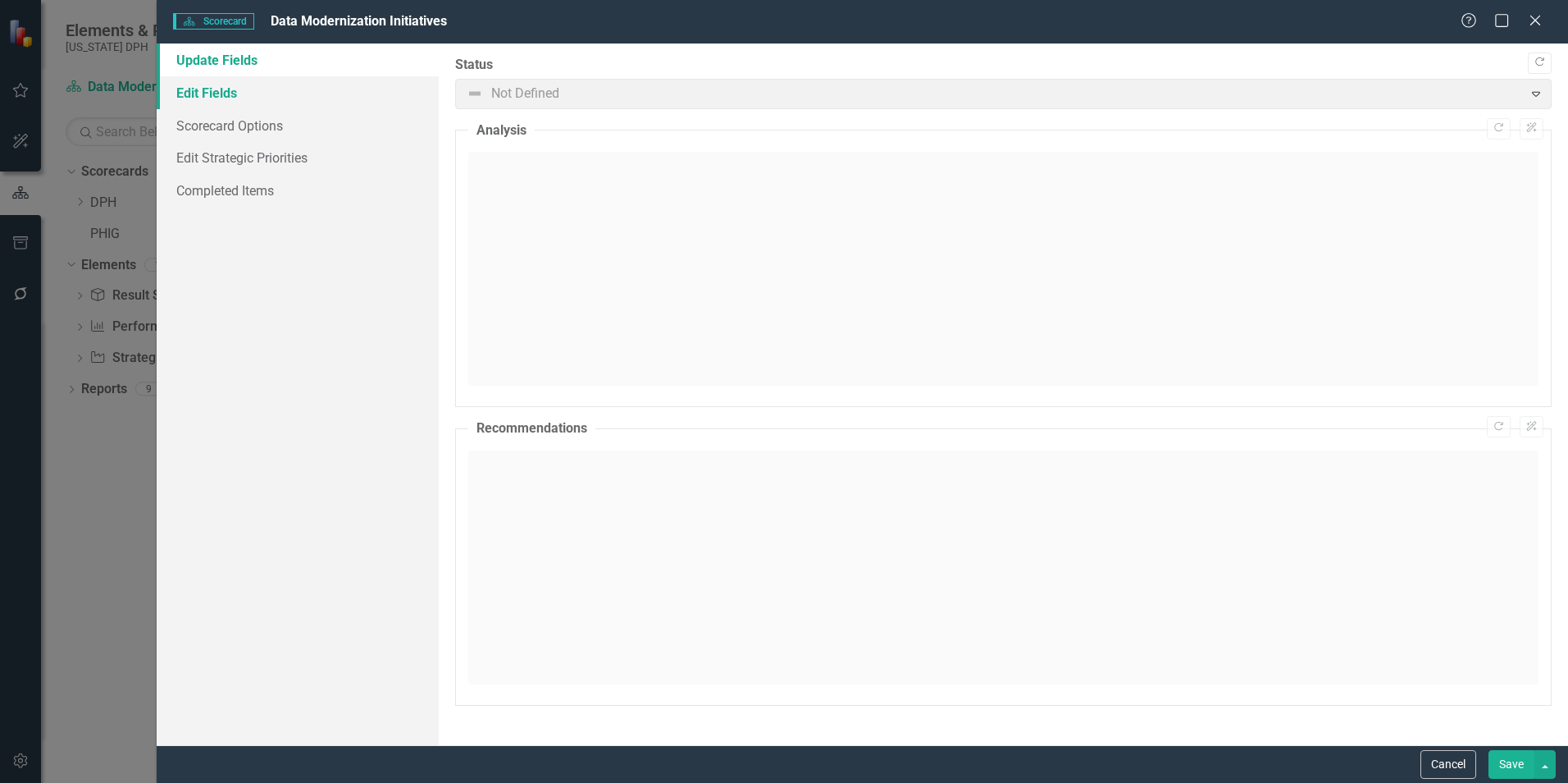
click at [310, 92] on link "Edit Fields" at bounding box center [298, 93] width 282 height 33
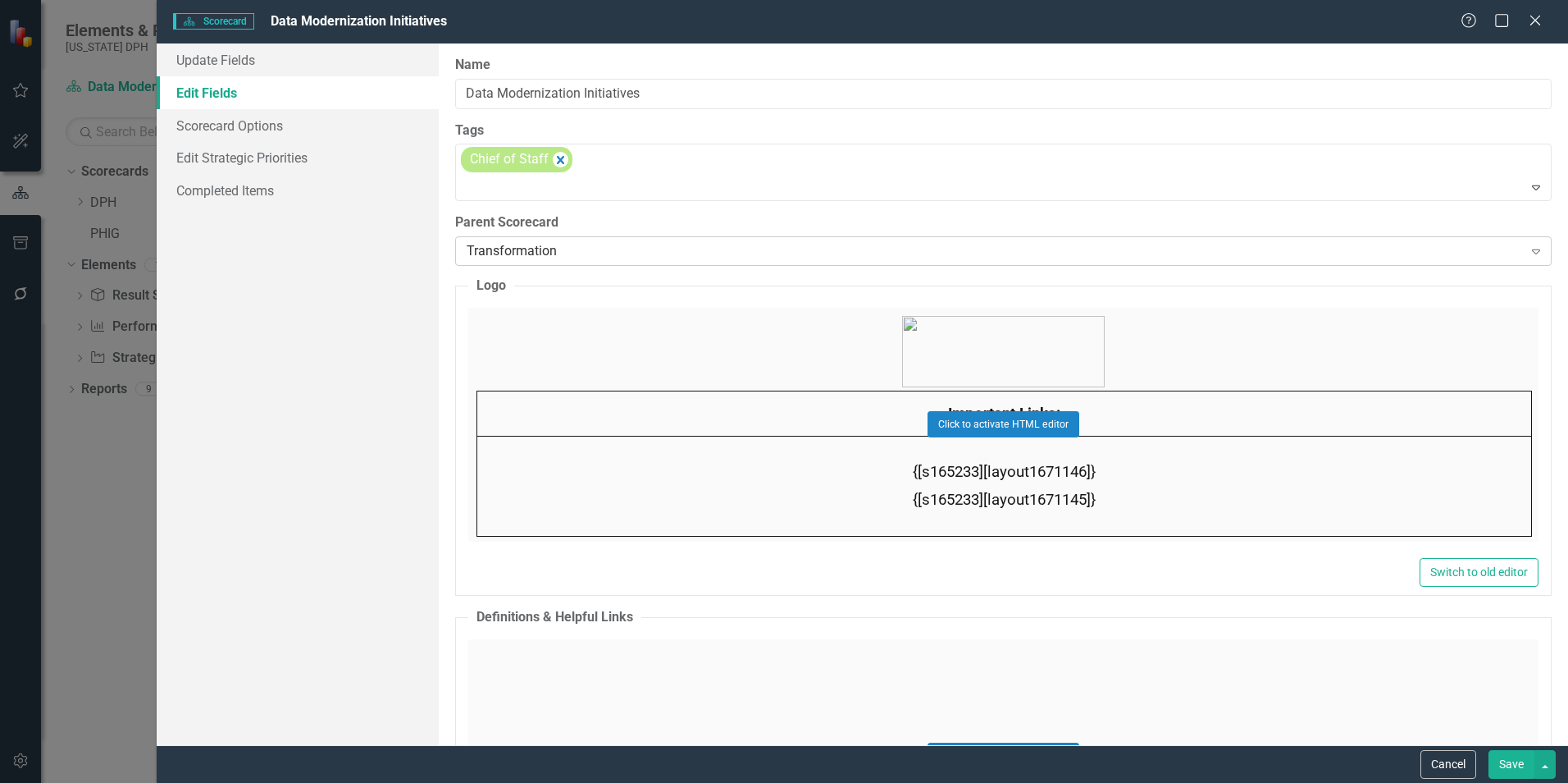
click at [569, 246] on div "Transformation" at bounding box center [994, 251] width 1055 height 19
click at [372, 233] on div "Update Fields Edit Fields Scorecard Options Edit Strategic Priorities Completed…" at bounding box center [298, 393] width 282 height 701
click at [352, 293] on div "Update Fields Edit Fields Scorecard Options Edit Strategic Priorities Completed…" at bounding box center [298, 393] width 282 height 701
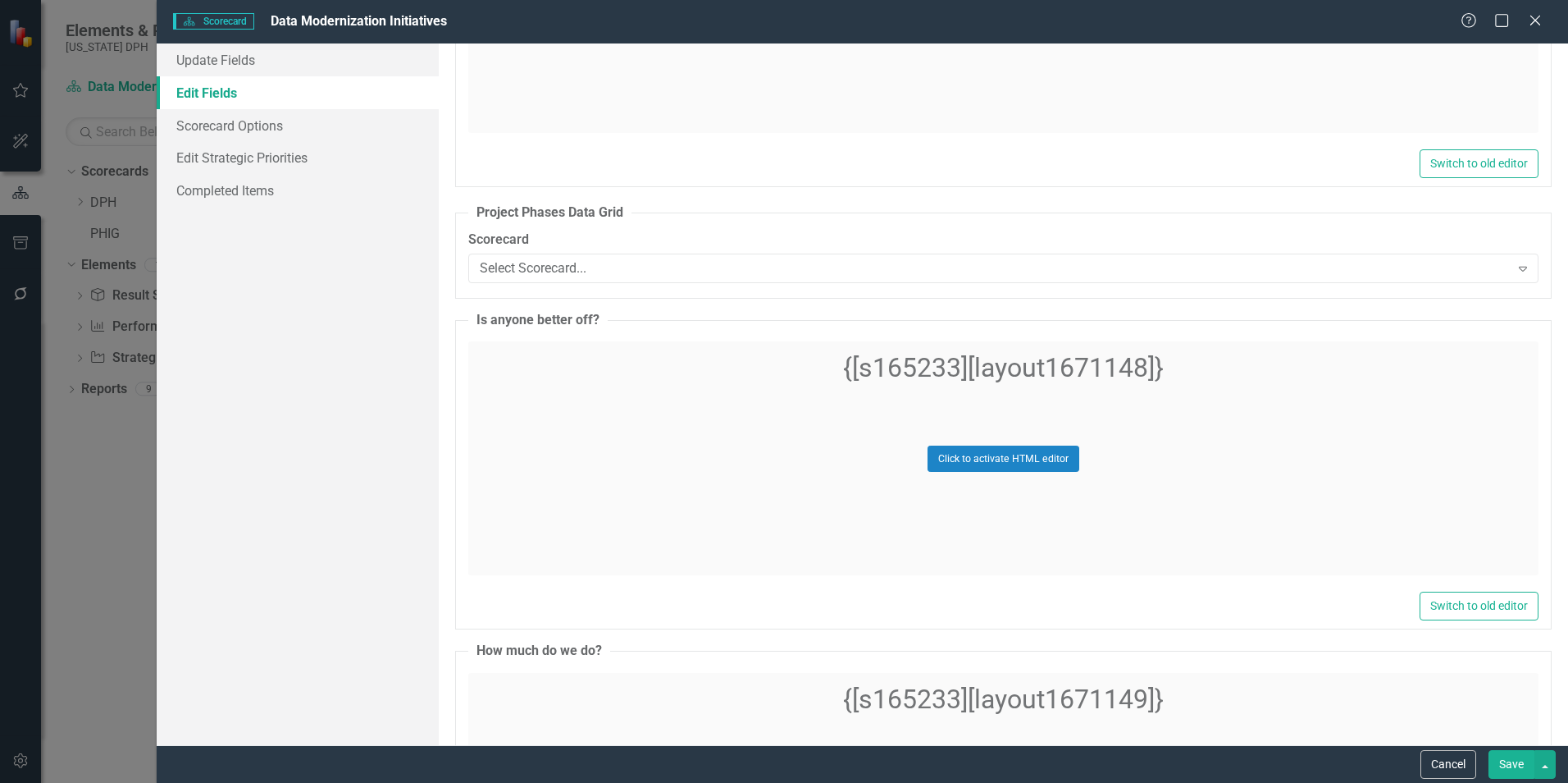
scroll to position [5230, 0]
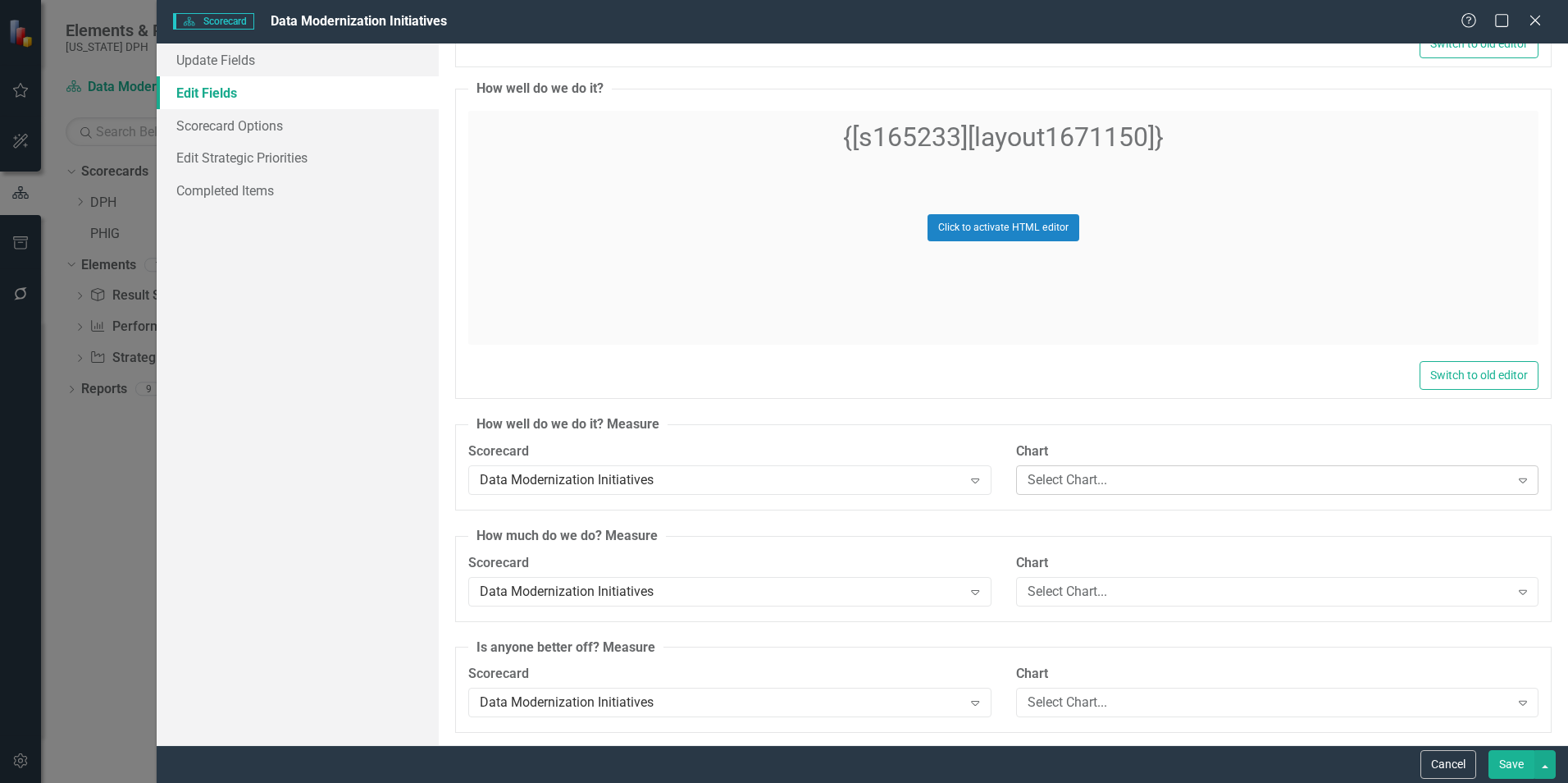
click at [1070, 482] on div "Select Chart..." at bounding box center [1269, 480] width 482 height 19
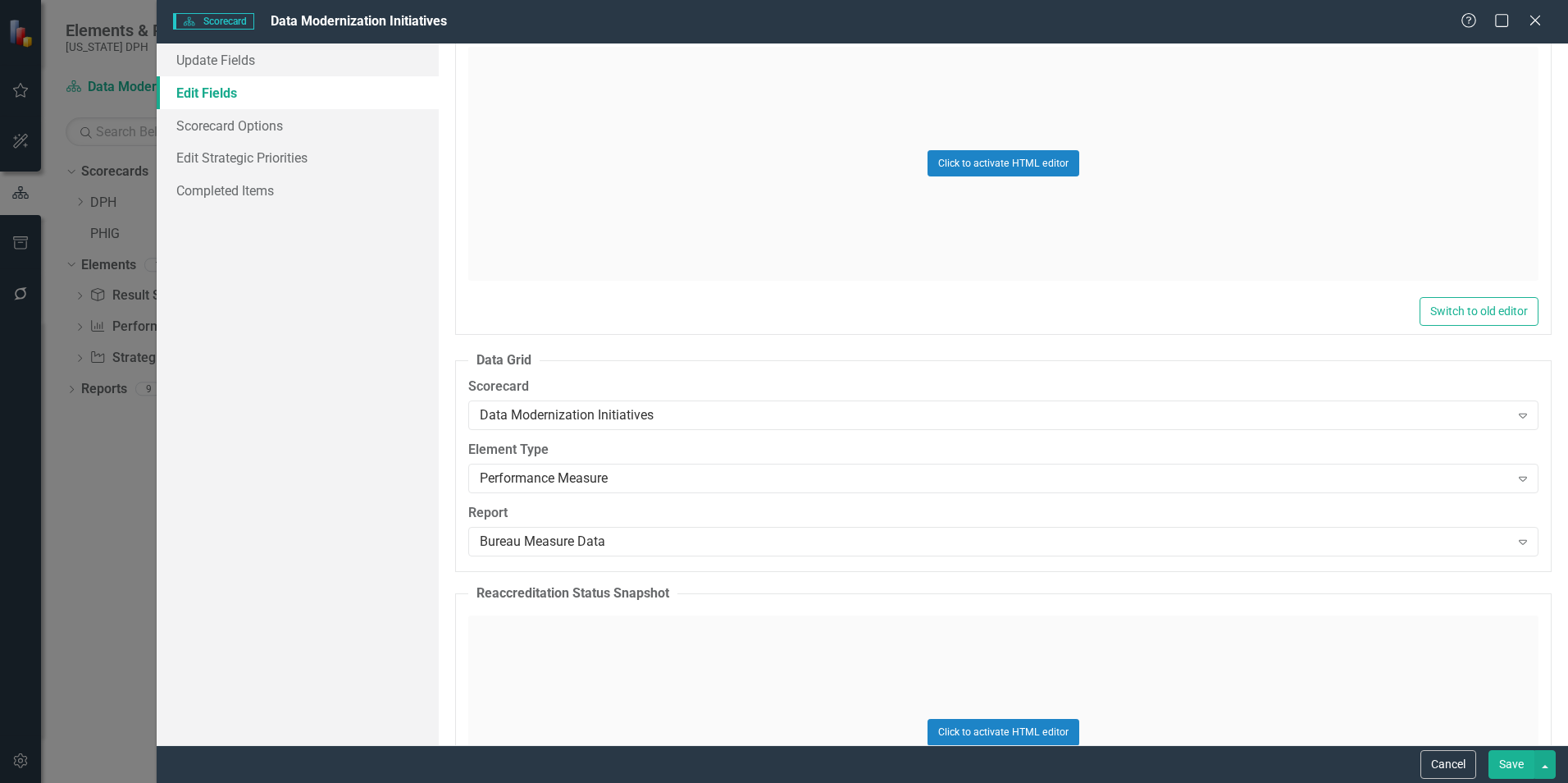
scroll to position [0, 0]
